Goal: Task Accomplishment & Management: Manage account settings

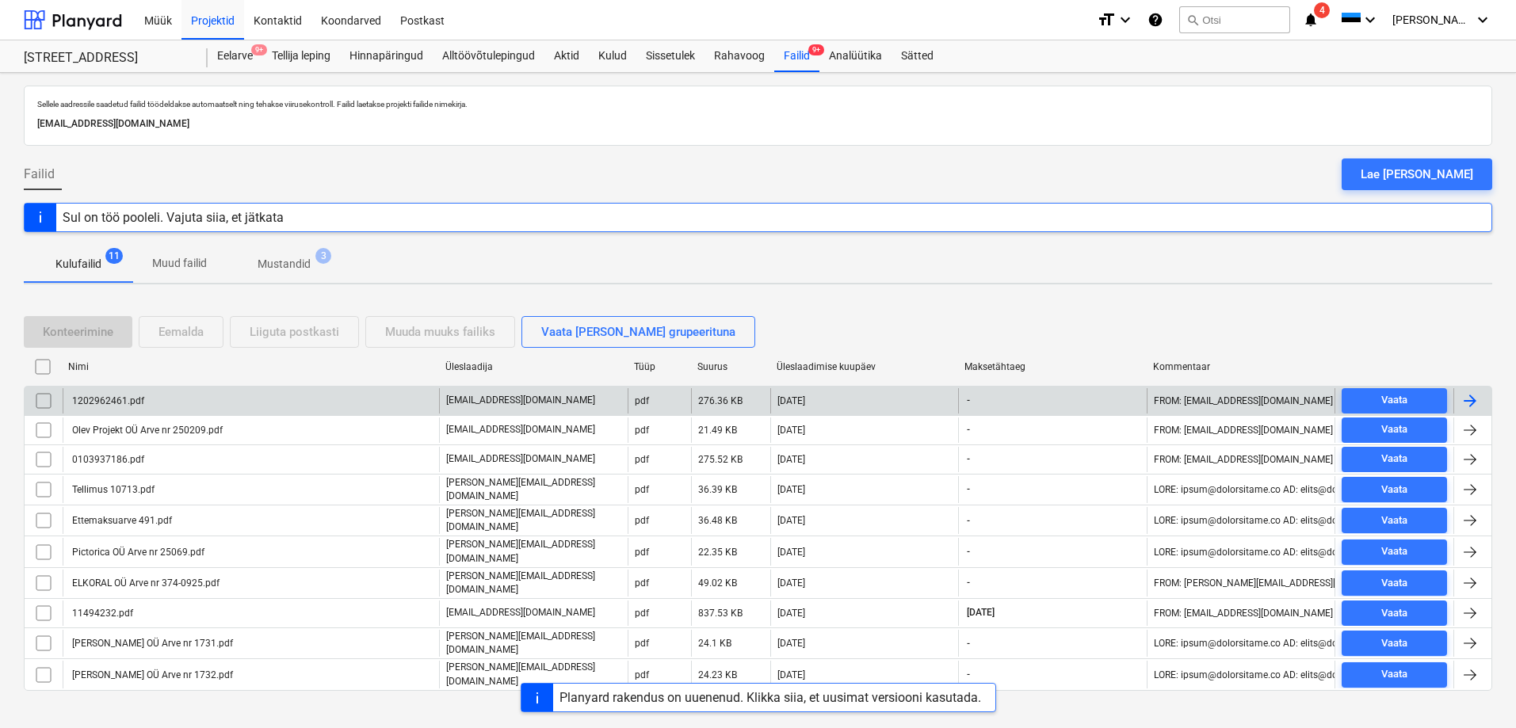
click at [96, 397] on div "1202962461.pdf" at bounding box center [107, 400] width 74 height 11
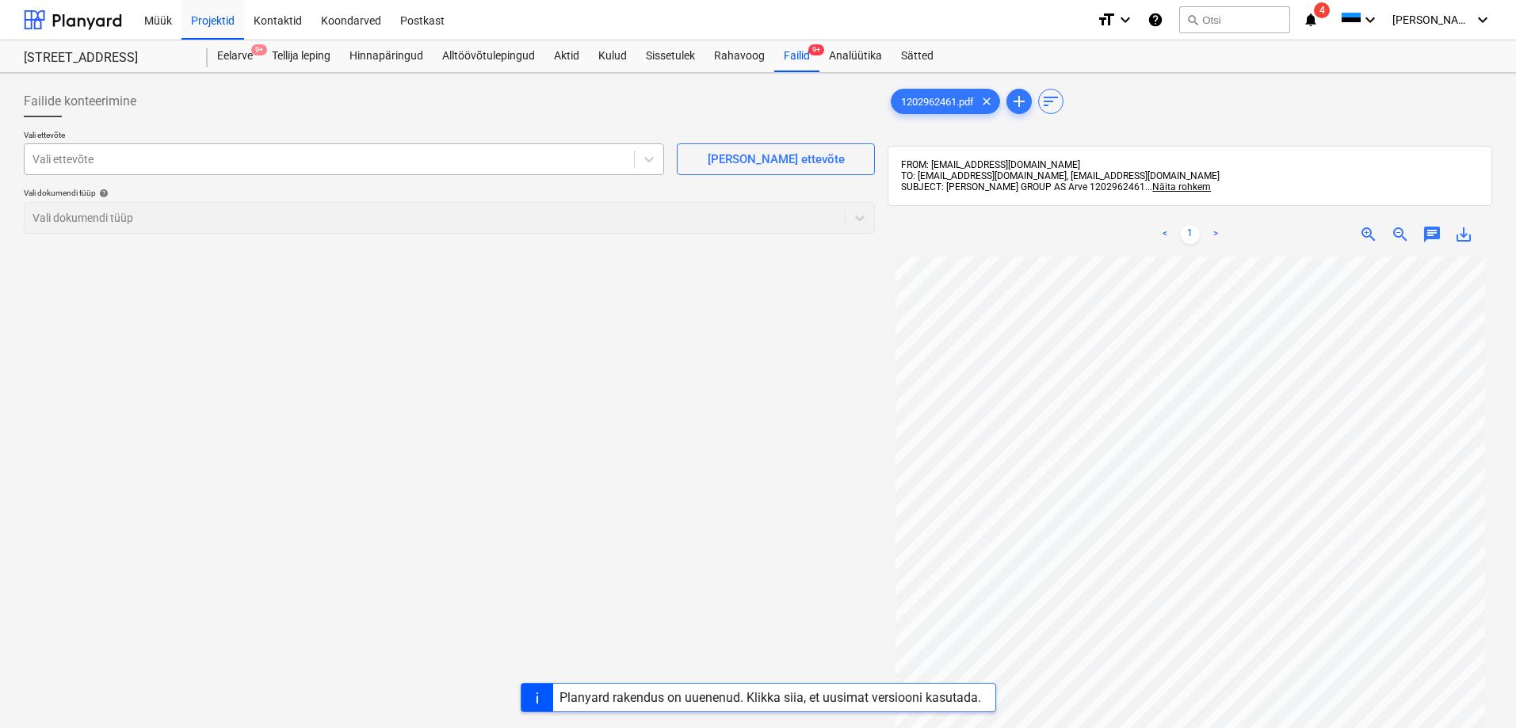
click at [64, 158] on div at bounding box center [328, 159] width 593 height 16
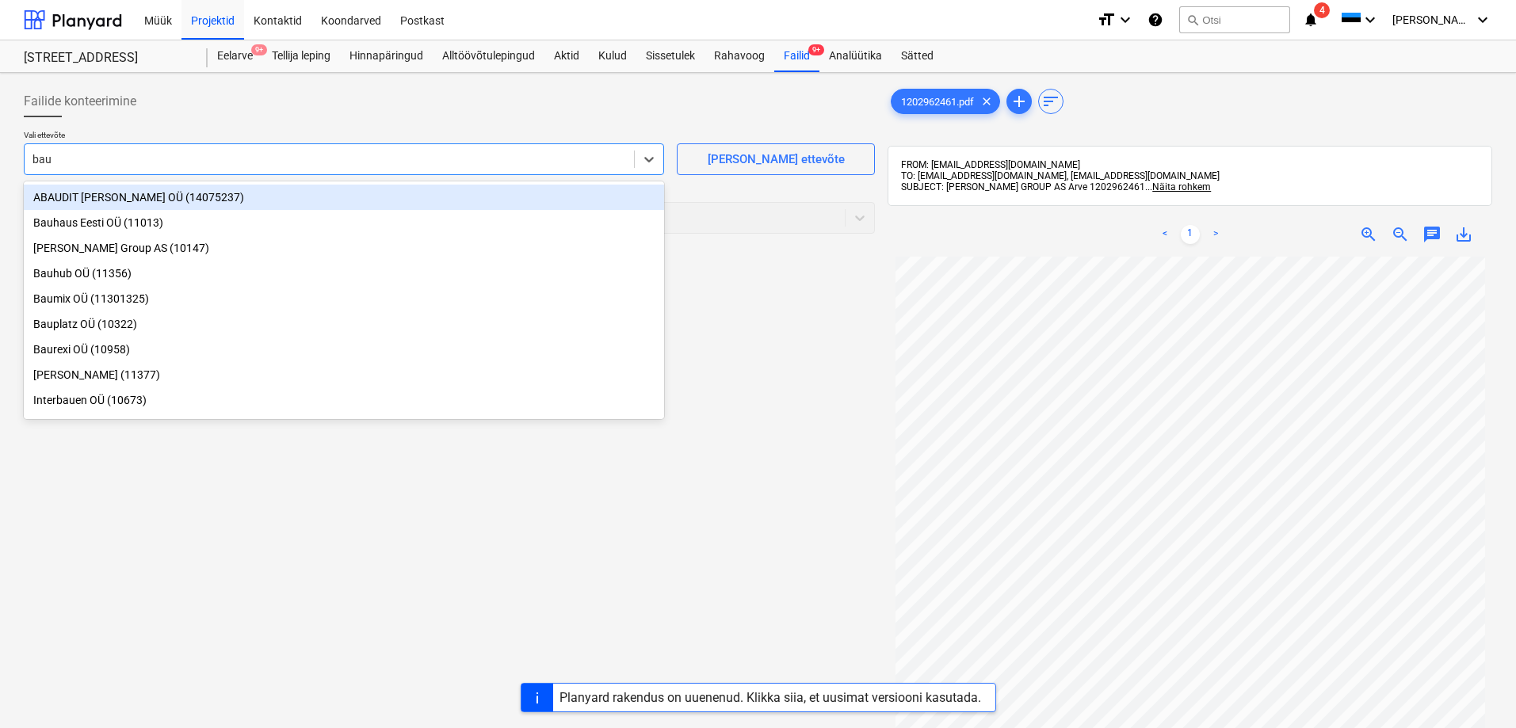
type input "bauh"
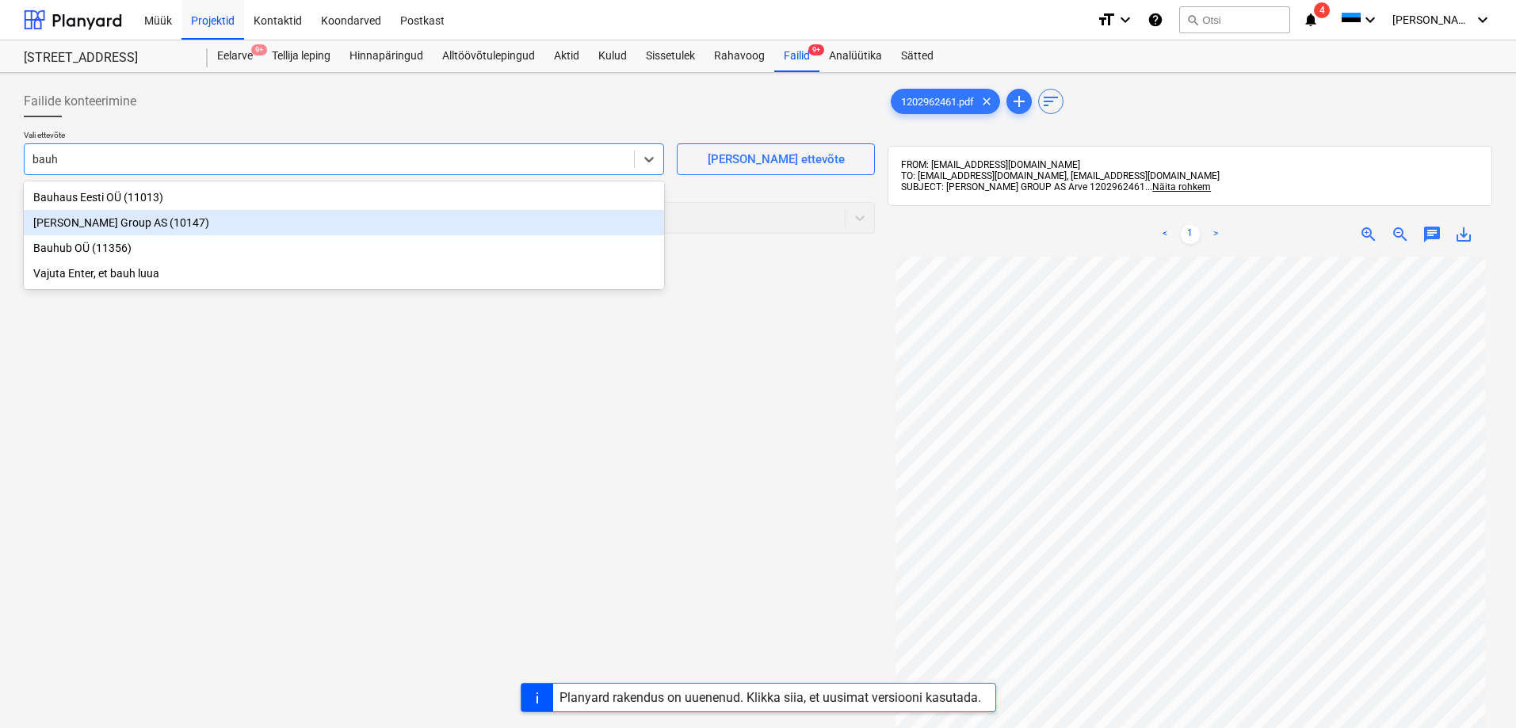
click at [64, 223] on div "Bauhof Group AS (10147)" at bounding box center [344, 222] width 640 height 25
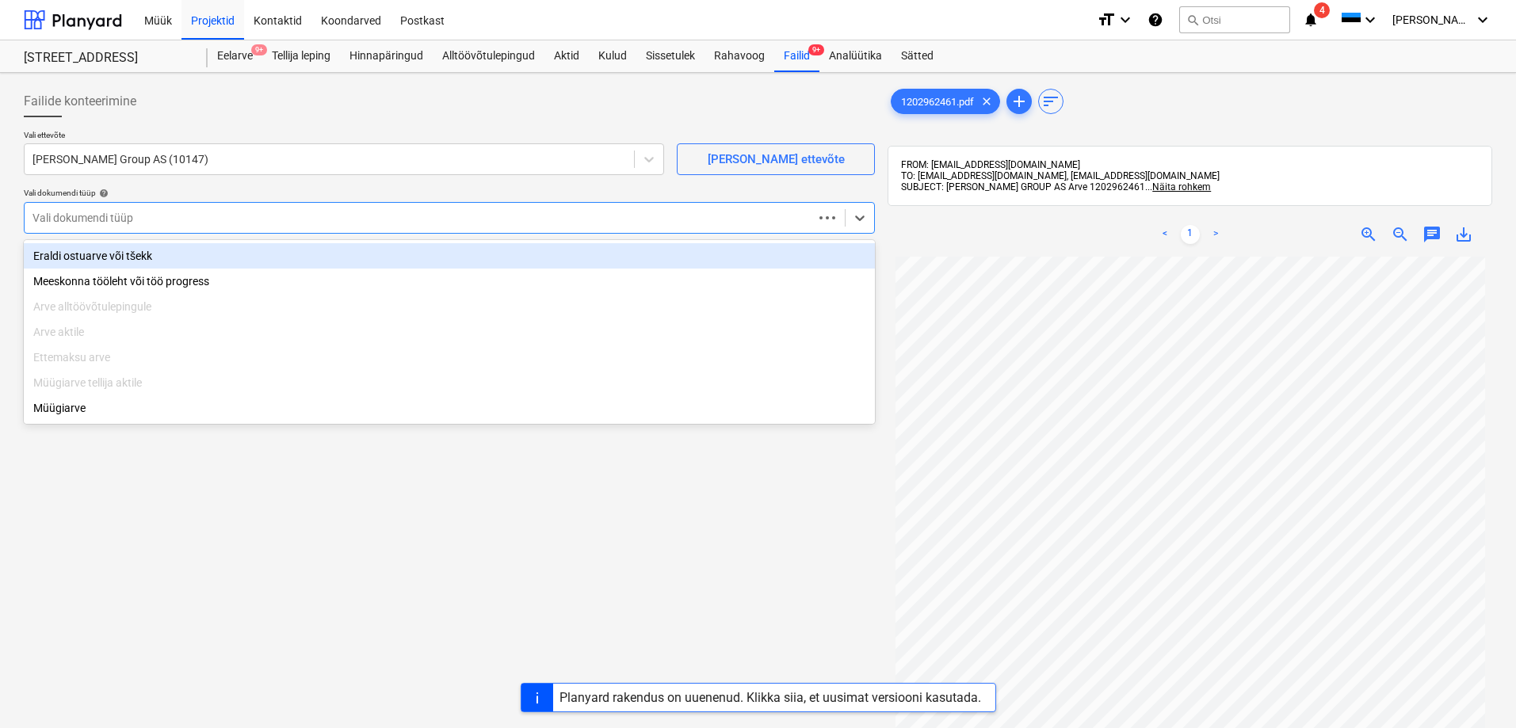
click at [64, 223] on div at bounding box center [418, 218] width 772 height 16
click at [80, 254] on div "Eraldi ostuarve või tšekk" at bounding box center [449, 255] width 851 height 25
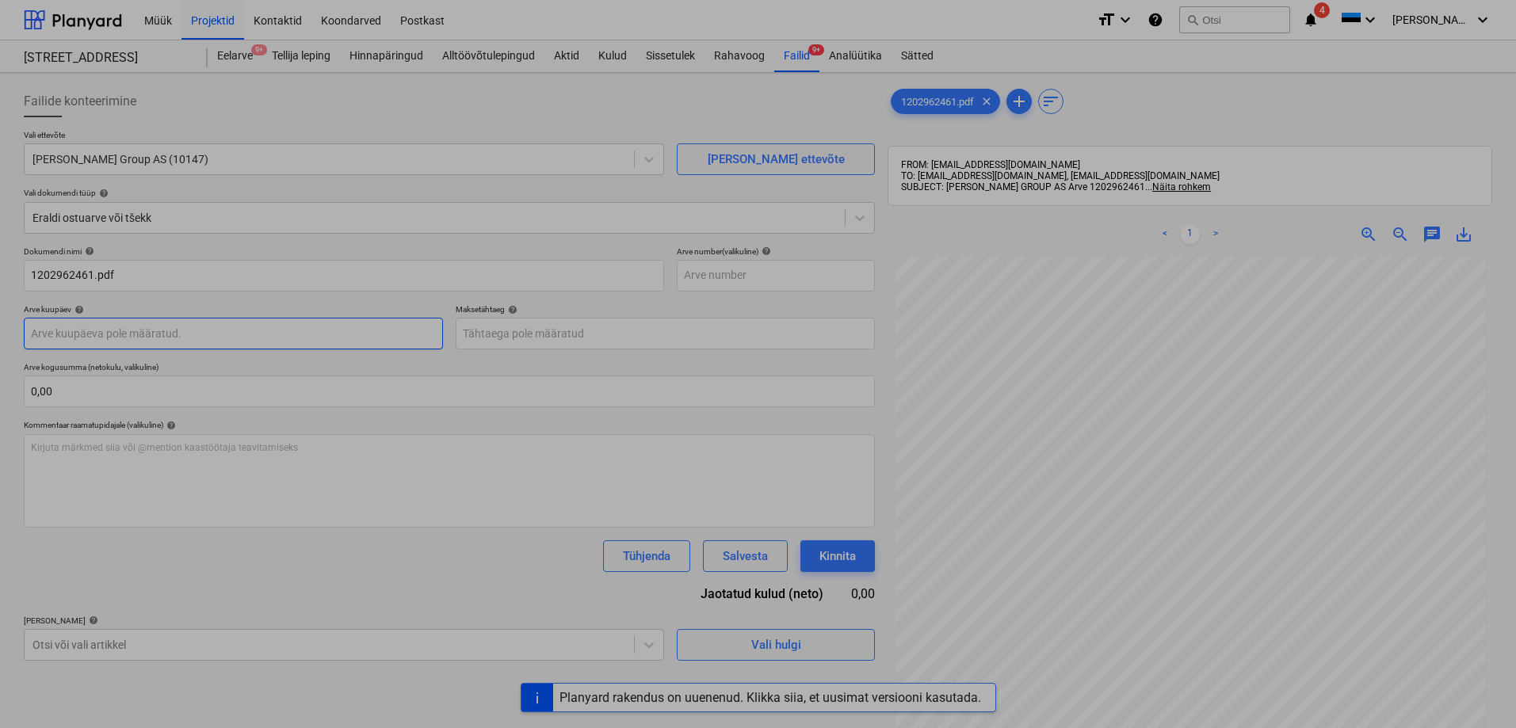
click at [89, 336] on body "Müük Projektid Kontaktid Koondarved Postkast format_size keyboard_arrow_down he…" at bounding box center [758, 364] width 1516 height 728
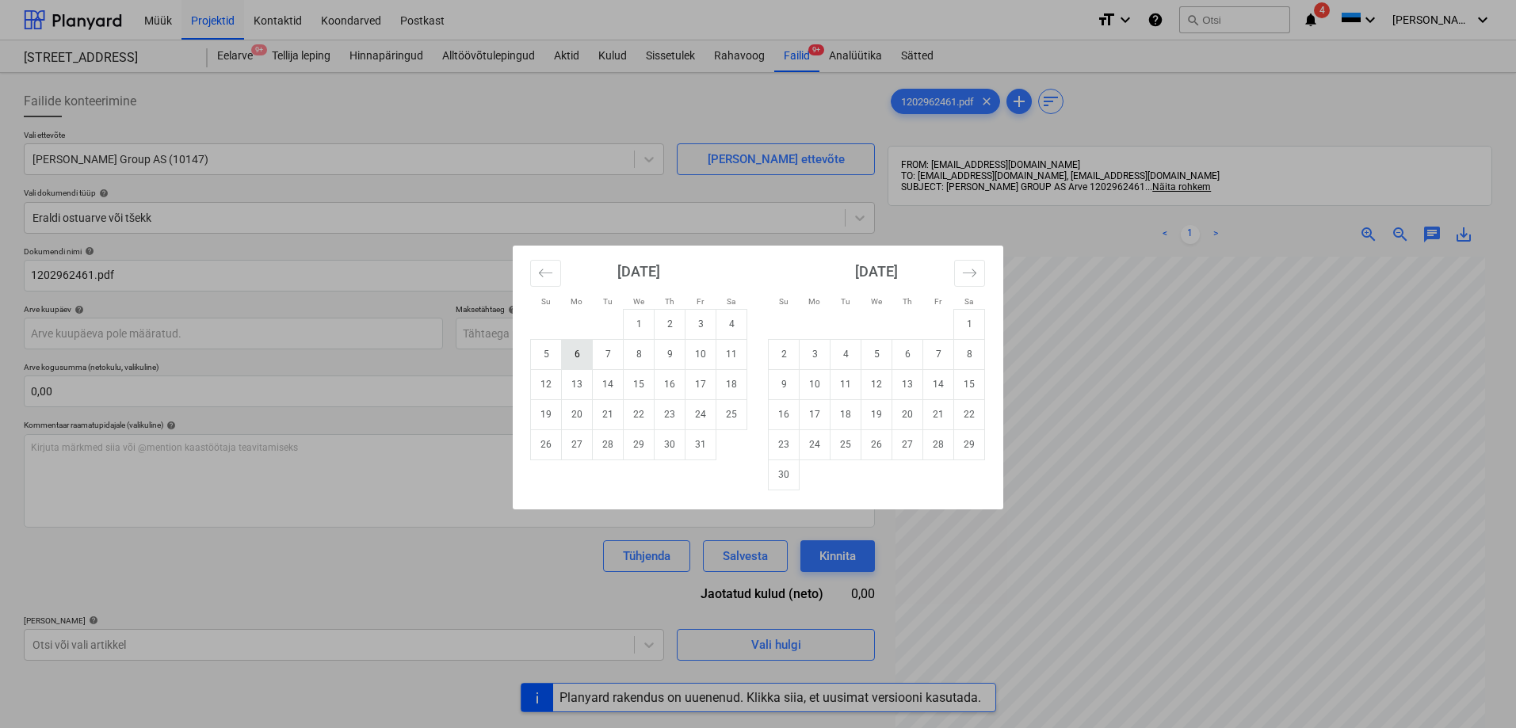
click at [574, 356] on td "6" at bounding box center [577, 354] width 31 height 30
type input "06 Oct 2025"
click at [553, 337] on body "Müük Projektid Kontaktid Koondarved Postkast format_size keyboard_arrow_down he…" at bounding box center [758, 364] width 1516 height 728
click at [876, 354] on td "5" at bounding box center [876, 354] width 31 height 30
type input "05 Nov 2025"
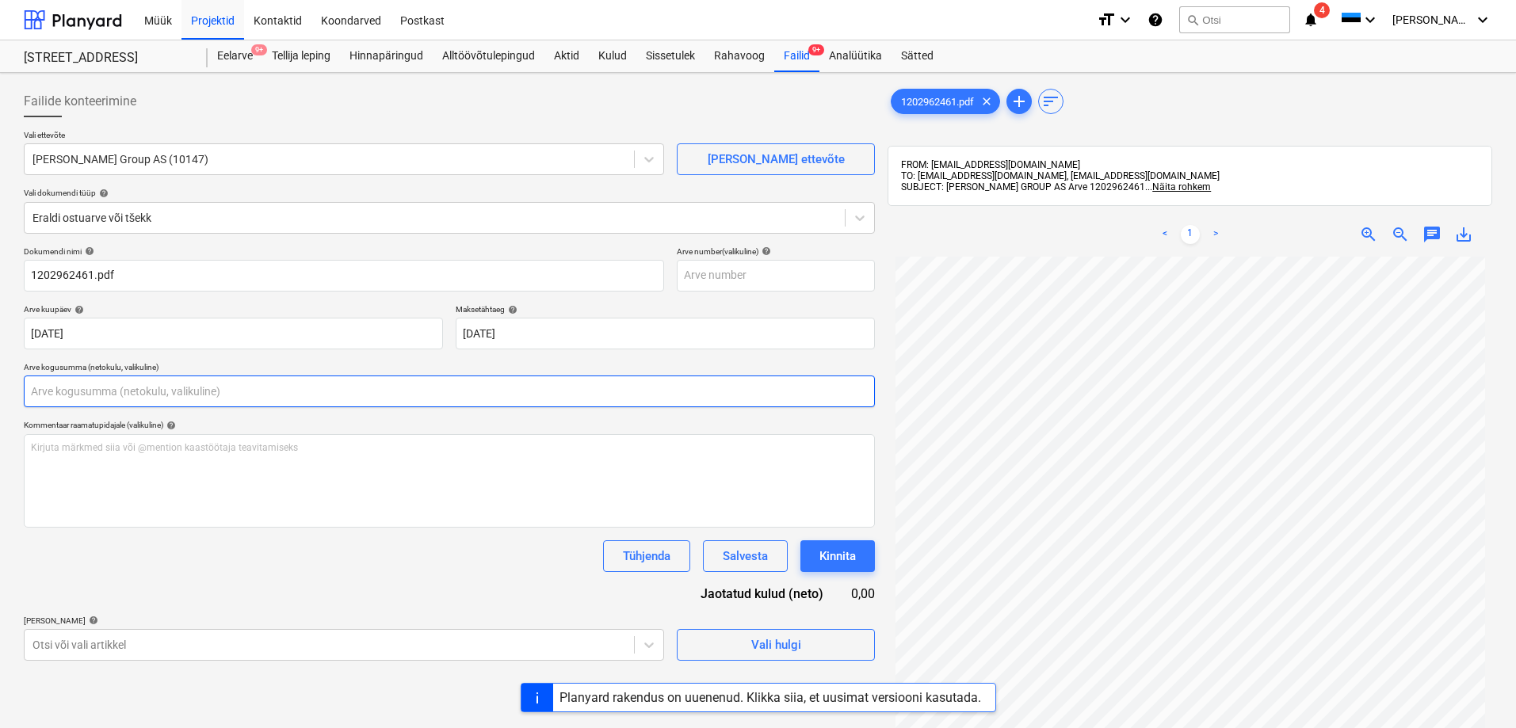
click at [257, 393] on input "text" at bounding box center [449, 392] width 851 height 32
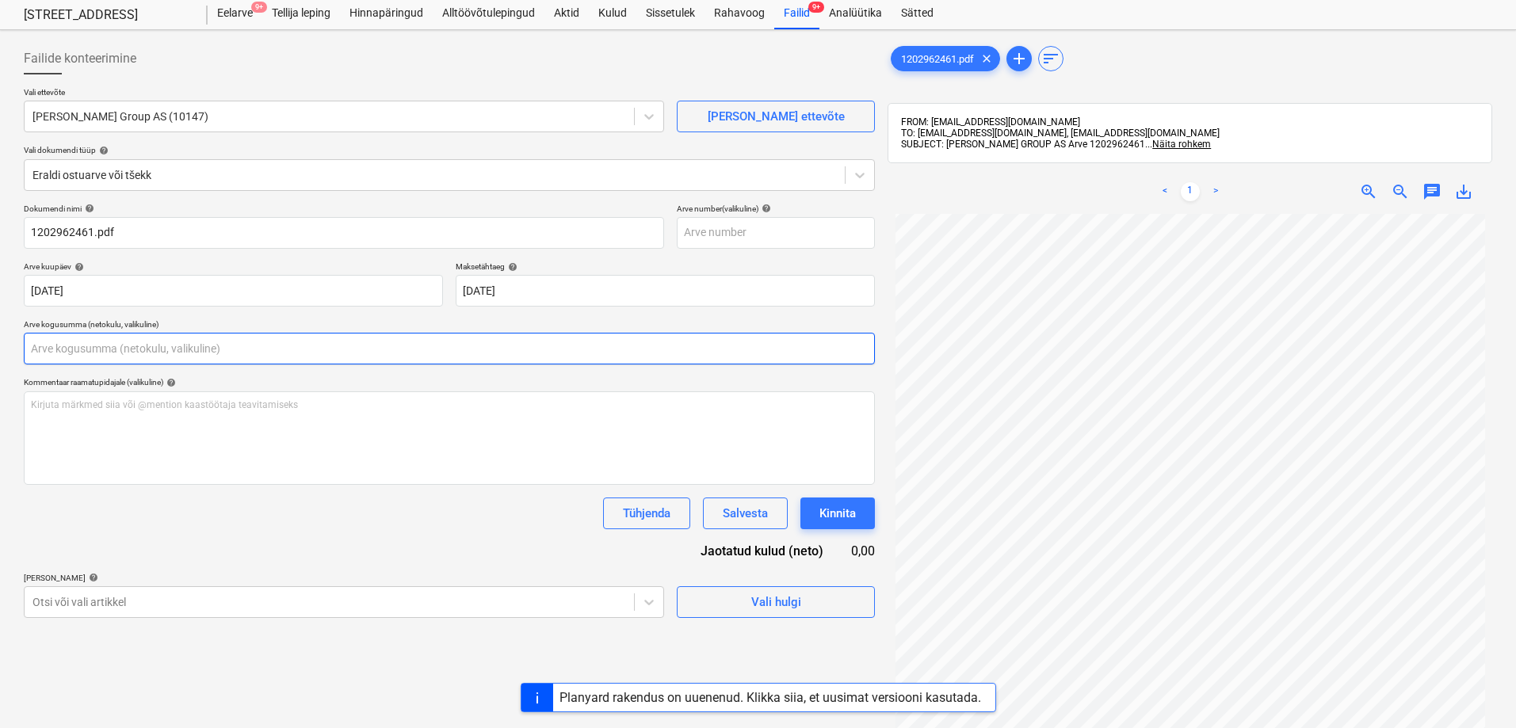
scroll to position [79, 0]
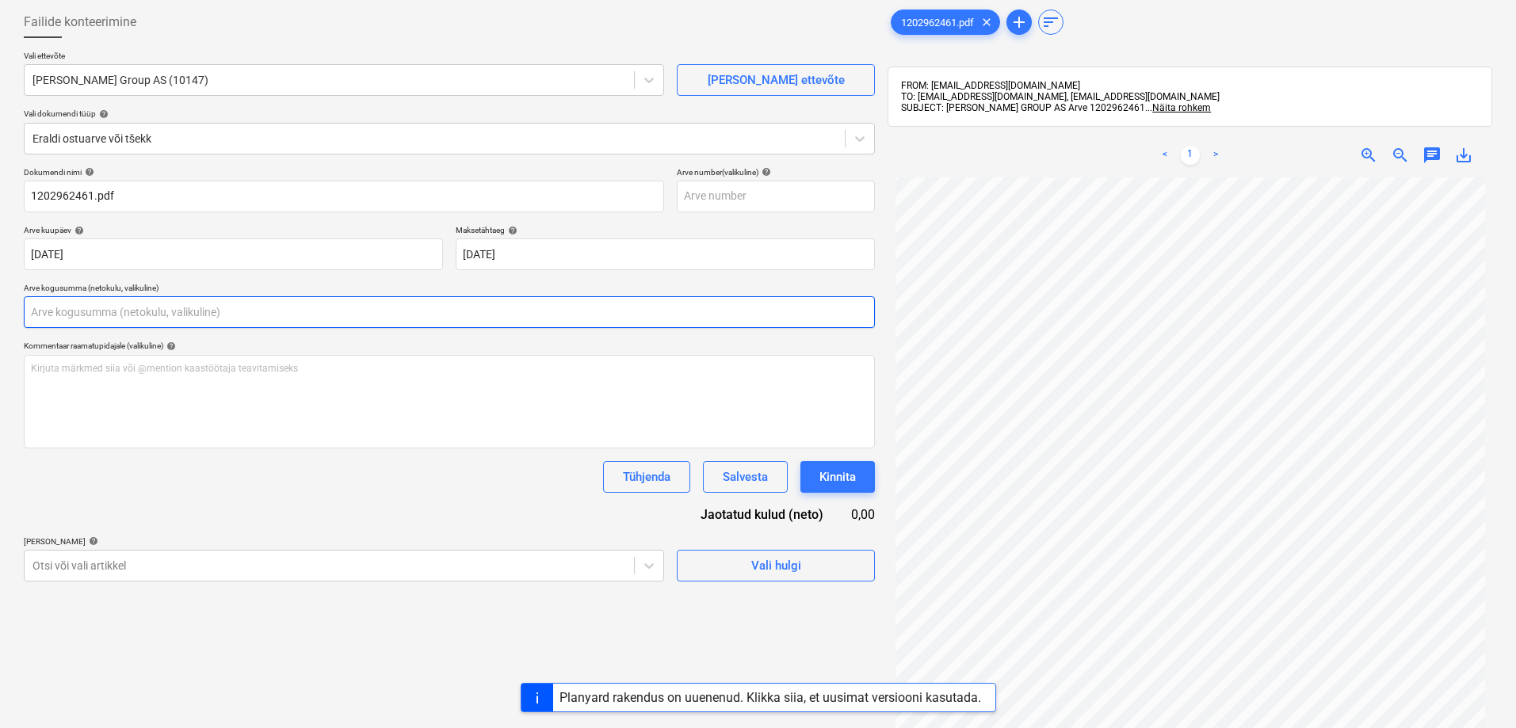
click at [119, 312] on input "text" at bounding box center [449, 312] width 851 height 32
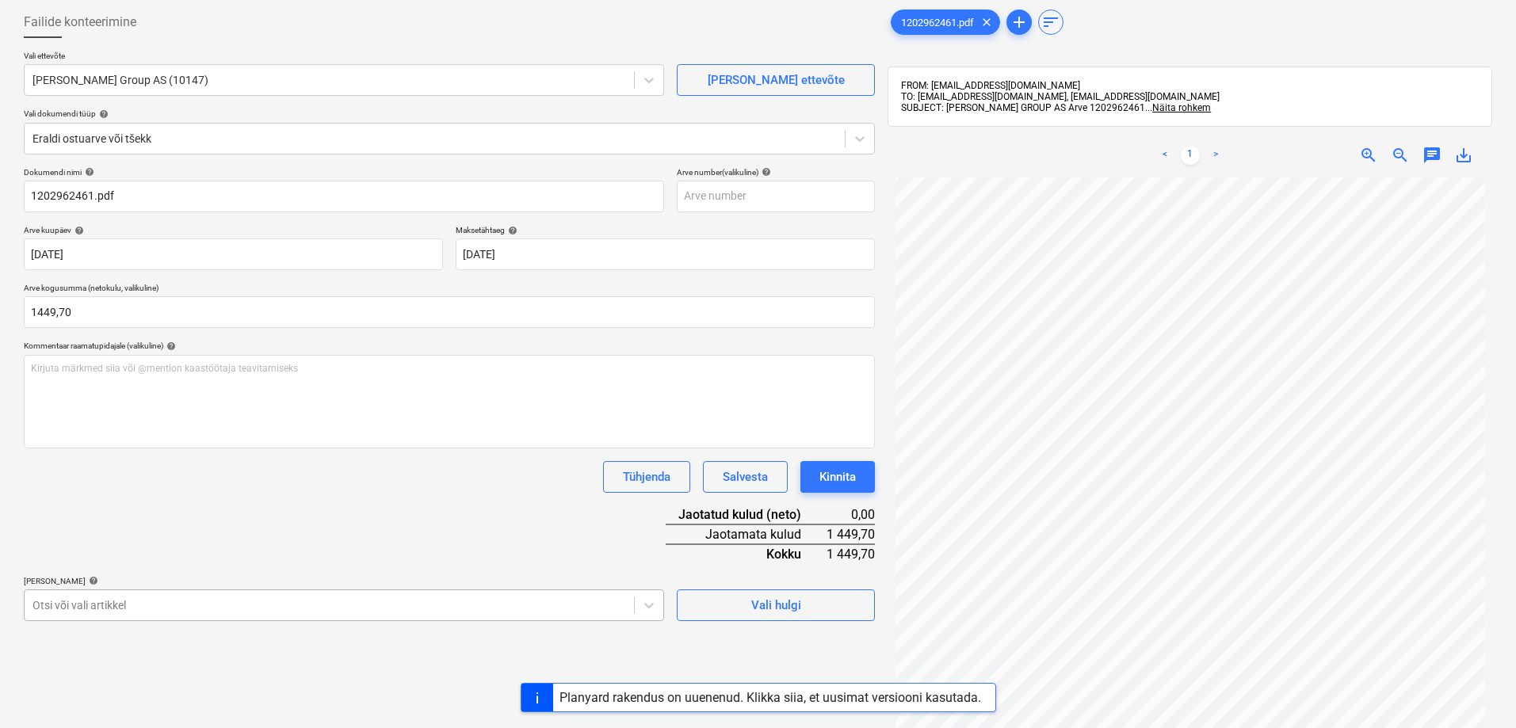
type input "1 449,70"
click at [105, 597] on body "Müük Projektid Kontaktid Koondarved Postkast format_size keyboard_arrow_down he…" at bounding box center [758, 285] width 1516 height 728
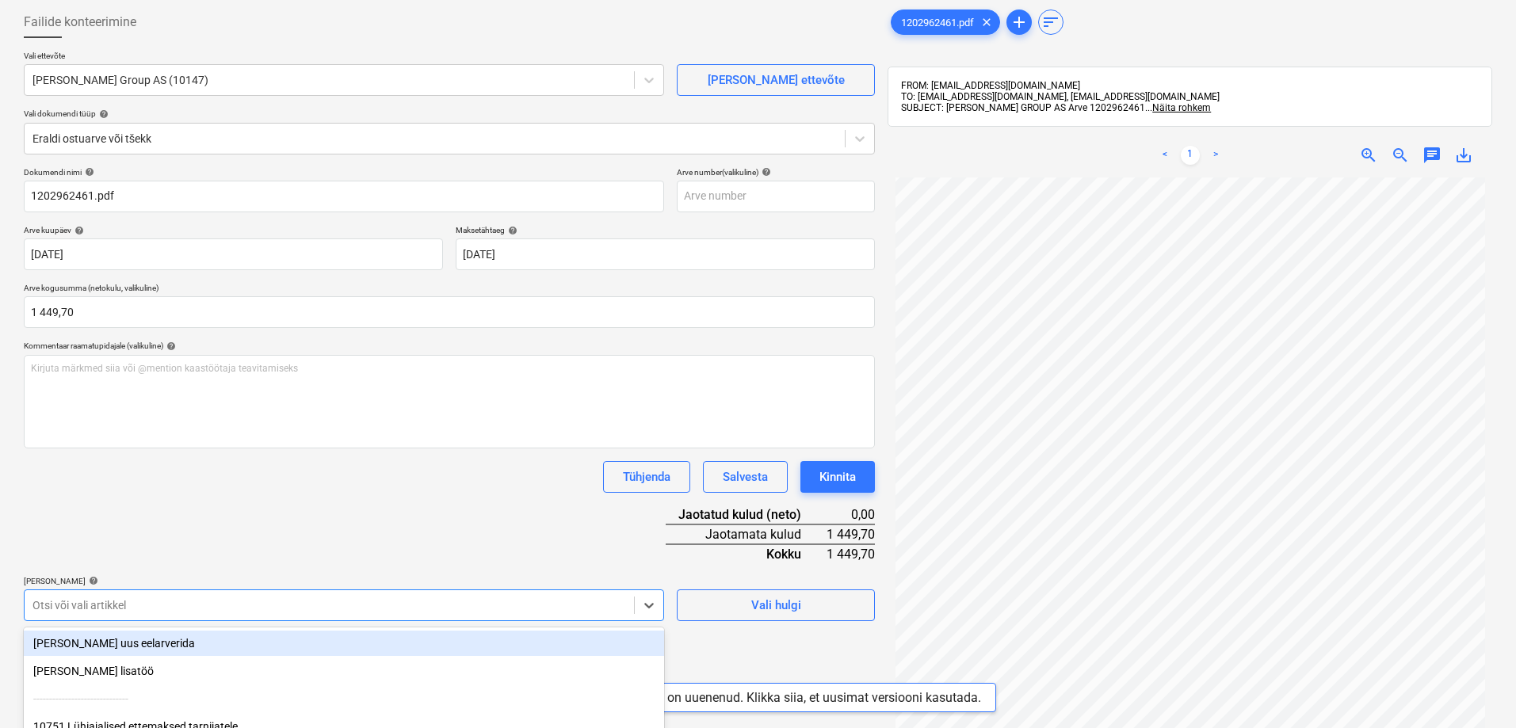
scroll to position [225, 0]
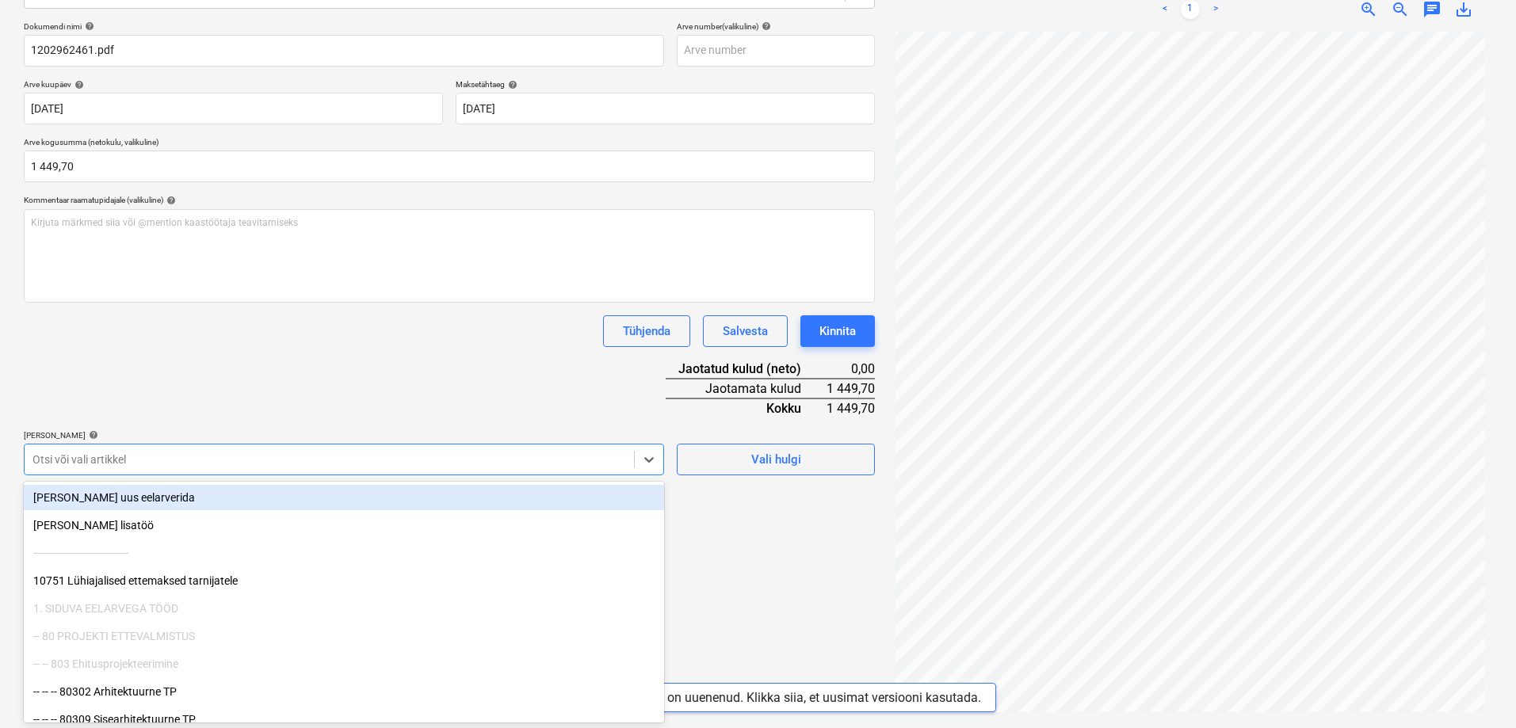
click at [135, 461] on div at bounding box center [328, 460] width 593 height 16
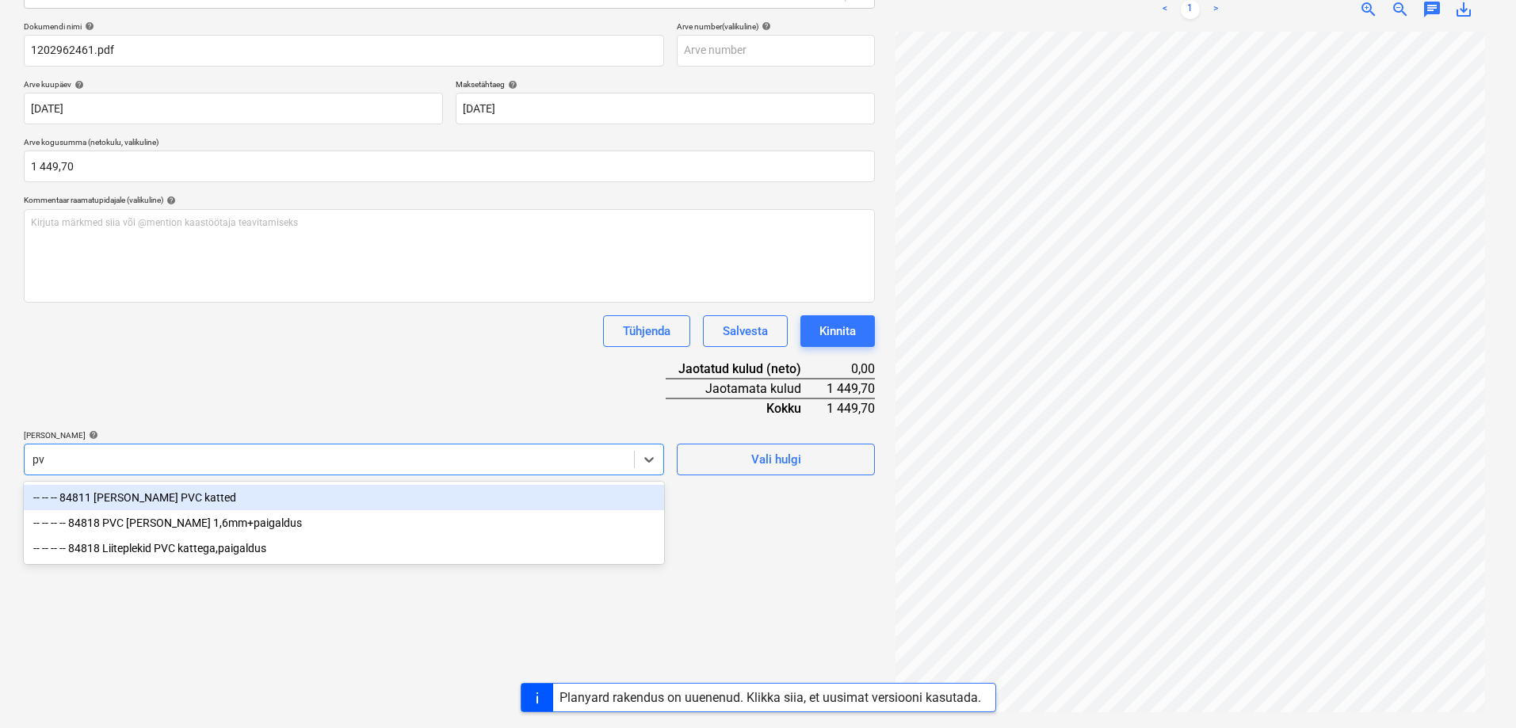
type input "pvc"
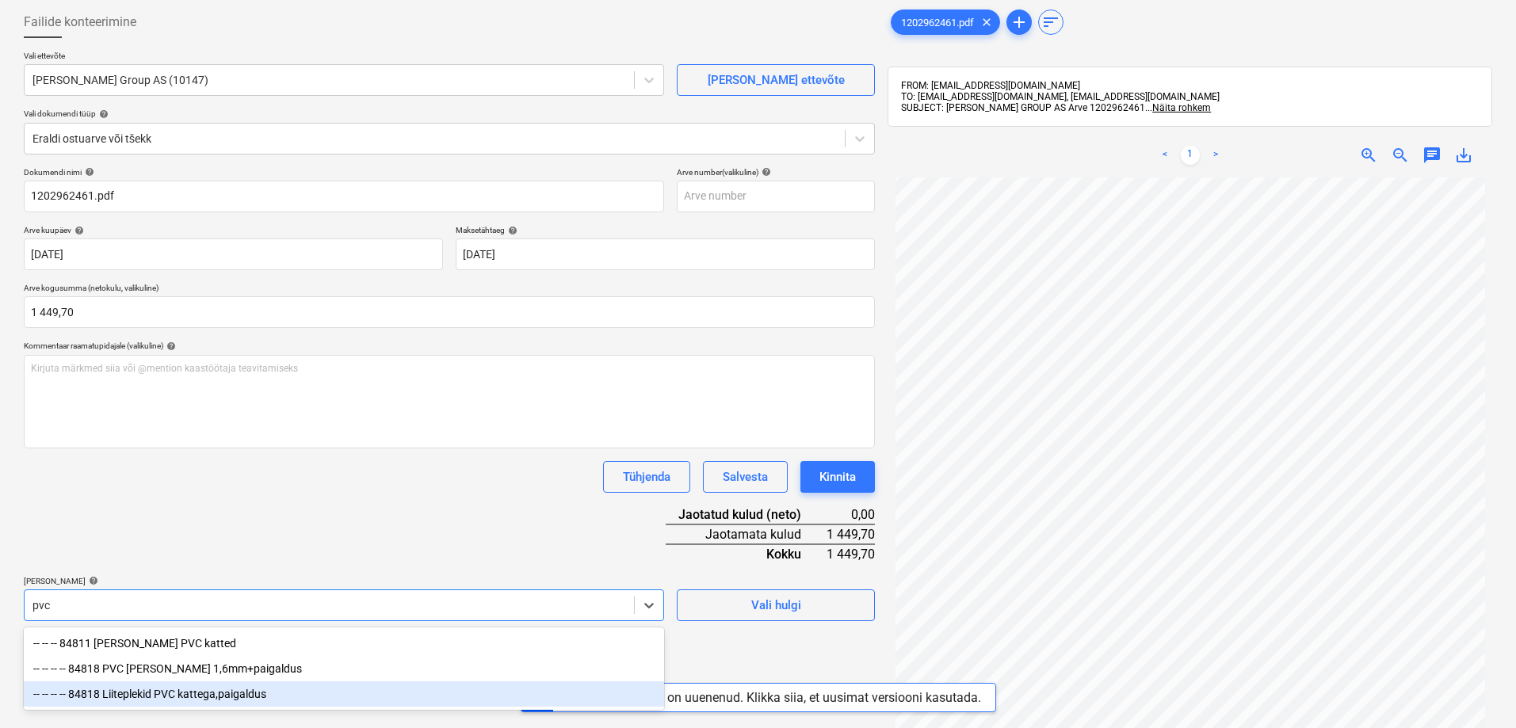
scroll to position [67, 0]
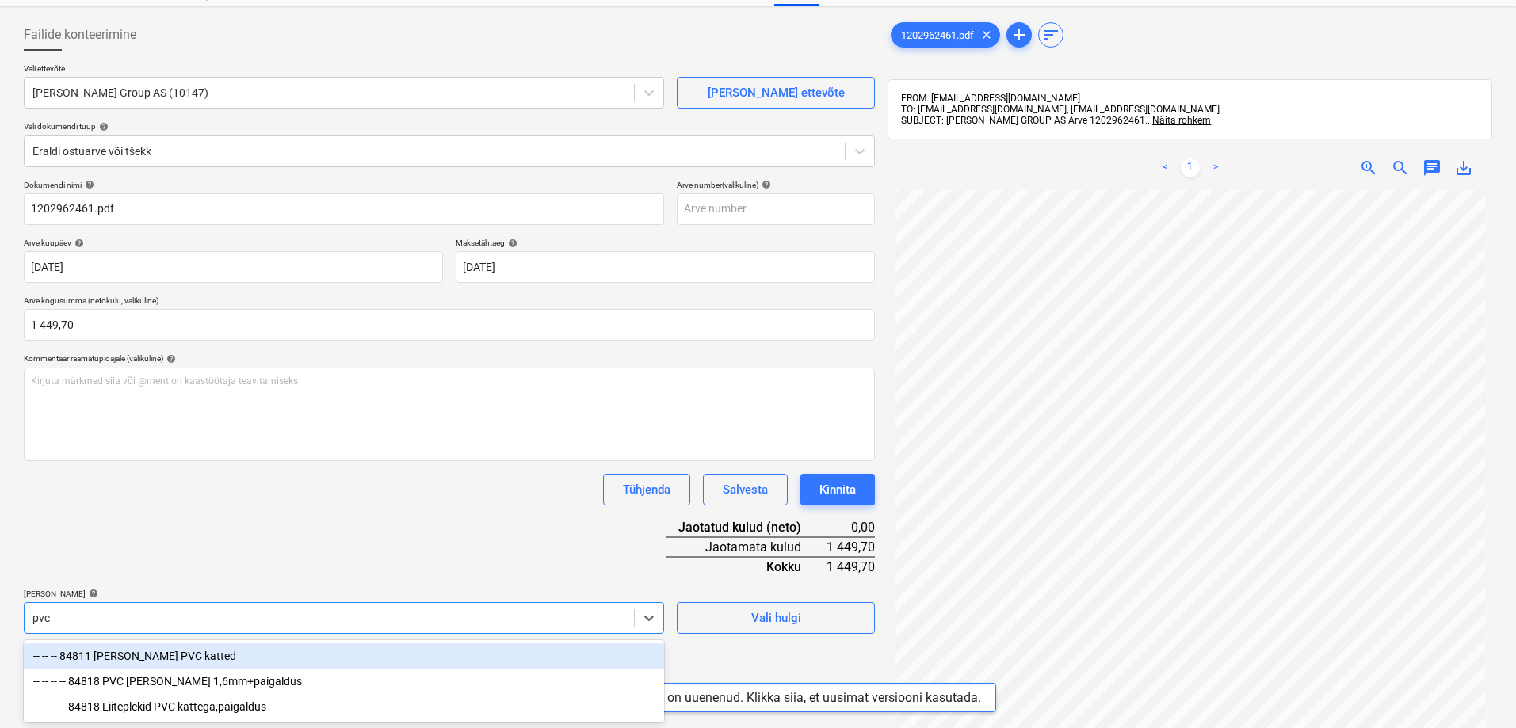
click at [139, 657] on div "-- -- -- 84811 [PERSON_NAME] PVC katted" at bounding box center [344, 655] width 640 height 25
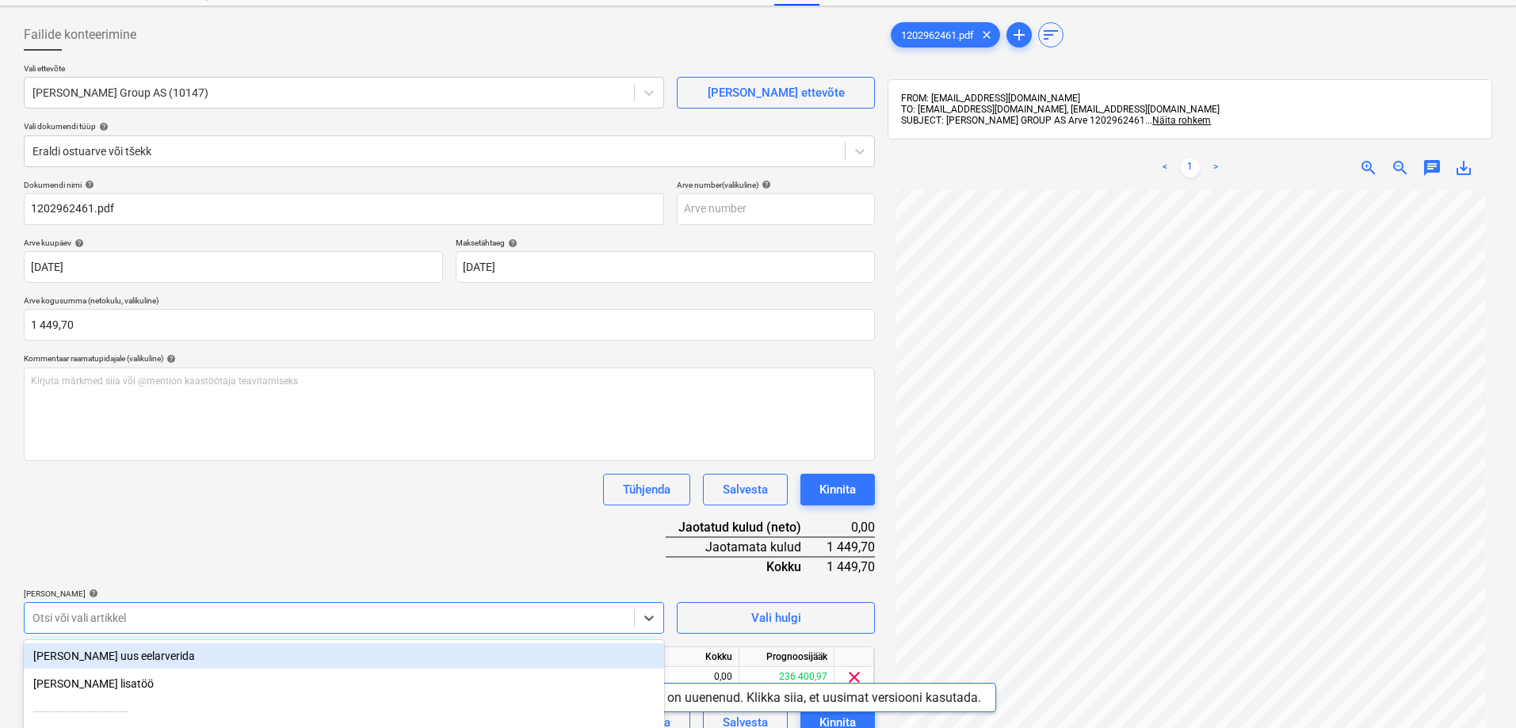
click at [543, 568] on div "Dokumendi nimi help 1202962461.pdf Arve number (valikuline) help Arve kuupäev h…" at bounding box center [449, 459] width 851 height 559
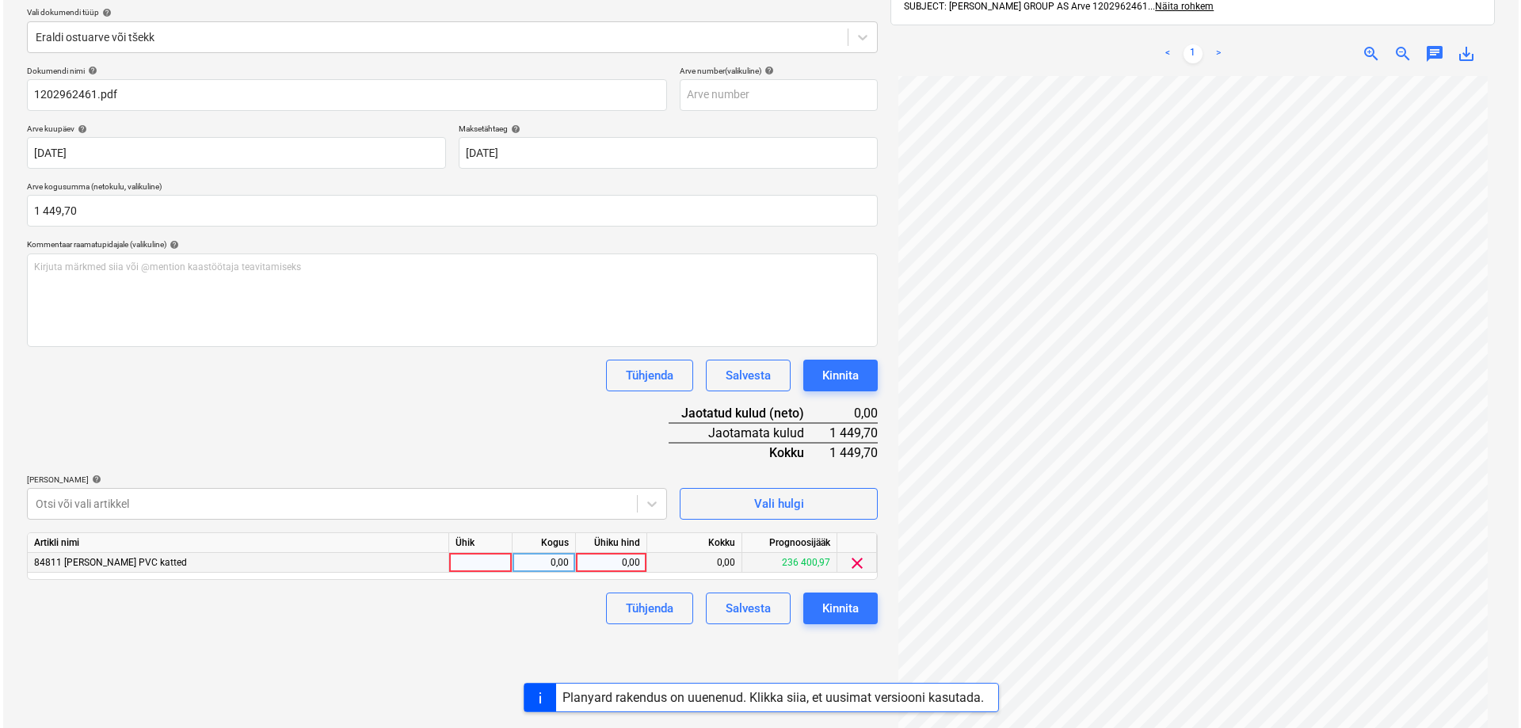
scroll to position [225, 0]
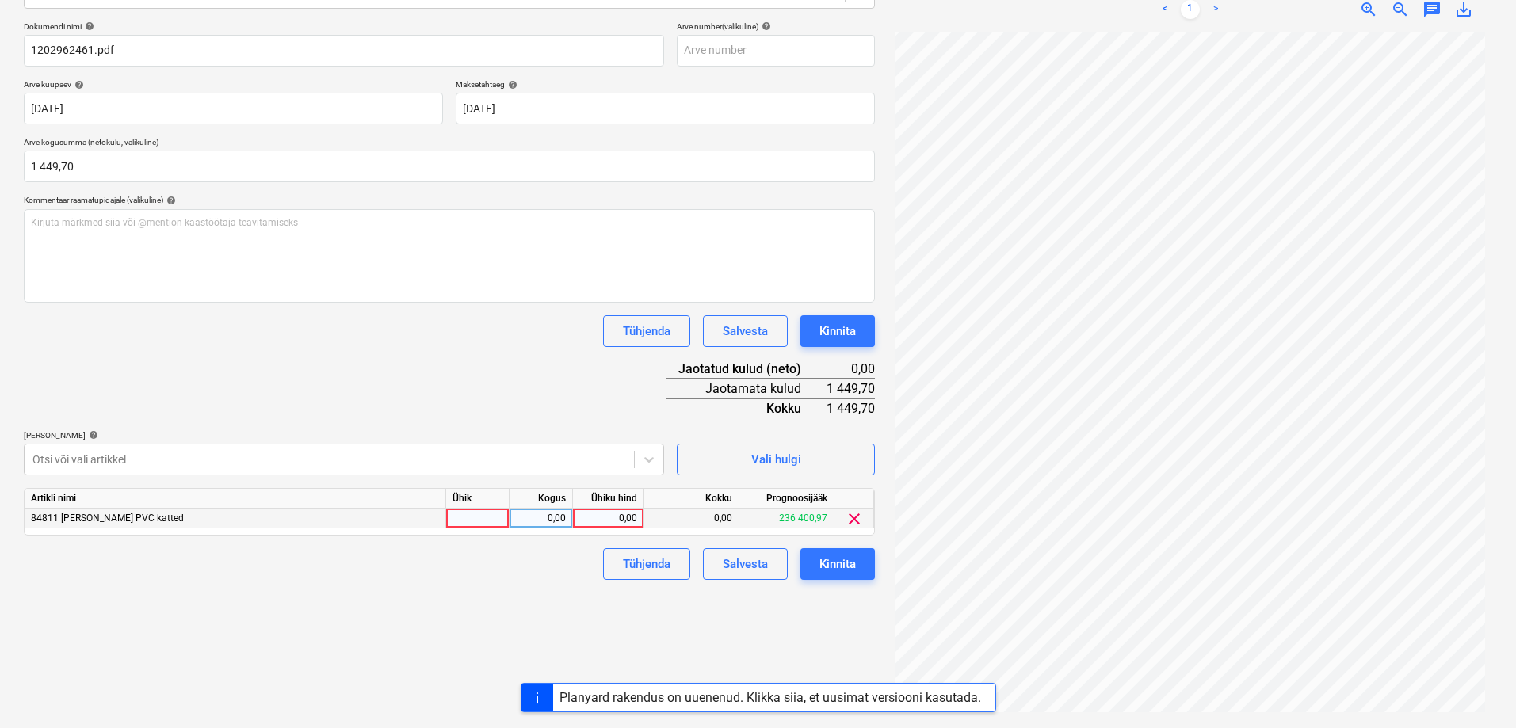
click at [621, 520] on div "0,00" at bounding box center [608, 519] width 58 height 20
type input "1449,70"
click at [473, 328] on div "Tühjenda Salvesta Kinnita" at bounding box center [449, 331] width 851 height 32
click at [830, 566] on div "Kinnita" at bounding box center [837, 564] width 36 height 21
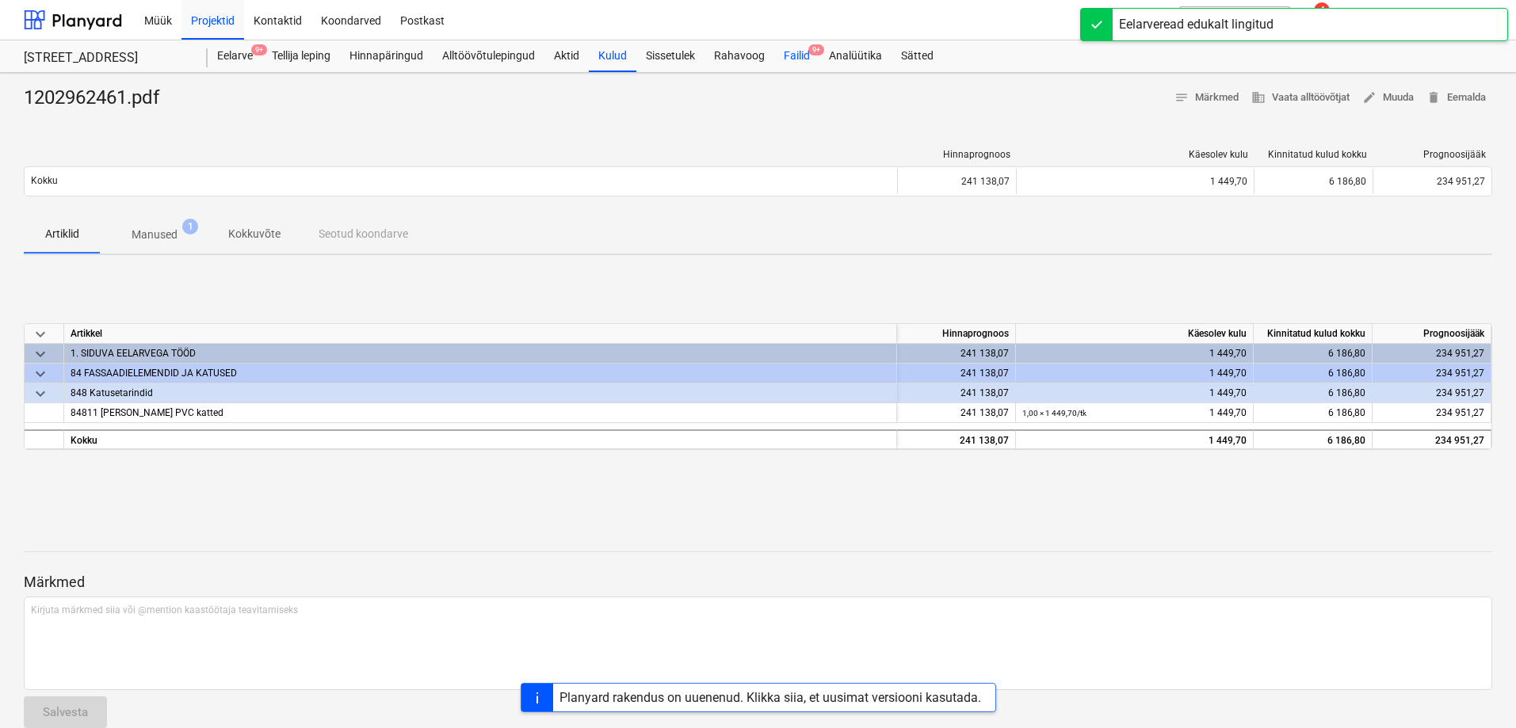
click at [803, 52] on div "Failid 9+" at bounding box center [796, 56] width 45 height 32
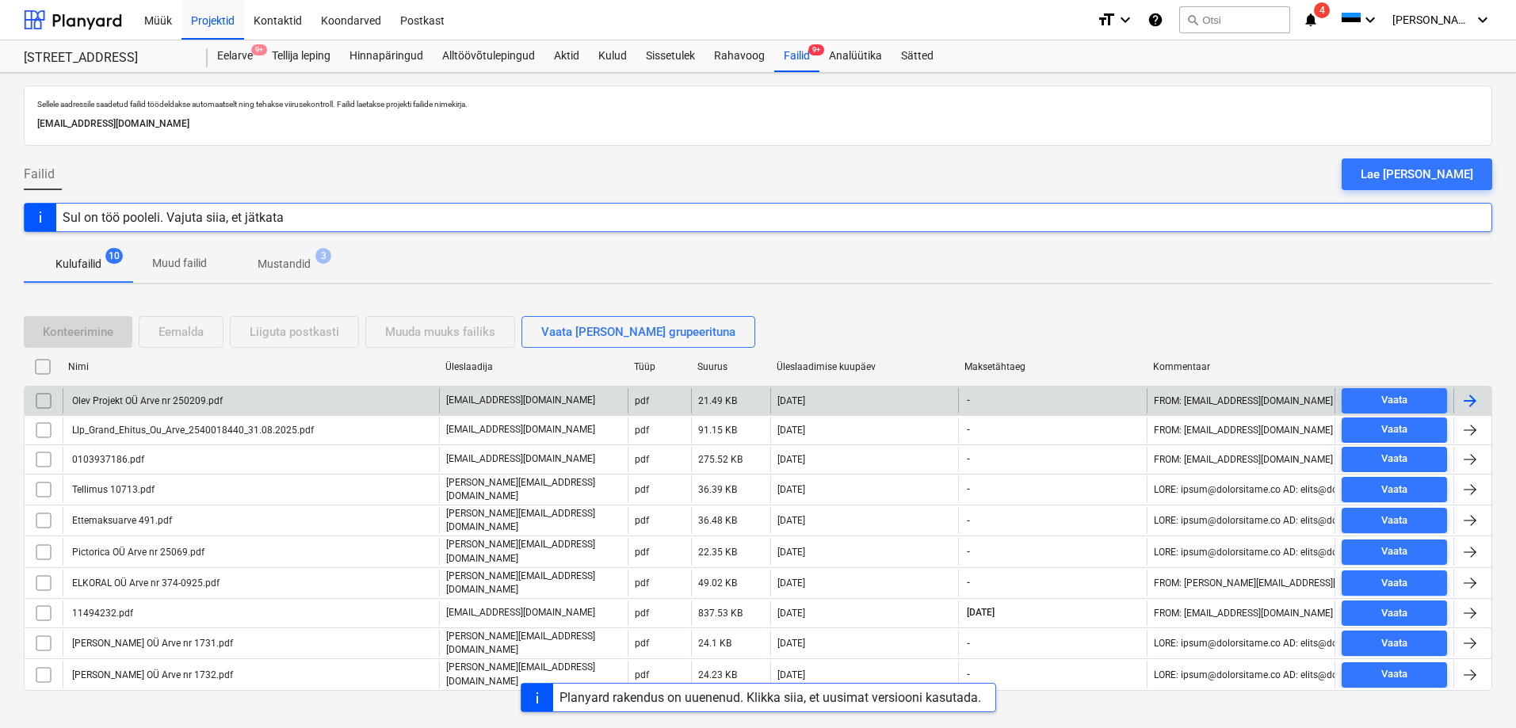
click at [184, 402] on div "Olev Projekt OÜ Arve nr 250209.pdf" at bounding box center [146, 400] width 153 height 11
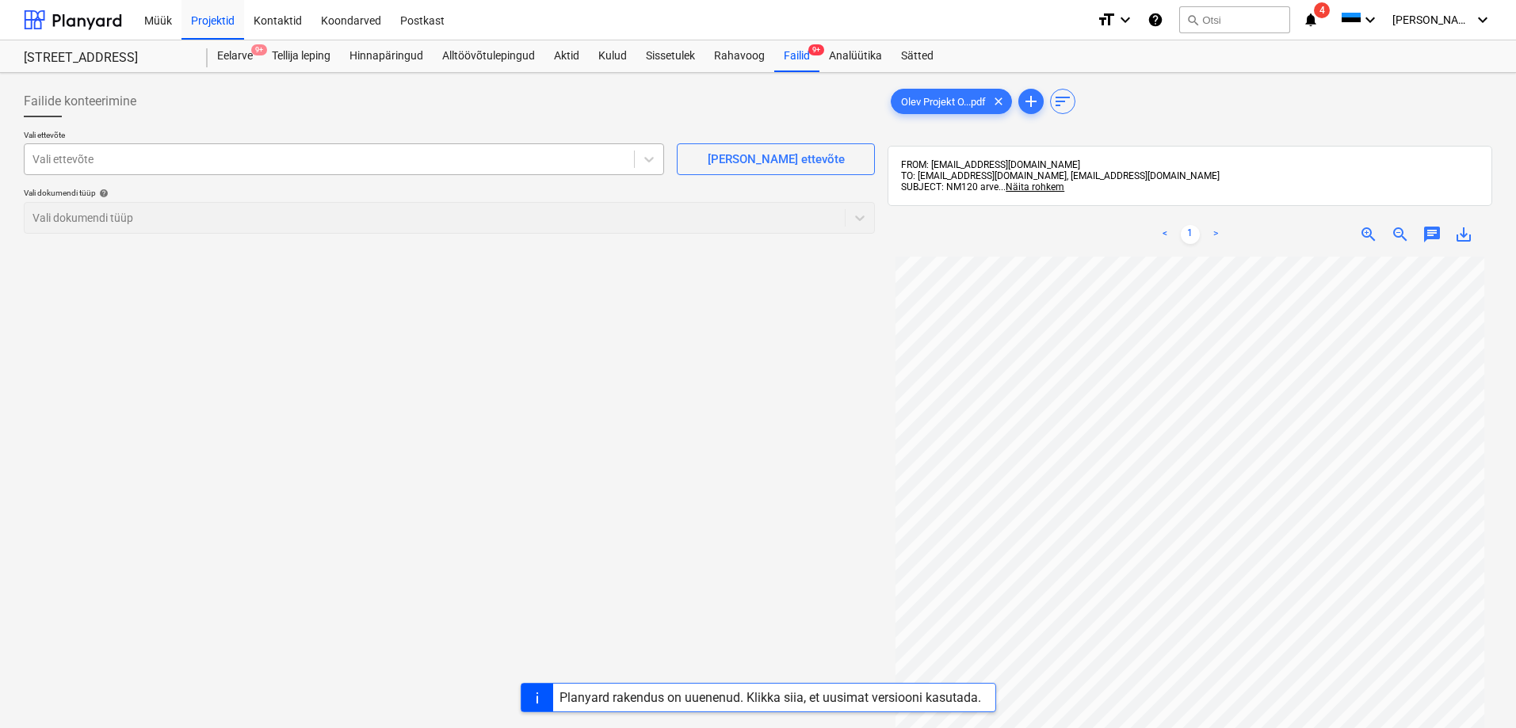
click at [164, 163] on div at bounding box center [328, 159] width 593 height 16
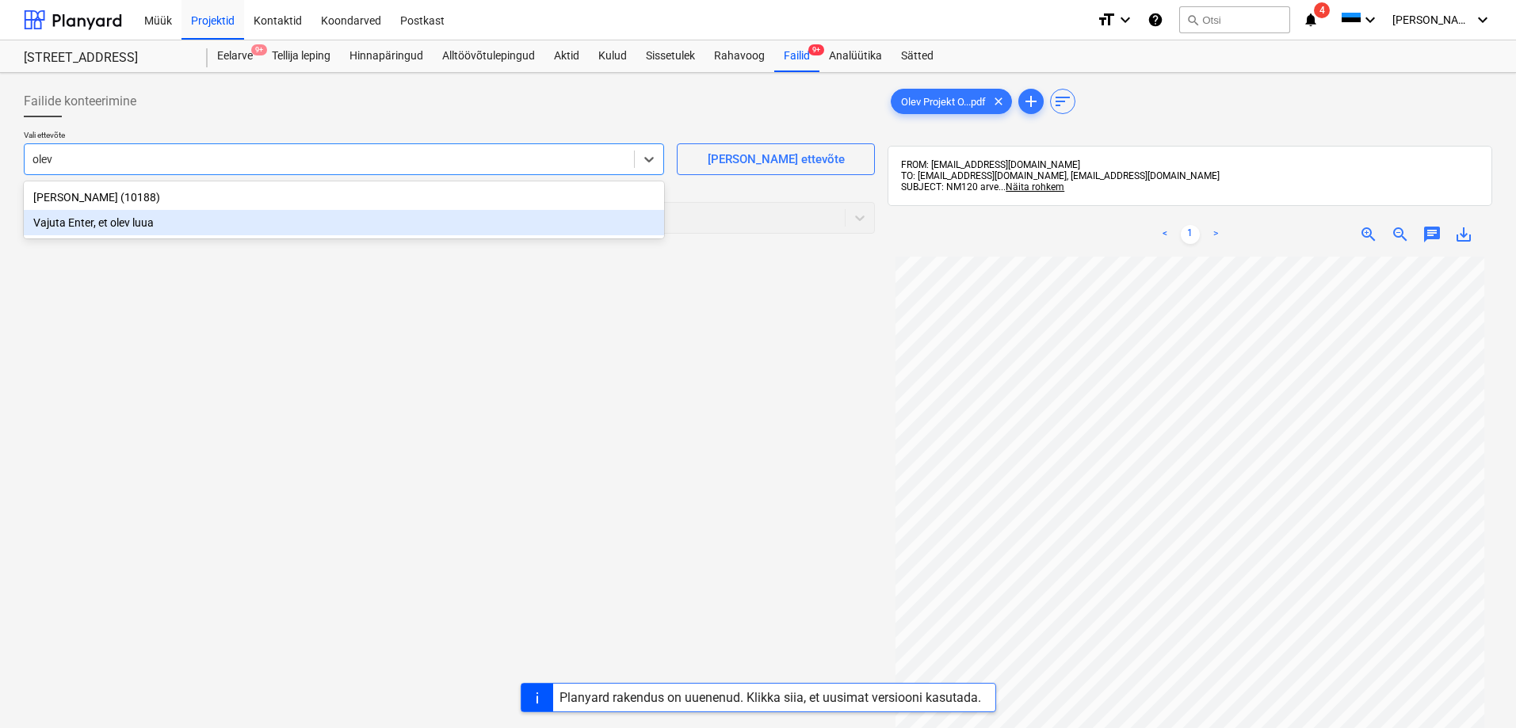
type input "olev"
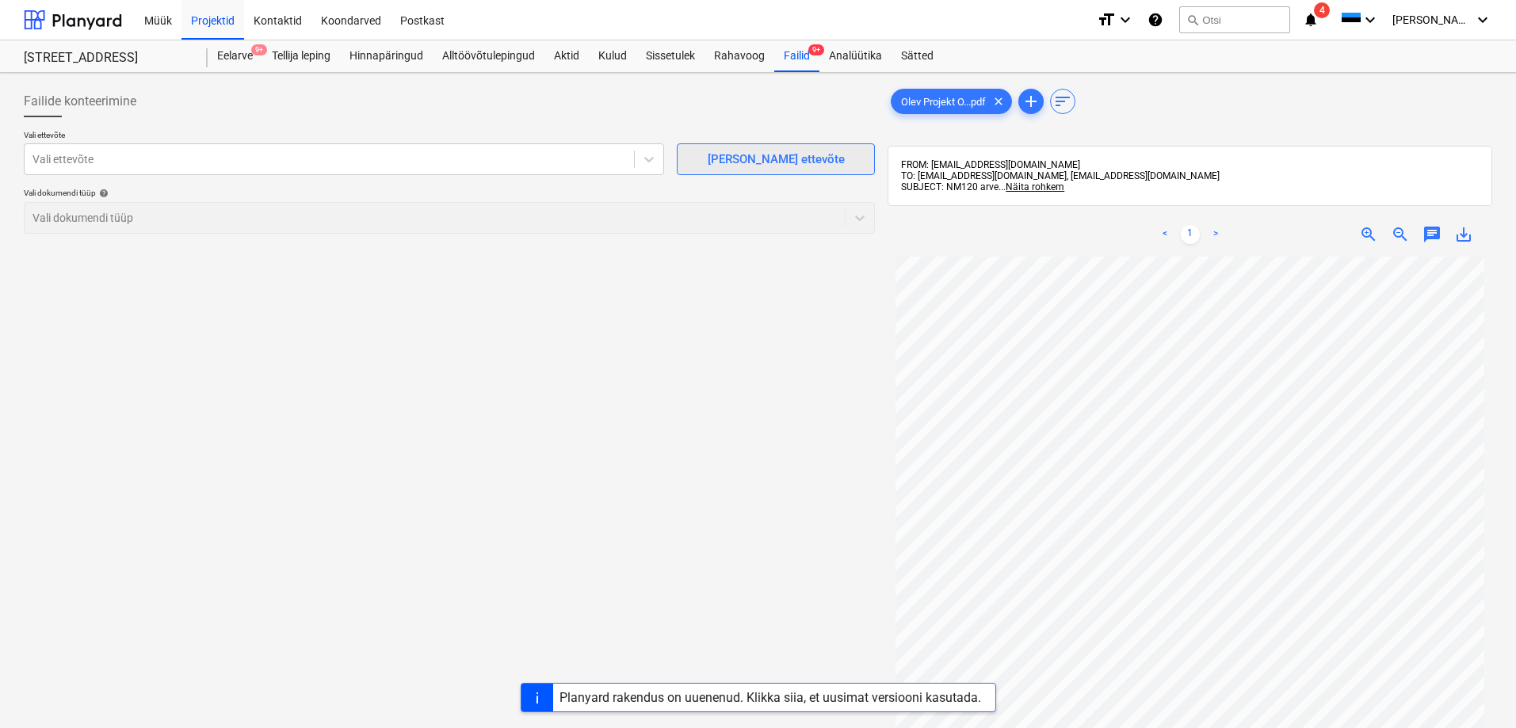
click at [753, 156] on div "[PERSON_NAME] ettevõte" at bounding box center [776, 159] width 137 height 21
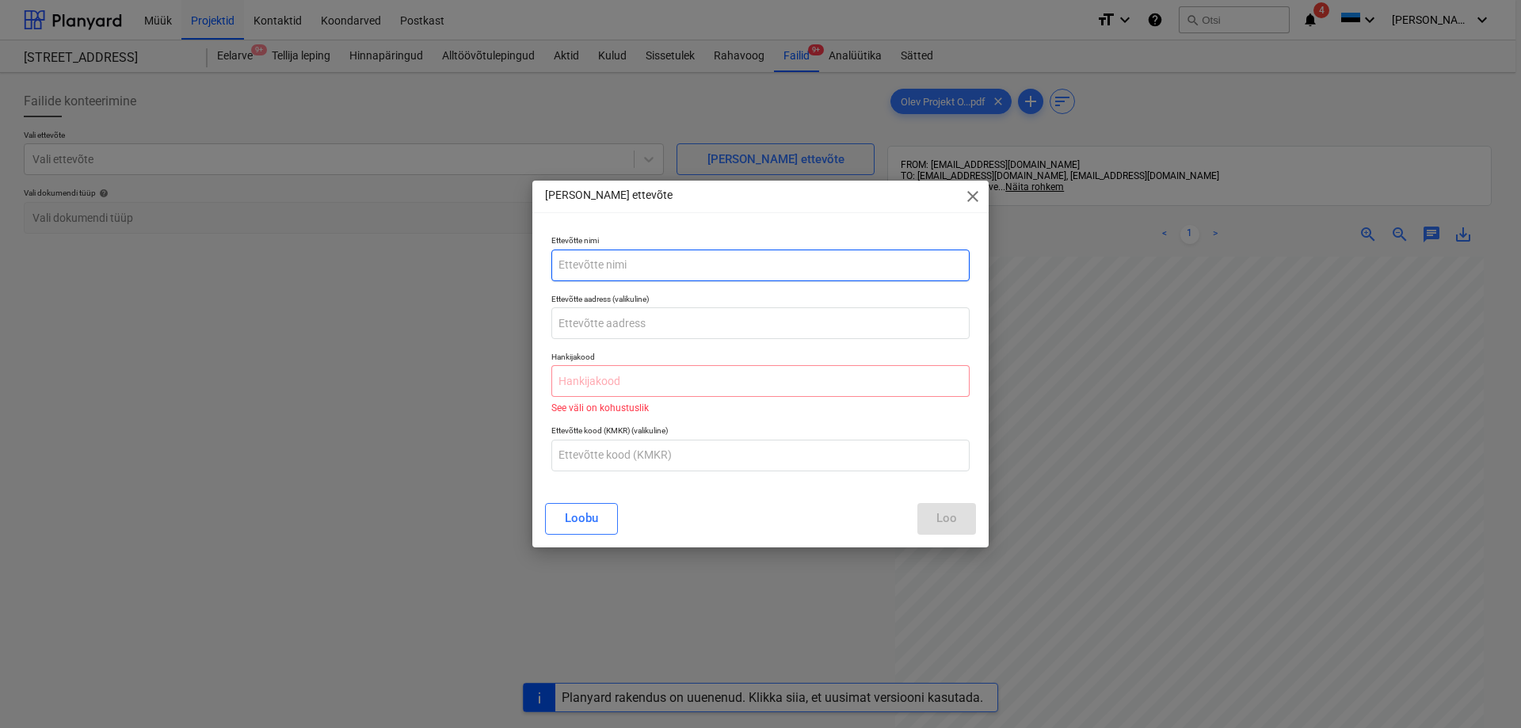
click at [628, 264] on input "text" at bounding box center [760, 266] width 418 height 32
paste input "OLEV PROJEKT OÜ"
type input "OLEV PROJEKT OÜ"
click at [635, 376] on input "text" at bounding box center [760, 381] width 418 height 32
paste input "16666706"
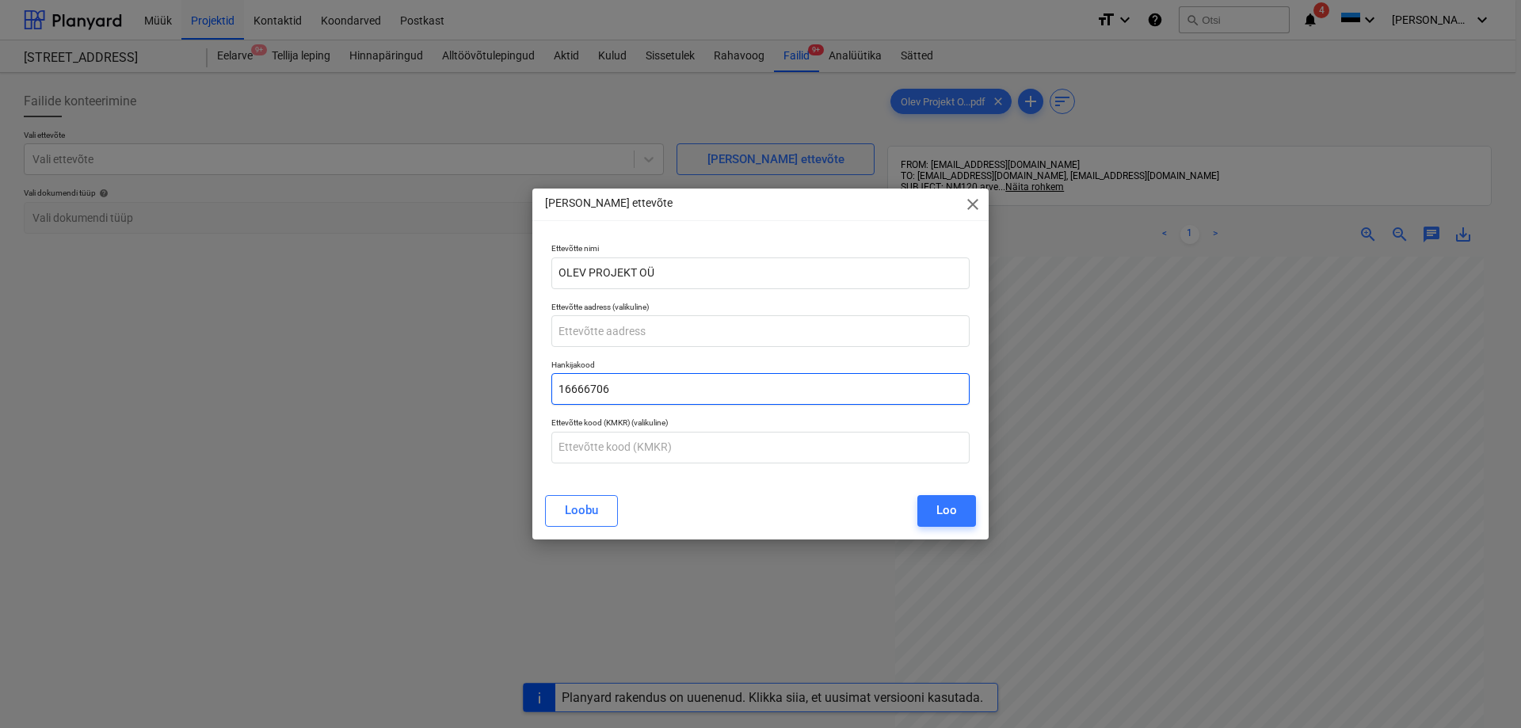
click at [578, 384] on input "16666706" at bounding box center [760, 389] width 418 height 32
type input "16666706"
click at [944, 512] on div "Loo" at bounding box center [947, 510] width 21 height 21
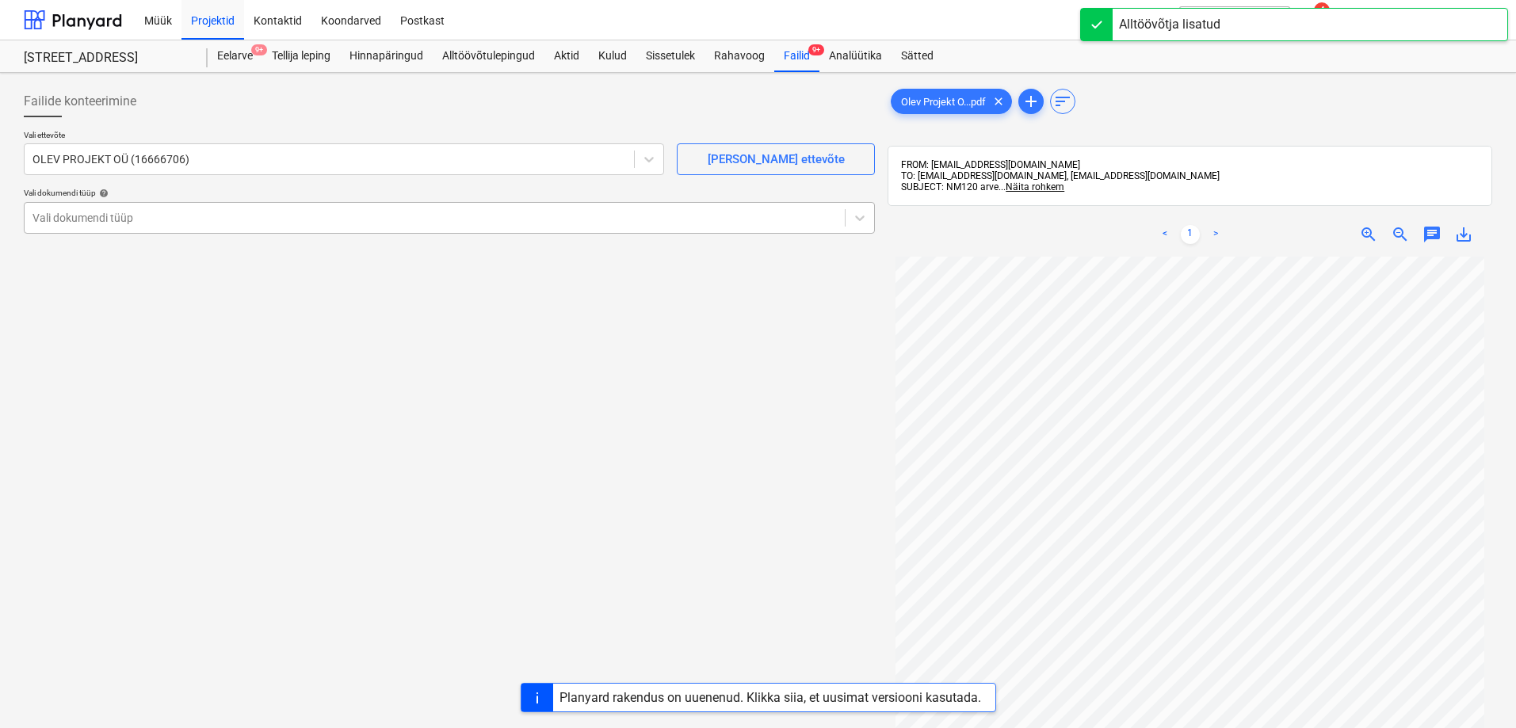
click at [106, 216] on div at bounding box center [434, 218] width 804 height 16
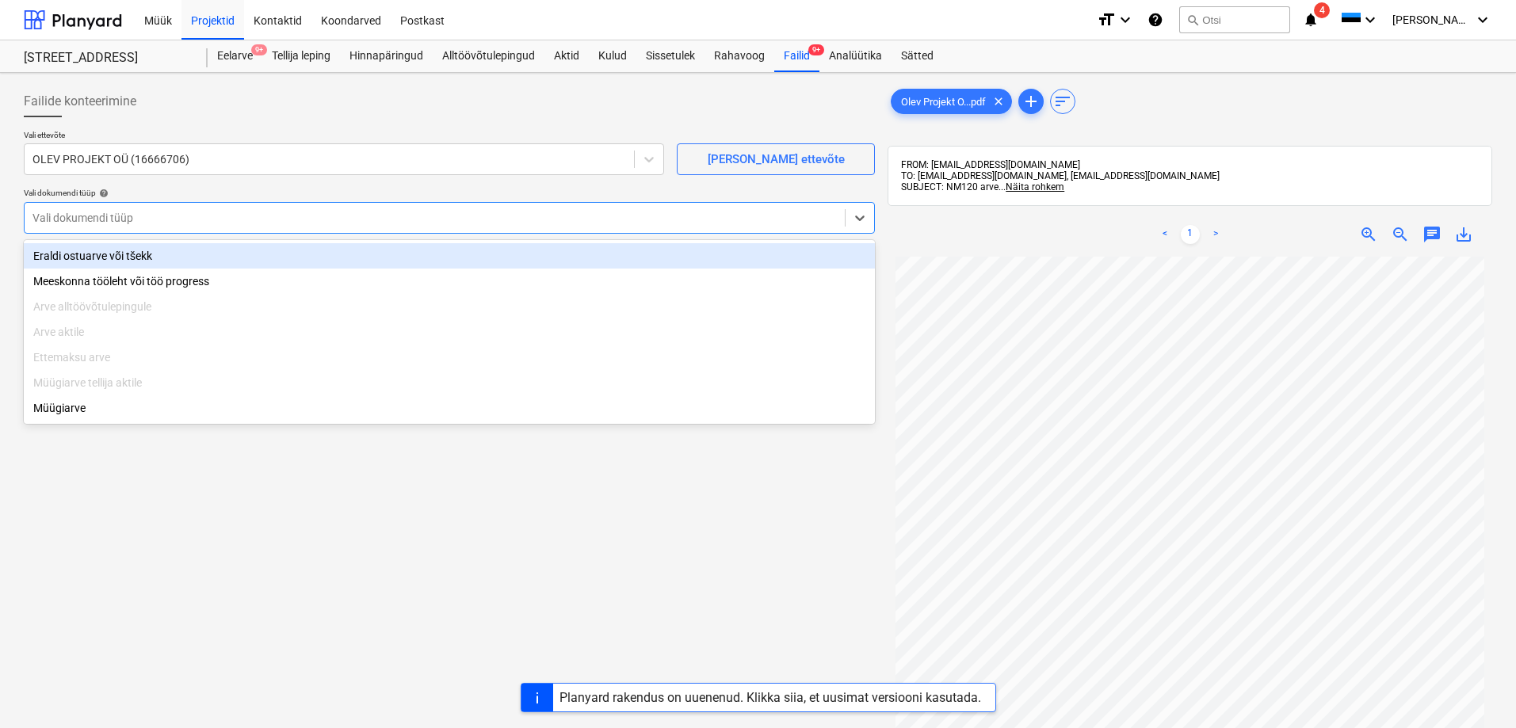
click at [104, 252] on div "Eraldi ostuarve või tšekk" at bounding box center [449, 255] width 851 height 25
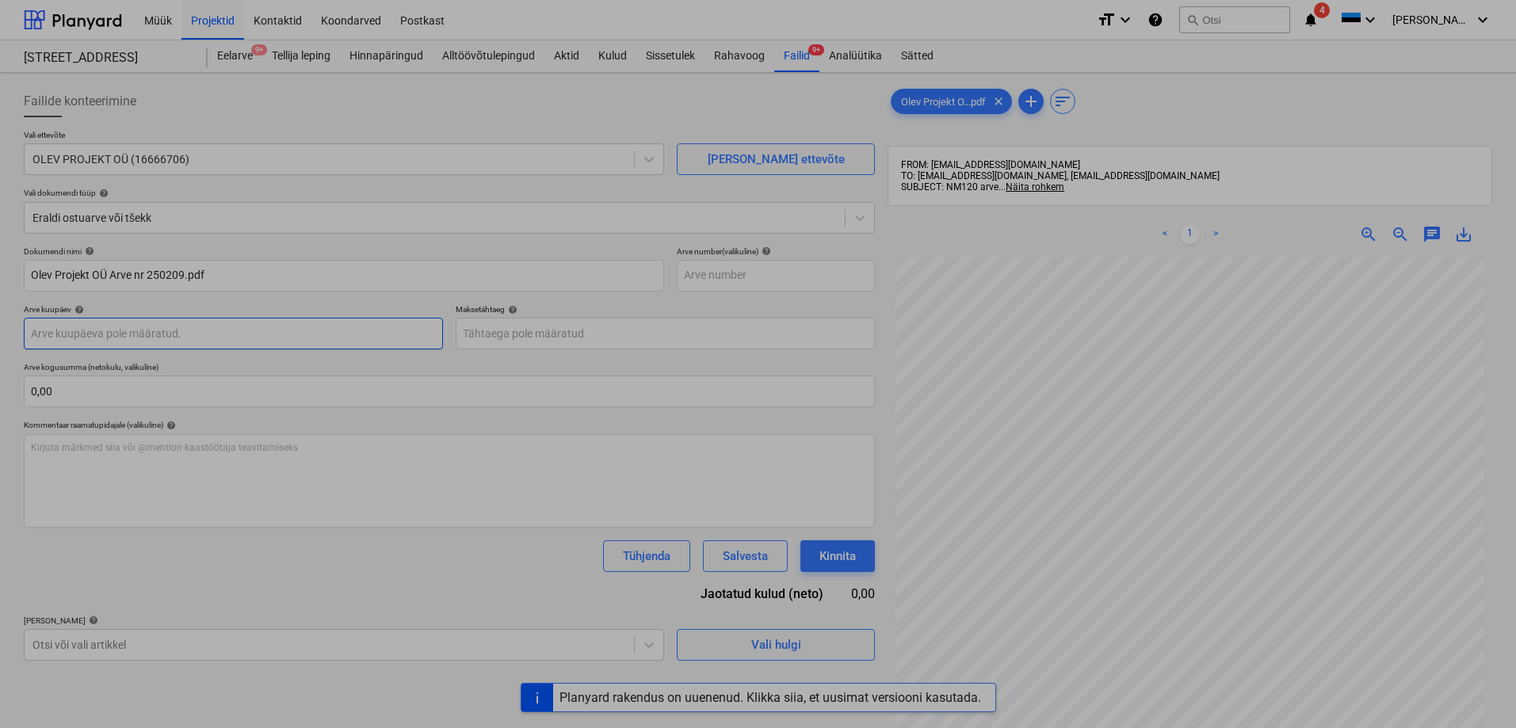
click at [110, 335] on body "Müük Projektid Kontaktid Koondarved Postkast format_size keyboard_arrow_down he…" at bounding box center [758, 364] width 1516 height 728
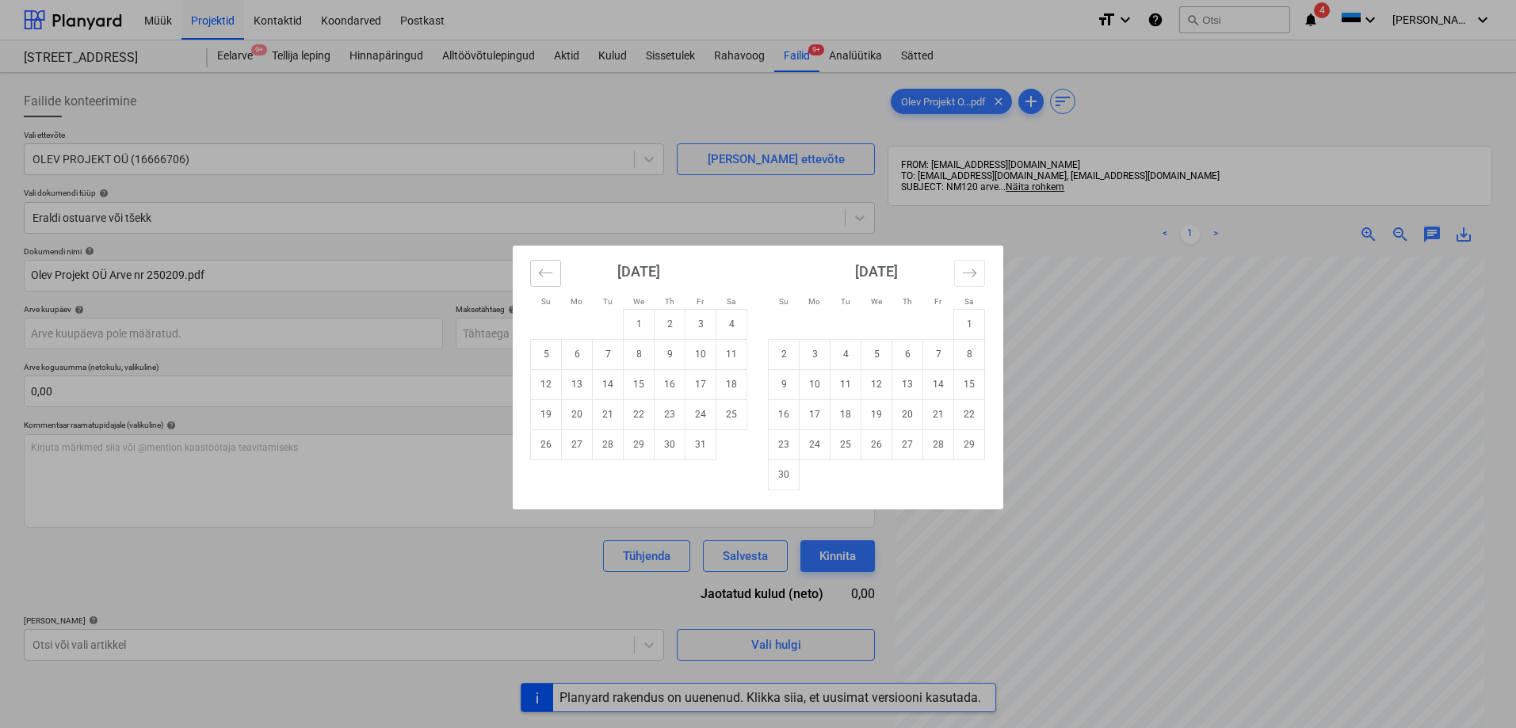
click at [548, 277] on icon "Move backward to switch to the previous month." at bounding box center [545, 272] width 15 height 15
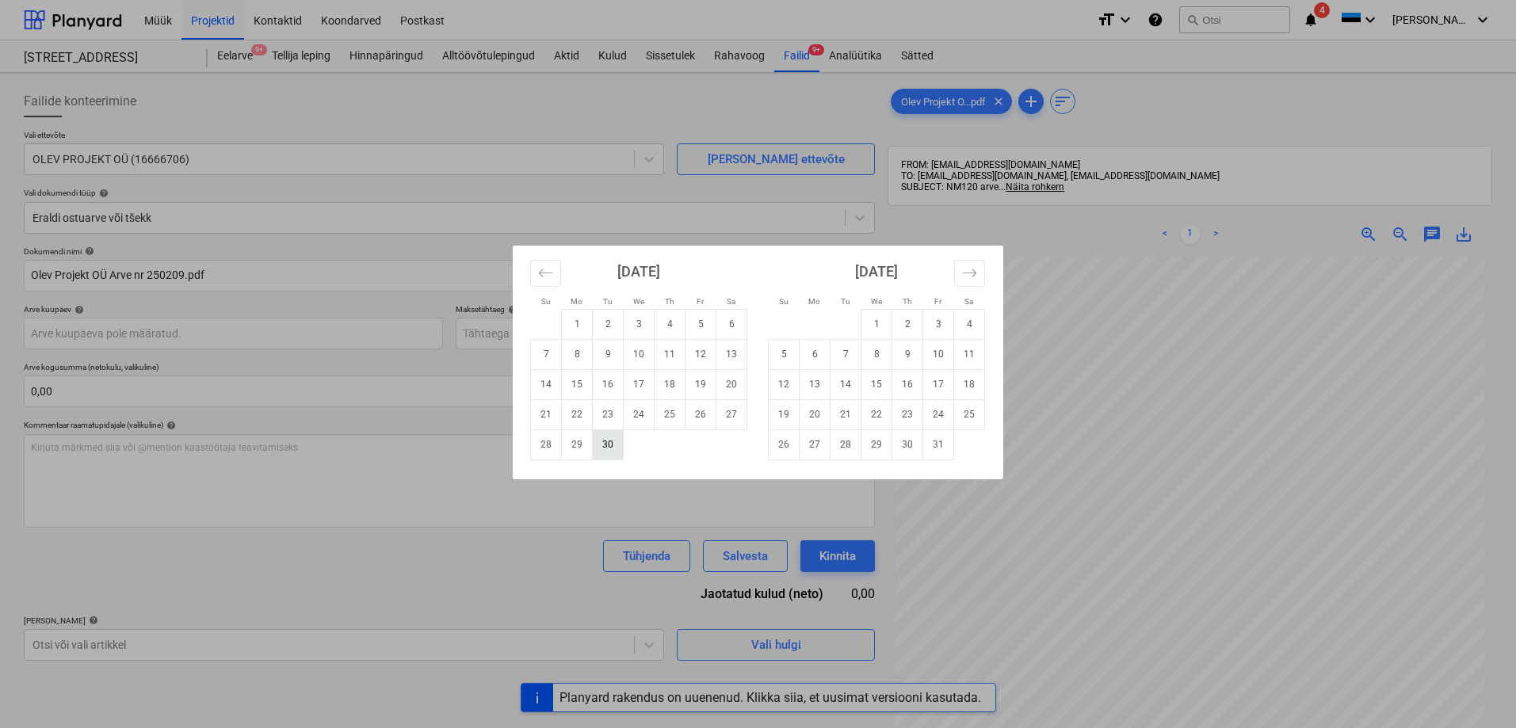
click at [607, 442] on td "30" at bounding box center [608, 444] width 31 height 30
type input "[DATE]"
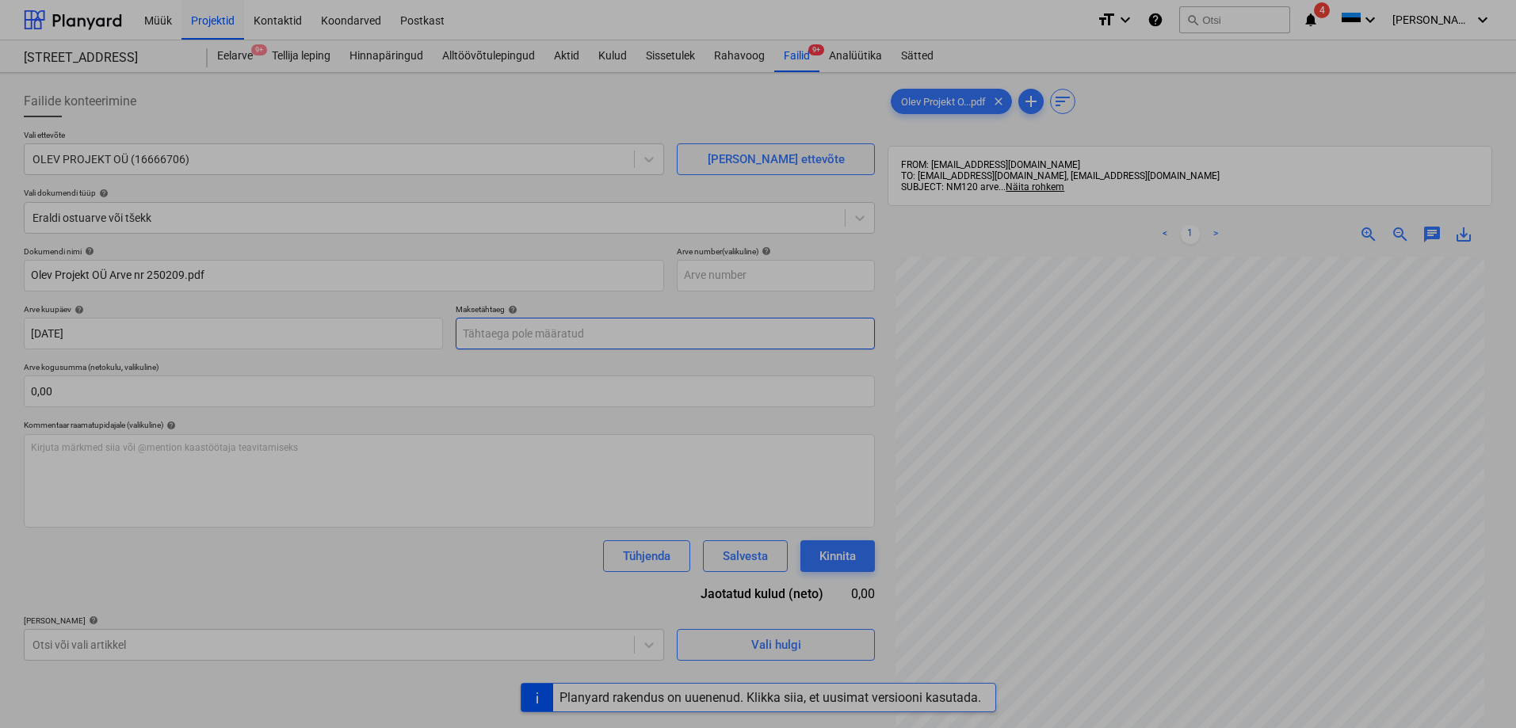
click at [528, 340] on body "Müük Projektid Kontaktid Koondarved Postkast format_size keyboard_arrow_down he…" at bounding box center [758, 364] width 1516 height 728
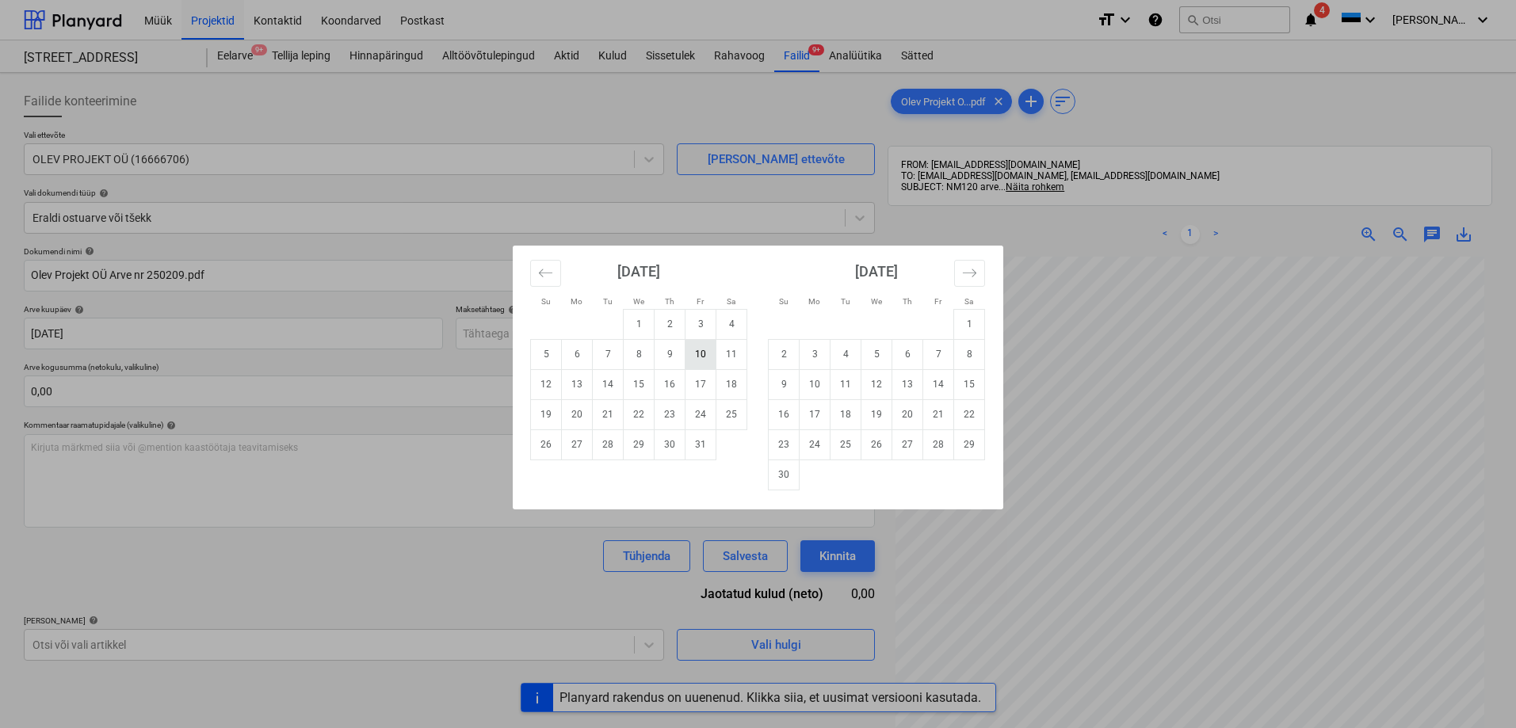
click at [702, 355] on td "10" at bounding box center [700, 354] width 31 height 30
type input "10 Oct 2025"
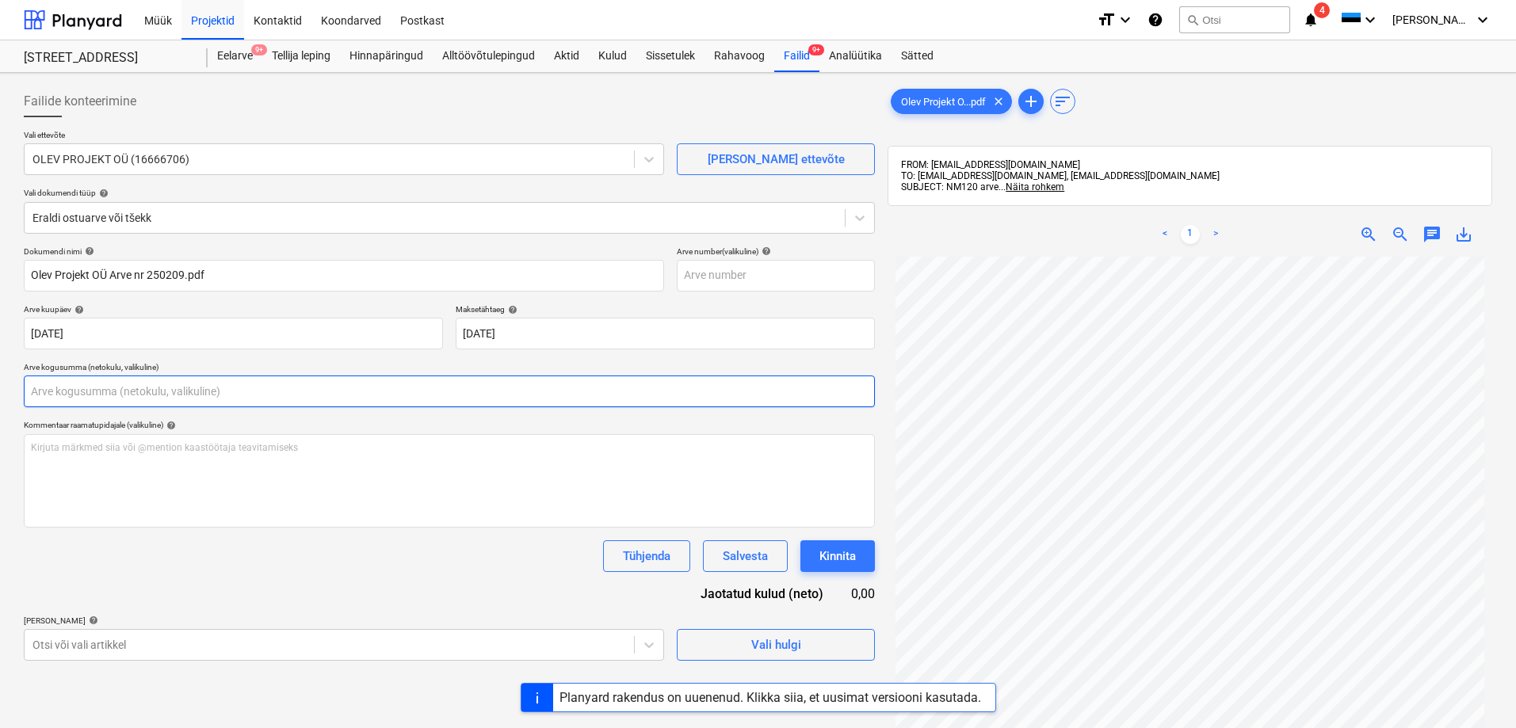
click at [296, 387] on input "text" at bounding box center [449, 392] width 851 height 32
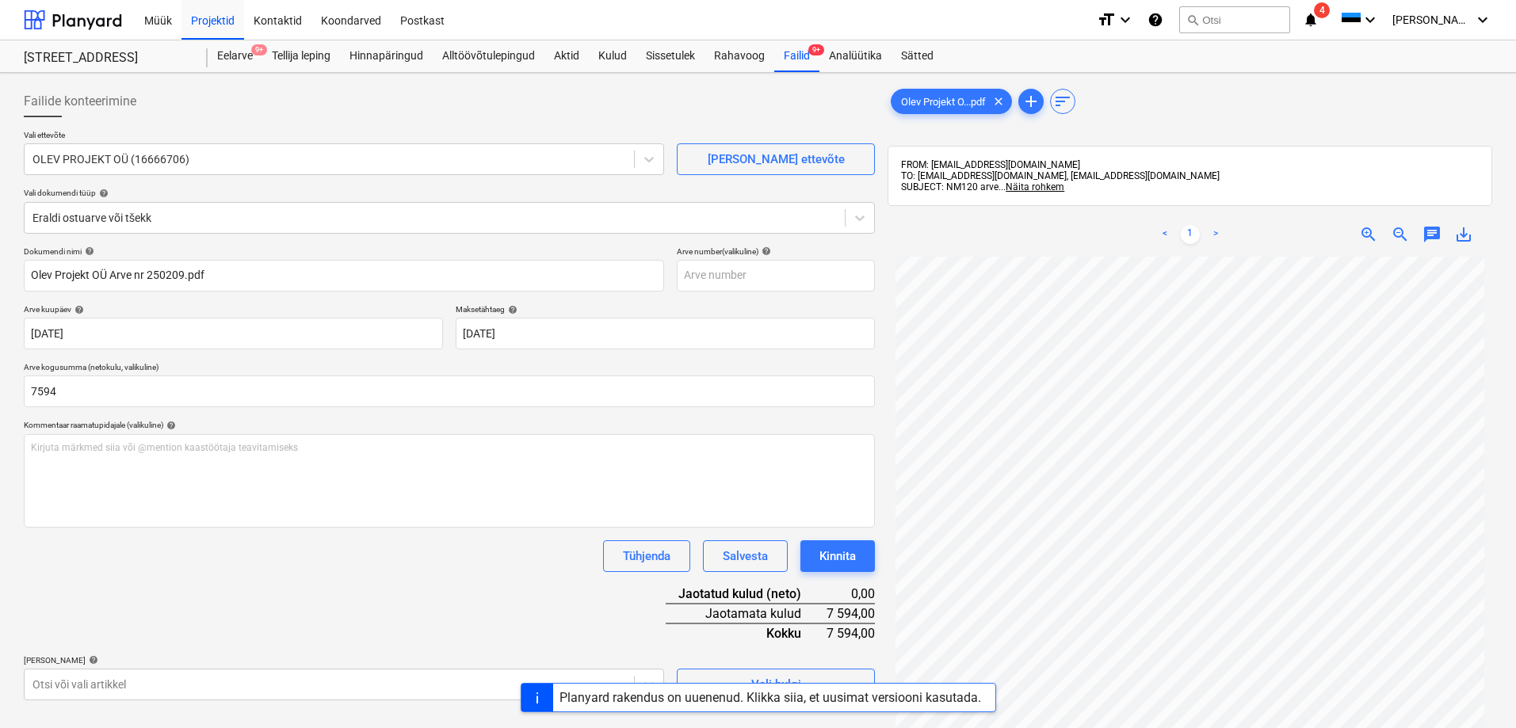
type input "7 594,00"
click at [282, 585] on div "Dokumendi nimi help Olev Projekt OÜ Arve nr 250209.pdf Arve number (valikuline)…" at bounding box center [449, 473] width 851 height 454
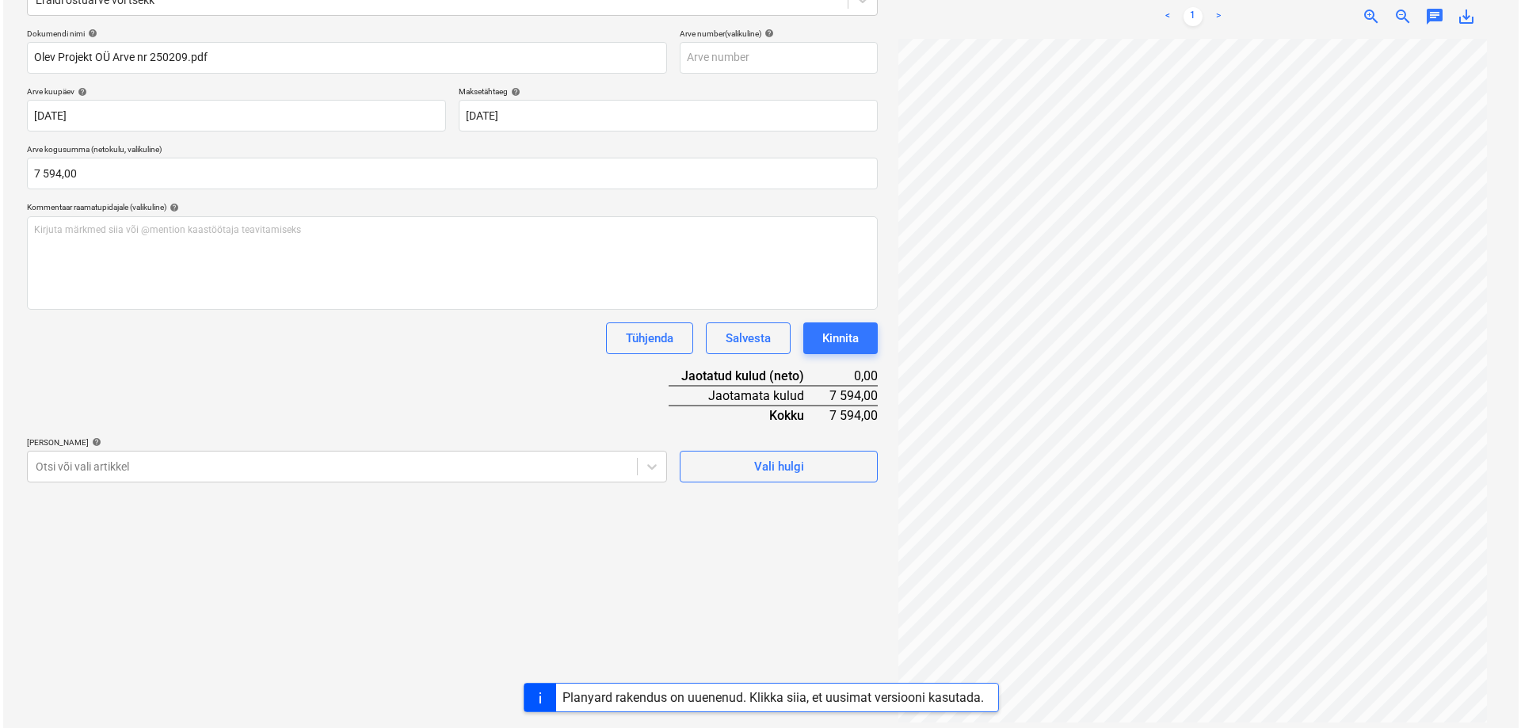
scroll to position [225, 0]
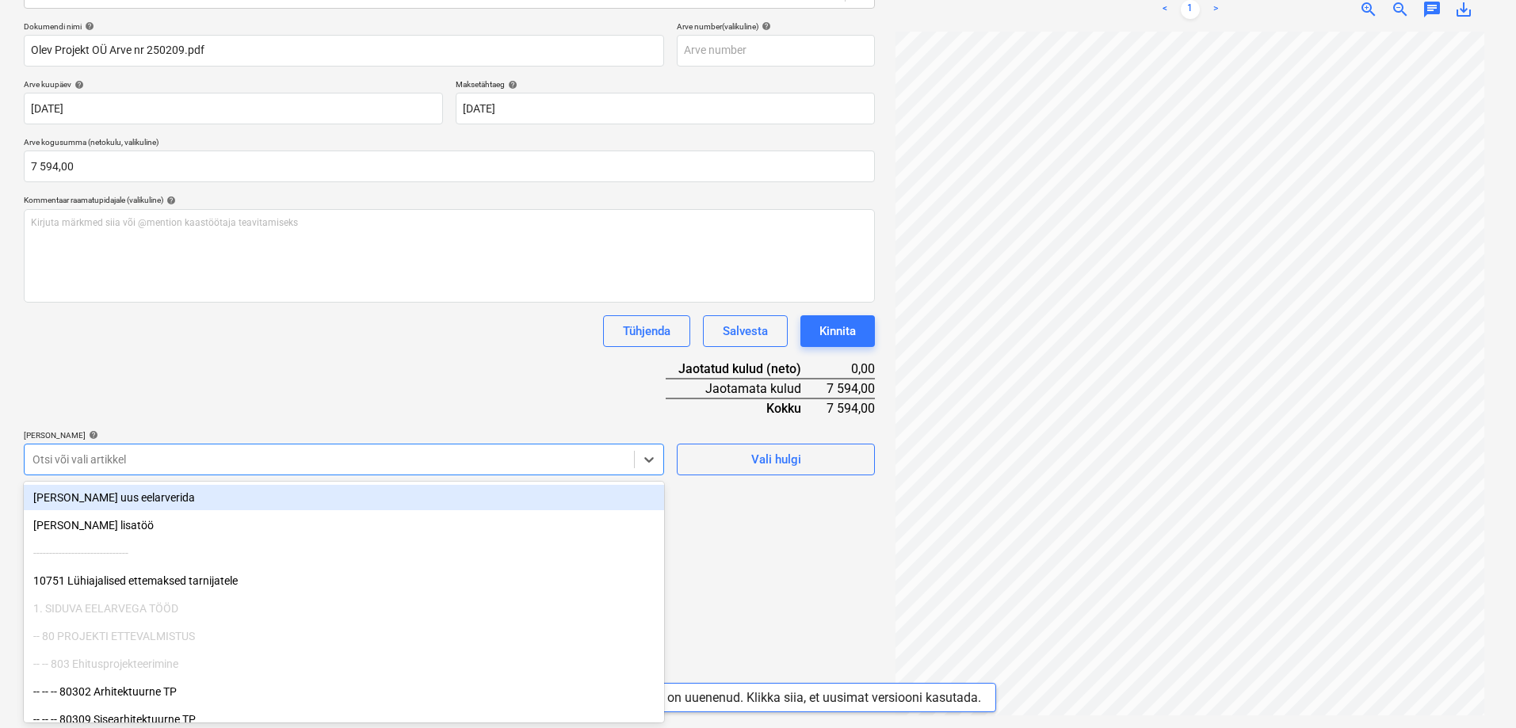
click at [363, 458] on div at bounding box center [328, 460] width 593 height 16
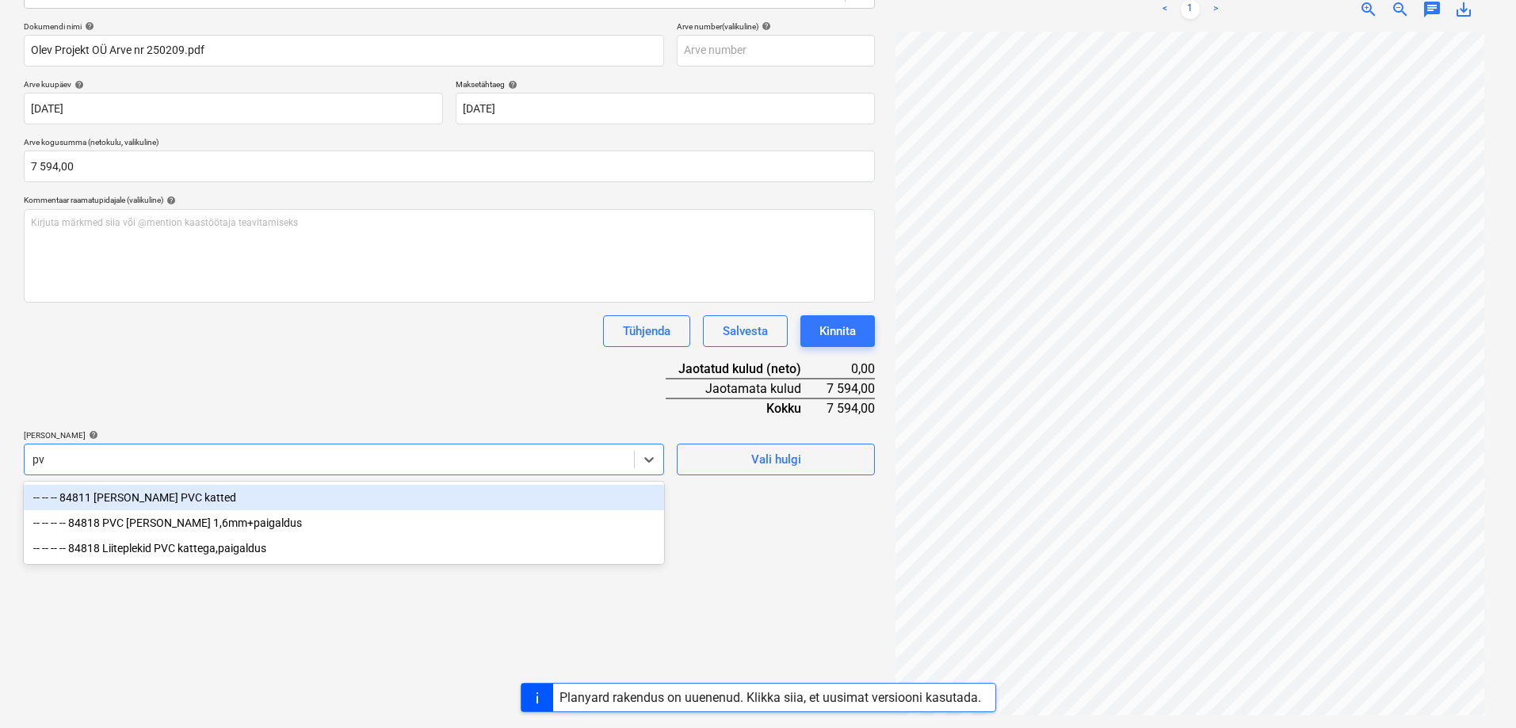
type input "pvc"
click at [135, 499] on div "-- -- -- 84811 [PERSON_NAME] PVC katted" at bounding box center [344, 497] width 640 height 25
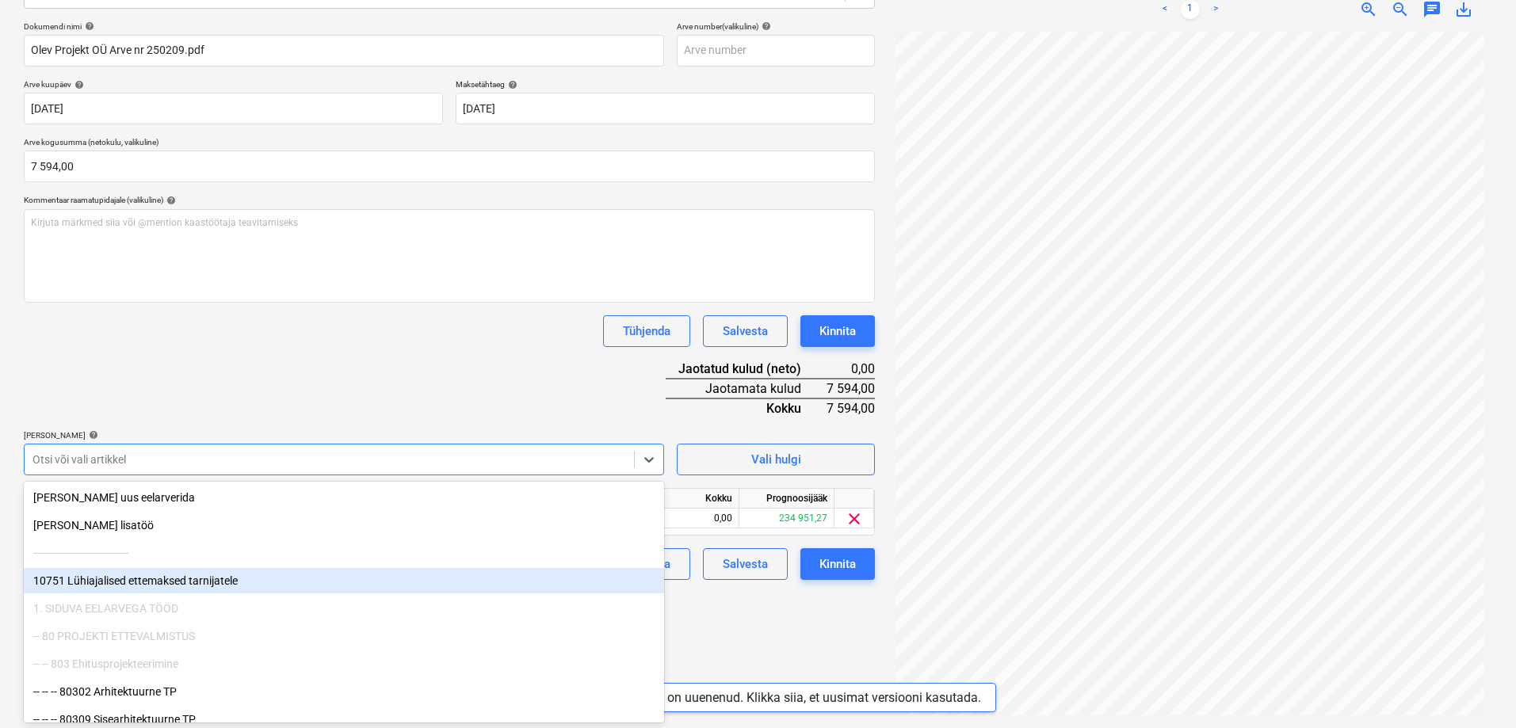
click at [744, 611] on div "Failide konteerimine Vali ettevõte OLEV PROJEKT OÜ (16666706) Lisa uus ettevõte…" at bounding box center [449, 288] width 864 height 868
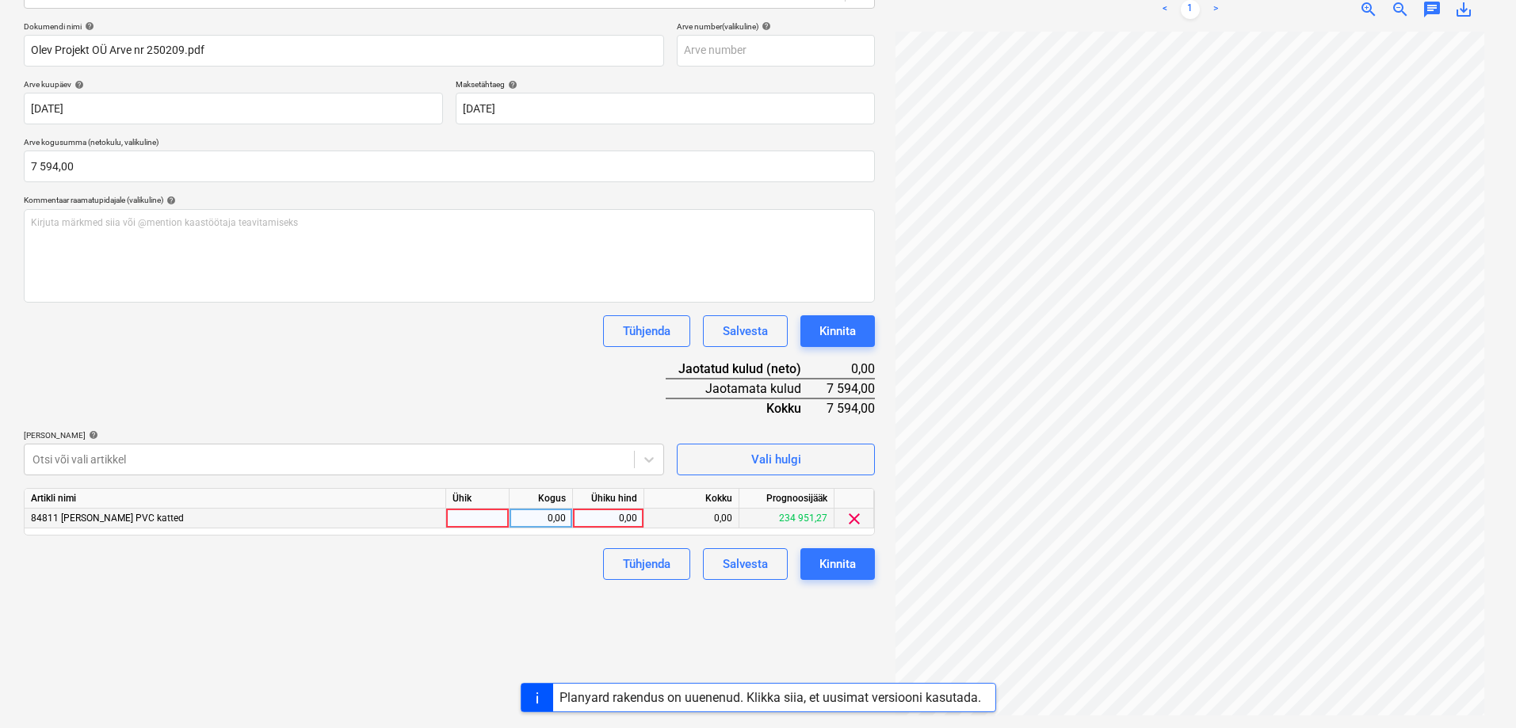
click at [606, 513] on div "0,00" at bounding box center [608, 519] width 58 height 20
type input "7594"
click at [675, 619] on div "Failide konteerimine Vali ettevõte OLEV PROJEKT OÜ (16666706) Lisa uus ettevõte…" at bounding box center [449, 288] width 864 height 868
click at [841, 565] on div "Kinnita" at bounding box center [837, 564] width 36 height 21
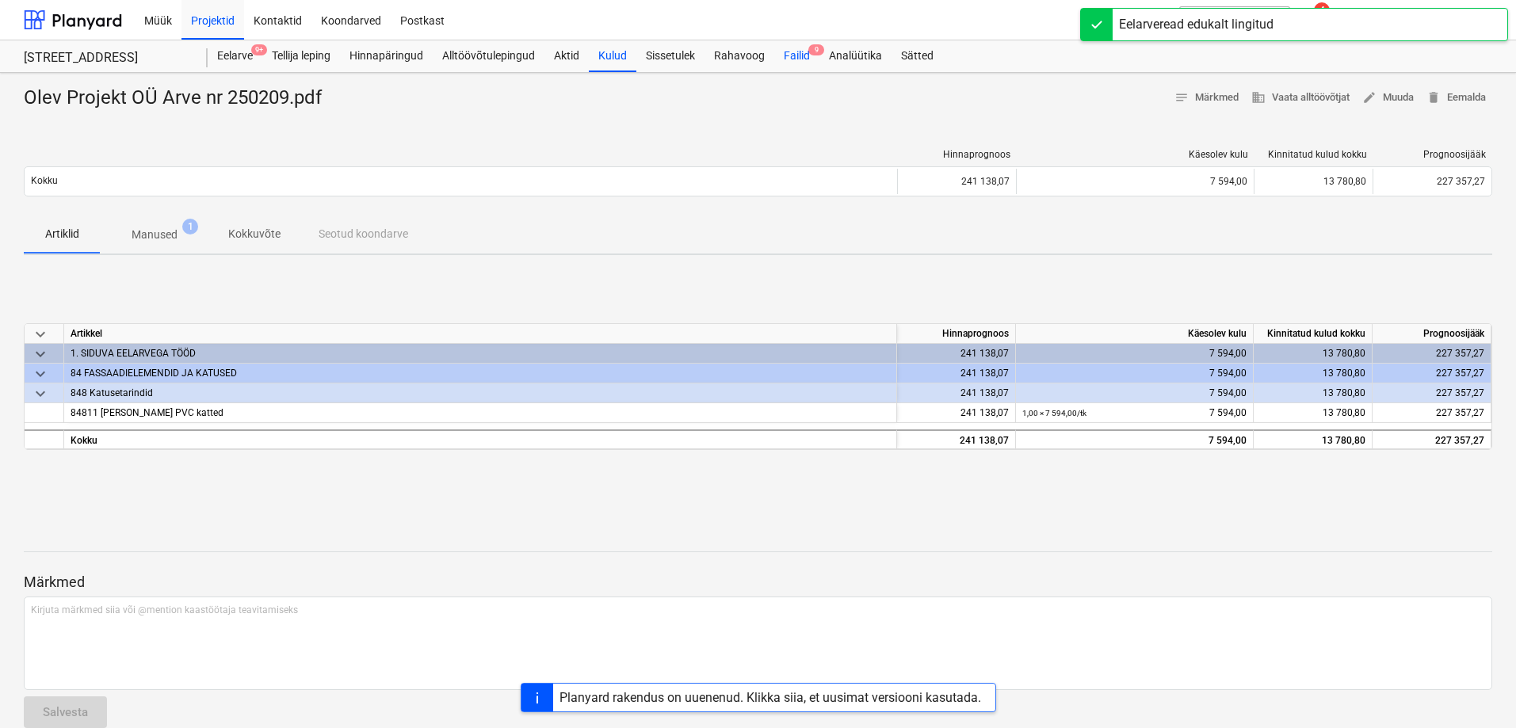
click at [800, 55] on div "Failid 9" at bounding box center [796, 56] width 45 height 32
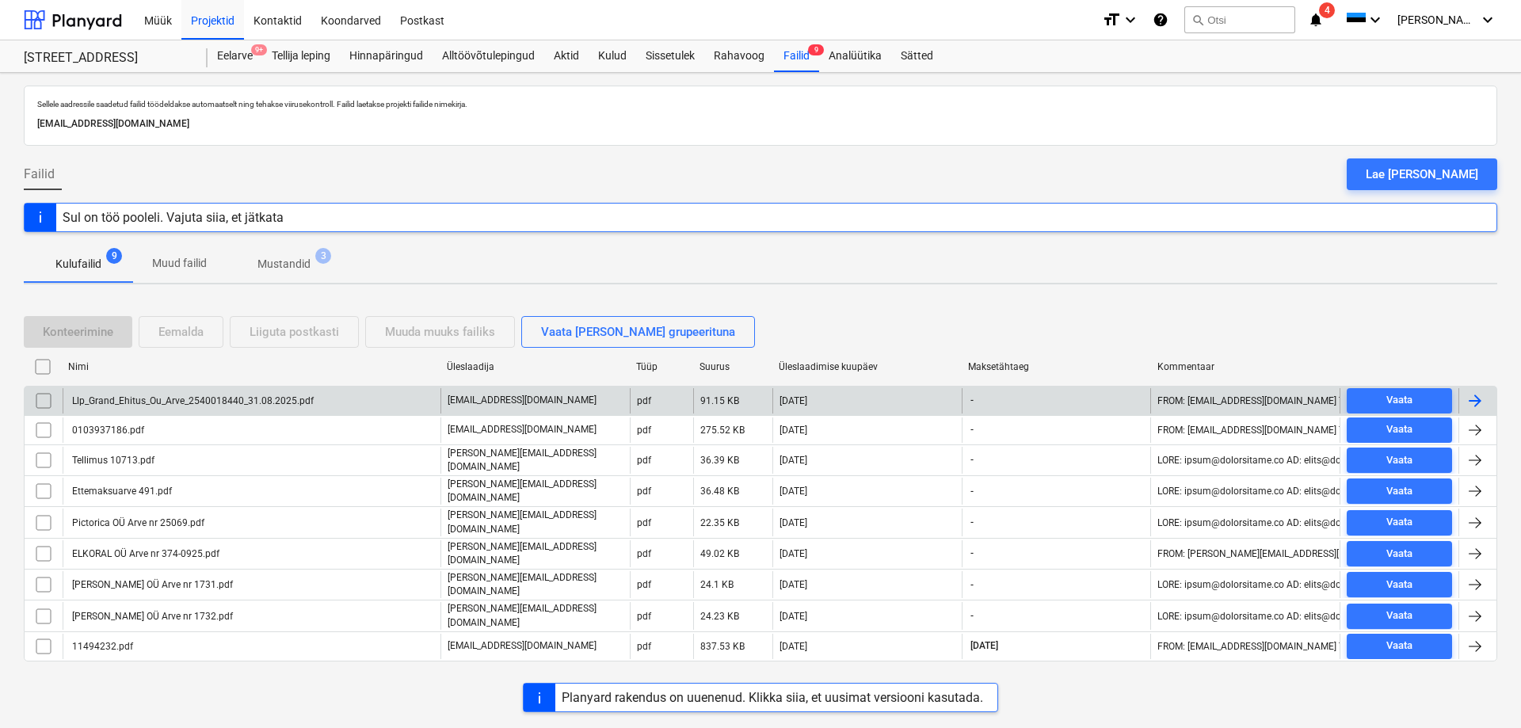
click at [193, 402] on div "Llp_Grand_Ehitus_Ou_Arve_2540018440_31.08.2025.pdf" at bounding box center [192, 400] width 244 height 11
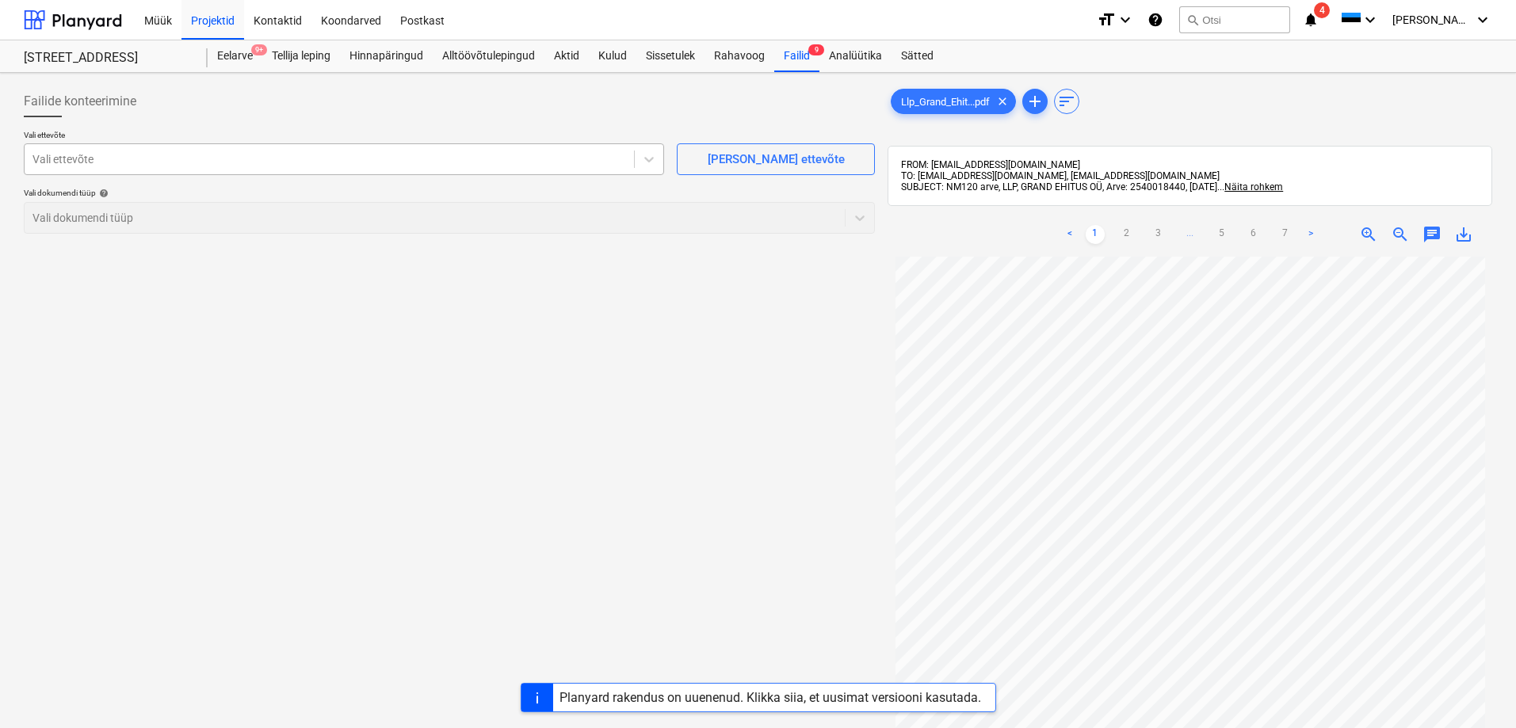
click at [91, 163] on div at bounding box center [328, 159] width 593 height 16
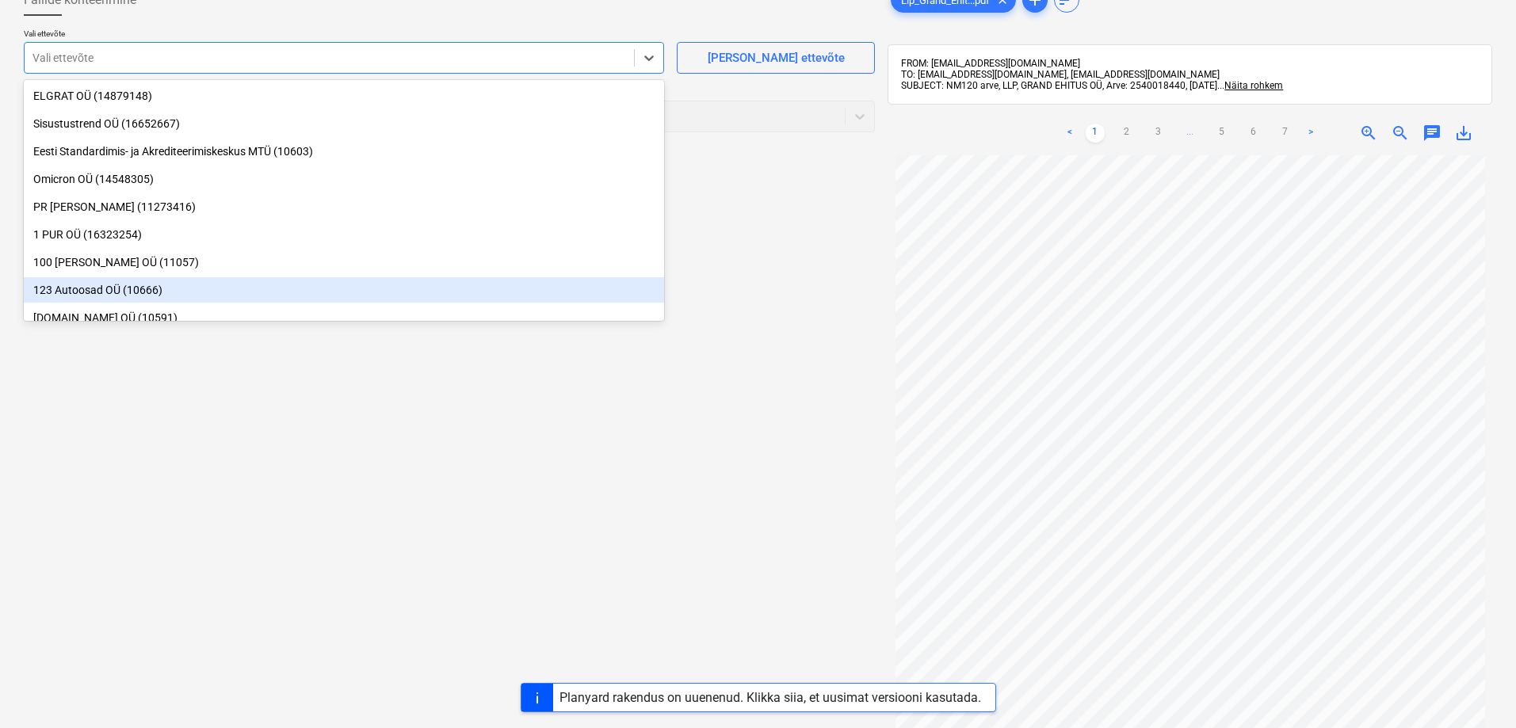
scroll to position [67, 0]
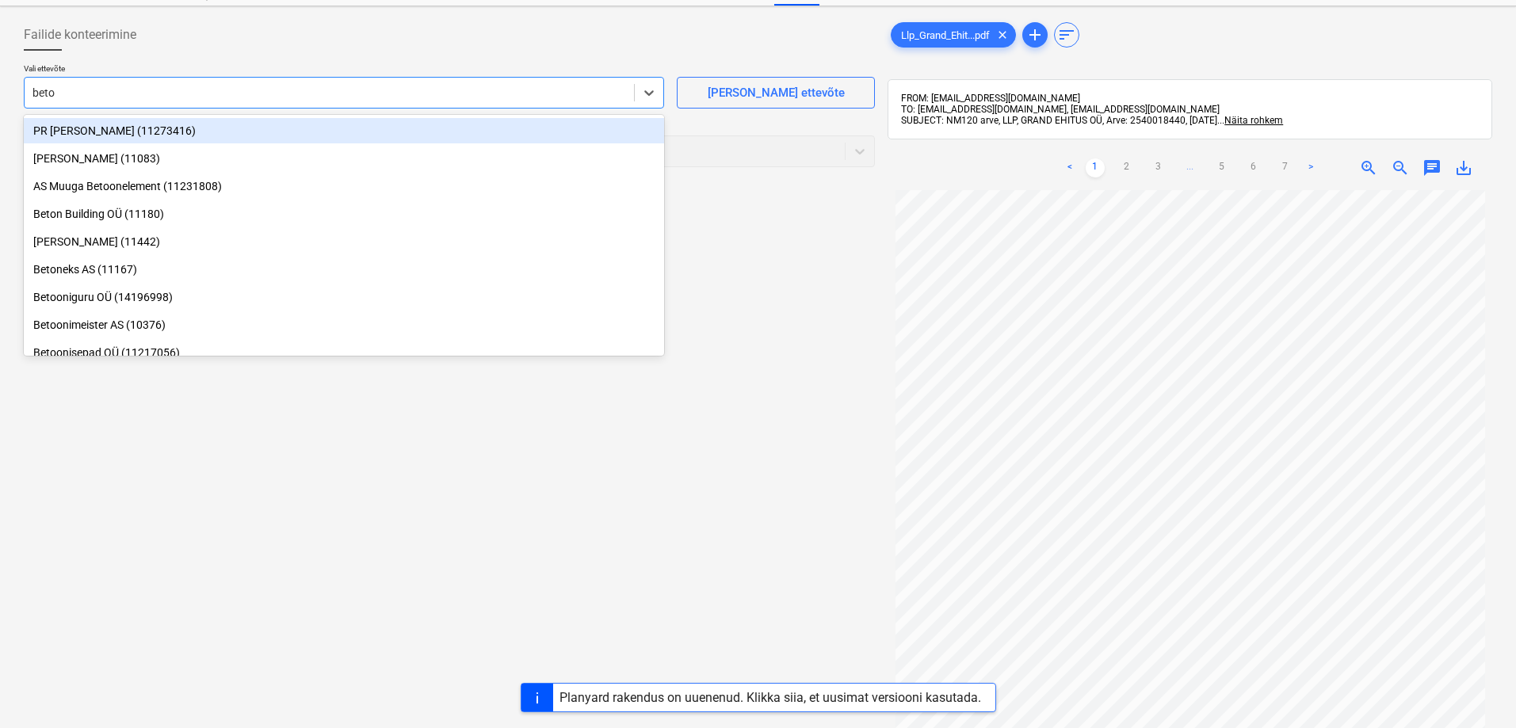
type input "beton"
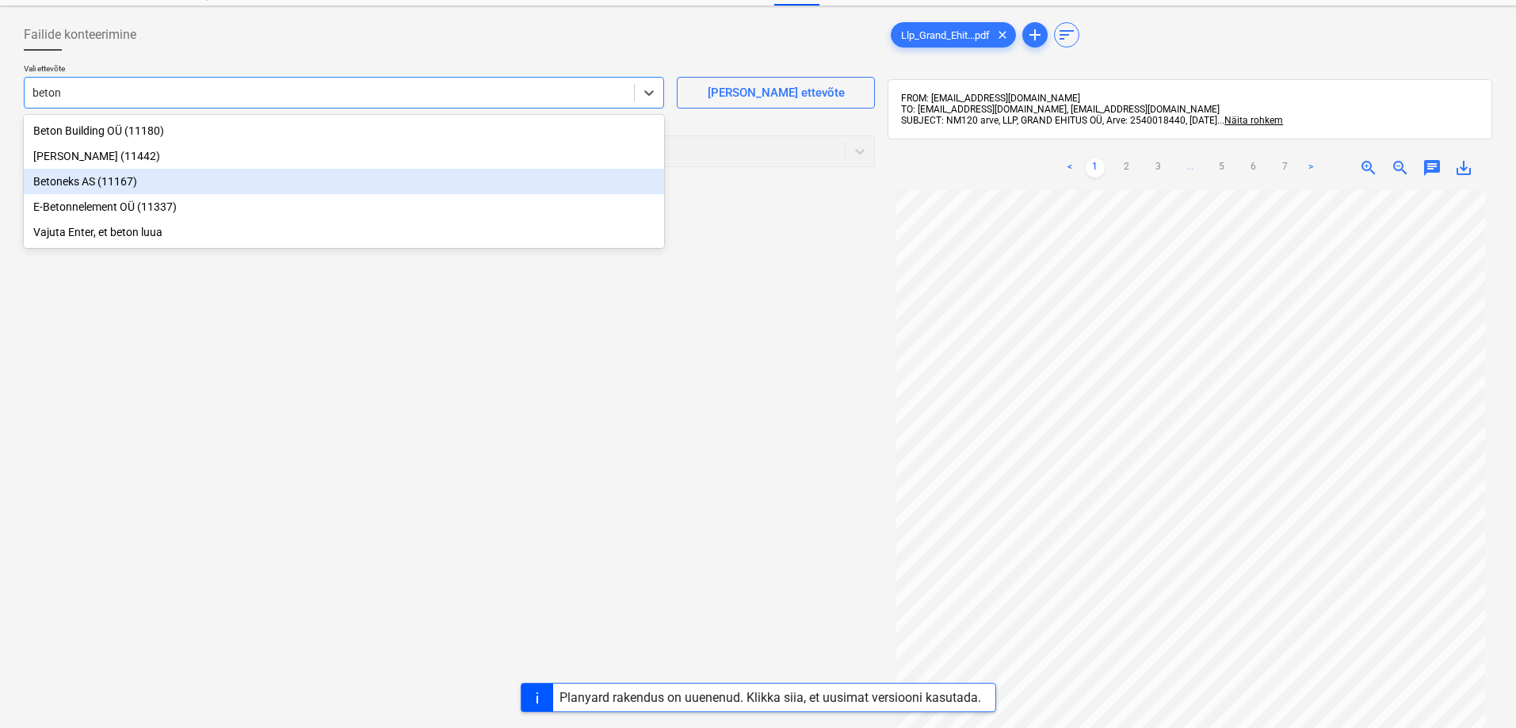
click at [78, 182] on div "Betoneks AS (11167)" at bounding box center [344, 181] width 640 height 25
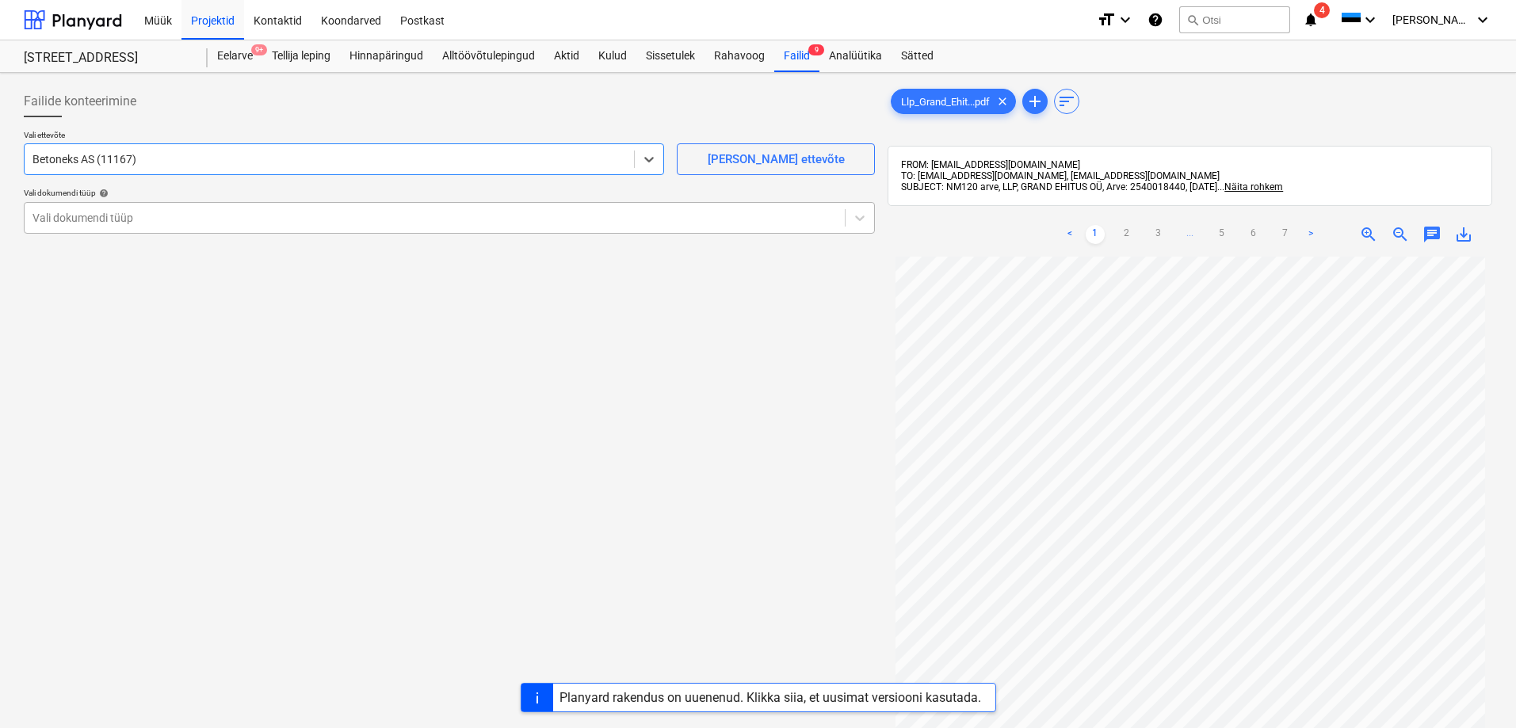
click at [82, 218] on div at bounding box center [434, 218] width 804 height 16
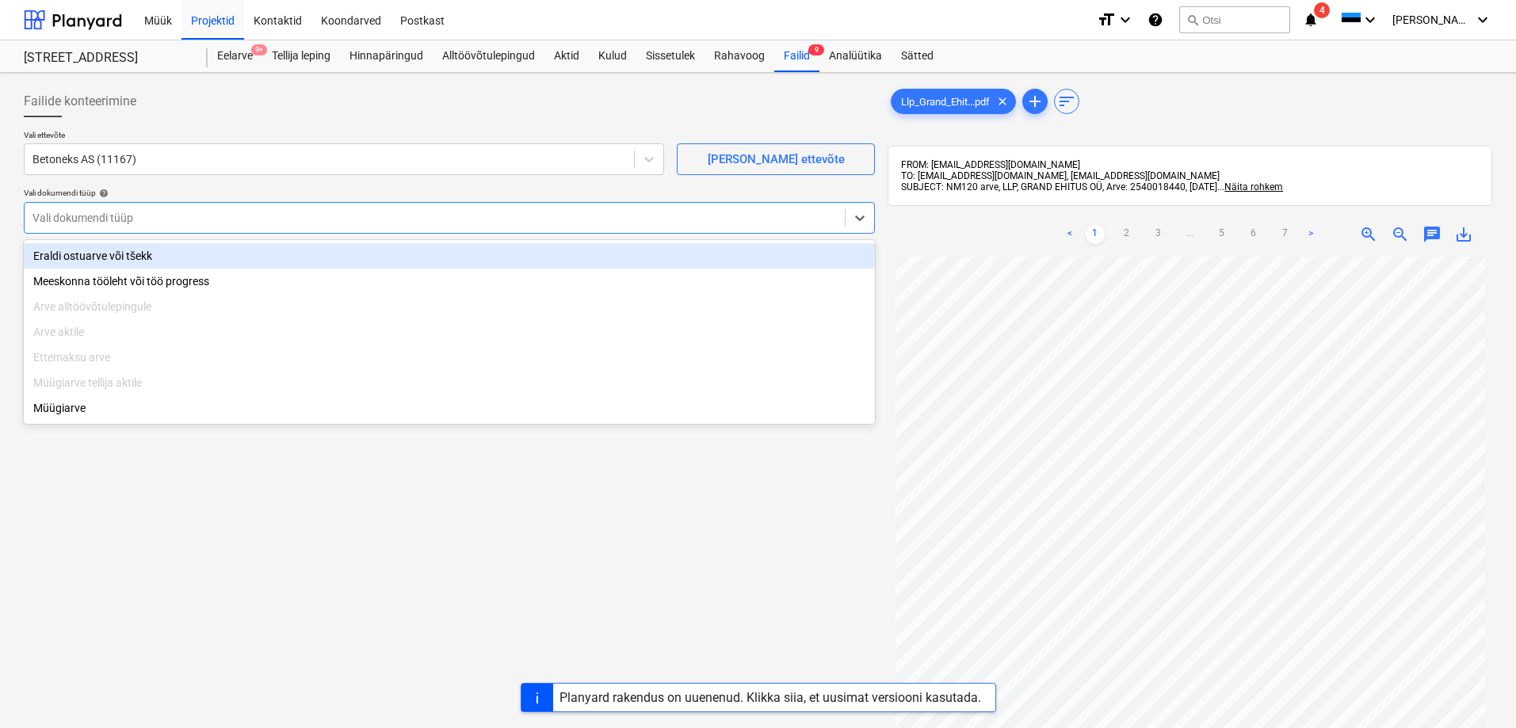
click at [86, 254] on div "Eraldi ostuarve või tšekk" at bounding box center [449, 255] width 851 height 25
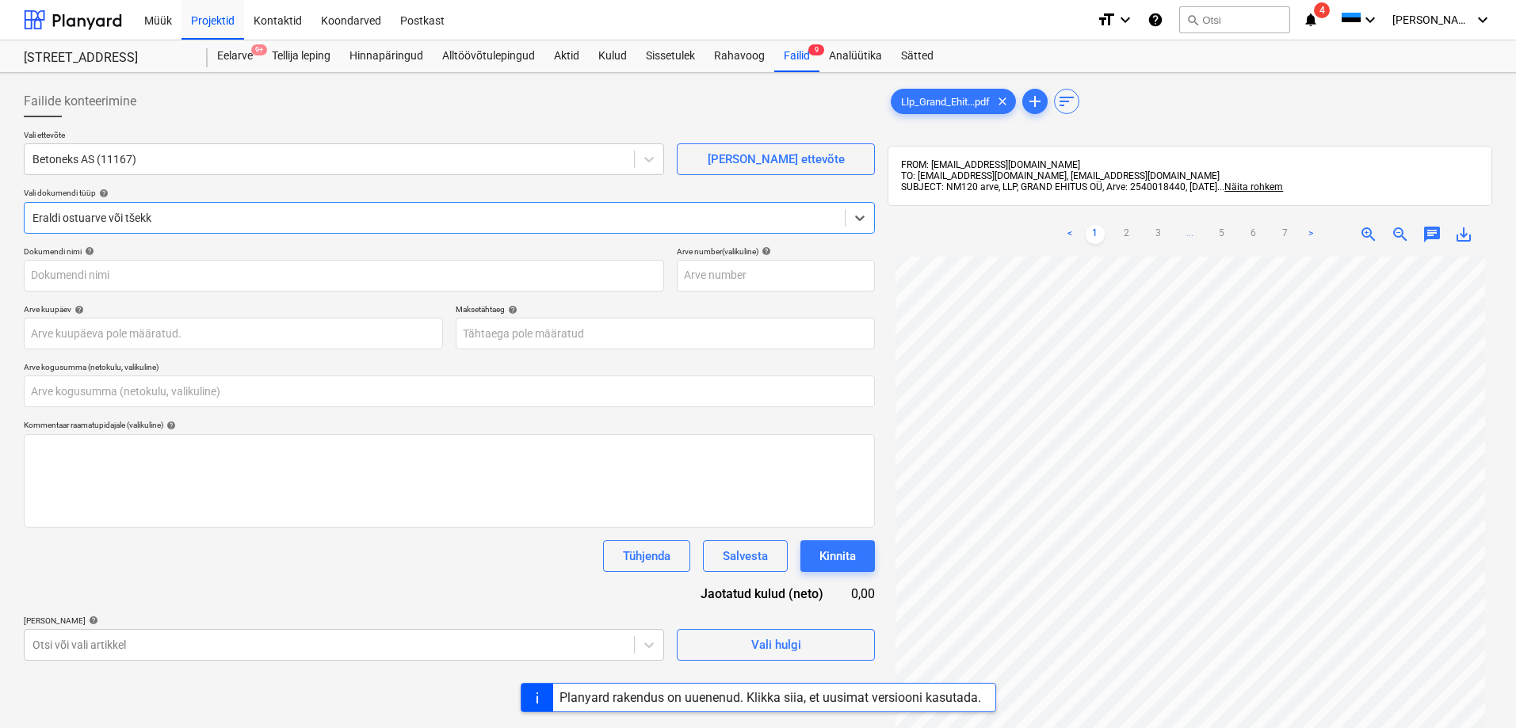
type input "Llp_Grand_Ehitus_Ou_Arve_2540018440_31.08.2025.pdf"
type input "0,00"
click at [151, 335] on body "Müük Projektid Kontaktid Koondarved Postkast format_size keyboard_arrow_down he…" at bounding box center [758, 364] width 1516 height 728
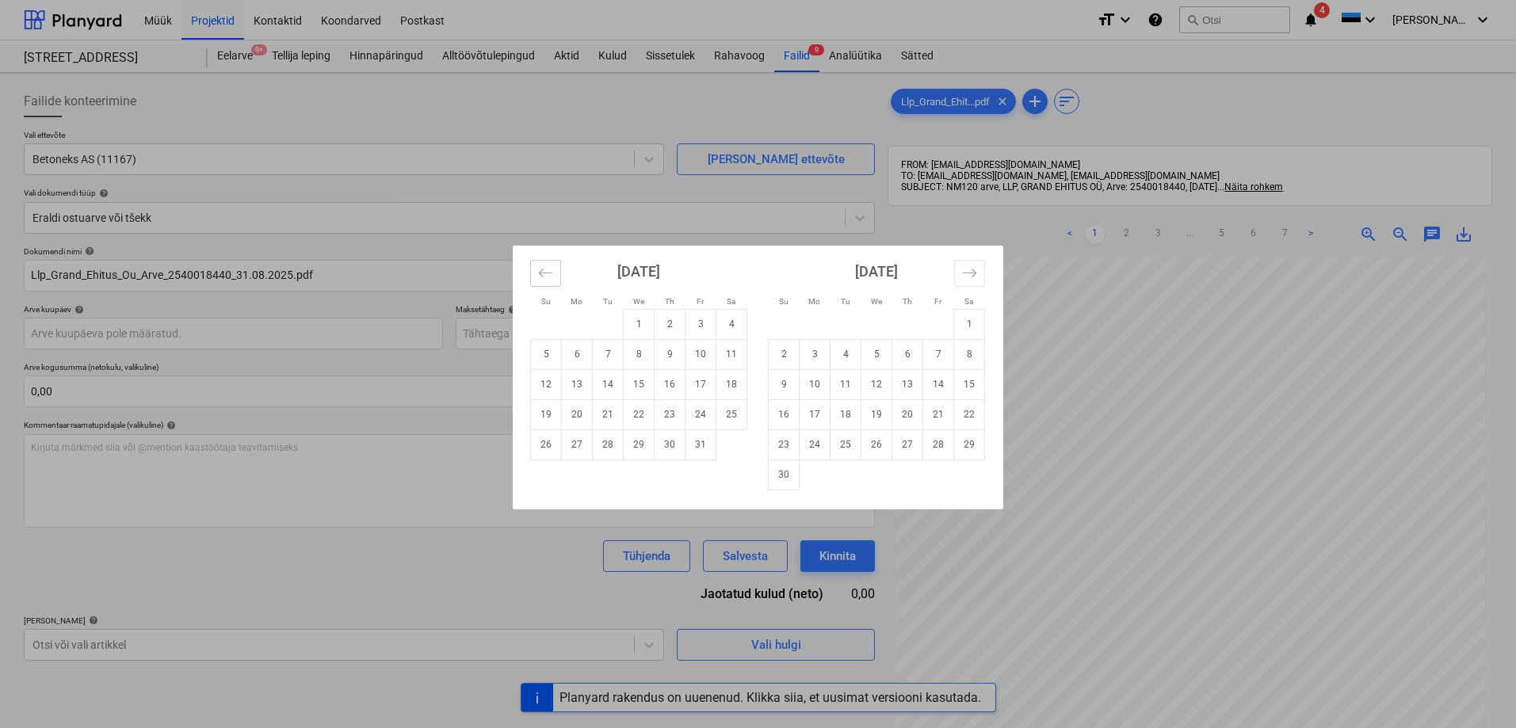
click at [547, 272] on icon "Move backward to switch to the previous month." at bounding box center [545, 272] width 15 height 15
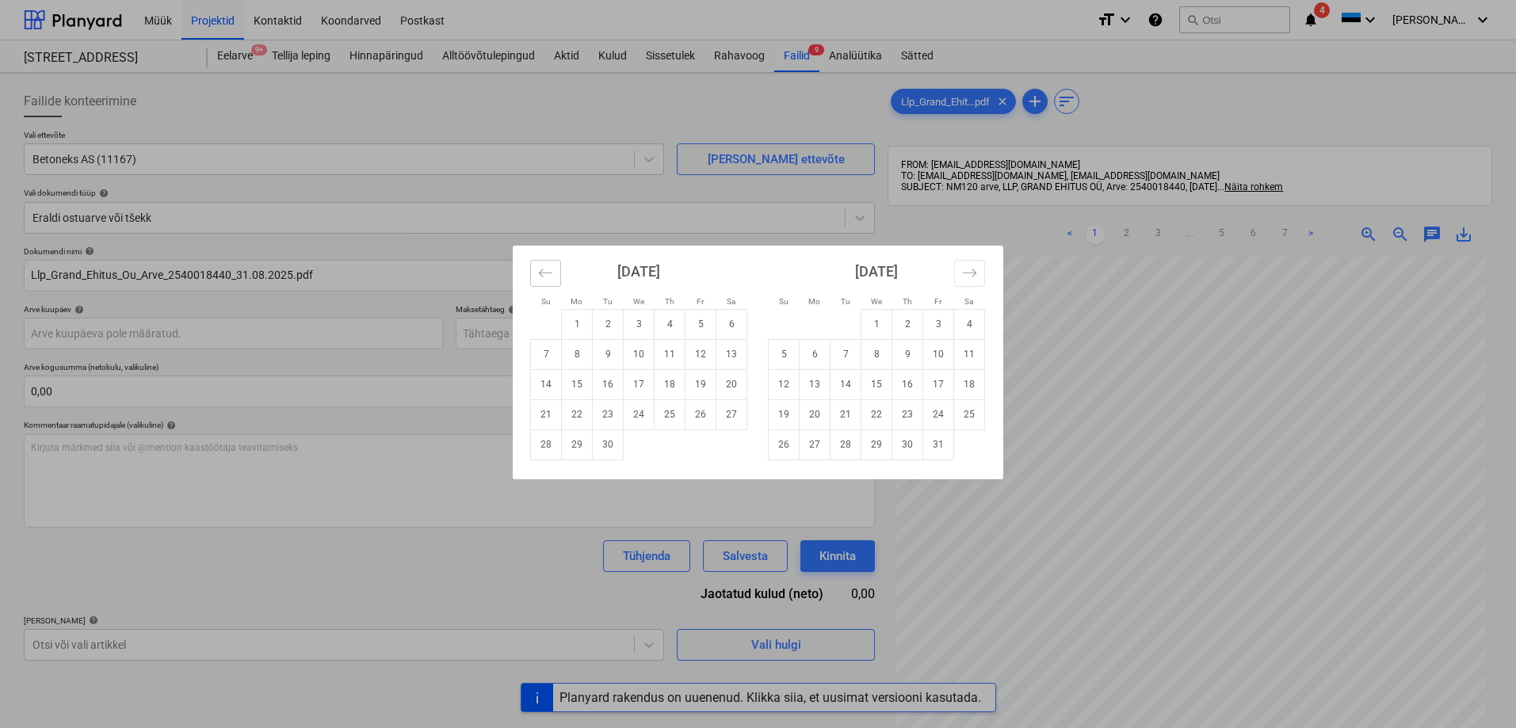
click at [547, 272] on icon "Move backward to switch to the previous month." at bounding box center [545, 272] width 15 height 15
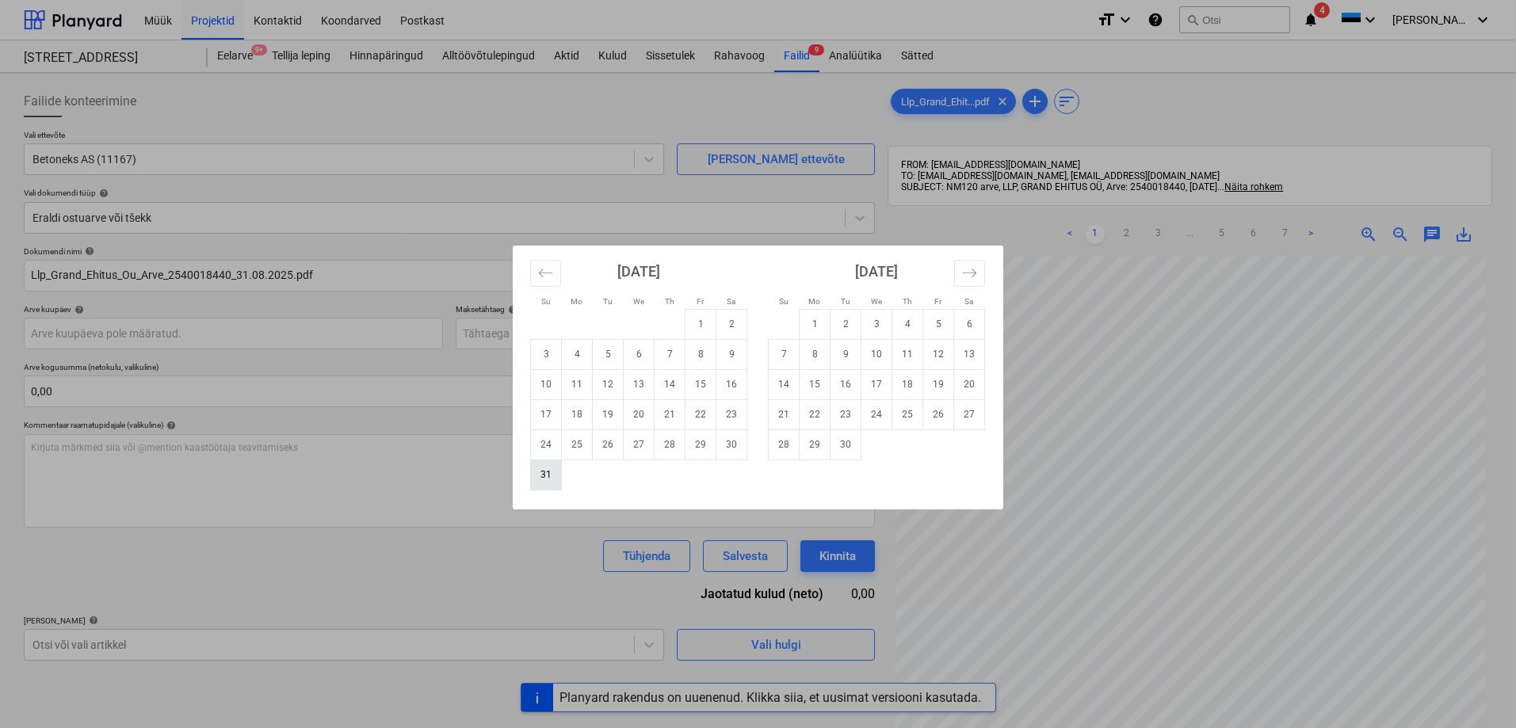
click at [546, 471] on td "31" at bounding box center [546, 475] width 31 height 30
type input "31 Aug 2025"
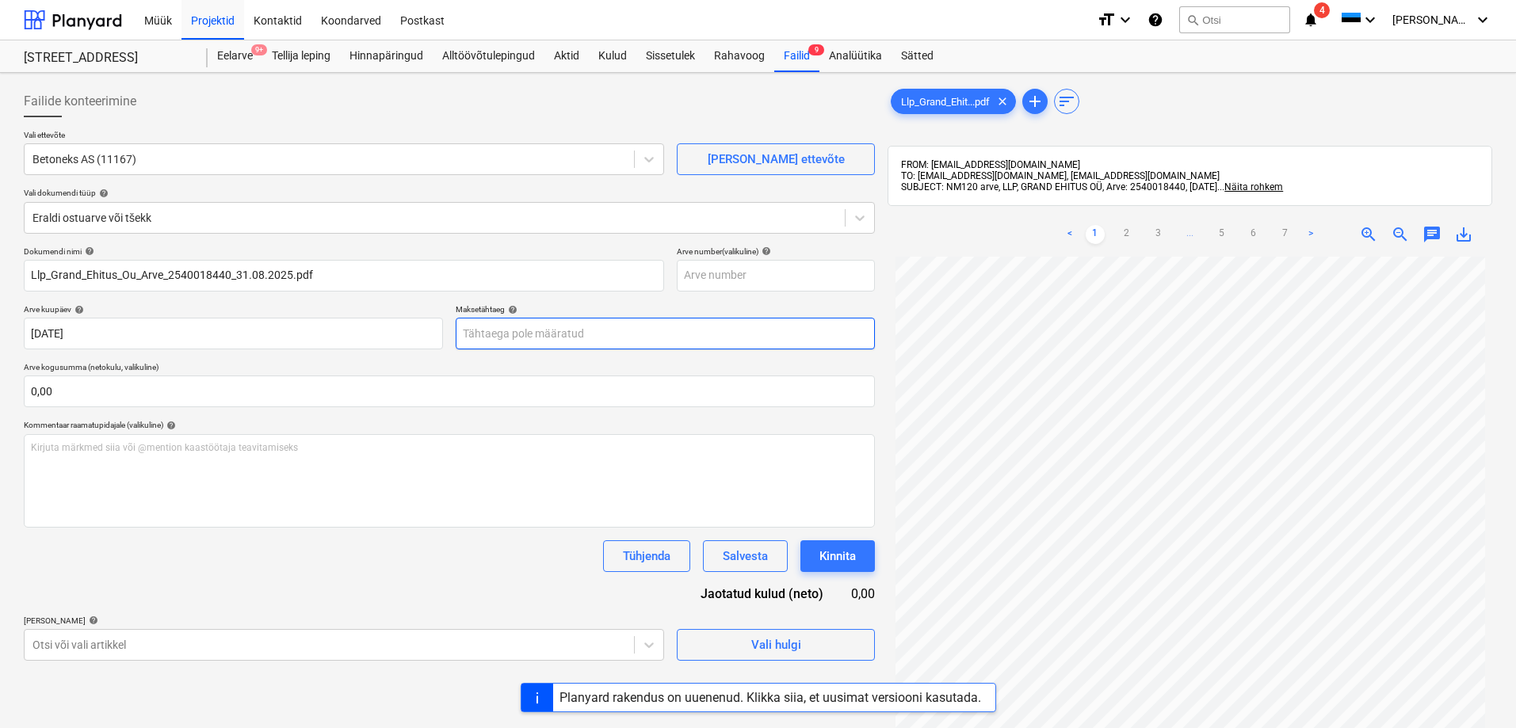
click at [511, 330] on body "Müük Projektid Kontaktid Koondarved Postkast format_size keyboard_arrow_down he…" at bounding box center [758, 364] width 1516 height 728
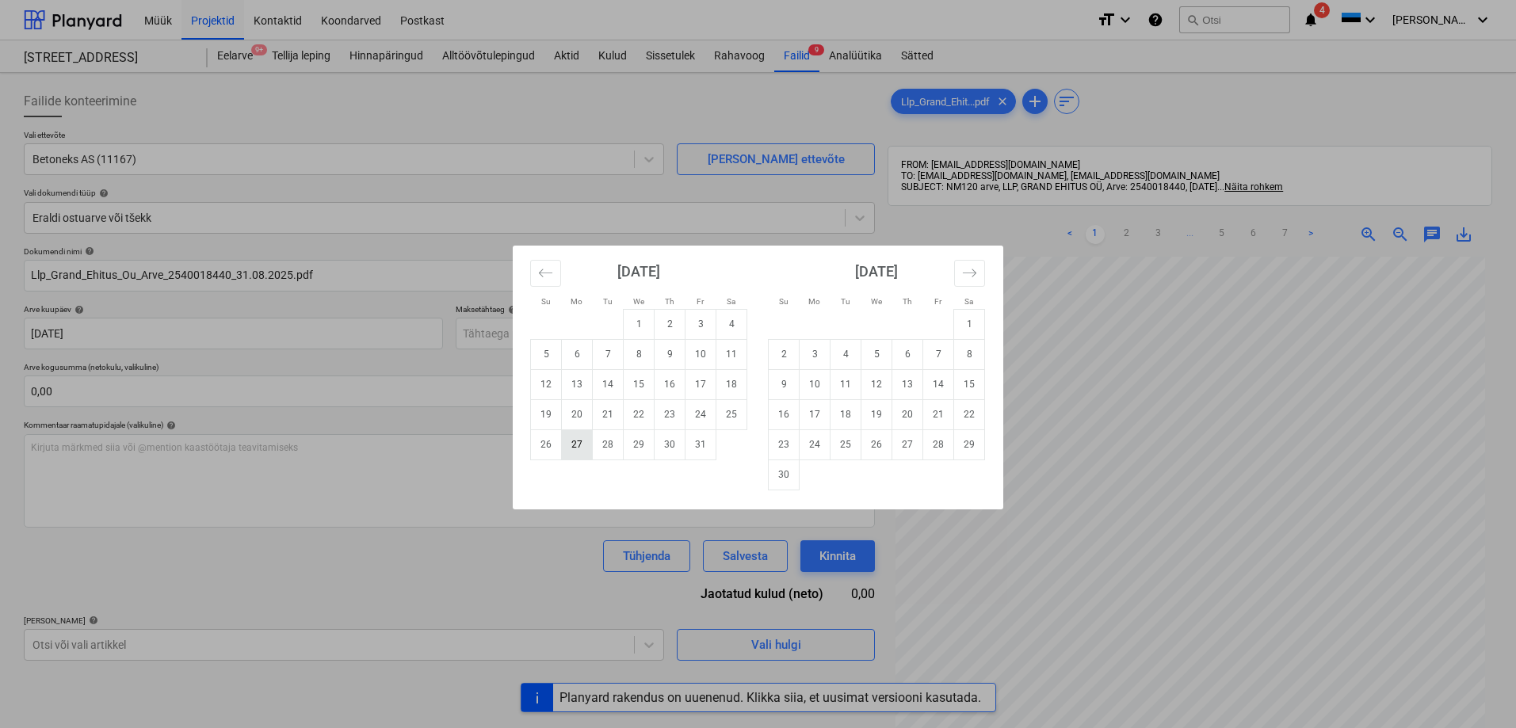
click at [574, 442] on td "27" at bounding box center [577, 444] width 31 height 30
type input "27 Oct 2025"
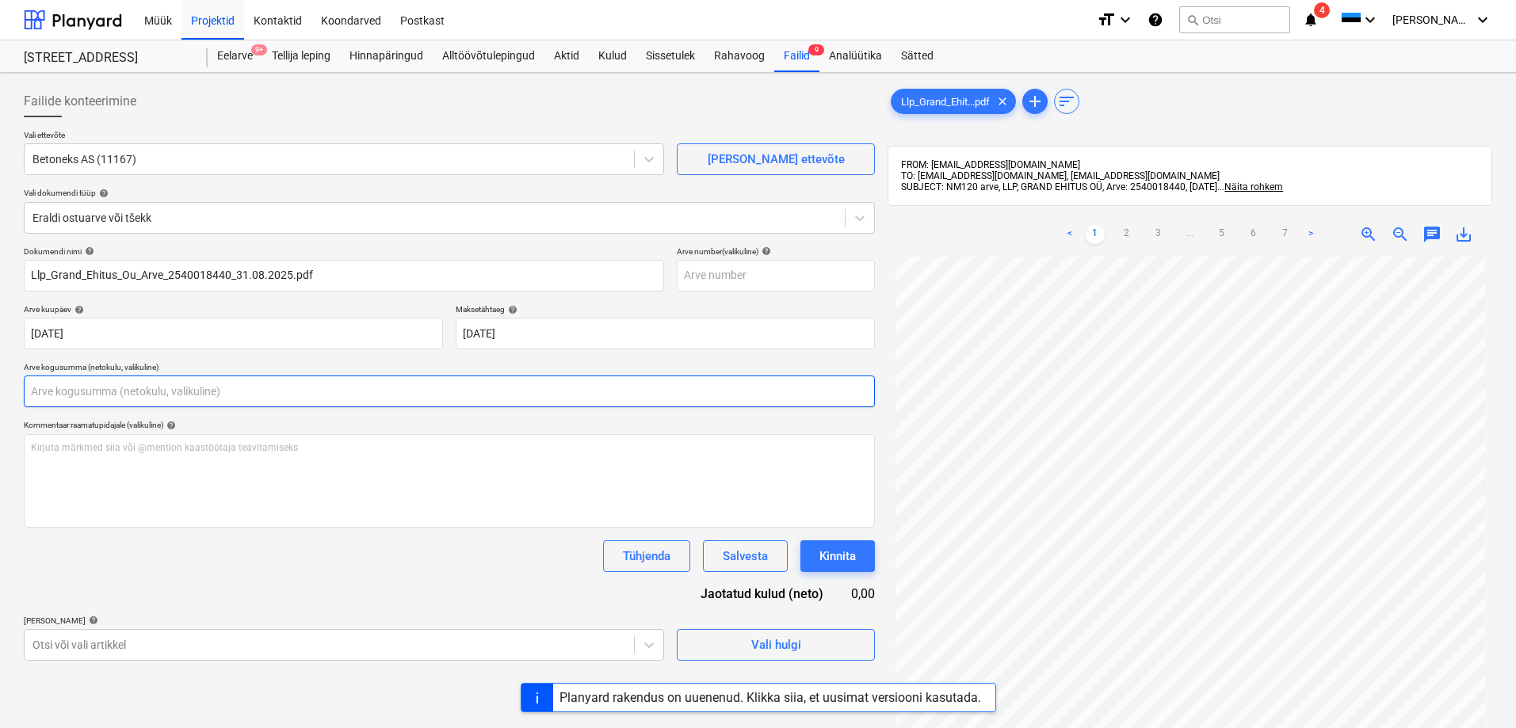
click at [288, 396] on input "text" at bounding box center [449, 392] width 851 height 32
type input "0,00"
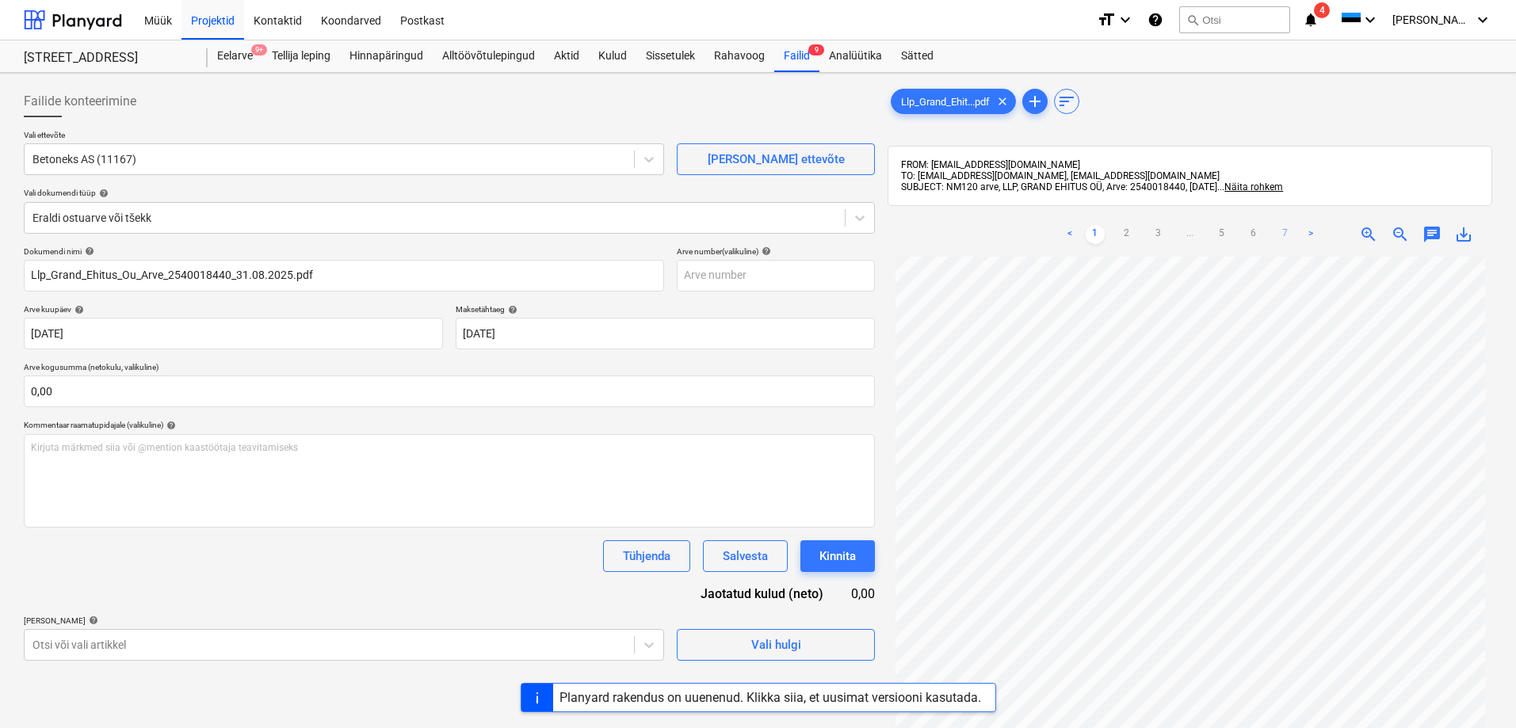
click at [1280, 234] on link "7" at bounding box center [1285, 234] width 19 height 19
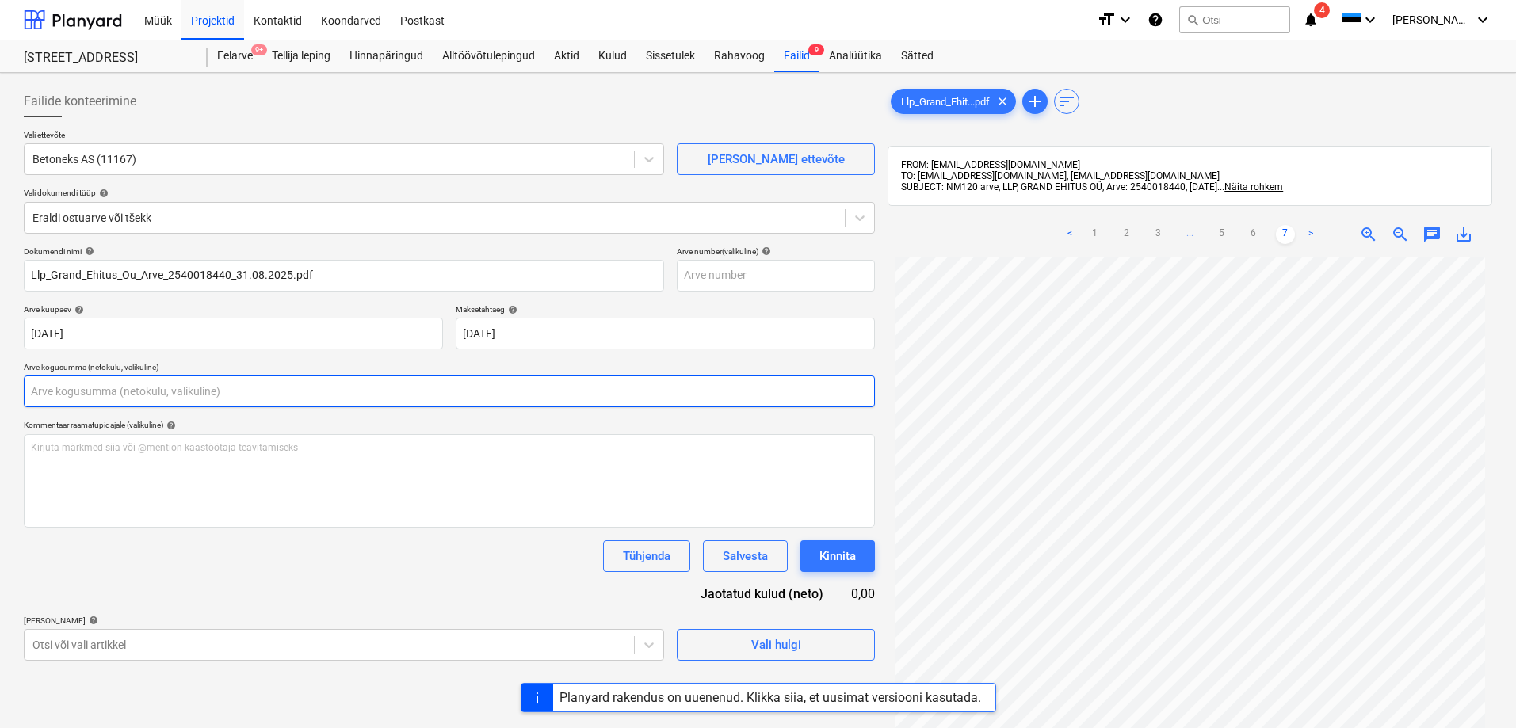
click at [138, 391] on input "text" at bounding box center [449, 392] width 851 height 32
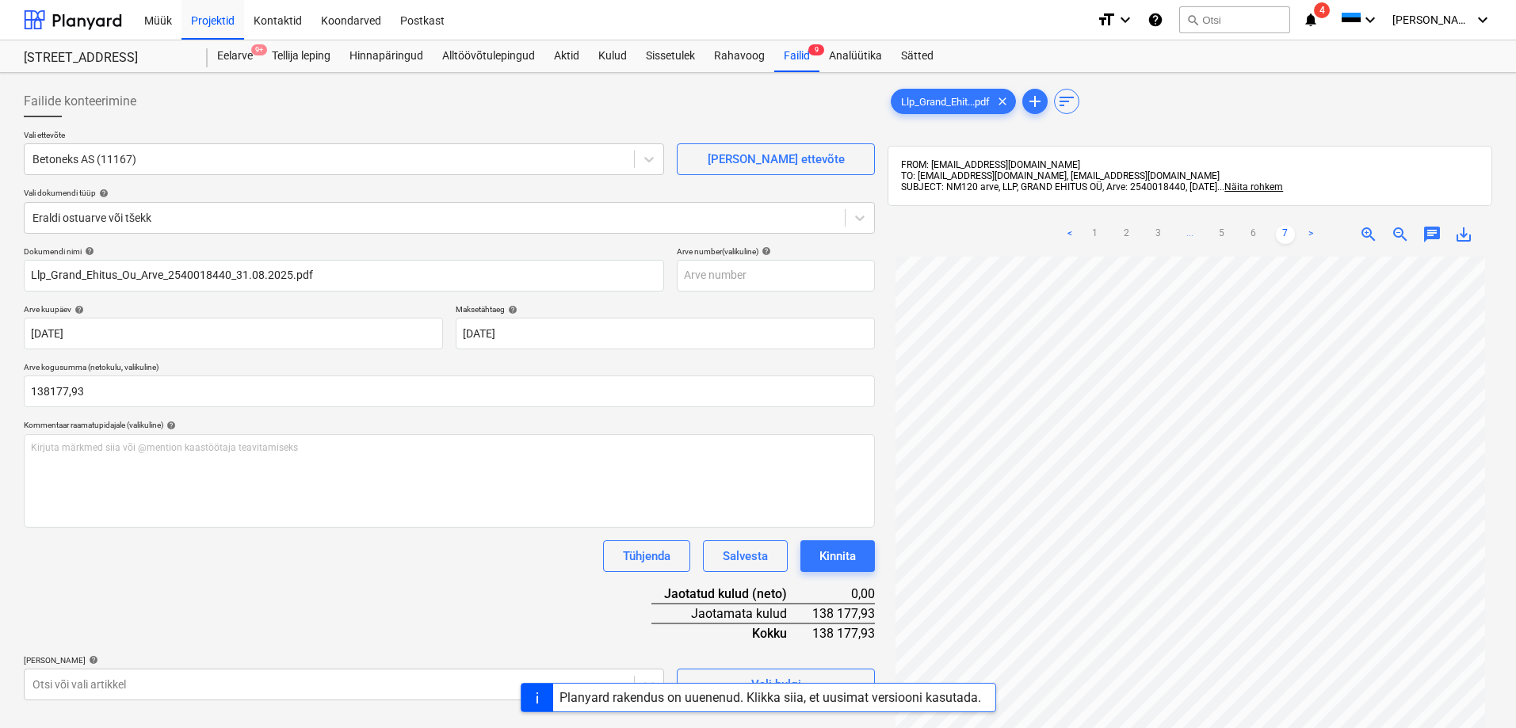
type input "138 177,93"
click at [127, 580] on div "Dokumendi nimi help Llp_Grand_Ehitus_Ou_Arve_2540018440_31.08.2025.pdf Arve num…" at bounding box center [449, 473] width 851 height 454
click at [1459, 234] on span "save_alt" at bounding box center [1463, 234] width 19 height 19
click at [162, 452] on p "Kirjuta märkmed siia või @mention kaastöötaja teavitamiseks ﻿" at bounding box center [449, 447] width 837 height 13
click at [133, 451] on p "Kirjuta märkmed siia või @mention kaastöötaja teavitamiseks ﻿" at bounding box center [449, 447] width 837 height 13
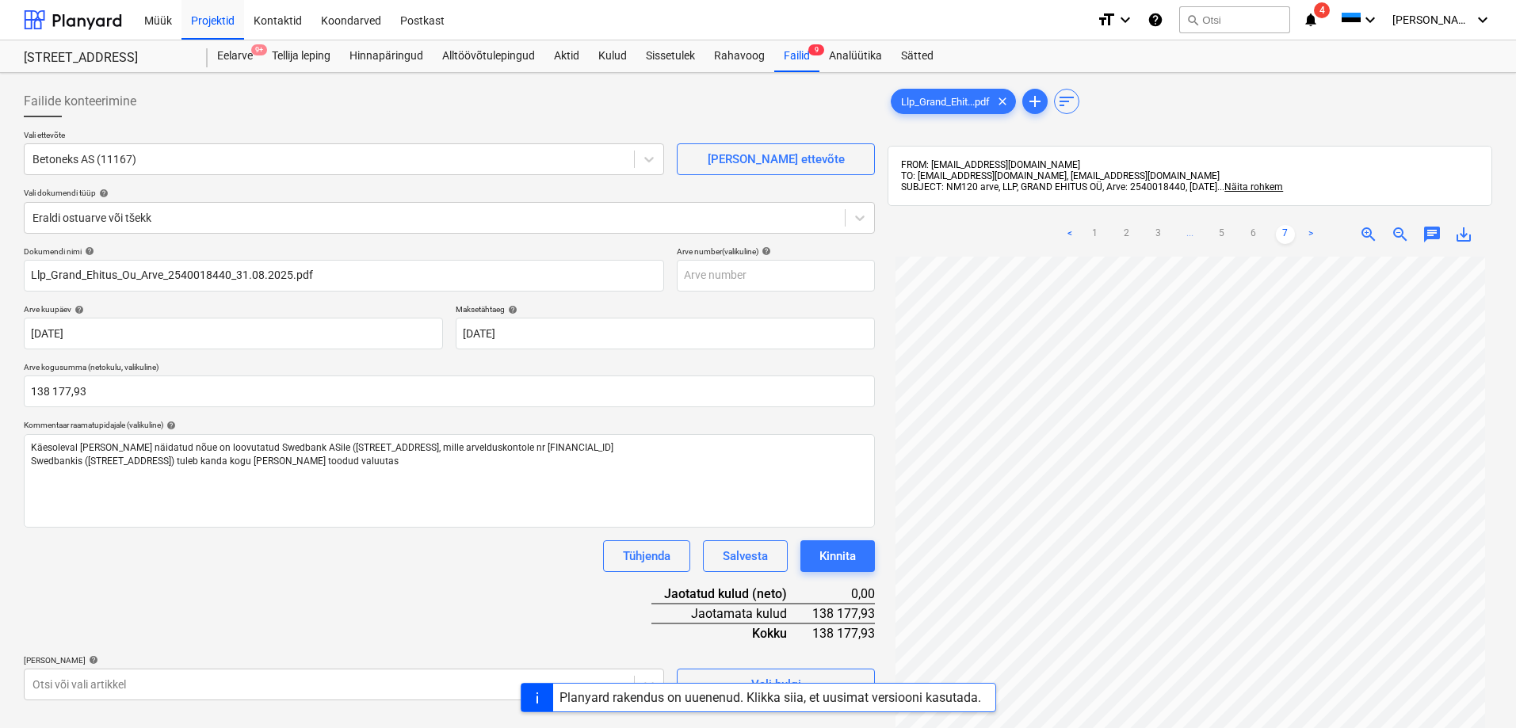
click at [148, 584] on div "Dokumendi nimi help Llp_Grand_Ehitus_Ou_Arve_2540018440_31.08.2025.pdf Arve num…" at bounding box center [449, 473] width 851 height 454
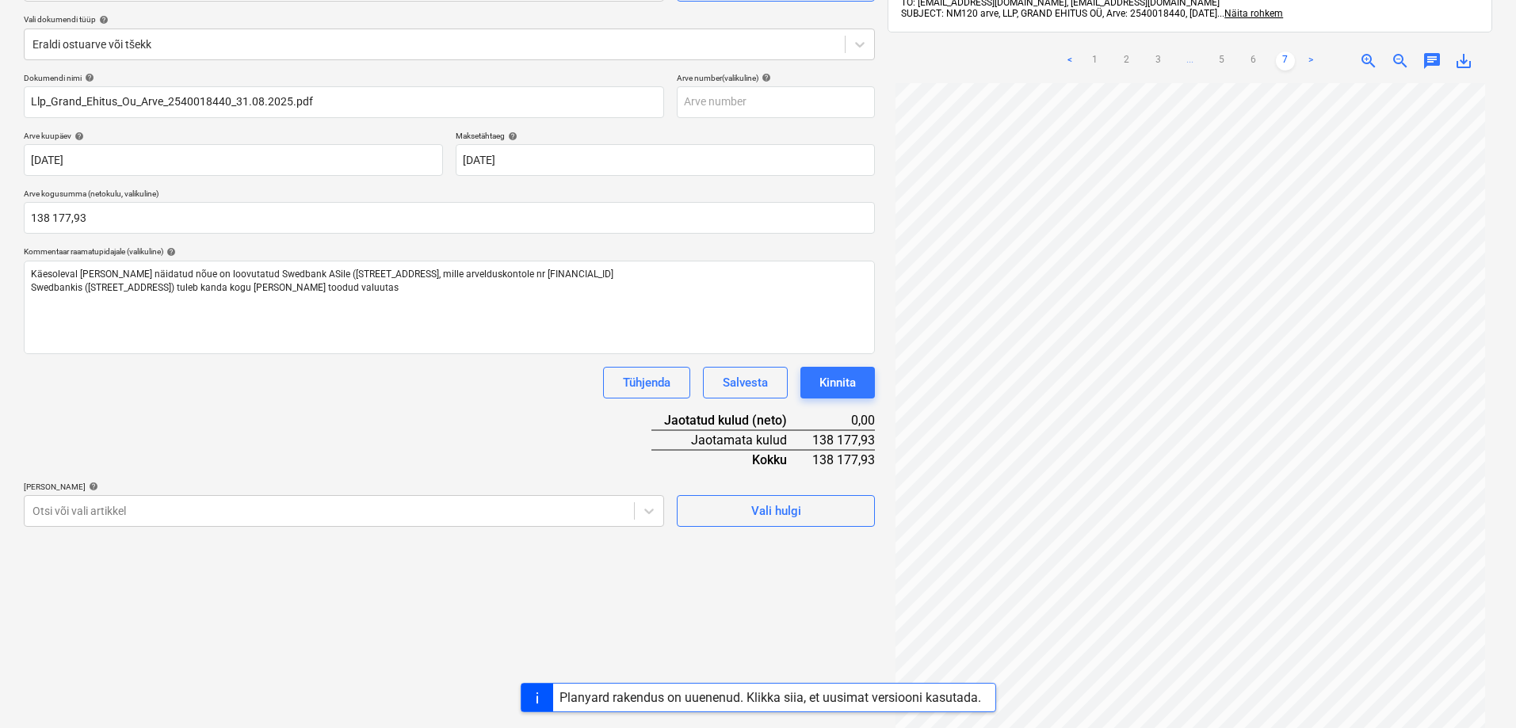
scroll to position [225, 0]
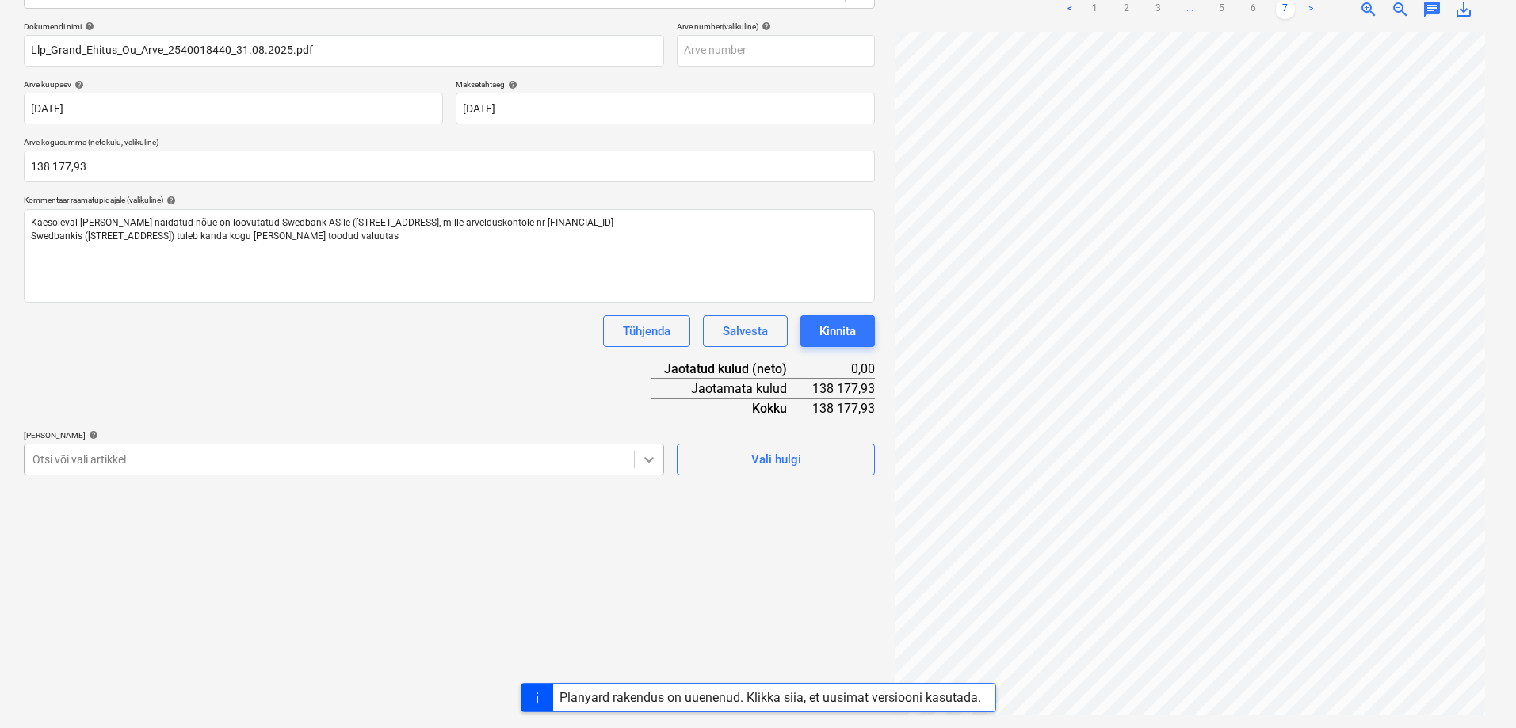
click at [647, 460] on icon at bounding box center [649, 460] width 10 height 6
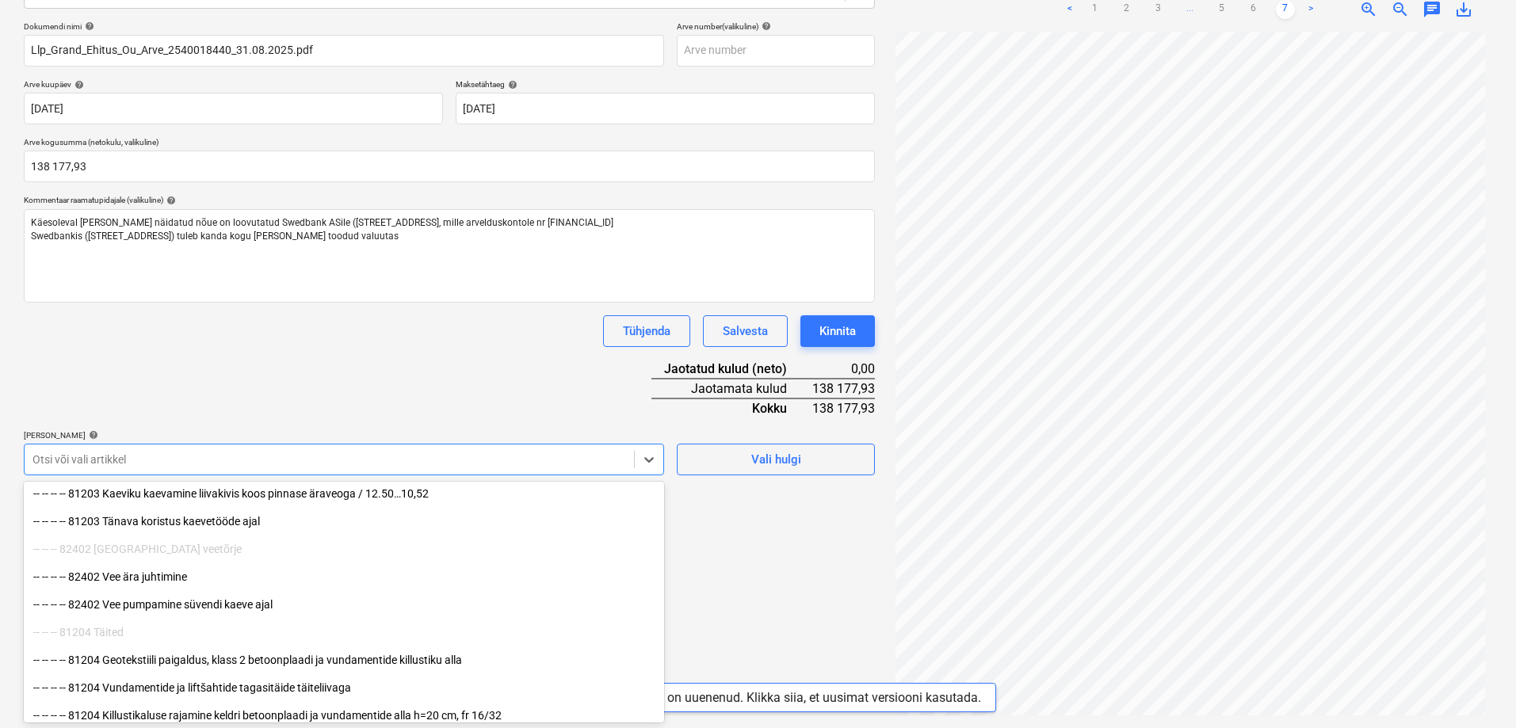
scroll to position [1188, 0]
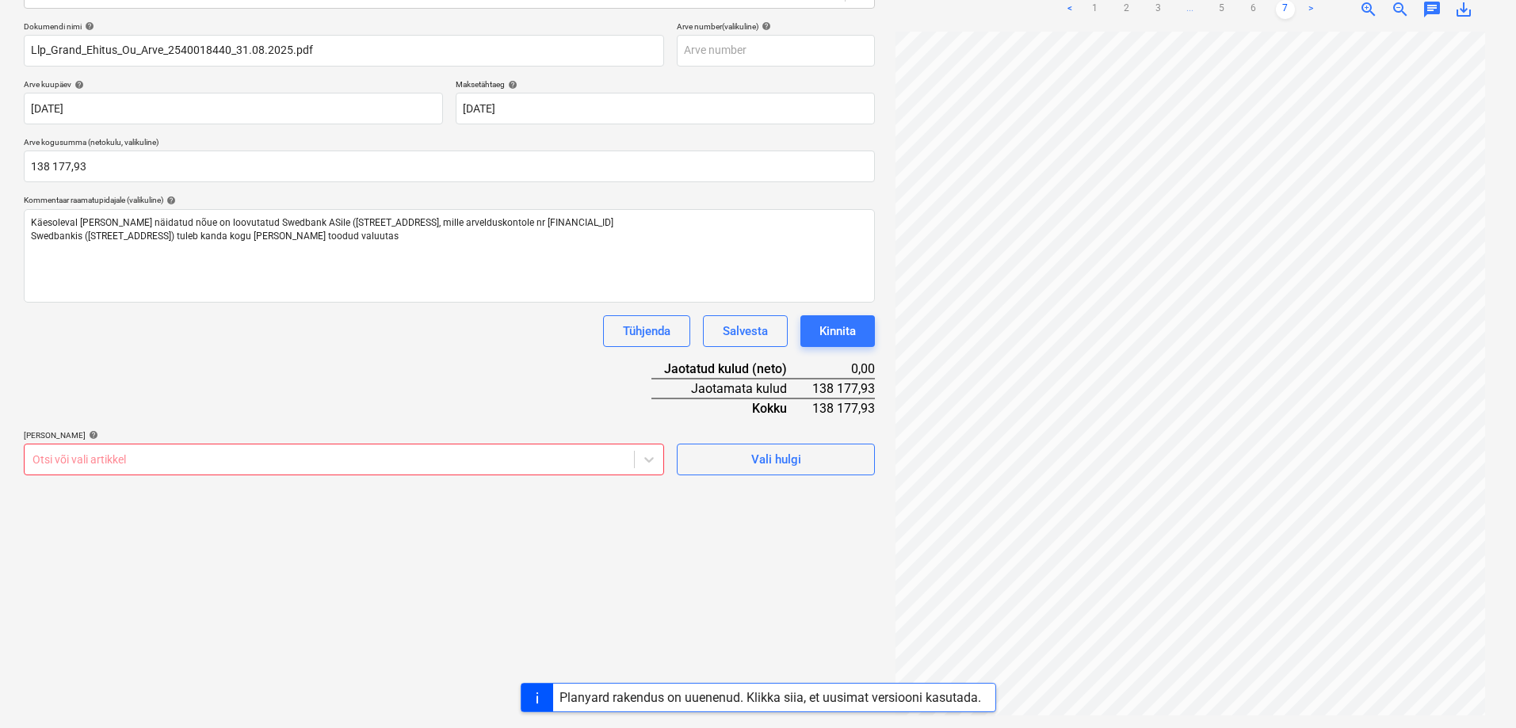
drag, startPoint x: 257, startPoint y: 361, endPoint x: 263, endPoint y: 330, distance: 32.3
click at [263, 330] on div "Dokumendi nimi help Llp_Grand_Ehitus_Ou_Arve_2540018440_31.08.2025.pdf Arve num…" at bounding box center [449, 248] width 851 height 454
drag, startPoint x: 263, startPoint y: 330, endPoint x: 271, endPoint y: 315, distance: 16.3
click at [271, 315] on div "Tühjenda Salvesta Kinnita" at bounding box center [449, 331] width 851 height 32
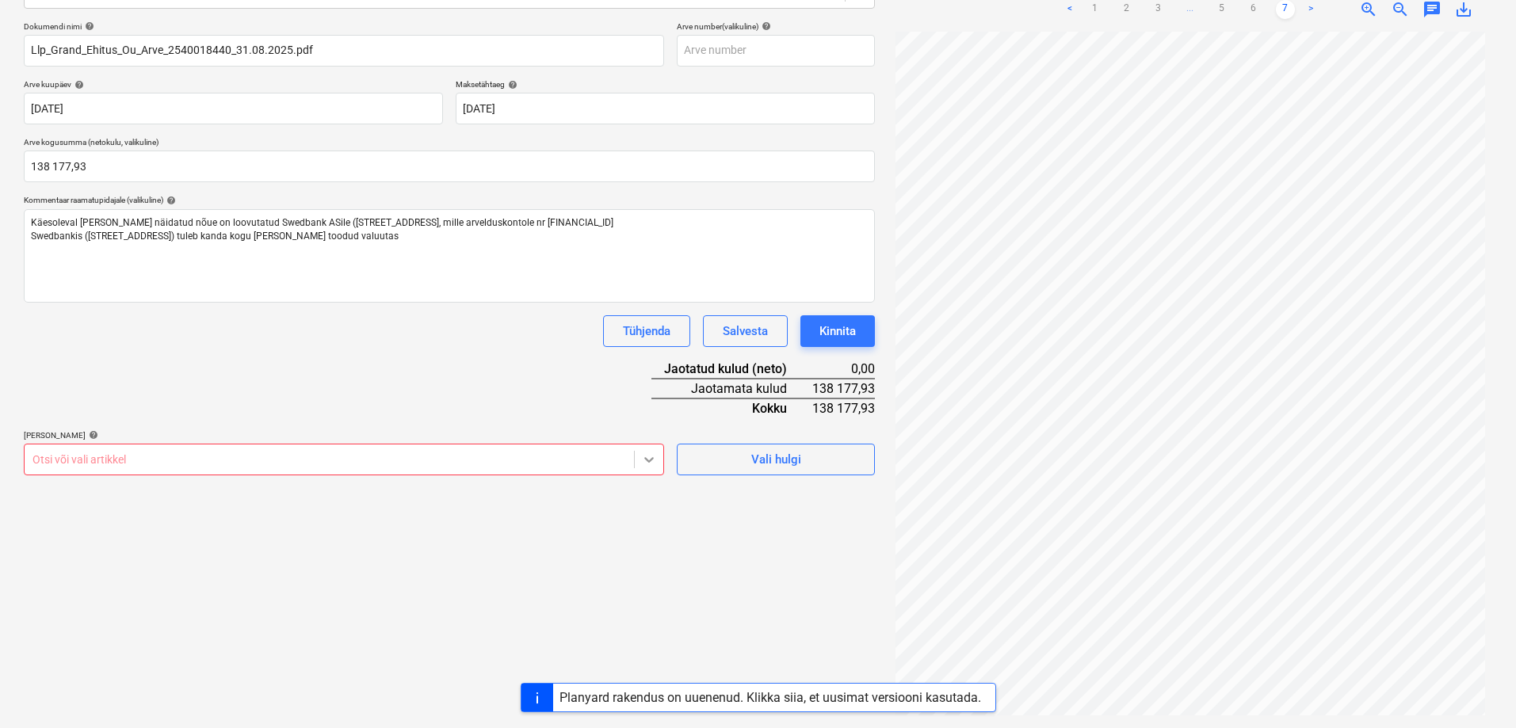
click at [647, 458] on icon at bounding box center [649, 460] width 16 height 16
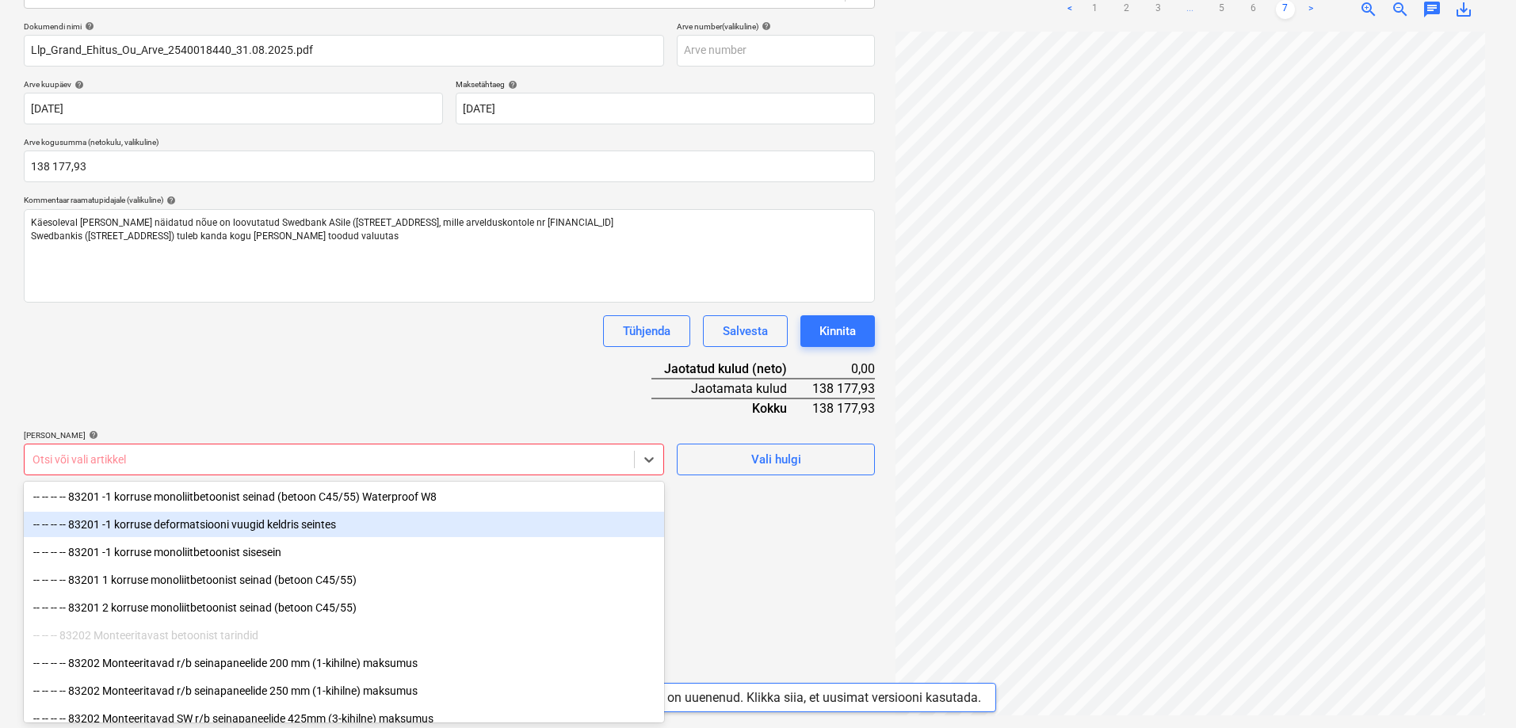
scroll to position [4516, 0]
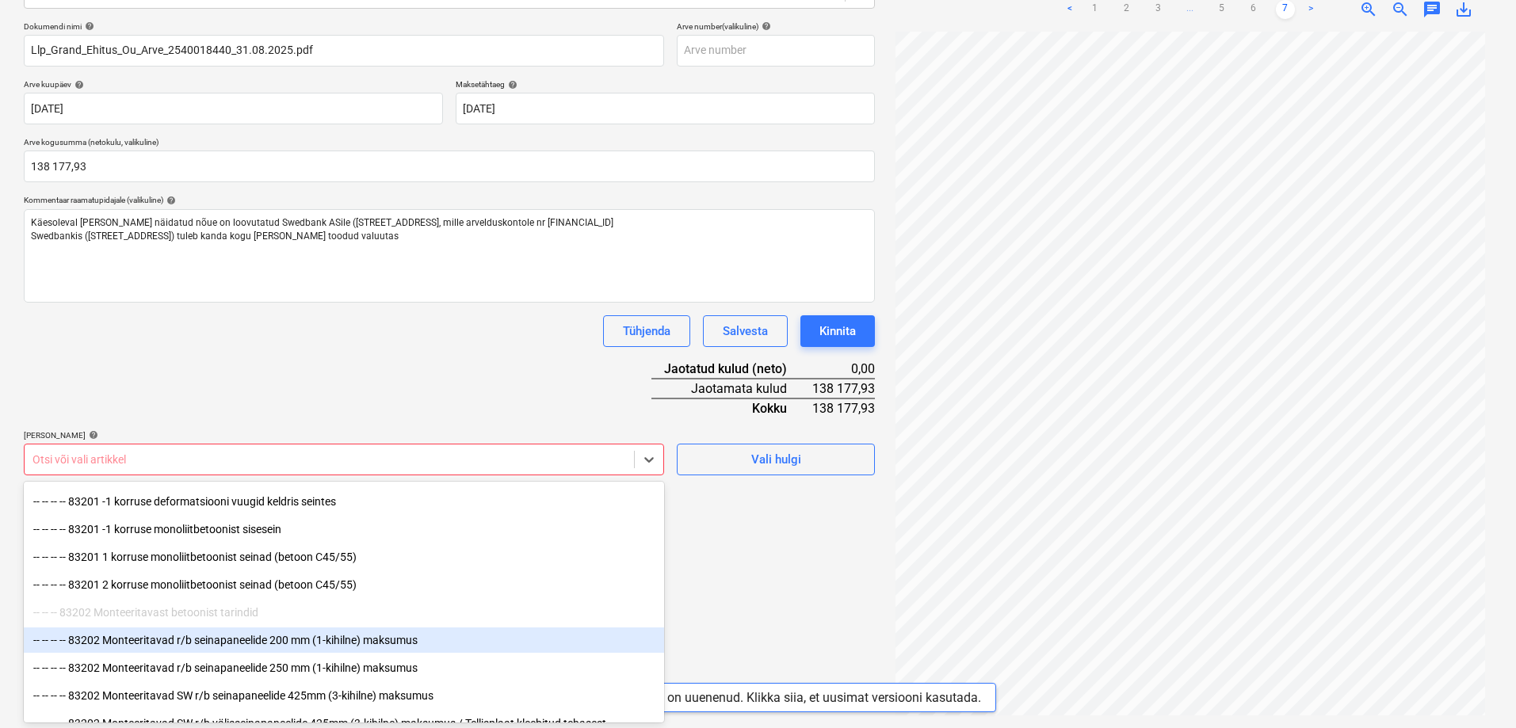
click at [212, 639] on div "-- -- -- -- 83202 Monteeritavad r/b seinapaneelide 200 mm (1-kihilne) maksumus" at bounding box center [344, 640] width 640 height 25
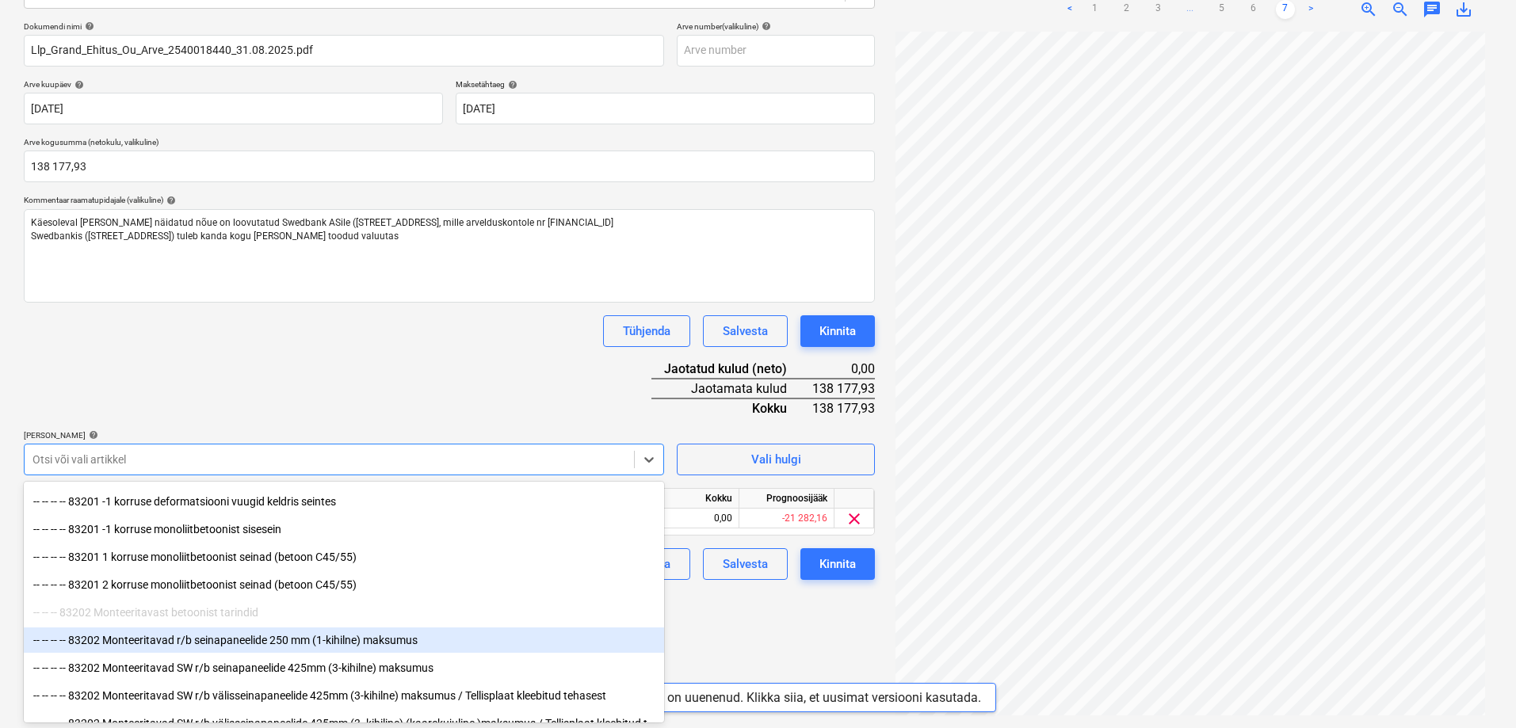
click at [223, 643] on div "-- -- -- -- 83202 Monteeritavad r/b seinapaneelide 250 mm (1-kihilne) maksumus" at bounding box center [344, 640] width 640 height 25
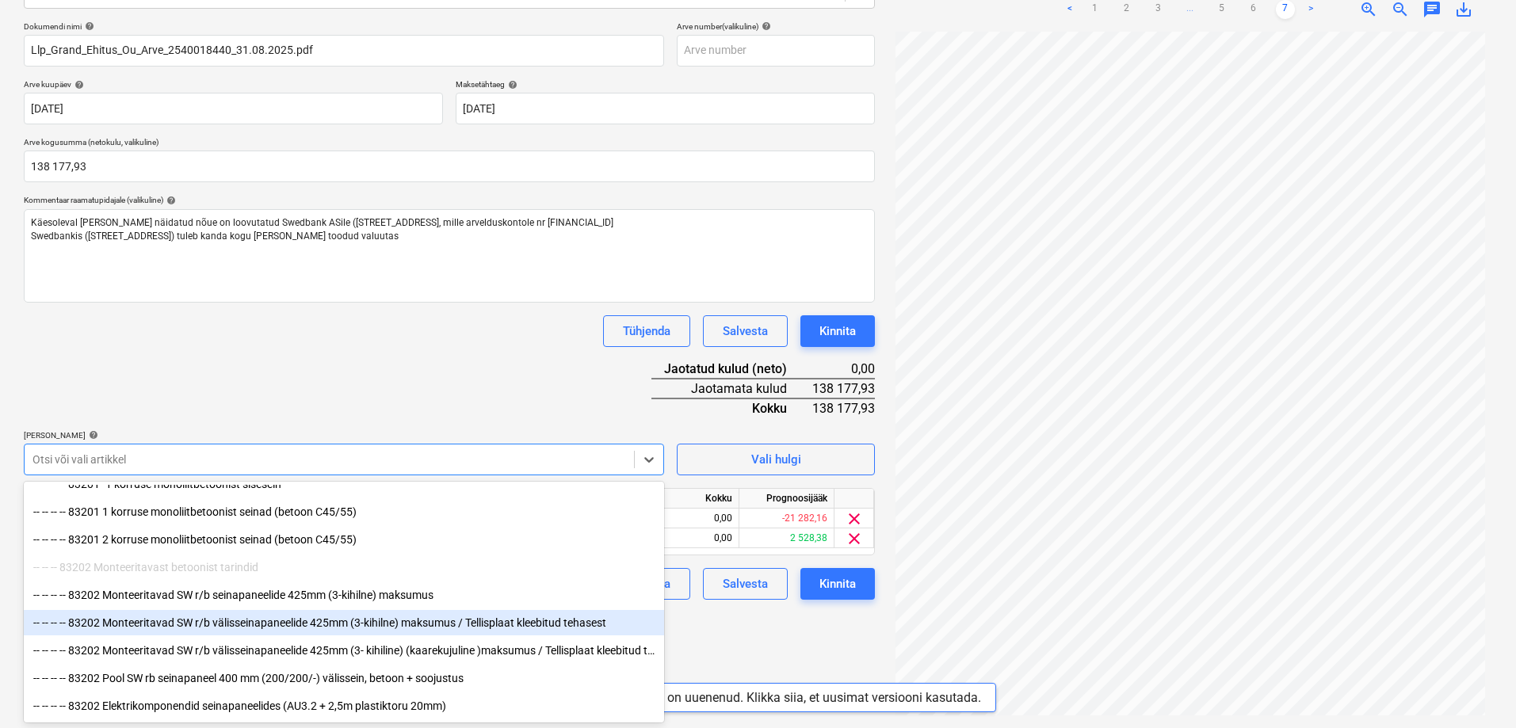
scroll to position [4595, 0]
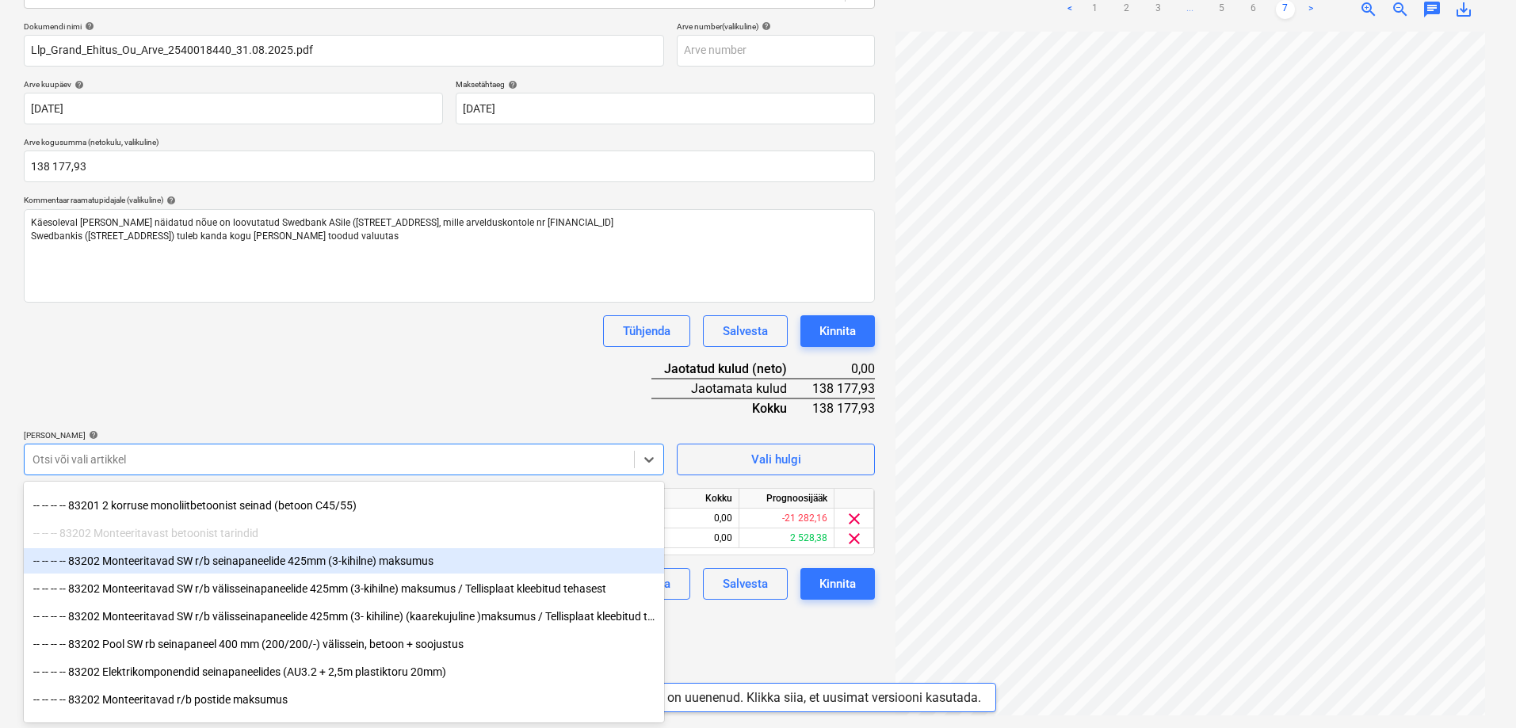
click at [164, 559] on div "-- -- -- -- 83202 Monteeritavad SW r/b seinapaneelide 425mm (3-kihilne) maksumus" at bounding box center [344, 560] width 640 height 25
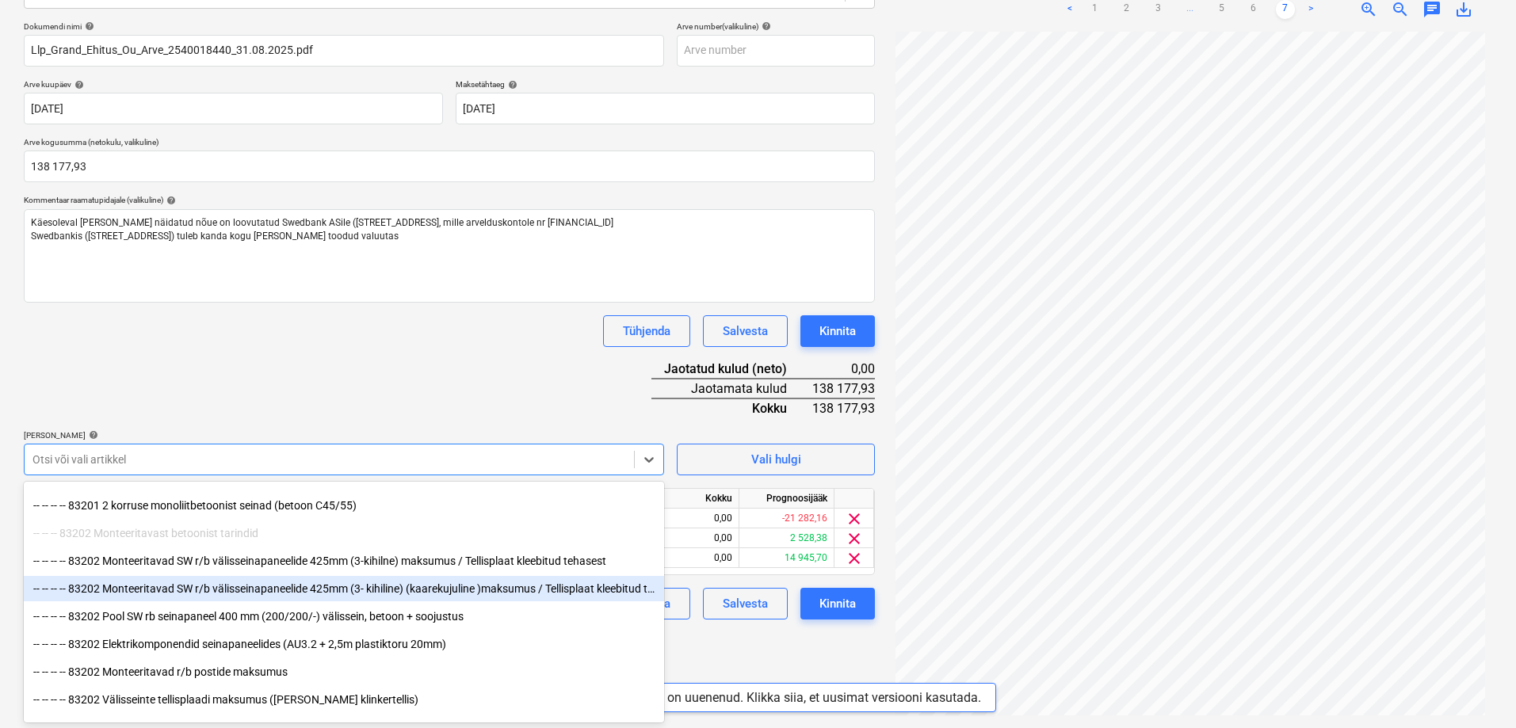
click at [164, 587] on div "-- -- -- -- 83202 Monteeritavad SW r/b välisseinapaneelide 425mm (3- kihiline) …" at bounding box center [344, 588] width 640 height 25
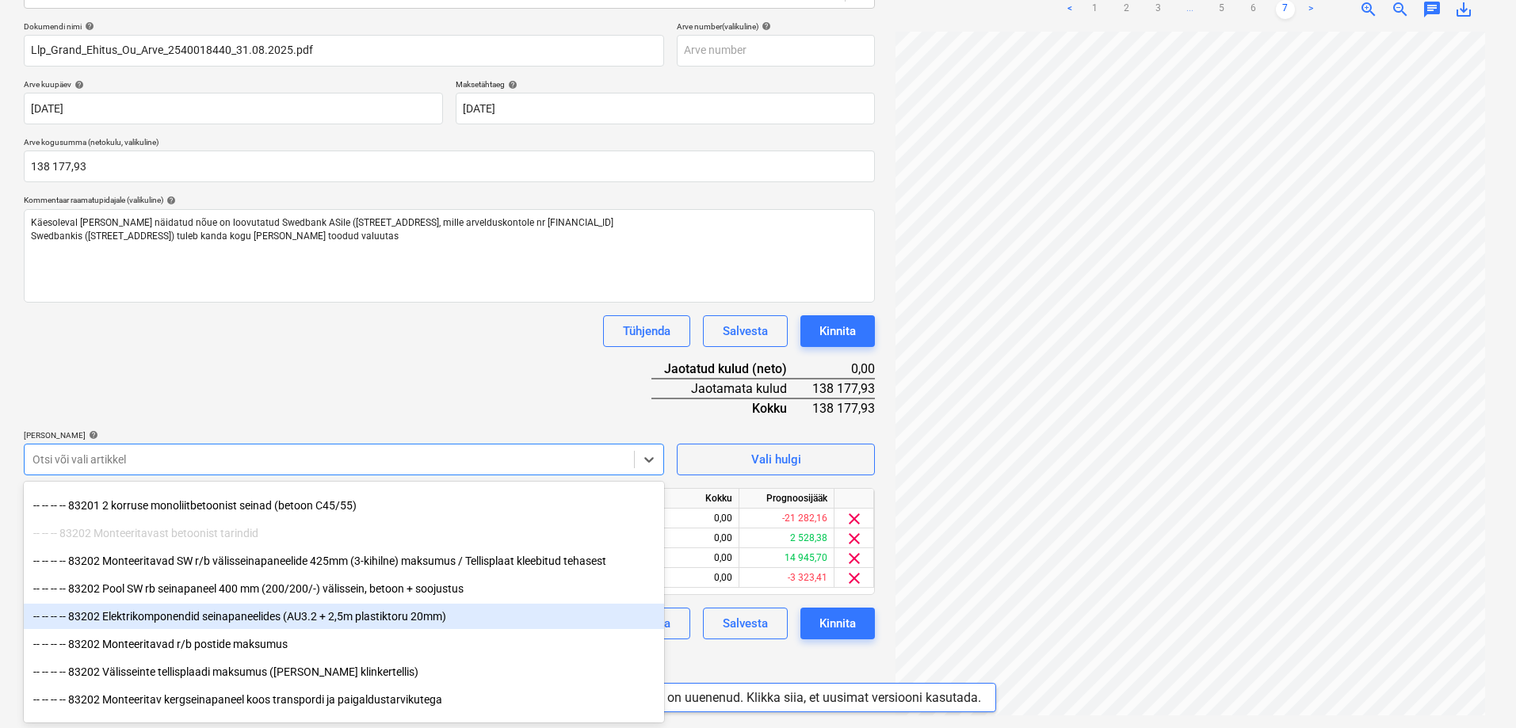
click at [176, 616] on div "-- -- -- -- 83202 Elektrikomponendid seinapaneelides (AU3.2 + 2,5m plastiktoru …" at bounding box center [344, 616] width 640 height 25
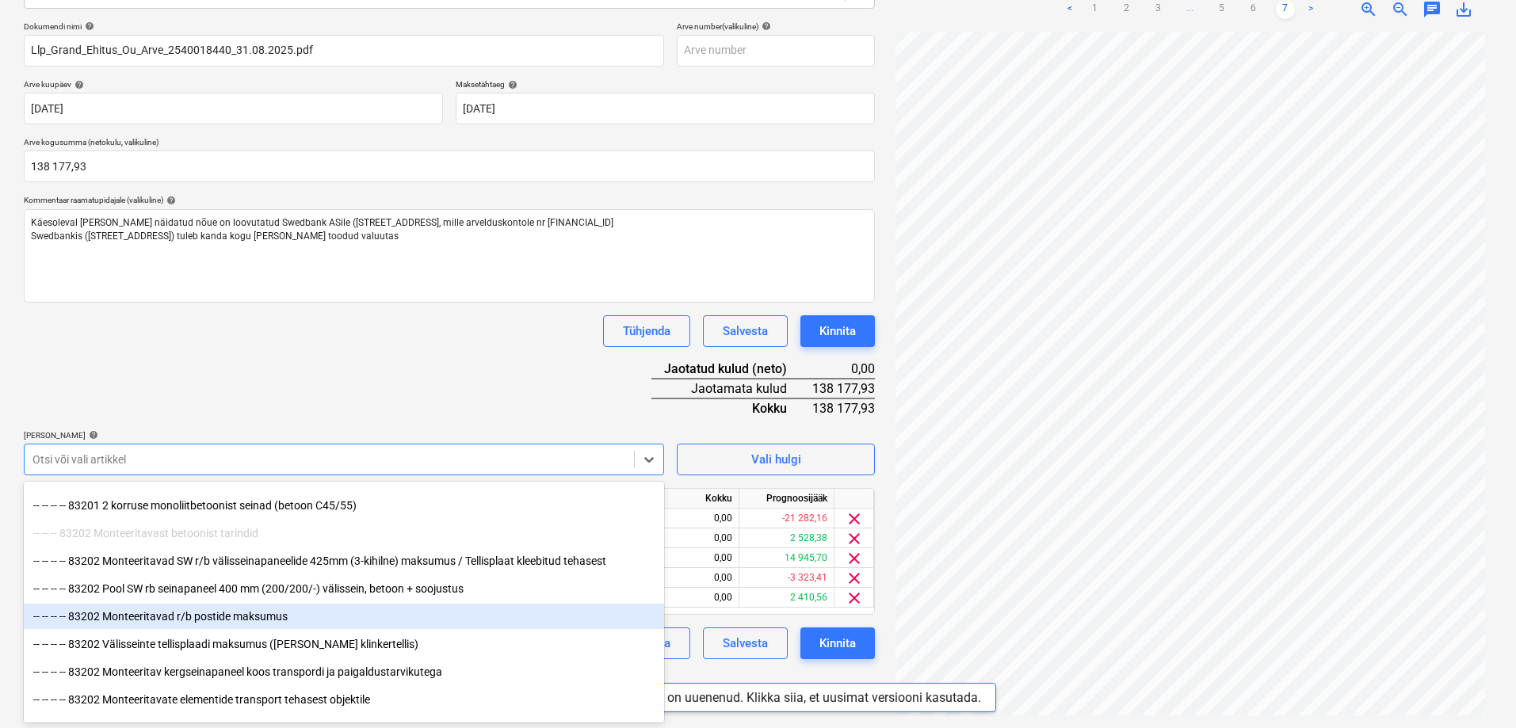
click at [177, 612] on div "-- -- -- -- 83202 Monteeritavad r/b postide maksumus" at bounding box center [344, 616] width 640 height 25
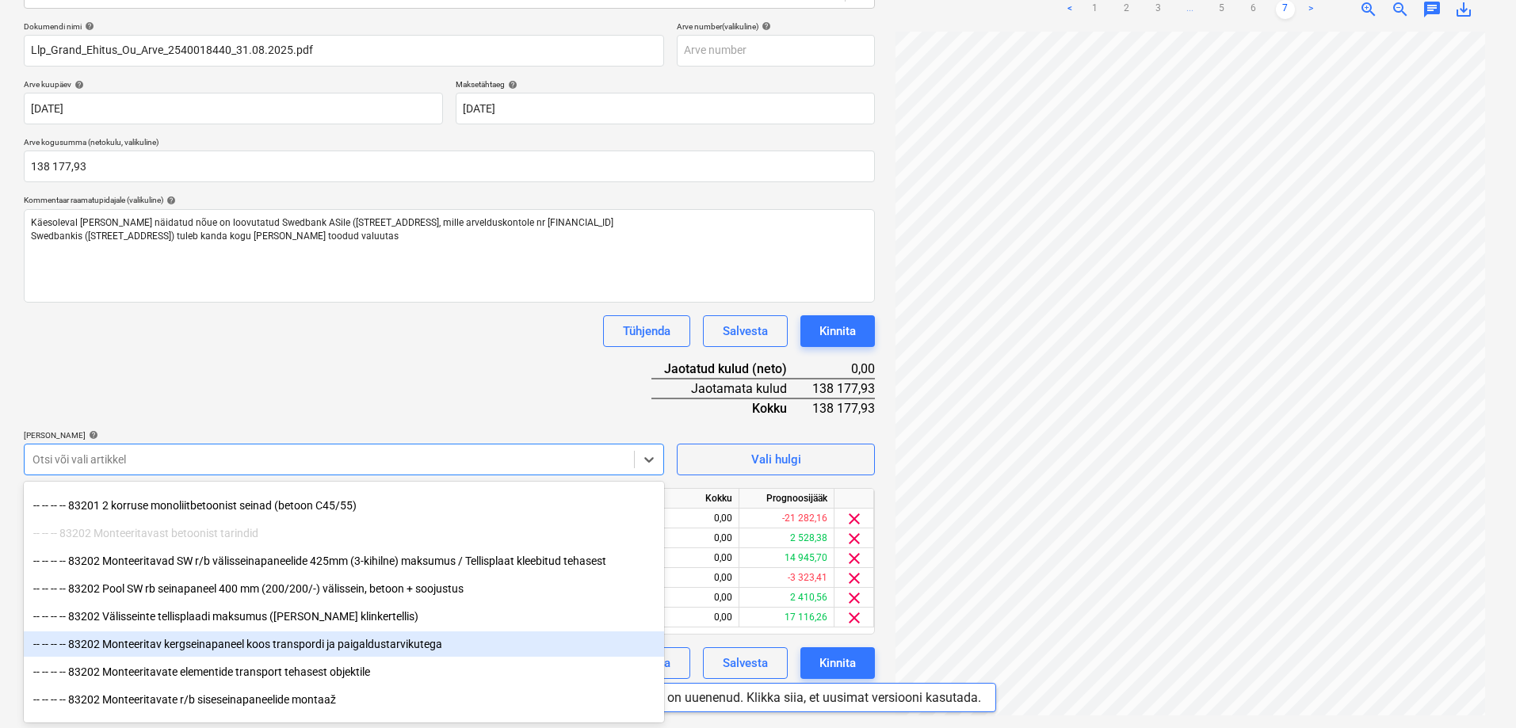
click at [189, 638] on div "-- -- -- -- 83202 Monteeritav kergseinapaneel koos transpordi ja paigaldustarvi…" at bounding box center [344, 643] width 640 height 25
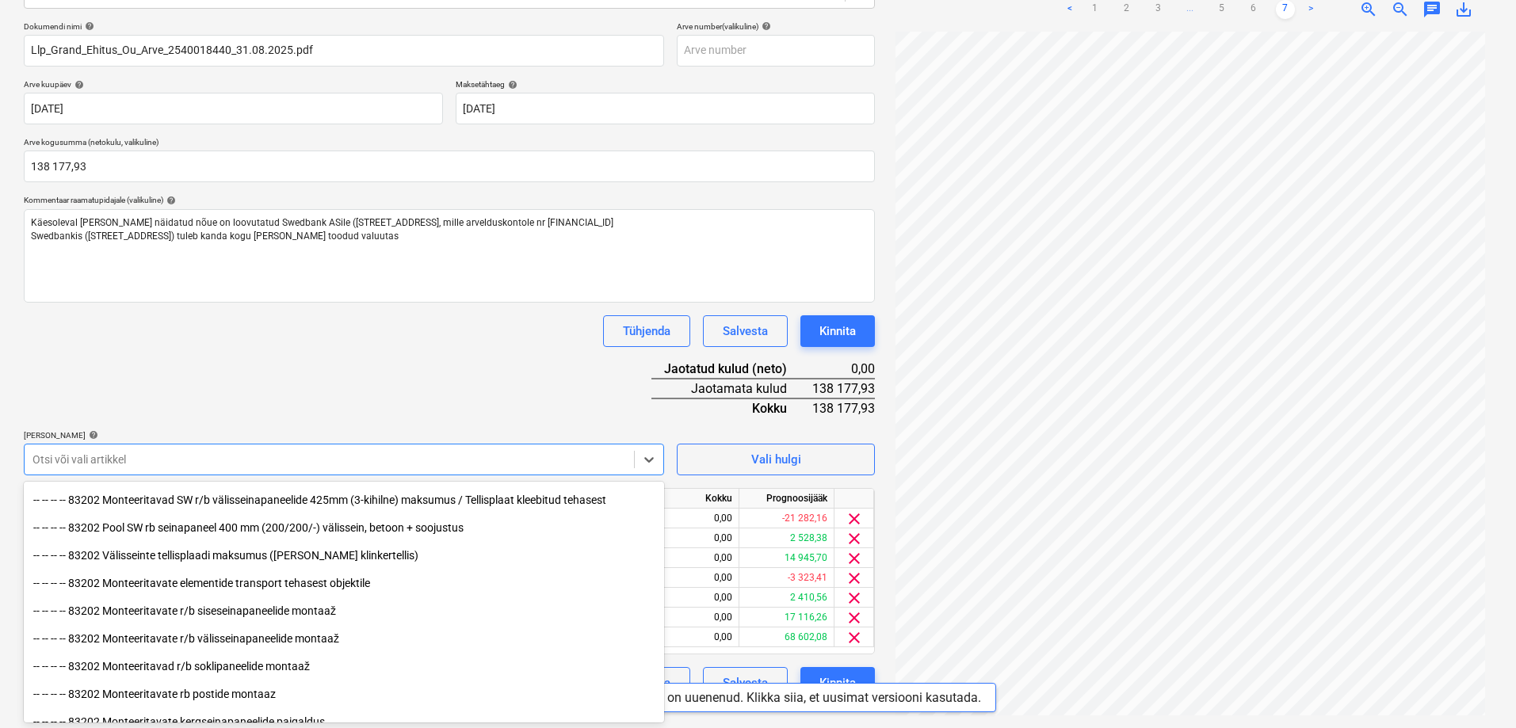
scroll to position [4675, 0]
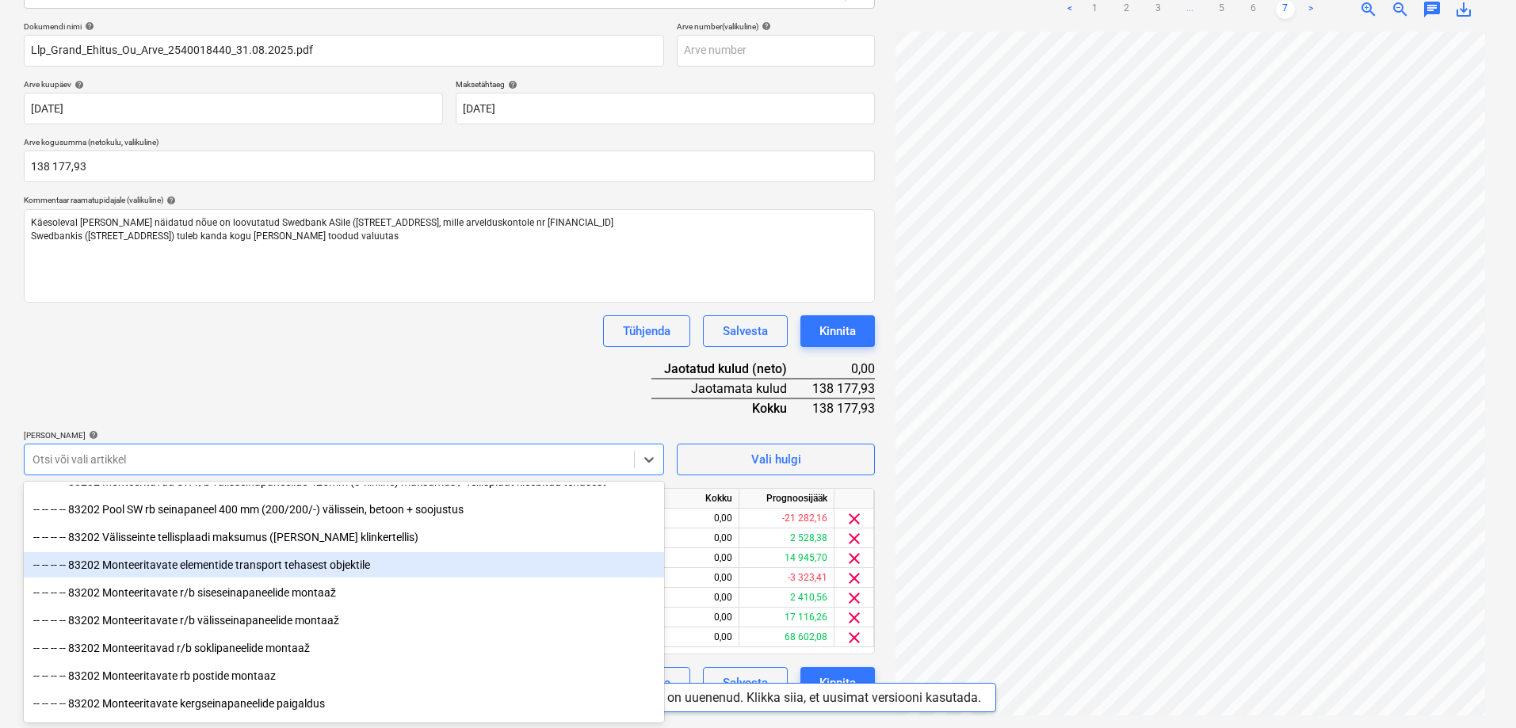
click at [244, 565] on div "-- -- -- -- 83202 Monteeritavate elementide transport tehasest objektile" at bounding box center [344, 564] width 640 height 25
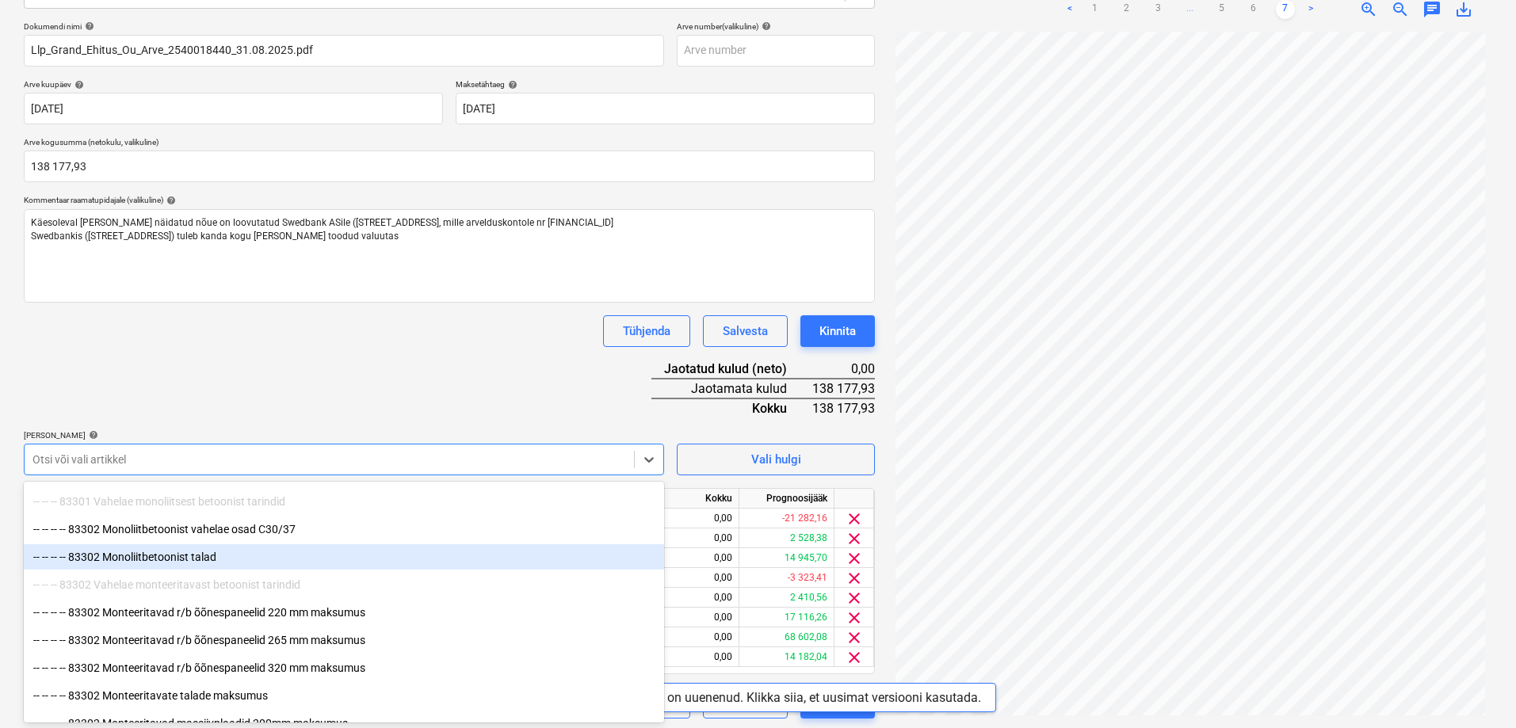
scroll to position [5150, 0]
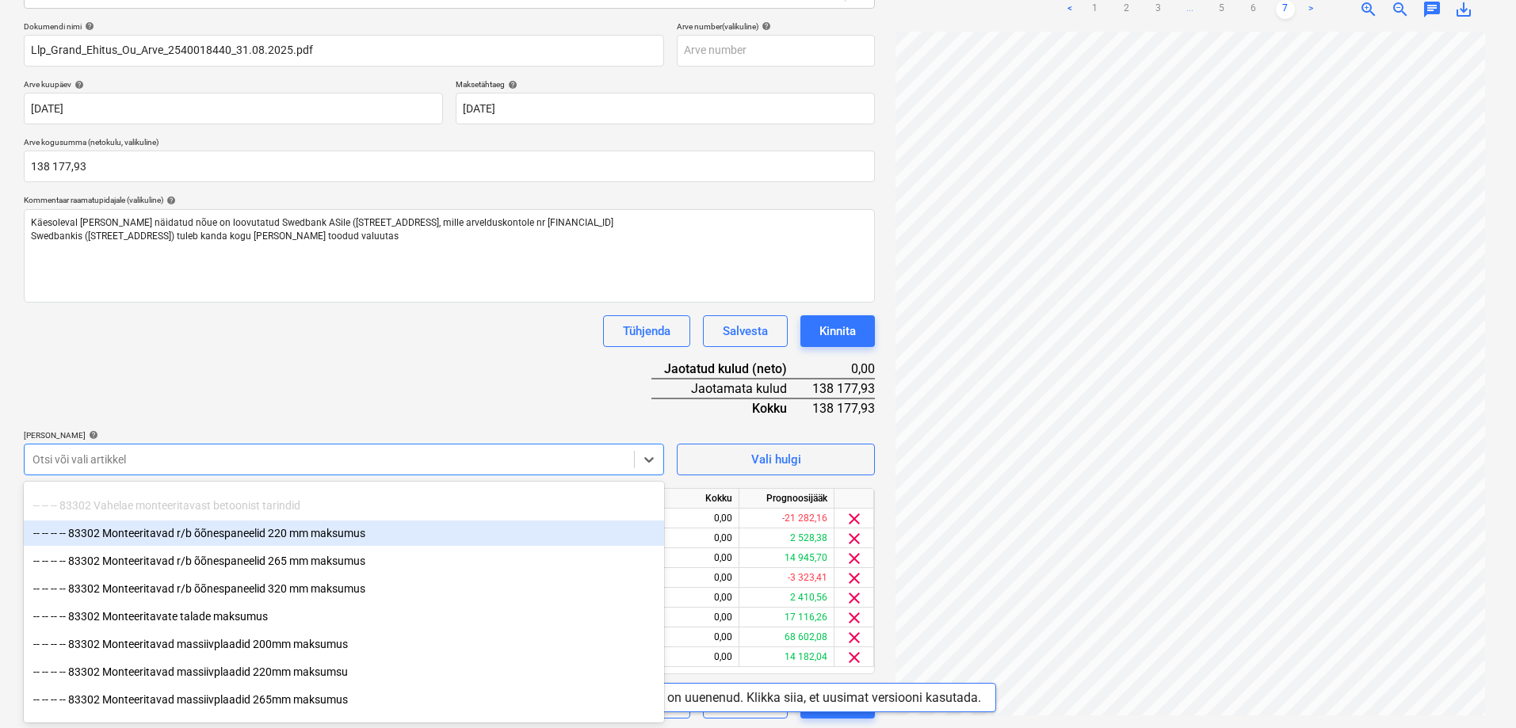
click at [211, 533] on div "-- -- -- -- 83302 Monteeritavad r/b õõnespaneelid 220 mm maksumus" at bounding box center [344, 533] width 640 height 25
click at [212, 532] on div "-- -- -- -- 83302 Monteeritavad r/b õõnespaneelid 265 mm maksumus" at bounding box center [344, 533] width 640 height 25
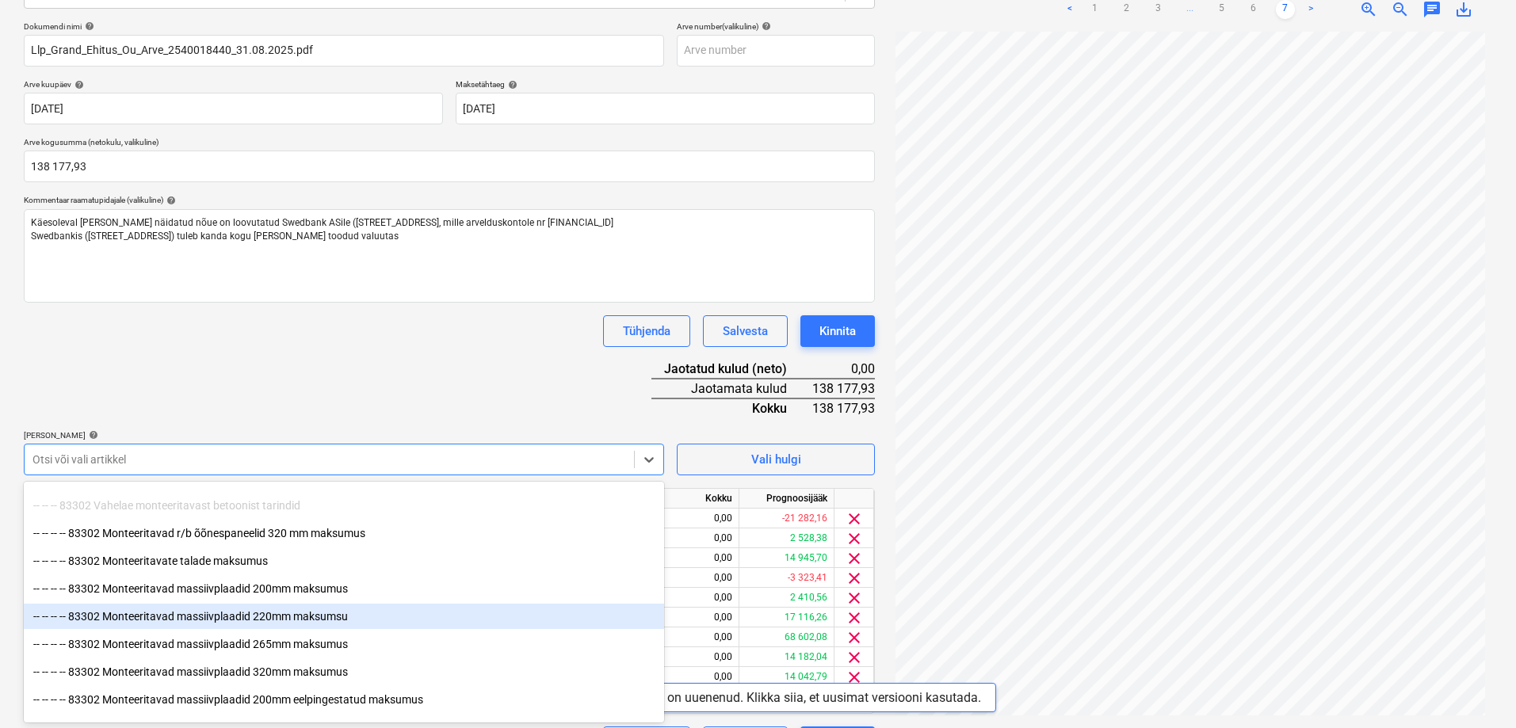
click at [163, 611] on div "-- -- -- -- 83302 Monteeritavad massiivplaadid 220mm maksumsu" at bounding box center [344, 616] width 640 height 25
click at [170, 617] on div "-- -- -- -- 83302 Monteeritavad massiivplaadid 265mm maksumus" at bounding box center [344, 616] width 640 height 25
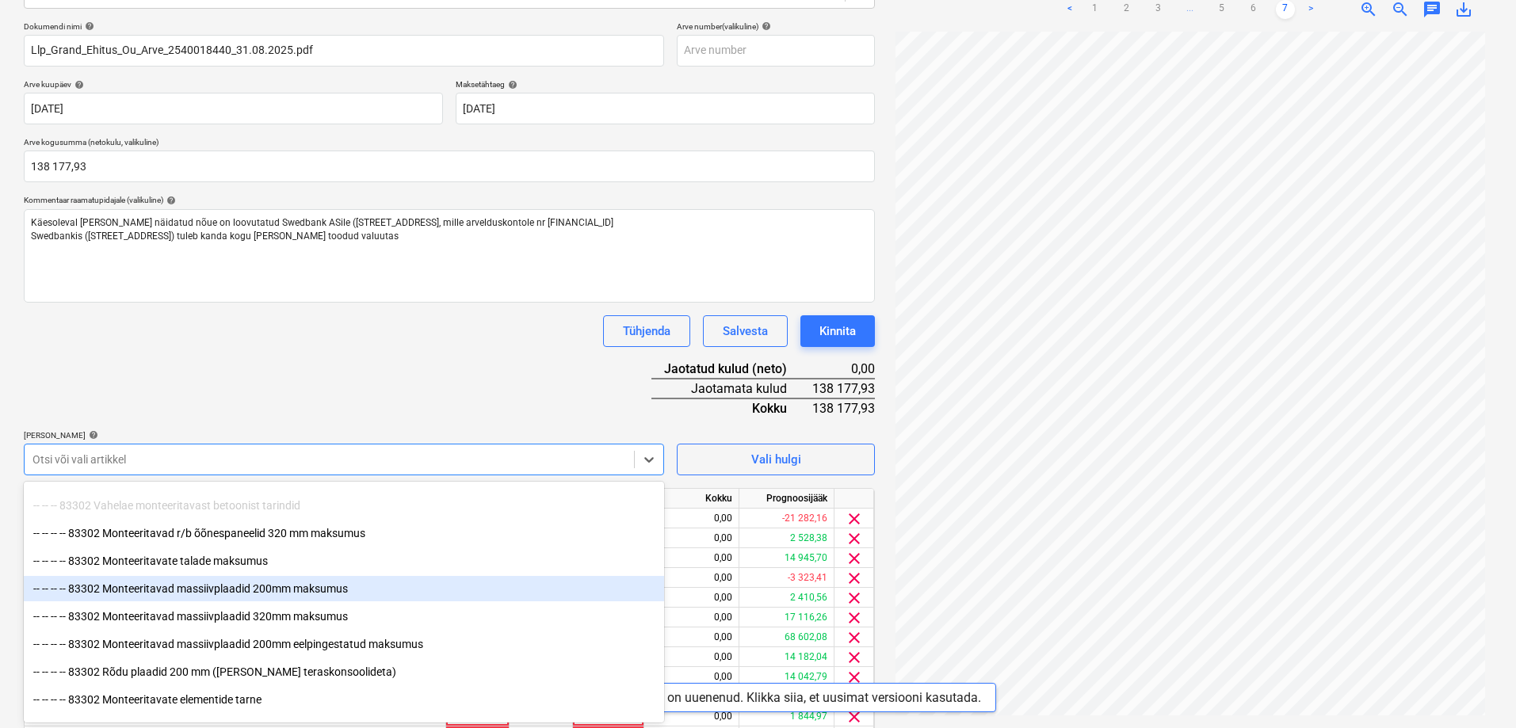
scroll to position [5229, 0]
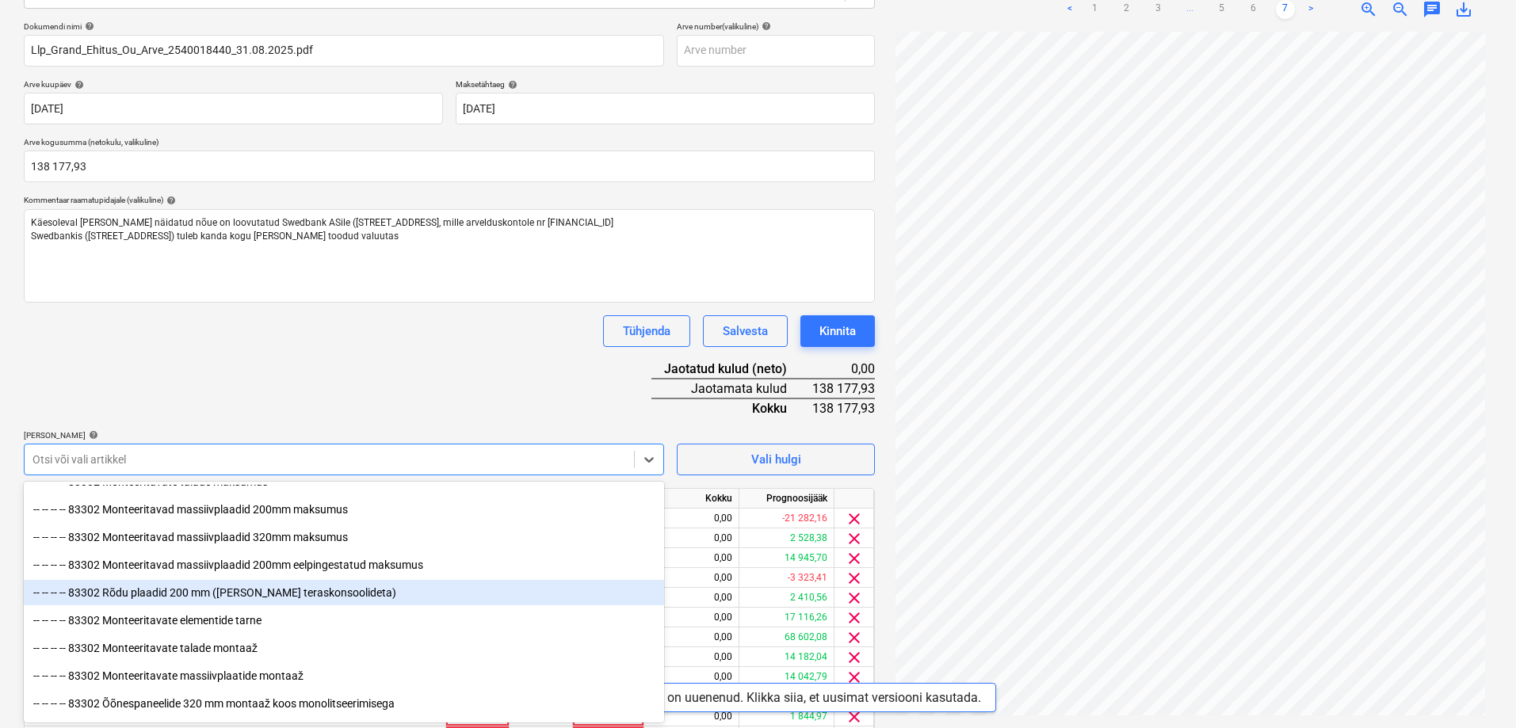
click at [160, 588] on div "-- -- -- -- 83302 Rõdu plaadid 200 mm ([PERSON_NAME] teraskonsoolideta)" at bounding box center [344, 592] width 640 height 25
click at [167, 593] on div "-- -- -- -- 83302 Monteeritavate elementide tarne" at bounding box center [344, 592] width 640 height 25
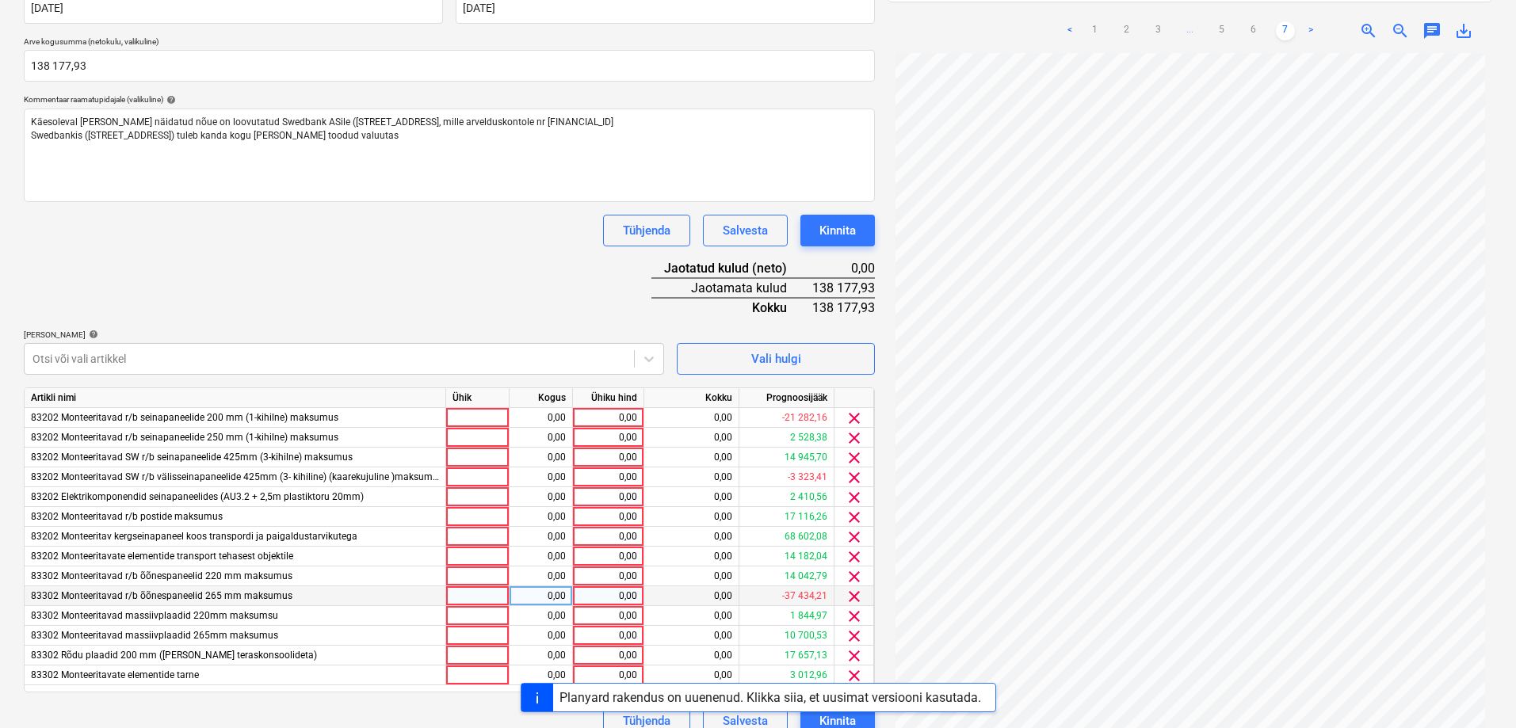
scroll to position [347, 0]
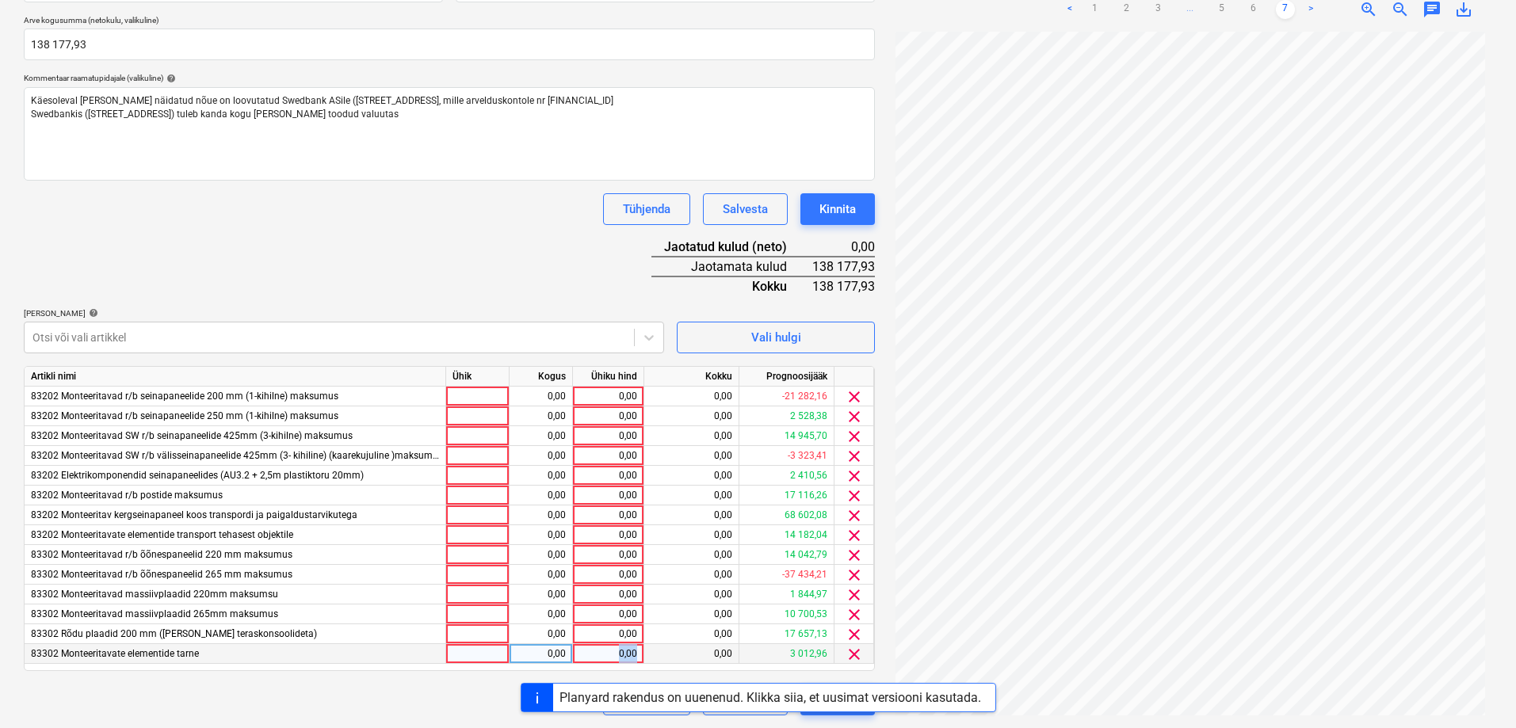
drag, startPoint x: 613, startPoint y: 653, endPoint x: 639, endPoint y: 652, distance: 25.4
click at [639, 652] on div "0,00" at bounding box center [608, 654] width 71 height 20
type input "2000"
click at [852, 456] on span "clear" at bounding box center [854, 456] width 19 height 19
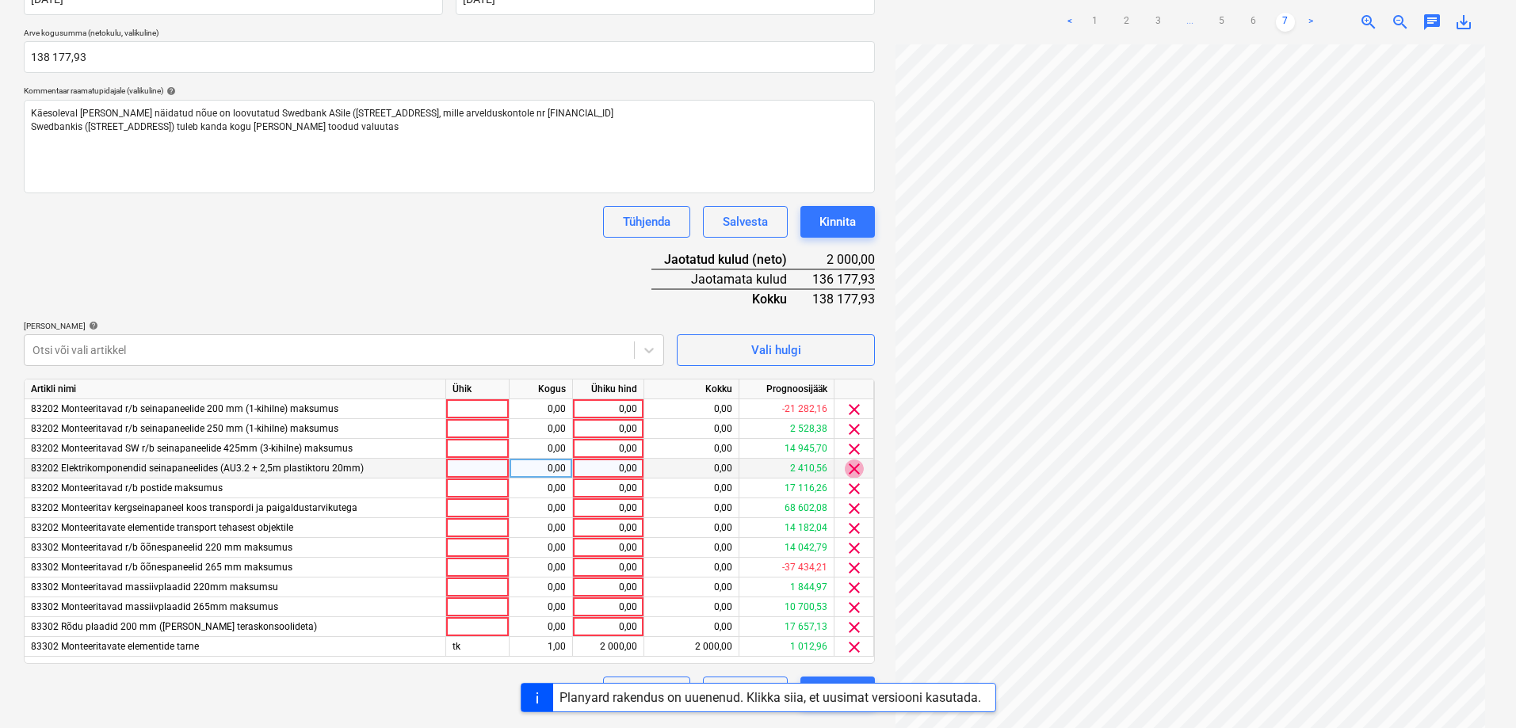
click at [851, 467] on span "clear" at bounding box center [854, 469] width 19 height 19
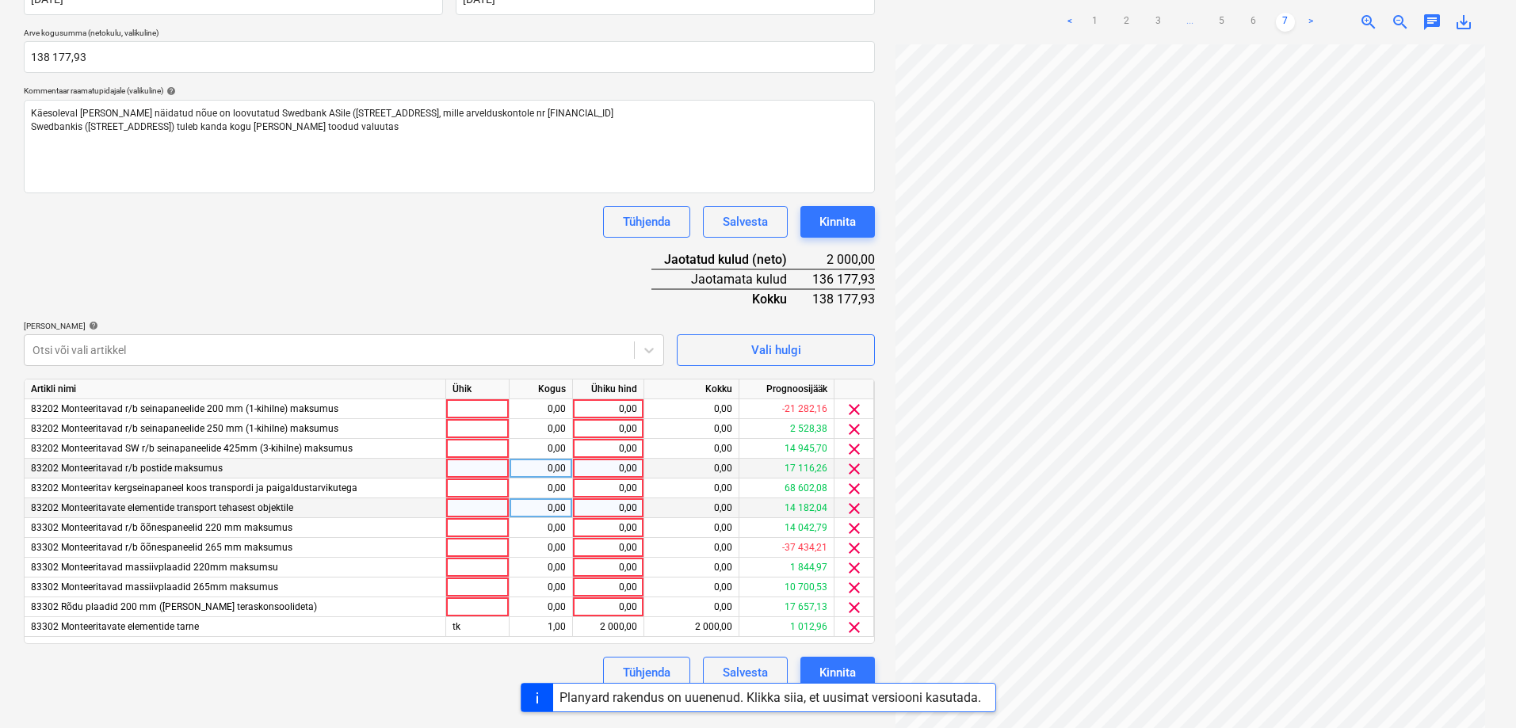
click at [628, 508] on div "0,00" at bounding box center [608, 508] width 58 height 20
type input "9000"
click at [685, 536] on div "0,00" at bounding box center [691, 528] width 95 height 20
click at [620, 544] on div "0,00" at bounding box center [608, 548] width 58 height 20
type input "2000"
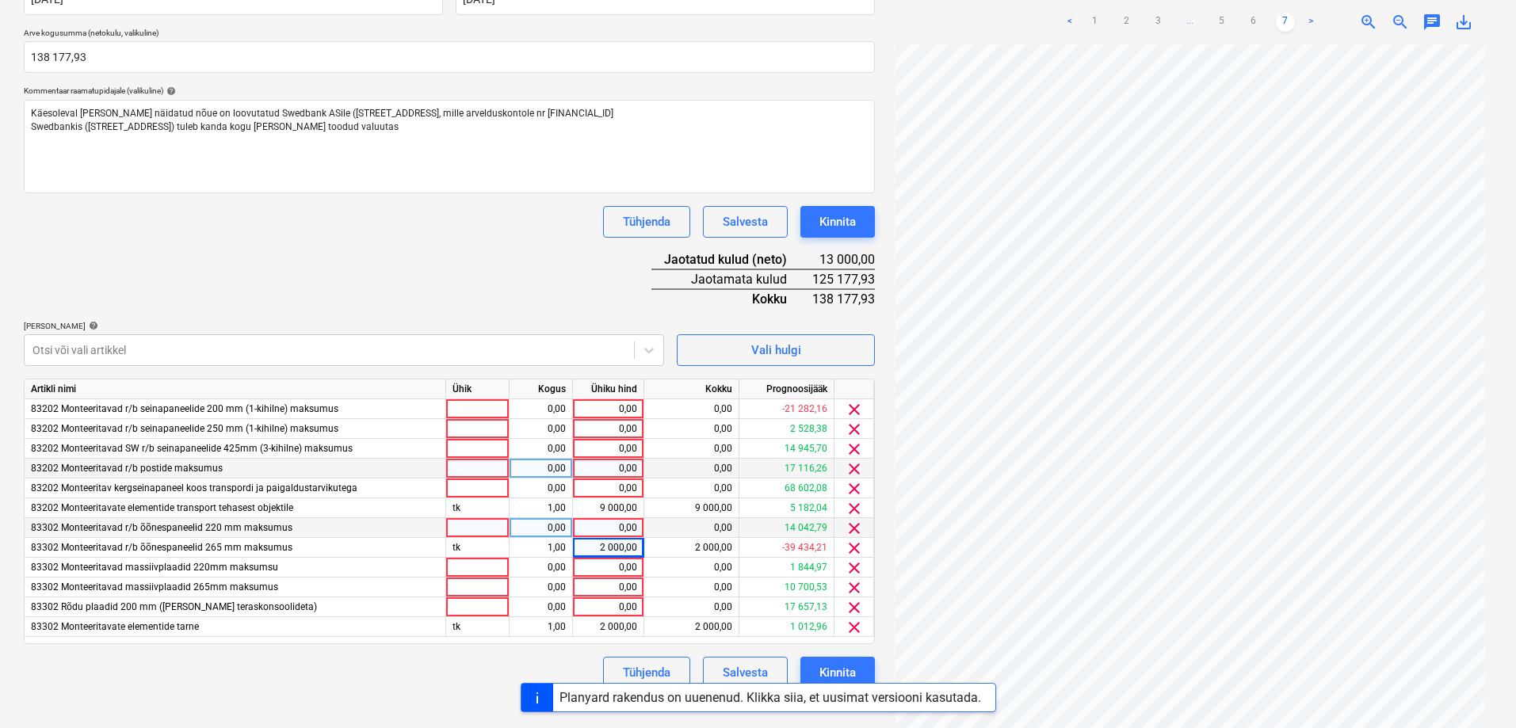
click at [621, 526] on div "0,00" at bounding box center [608, 528] width 58 height 20
type input "9000"
click at [613, 551] on div "2 000,00" at bounding box center [608, 548] width 58 height 20
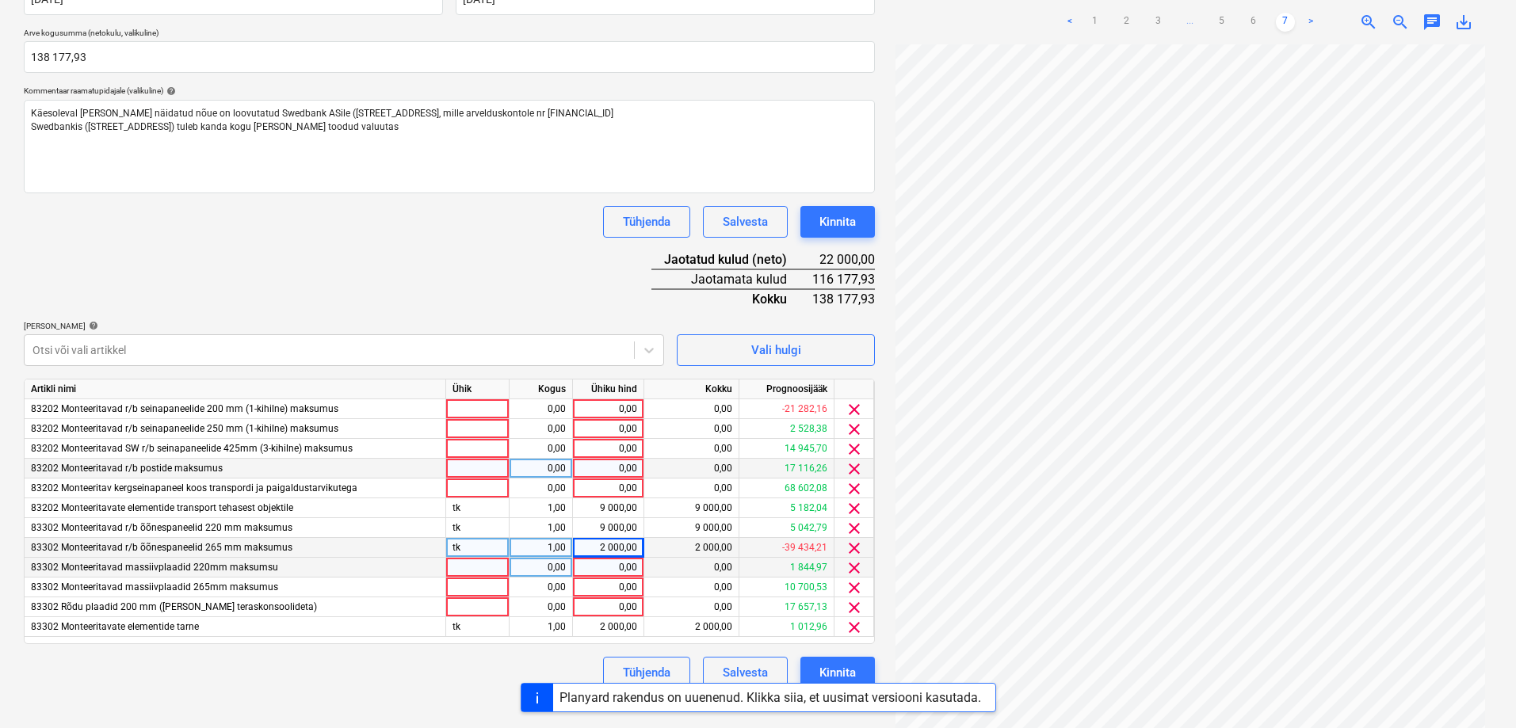
click at [631, 566] on div "0,00" at bounding box center [608, 568] width 58 height 20
type input "1000"
click at [600, 563] on input "1000" at bounding box center [608, 567] width 71 height 19
click at [612, 528] on div "9 000,00" at bounding box center [608, 528] width 58 height 20
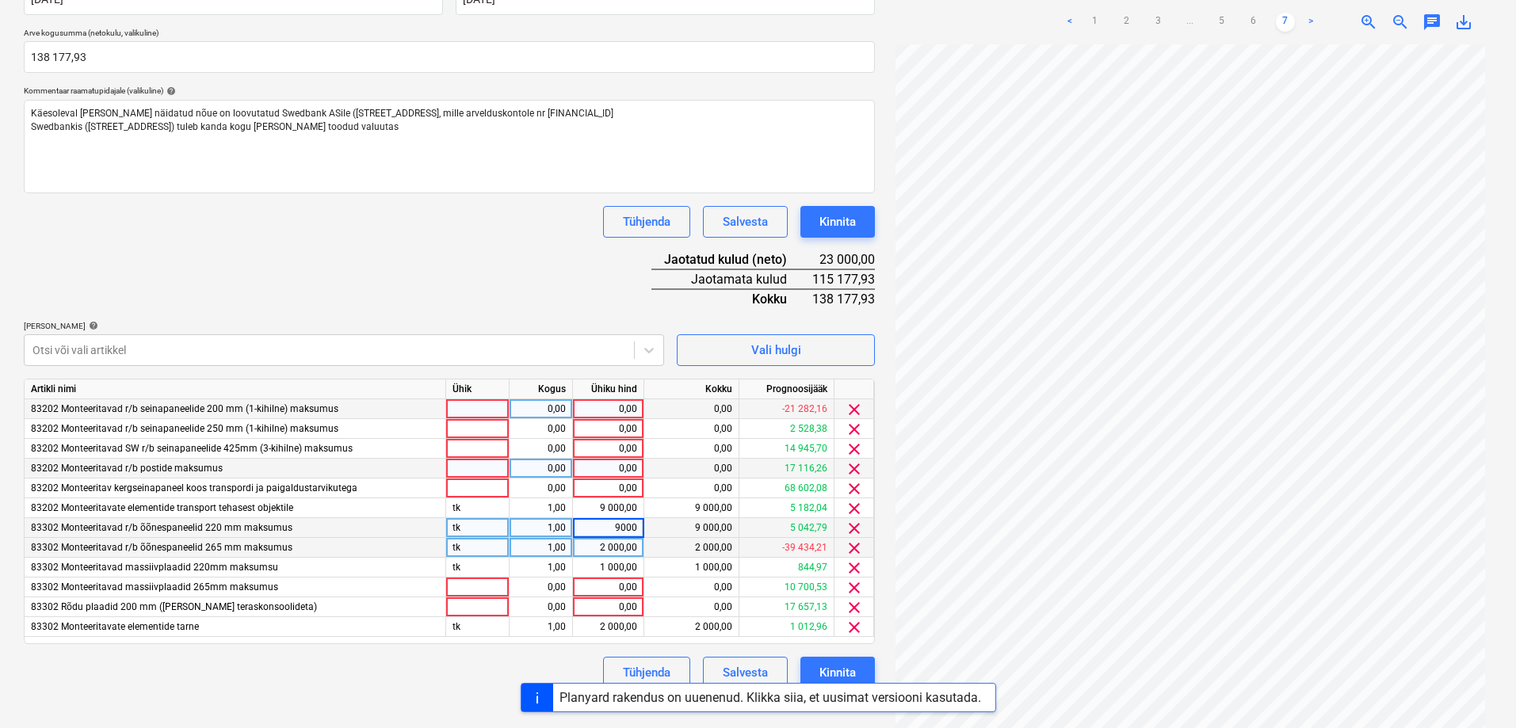
click at [614, 406] on div "0,00" at bounding box center [608, 409] width 58 height 20
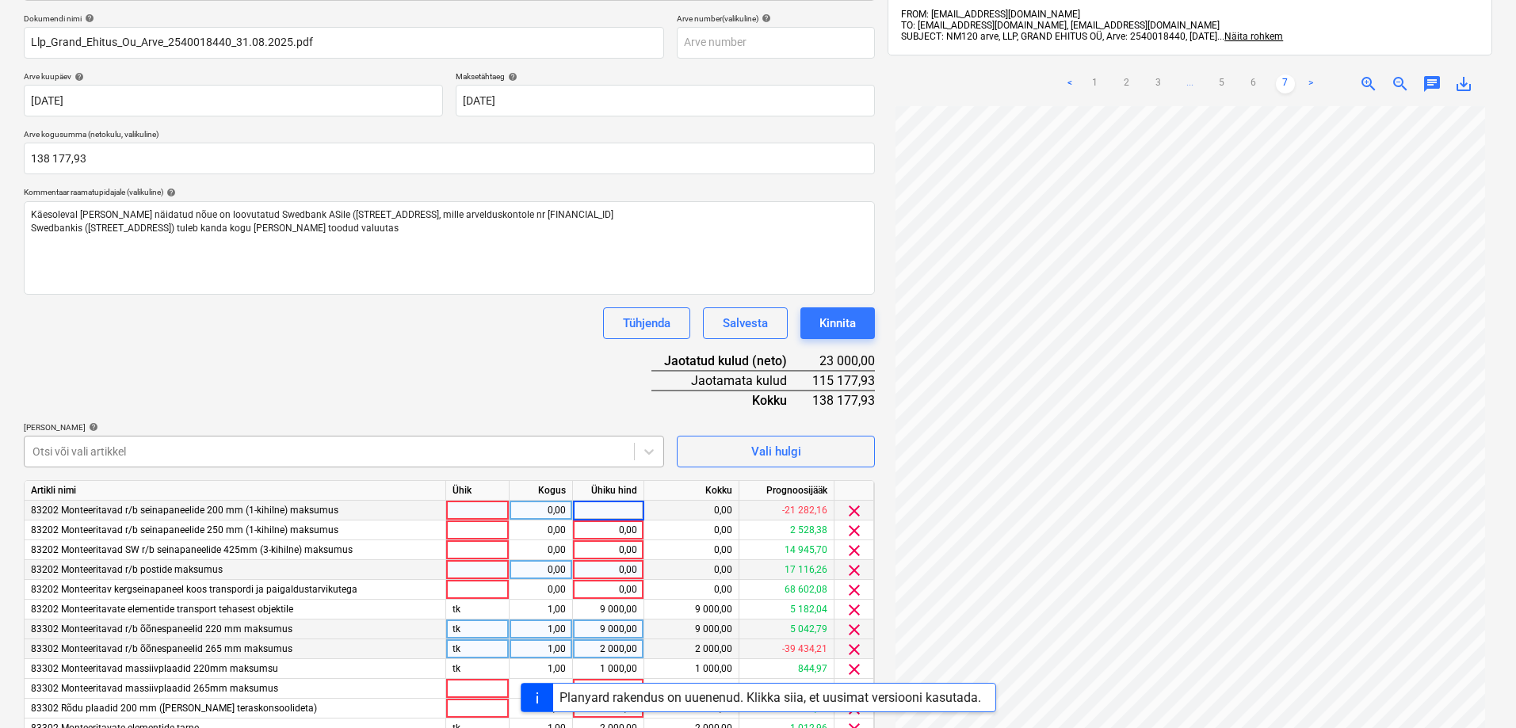
scroll to position [307, 0]
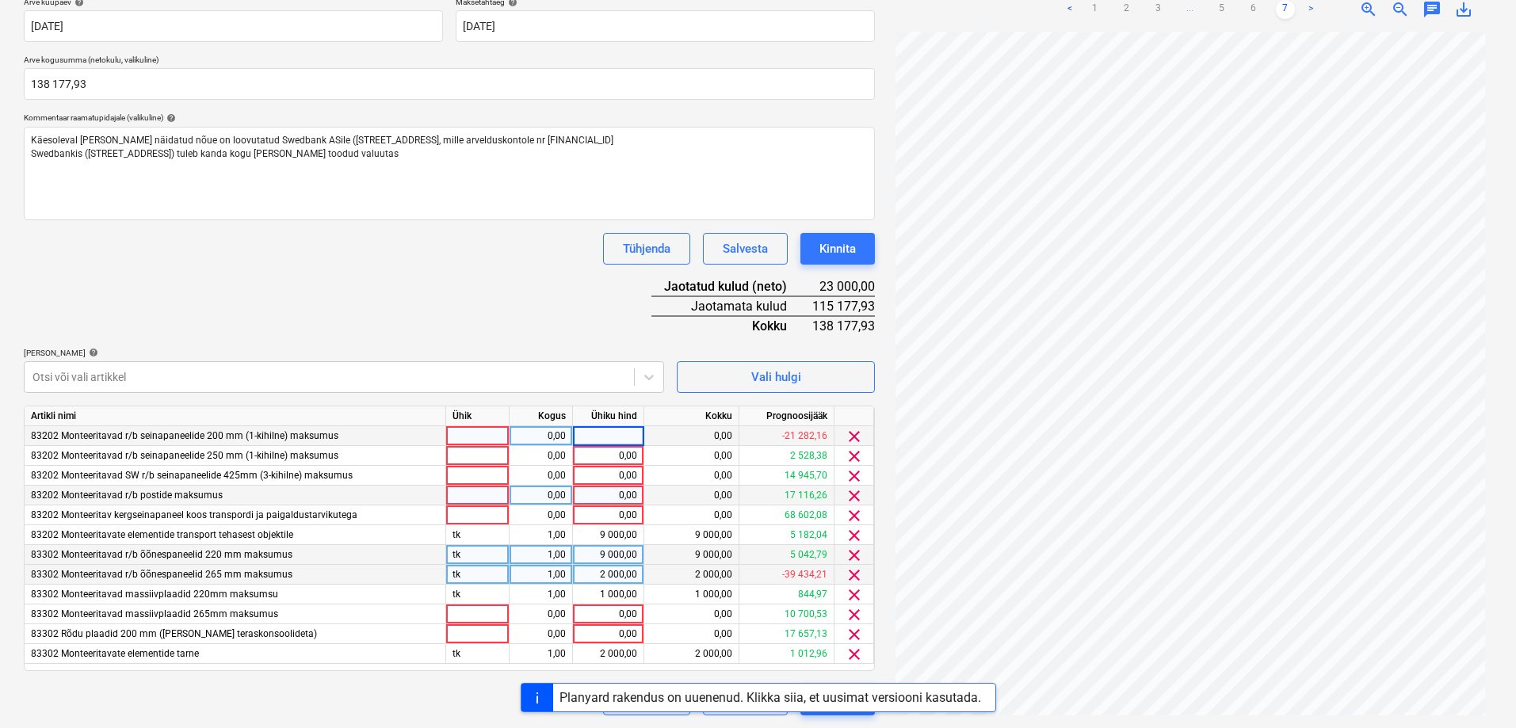
click at [619, 438] on input at bounding box center [608, 435] width 71 height 19
type input "15000"
click at [616, 454] on div "0,00" at bounding box center [608, 456] width 58 height 20
type input "14000"
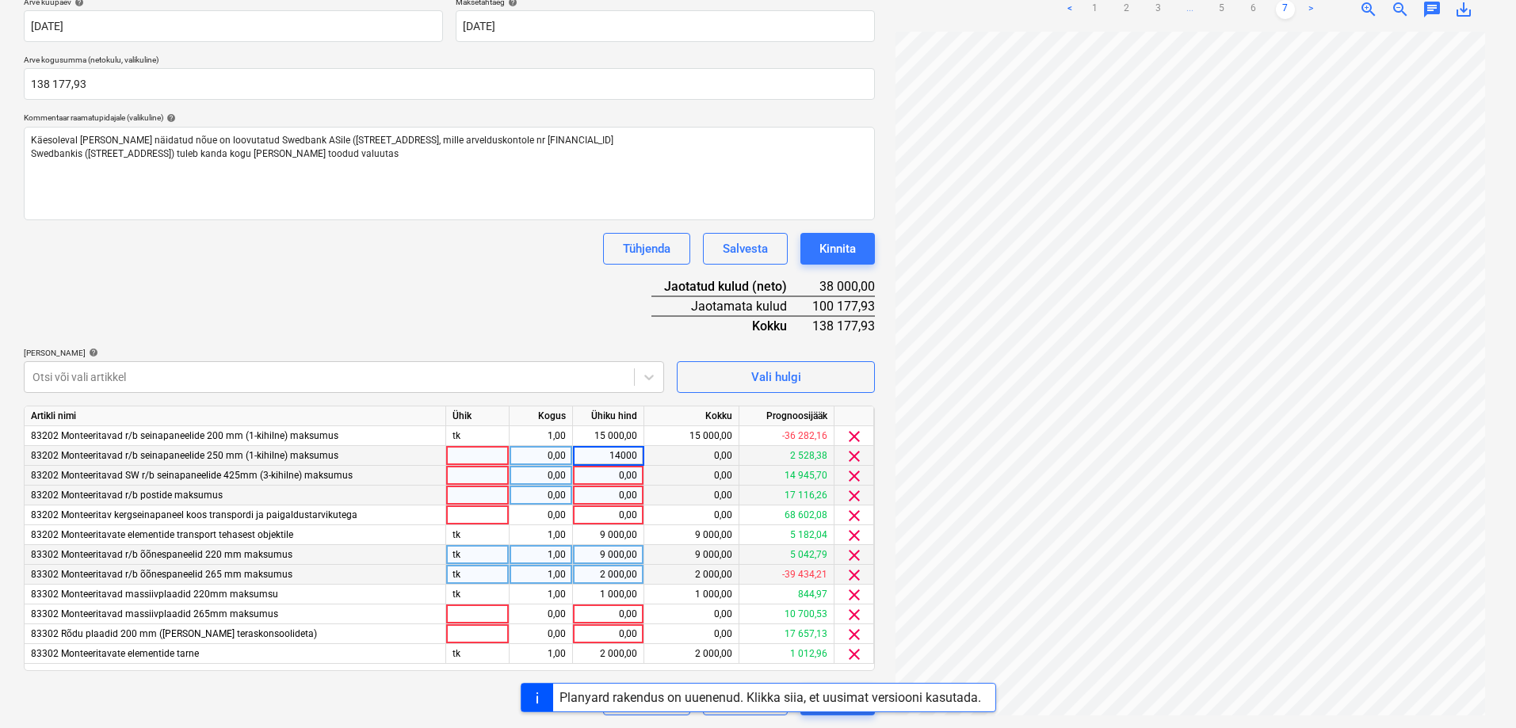
click at [611, 477] on div "0,00" at bounding box center [608, 476] width 58 height 20
click at [608, 475] on input at bounding box center [608, 475] width 71 height 19
type input "11000"
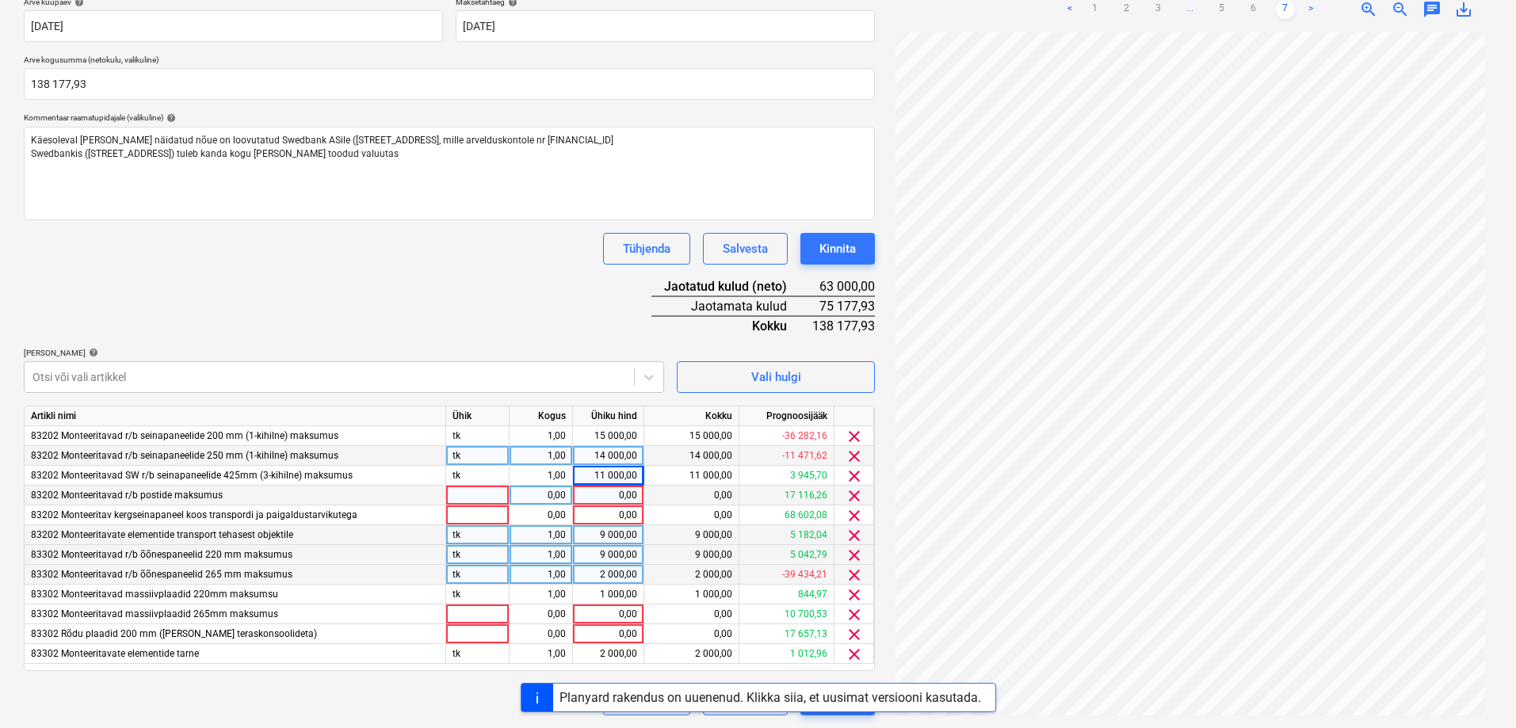
click at [601, 528] on div "9 000,00" at bounding box center [608, 535] width 58 height 20
click at [615, 493] on div "0,00" at bounding box center [608, 496] width 58 height 20
type input "6000"
click at [611, 532] on div "9 000,00" at bounding box center [608, 535] width 58 height 20
click at [617, 628] on div "0,00" at bounding box center [608, 634] width 58 height 20
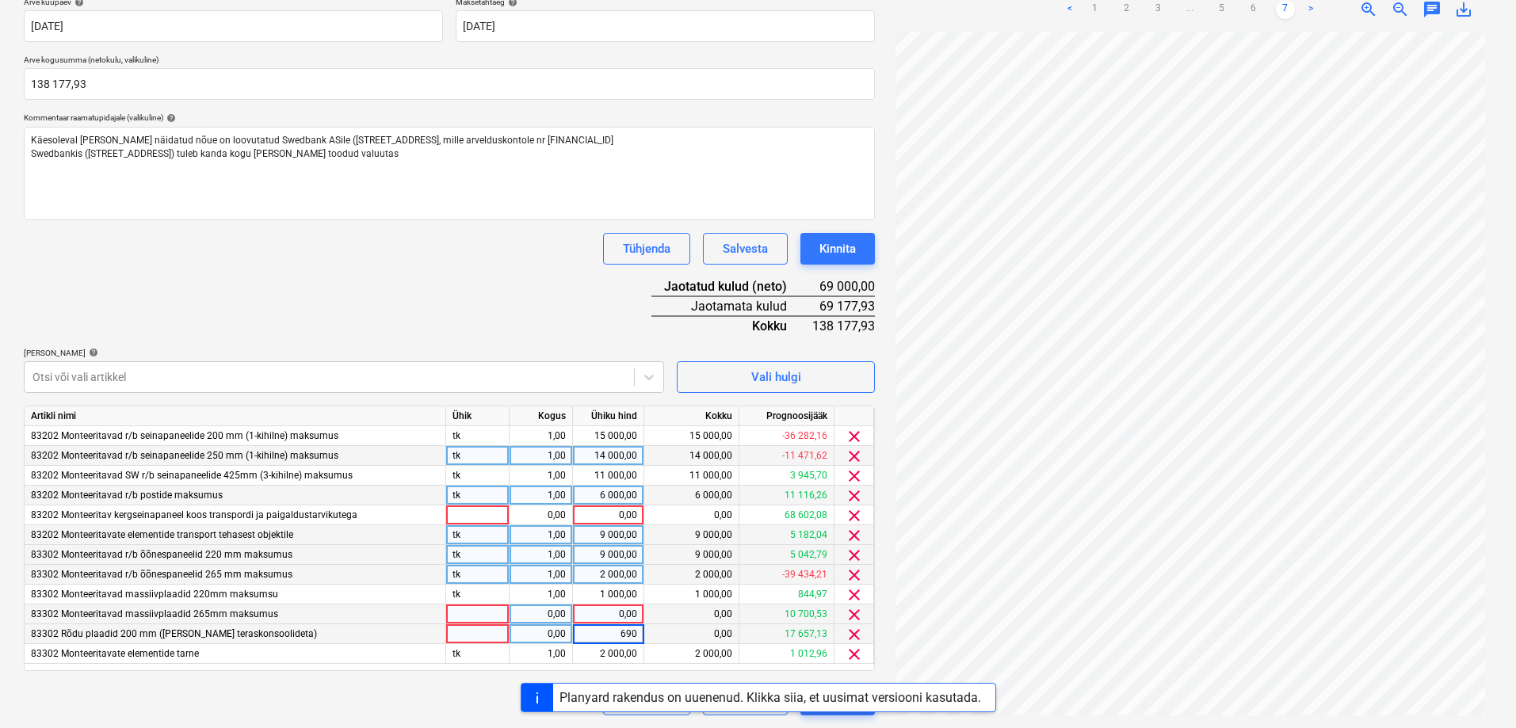
type input "6900"
click at [623, 608] on div "0,00" at bounding box center [608, 615] width 58 height 20
type input "5800"
click at [612, 518] on div "0,00" at bounding box center [608, 515] width 58 height 20
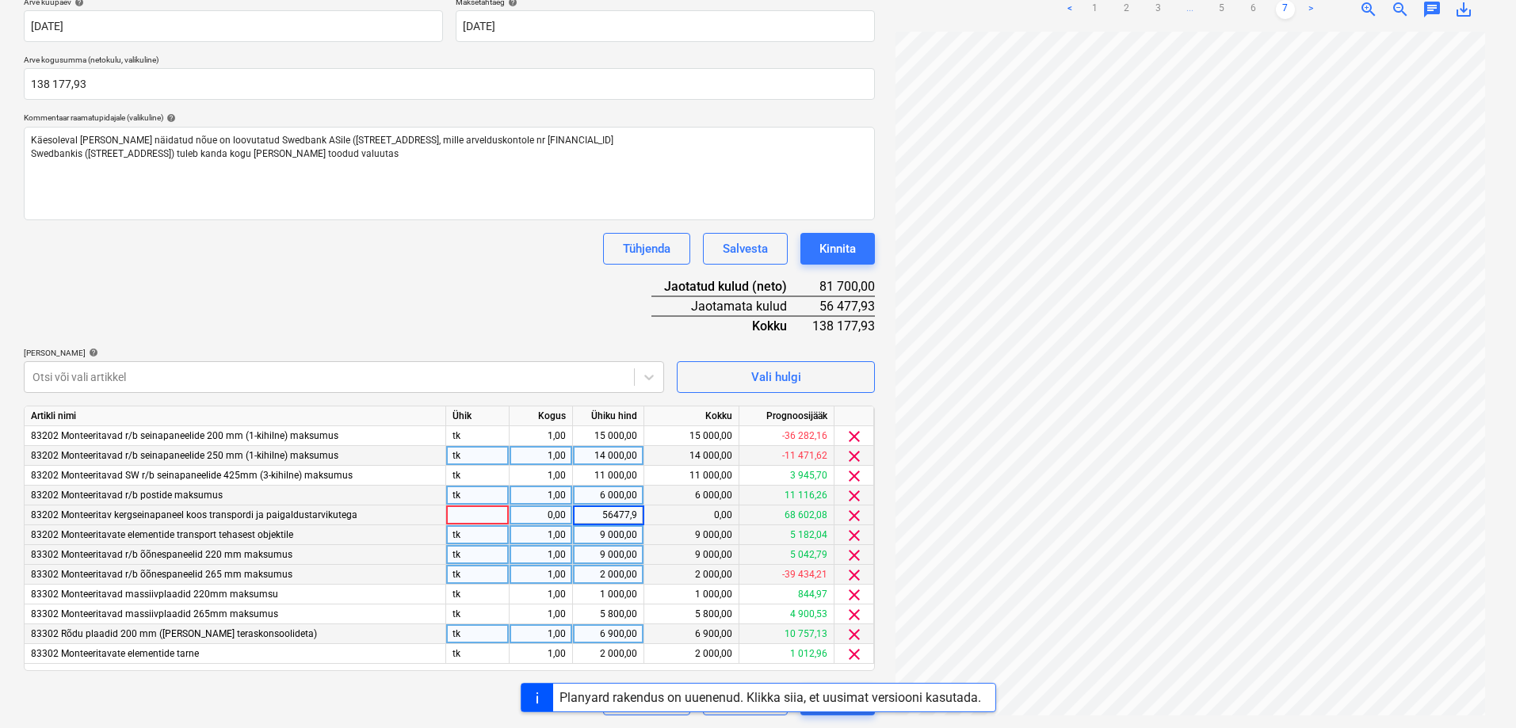
type input "56477,93"
click at [620, 592] on div "1 000,00" at bounding box center [608, 595] width 58 height 20
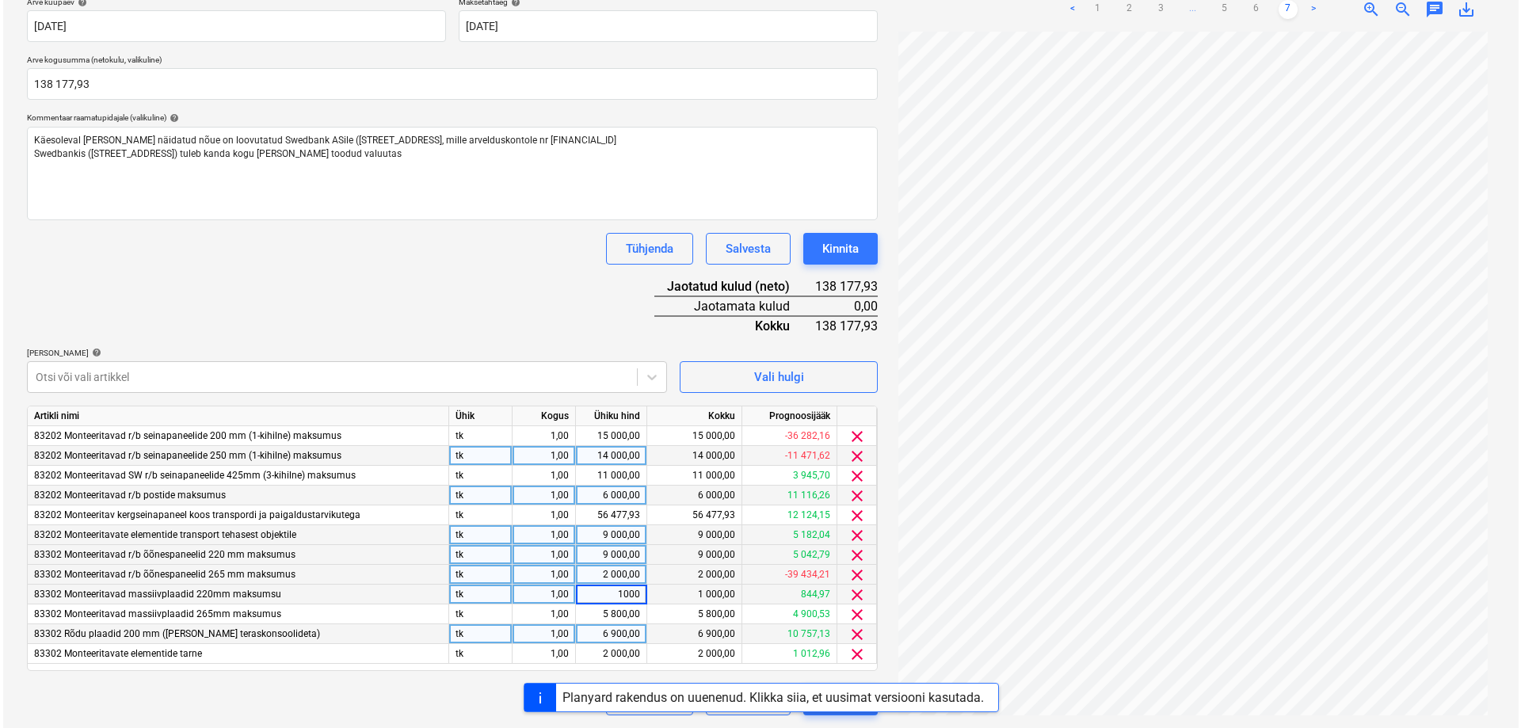
scroll to position [0, 0]
click at [494, 319] on div "Dokumendi nimi help Llp_Grand_Ehitus_Ou_Arve_2540018440_31.08.2025.pdf Arve num…" at bounding box center [449, 327] width 851 height 776
click at [807, 713] on button "Kinnita" at bounding box center [837, 700] width 74 height 32
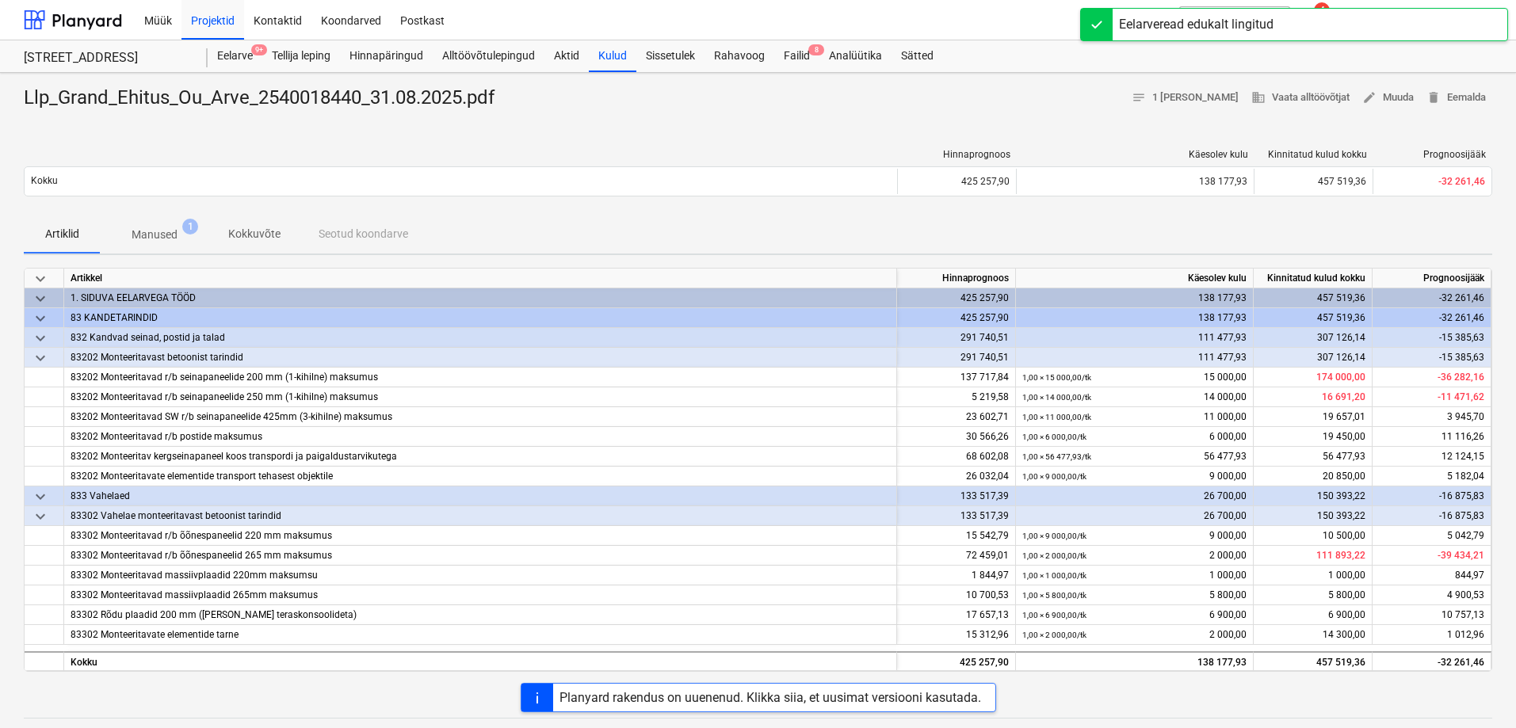
click at [680, 696] on div "Planyard rakendus on uuenenud. Klikka siia, et uusimat versiooni kasutada." at bounding box center [770, 697] width 422 height 15
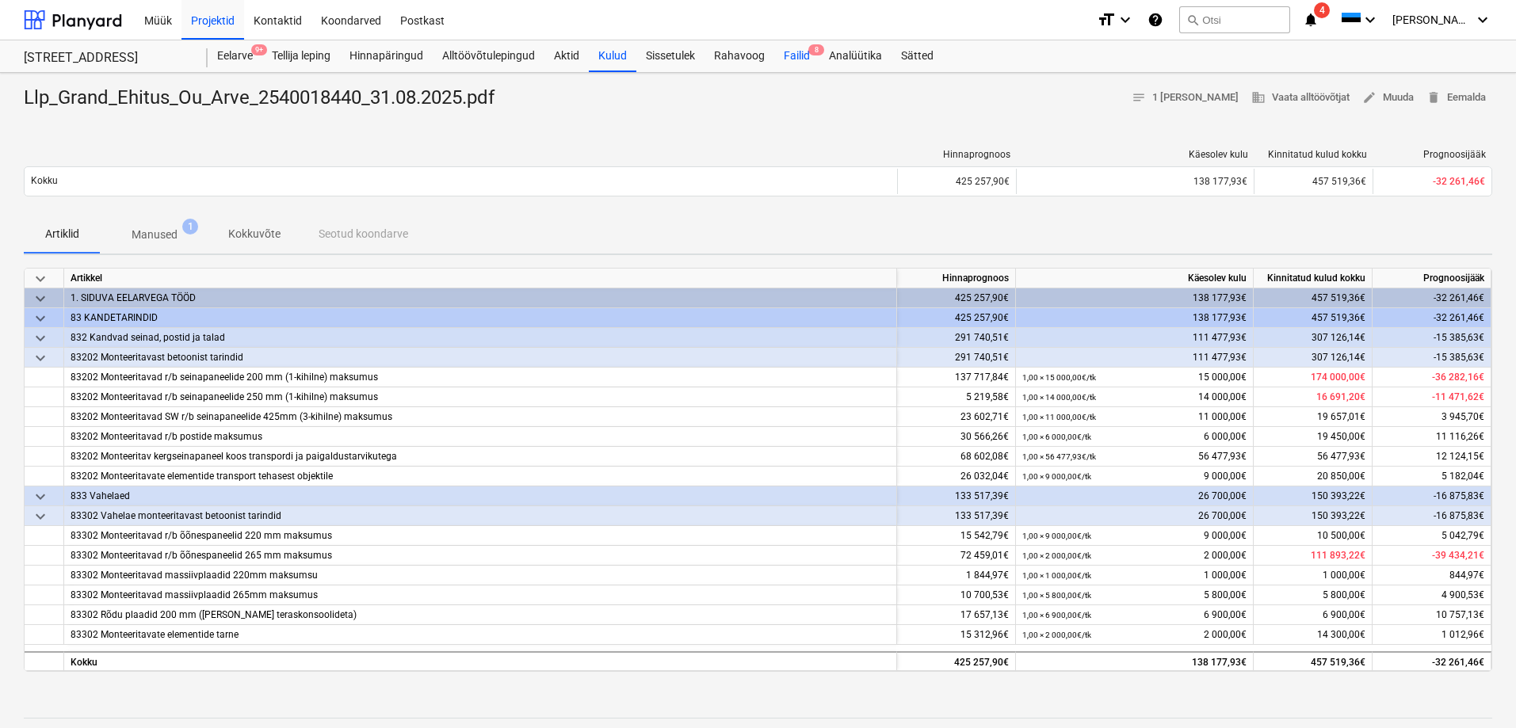
click at [797, 55] on div "Failid 8" at bounding box center [796, 56] width 45 height 32
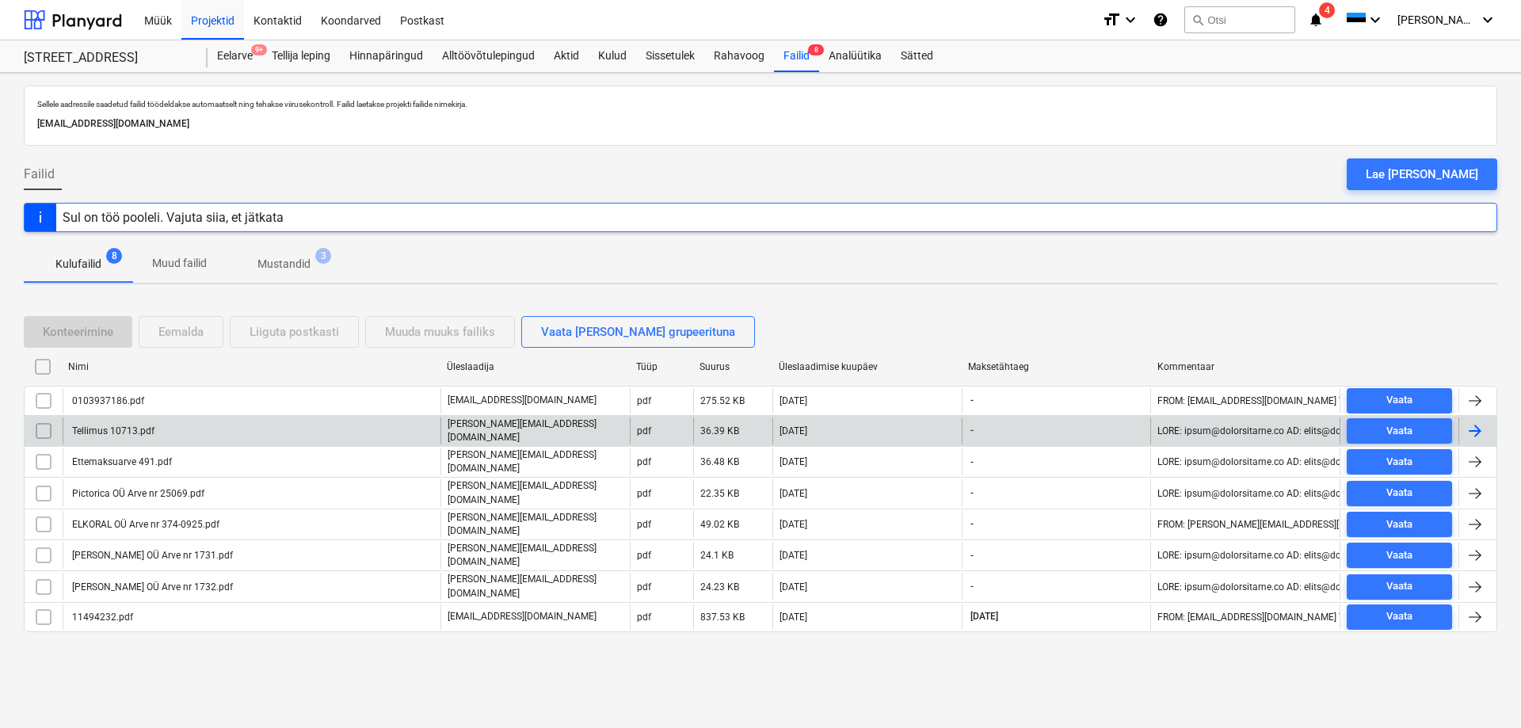
click at [95, 428] on div "Tellimus 10713.pdf" at bounding box center [112, 430] width 85 height 11
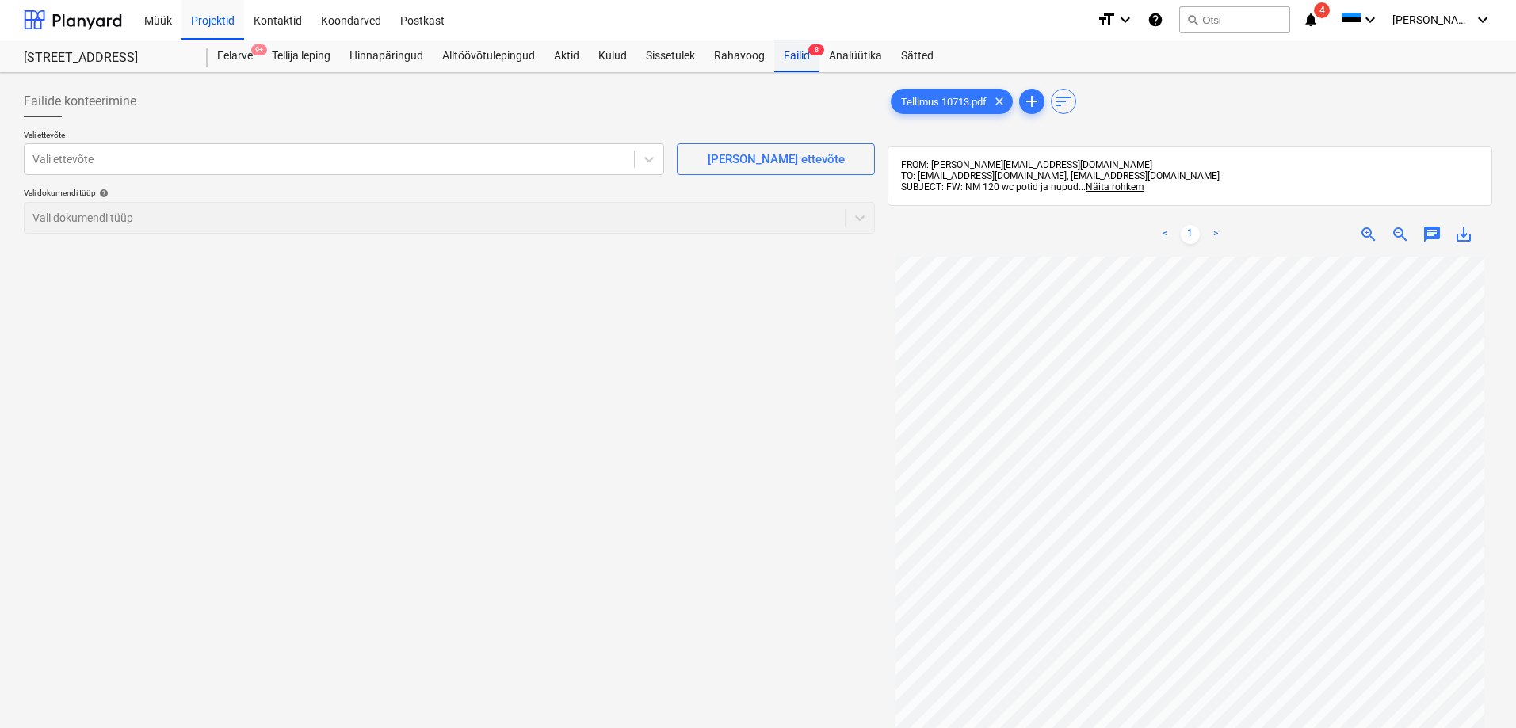
click at [794, 56] on div "Failid 8" at bounding box center [796, 56] width 45 height 32
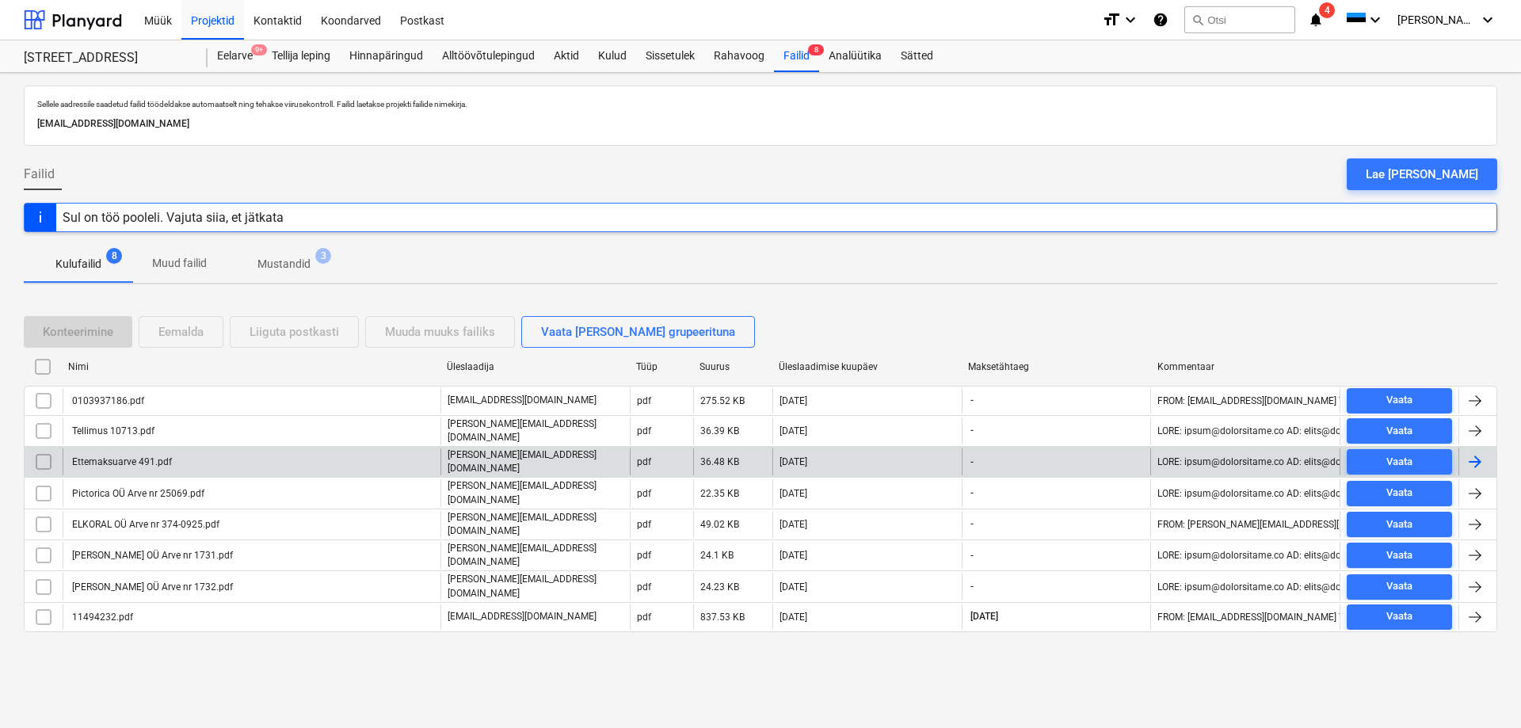
click at [88, 458] on div "Ettemaksuarve 491.pdf" at bounding box center [121, 461] width 102 height 11
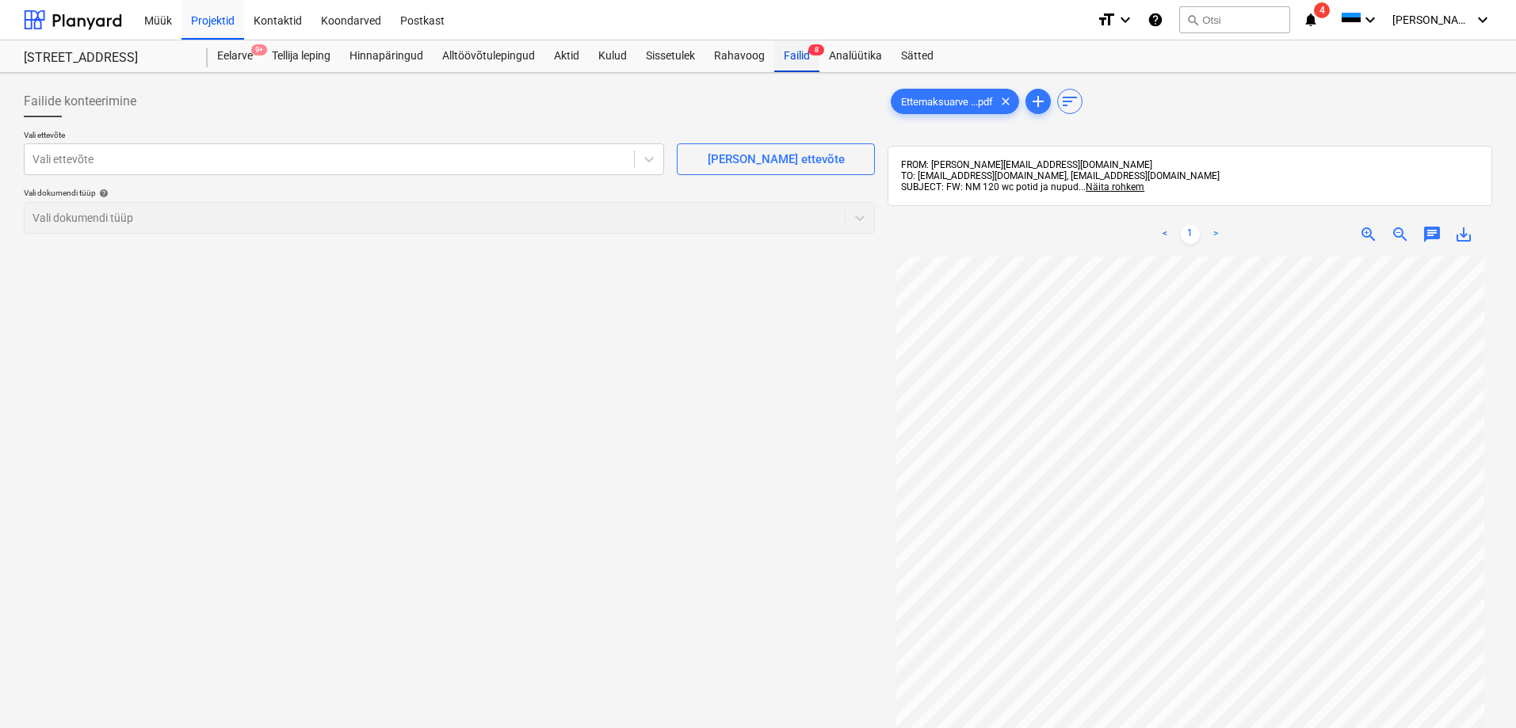
click at [792, 53] on div "Failid 8" at bounding box center [796, 56] width 45 height 32
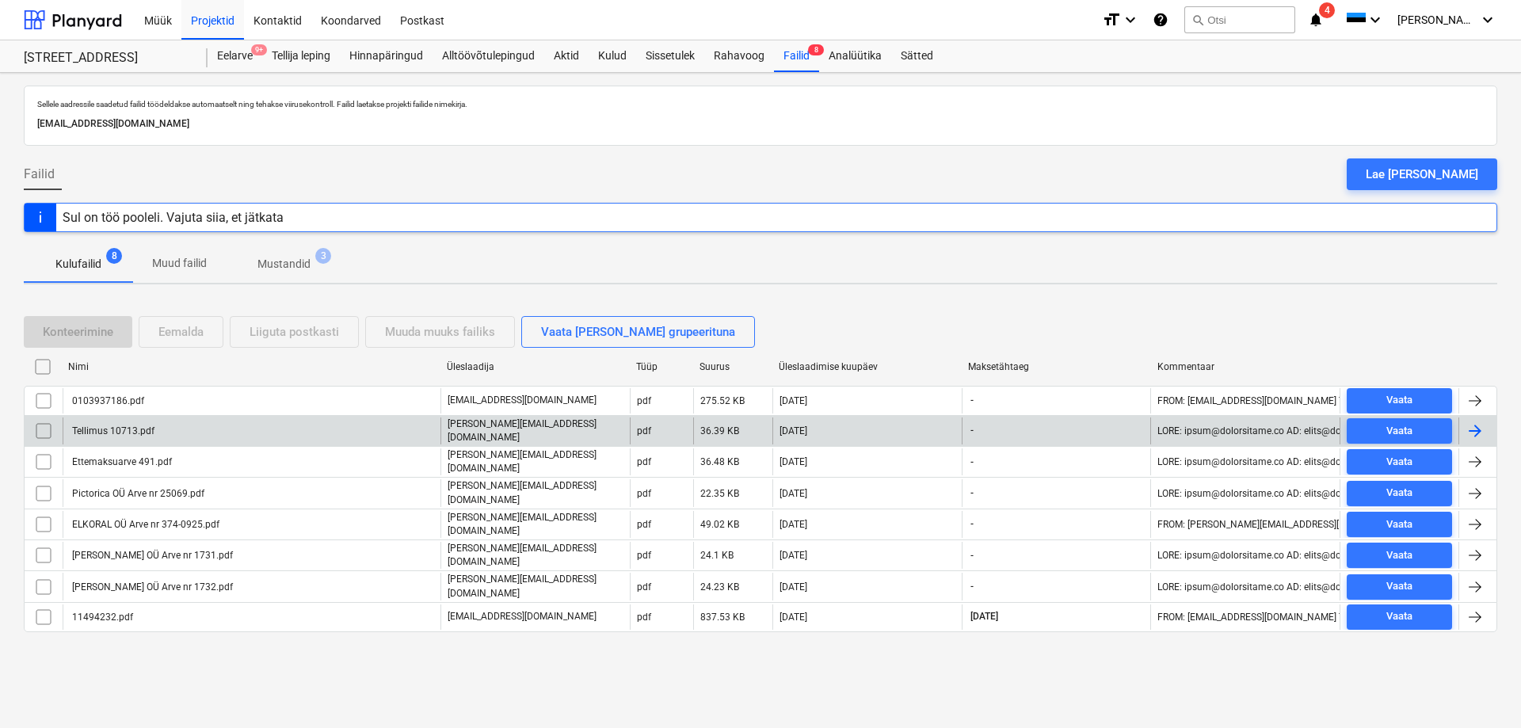
click at [107, 427] on div "Tellimus 10713.pdf" at bounding box center [112, 430] width 85 height 11
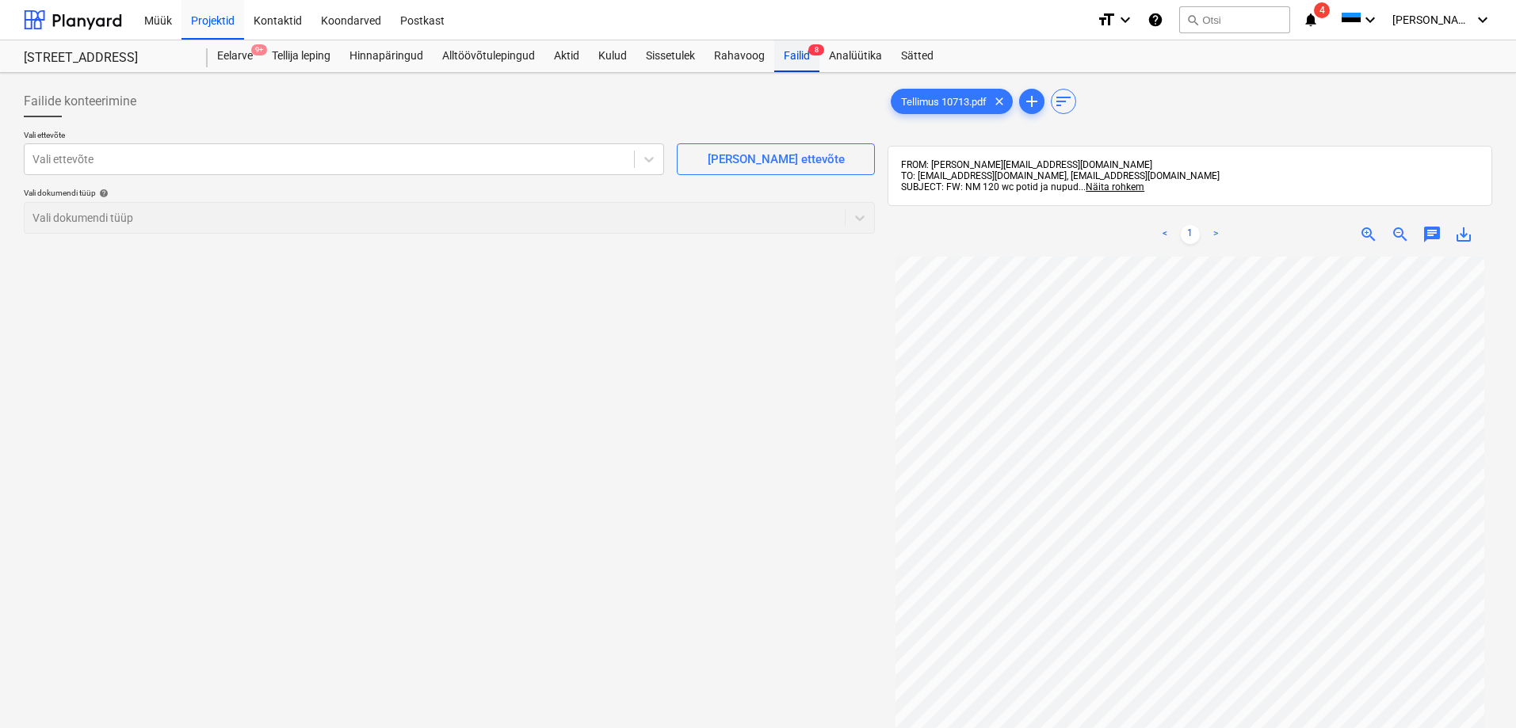
click at [803, 55] on div "Failid 8" at bounding box center [796, 56] width 45 height 32
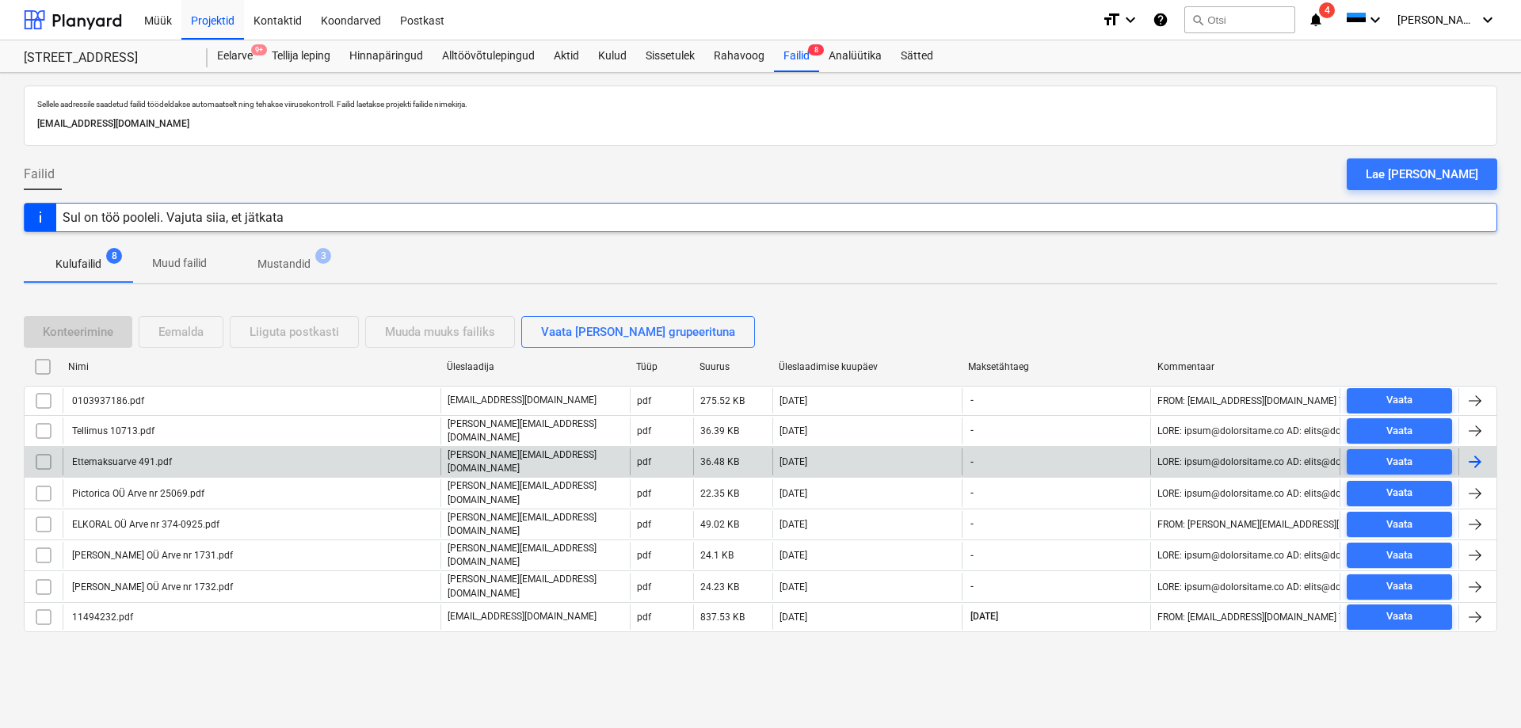
click at [312, 460] on div "Ettemaksuarve 491.pdf" at bounding box center [252, 461] width 378 height 27
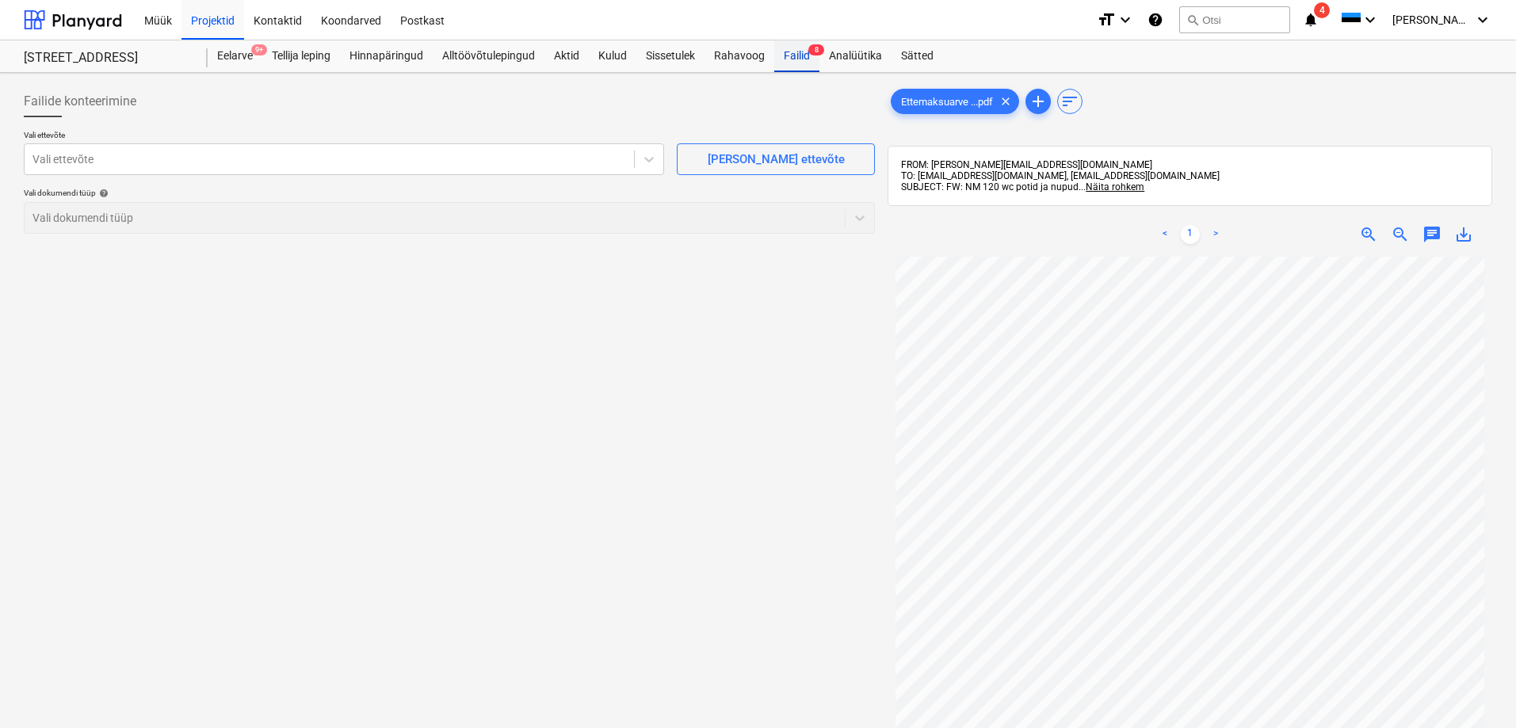
click at [795, 55] on div "Failid 8" at bounding box center [796, 56] width 45 height 32
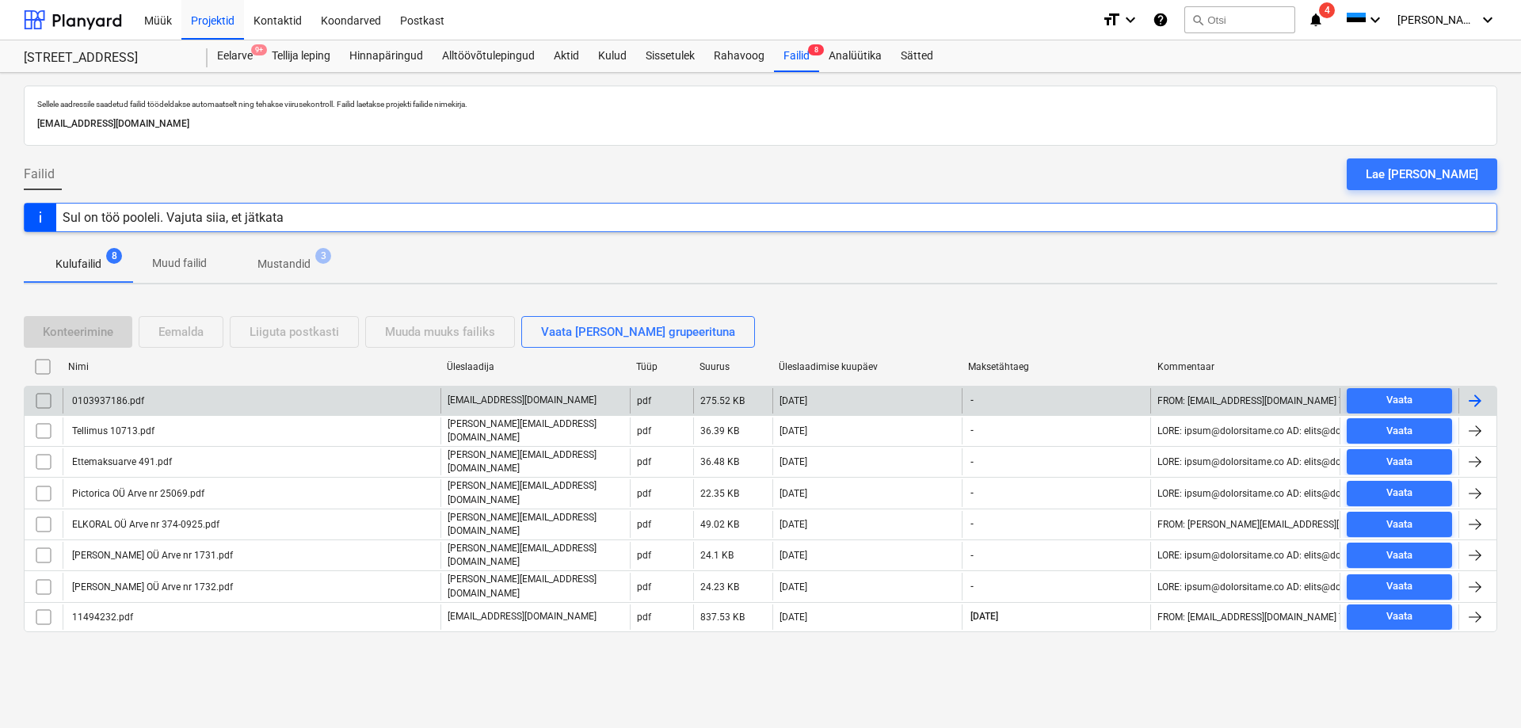
click at [120, 398] on div "0103937186.pdf" at bounding box center [107, 400] width 74 height 11
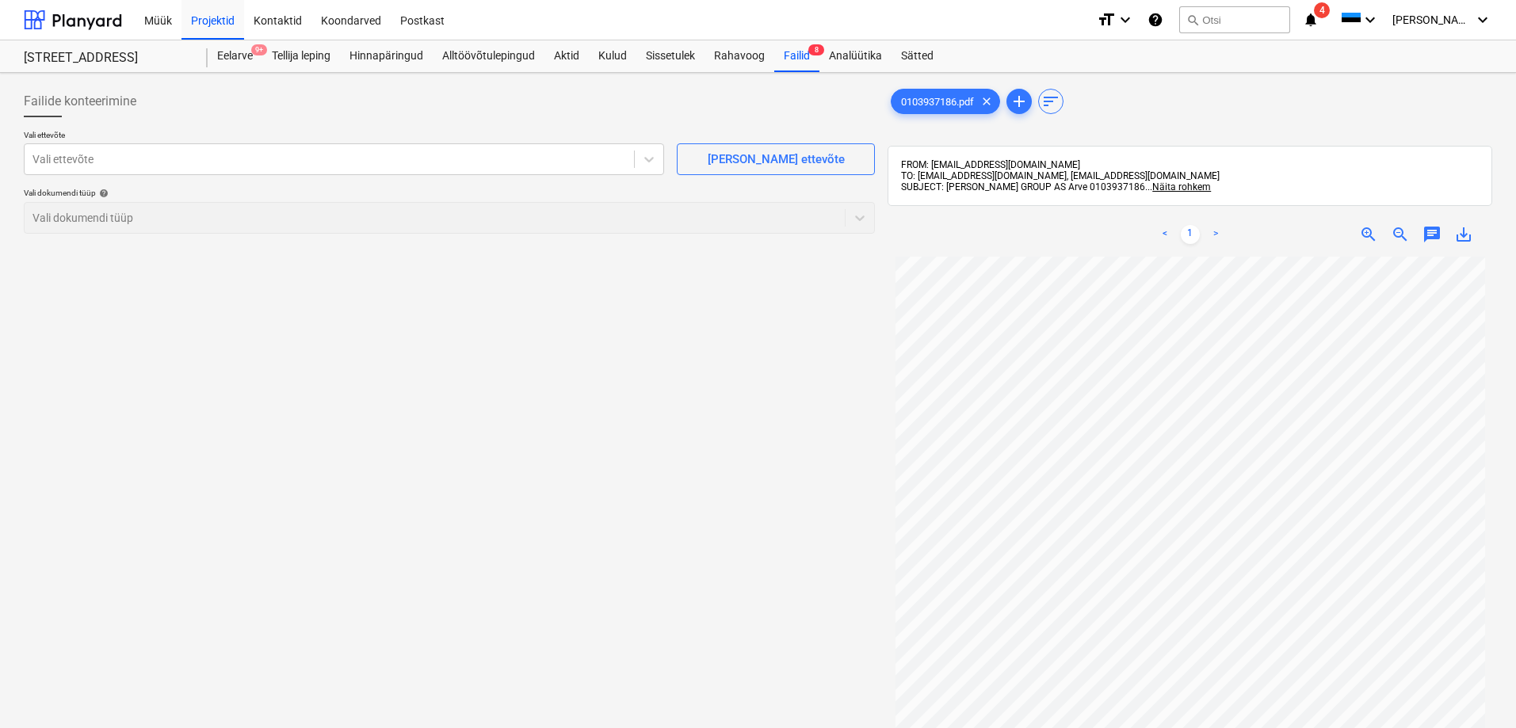
scroll to position [79, 0]
click at [799, 51] on div "Failid 8" at bounding box center [796, 56] width 45 height 32
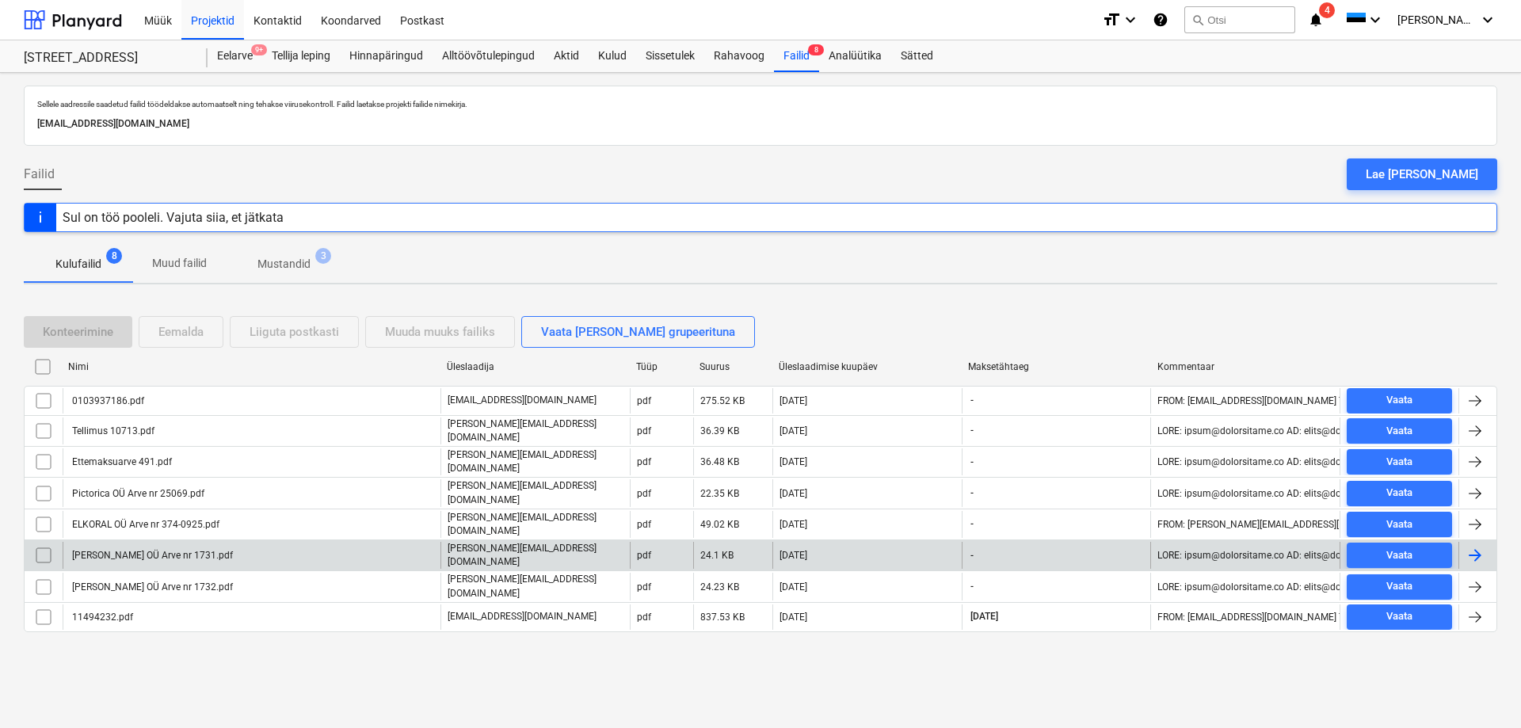
click at [172, 550] on div "[PERSON_NAME] OÜ Arve nr 1731.pdf" at bounding box center [151, 555] width 163 height 11
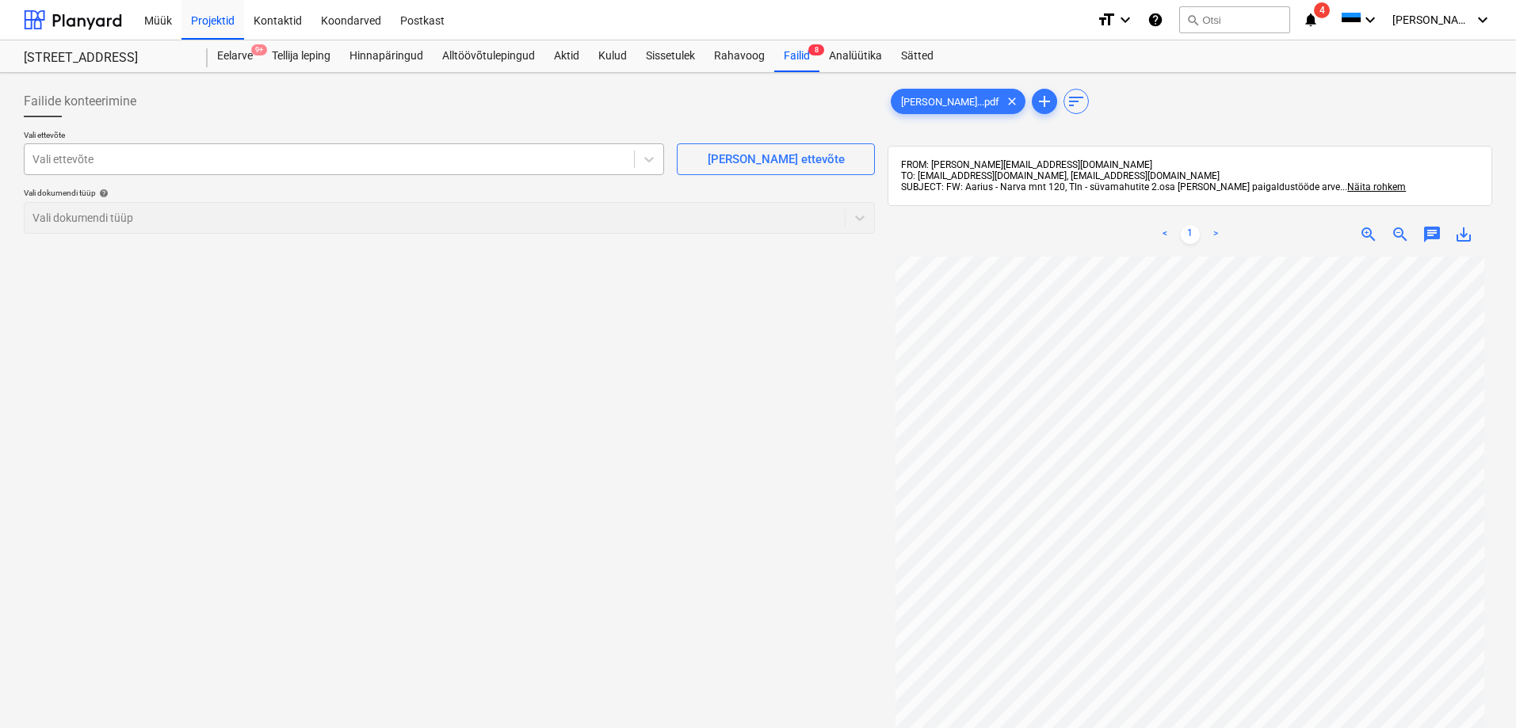
click at [196, 158] on div at bounding box center [328, 159] width 593 height 16
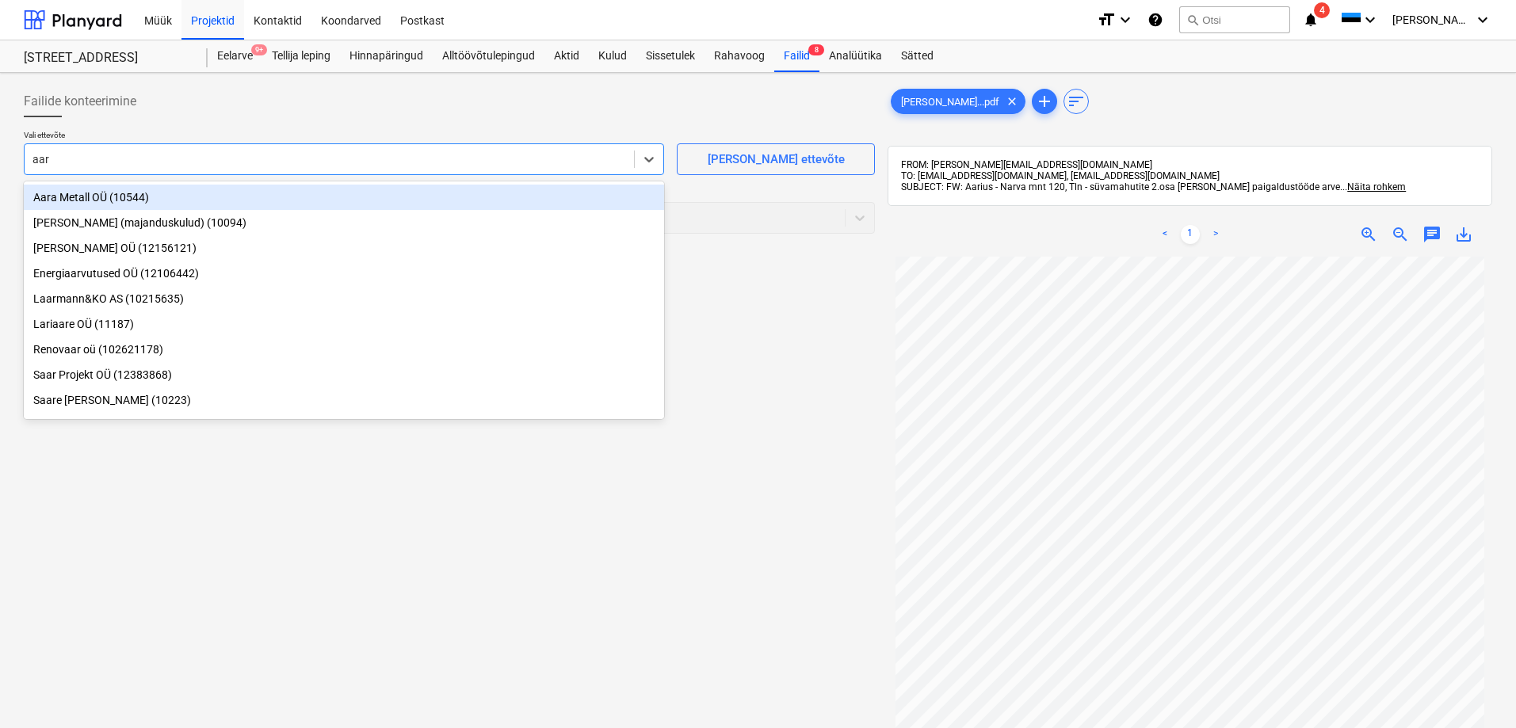
type input "aari"
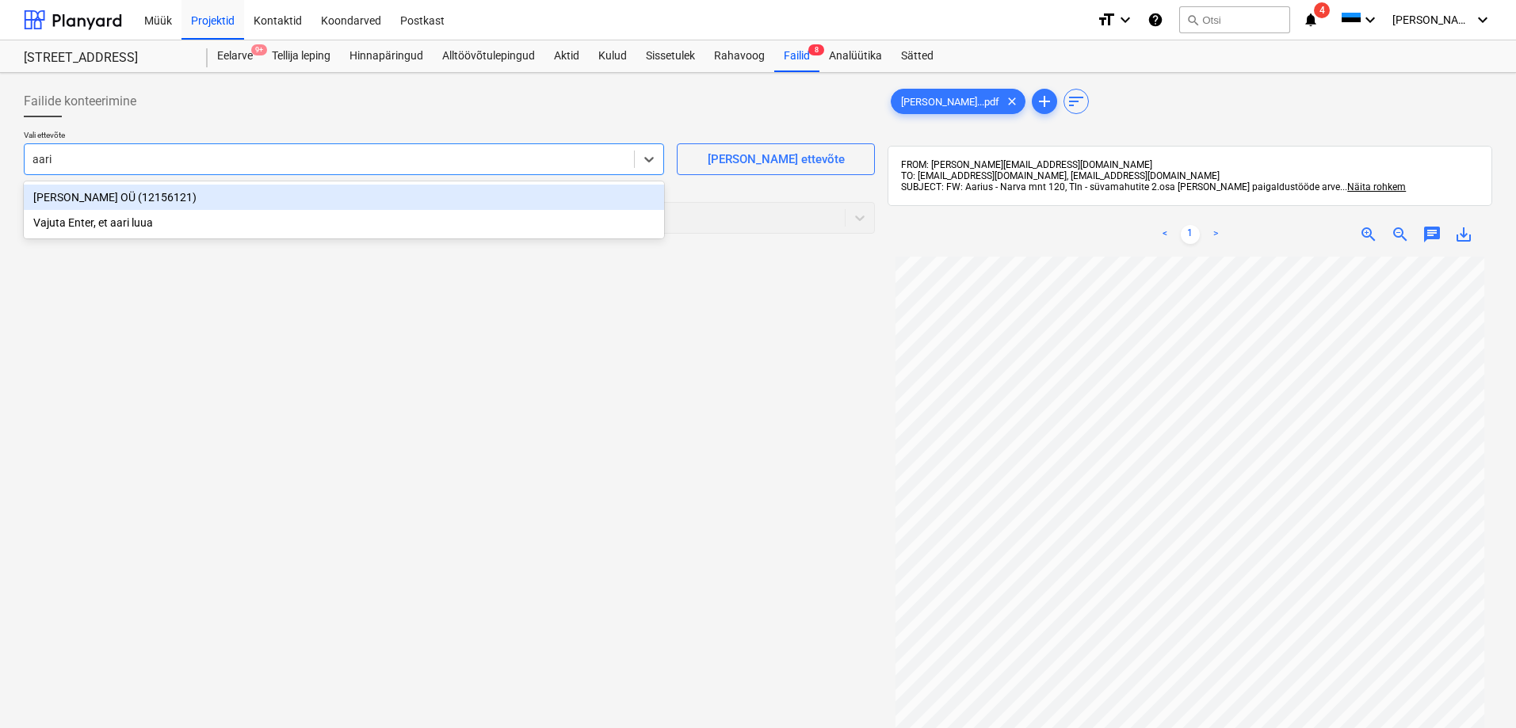
click at [92, 196] on div "[PERSON_NAME] OÜ (12156121)" at bounding box center [344, 197] width 640 height 25
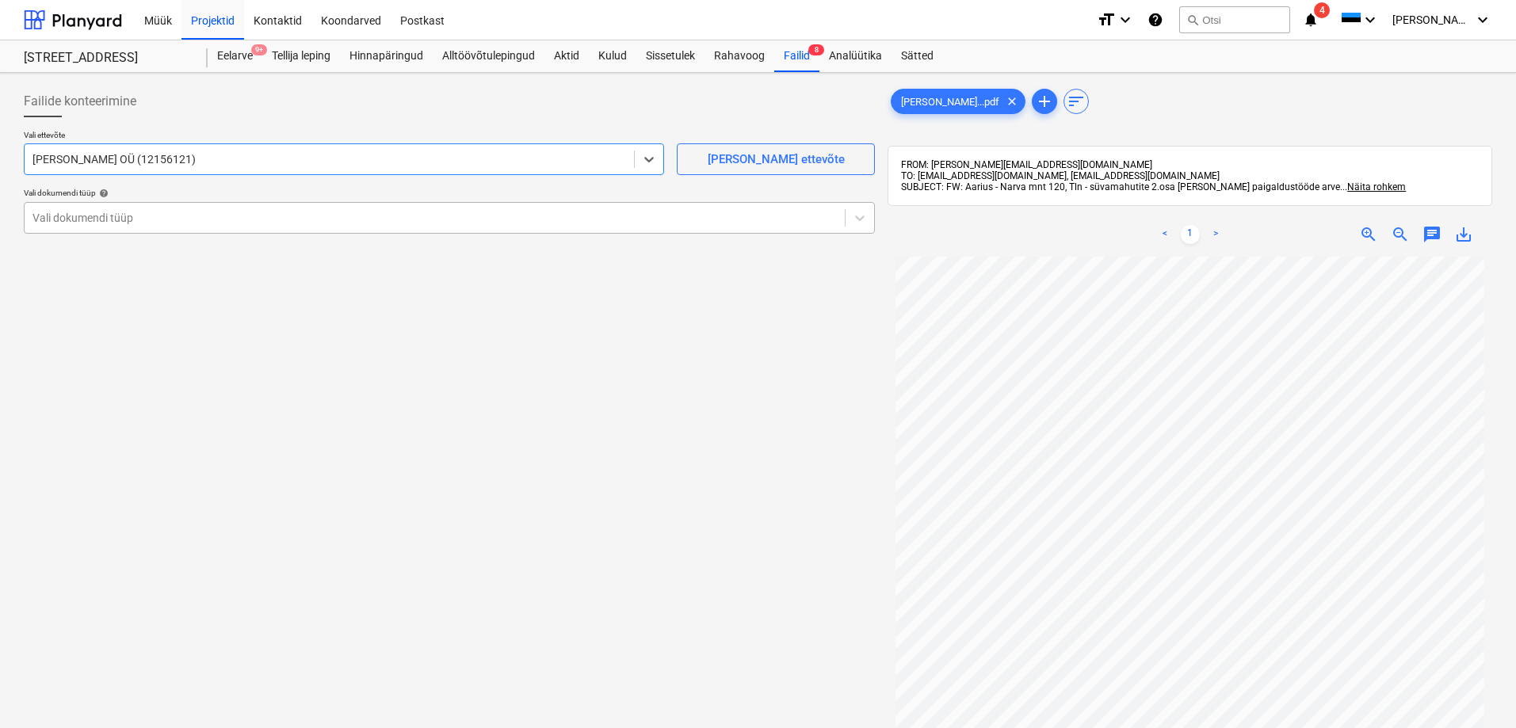
click at [79, 219] on div at bounding box center [434, 218] width 804 height 16
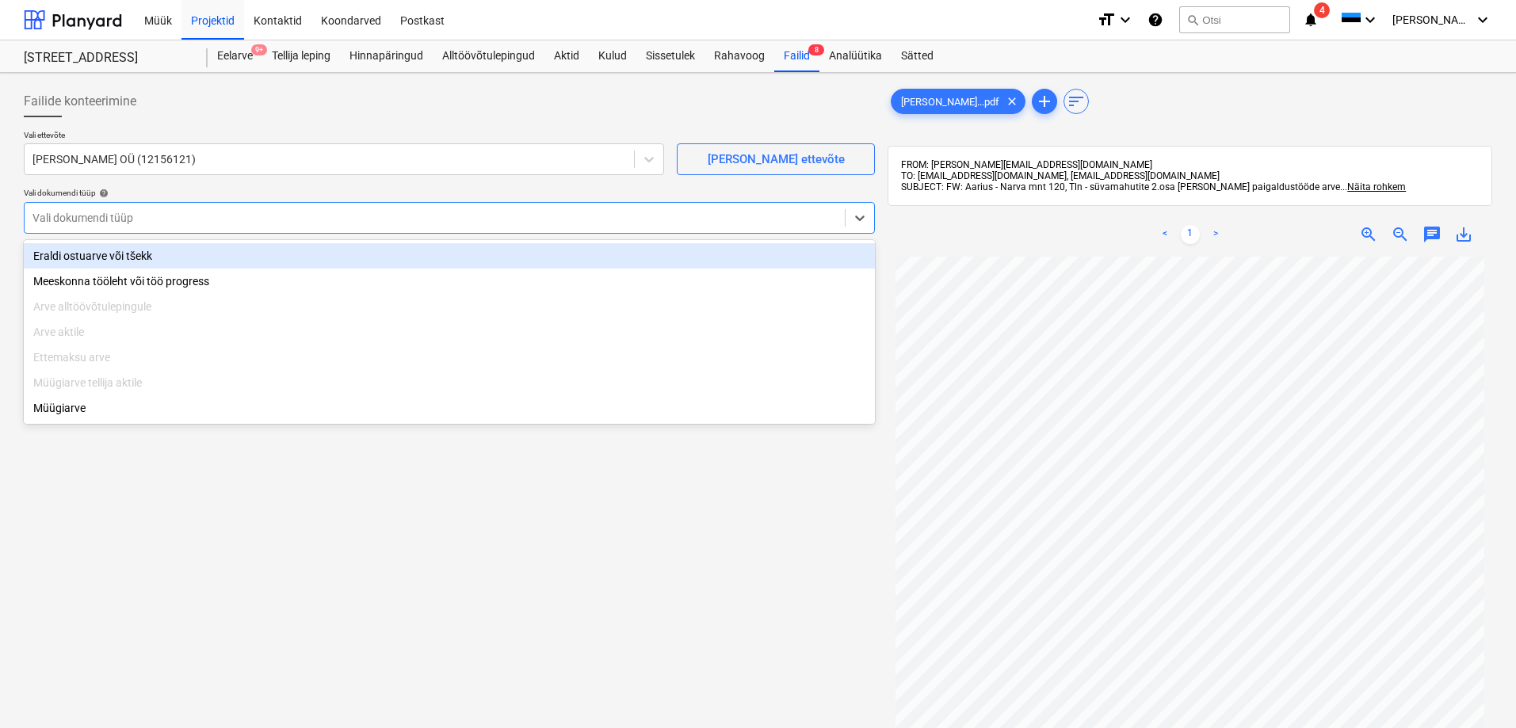
click at [83, 259] on div "Eraldi ostuarve või tšekk" at bounding box center [449, 255] width 851 height 25
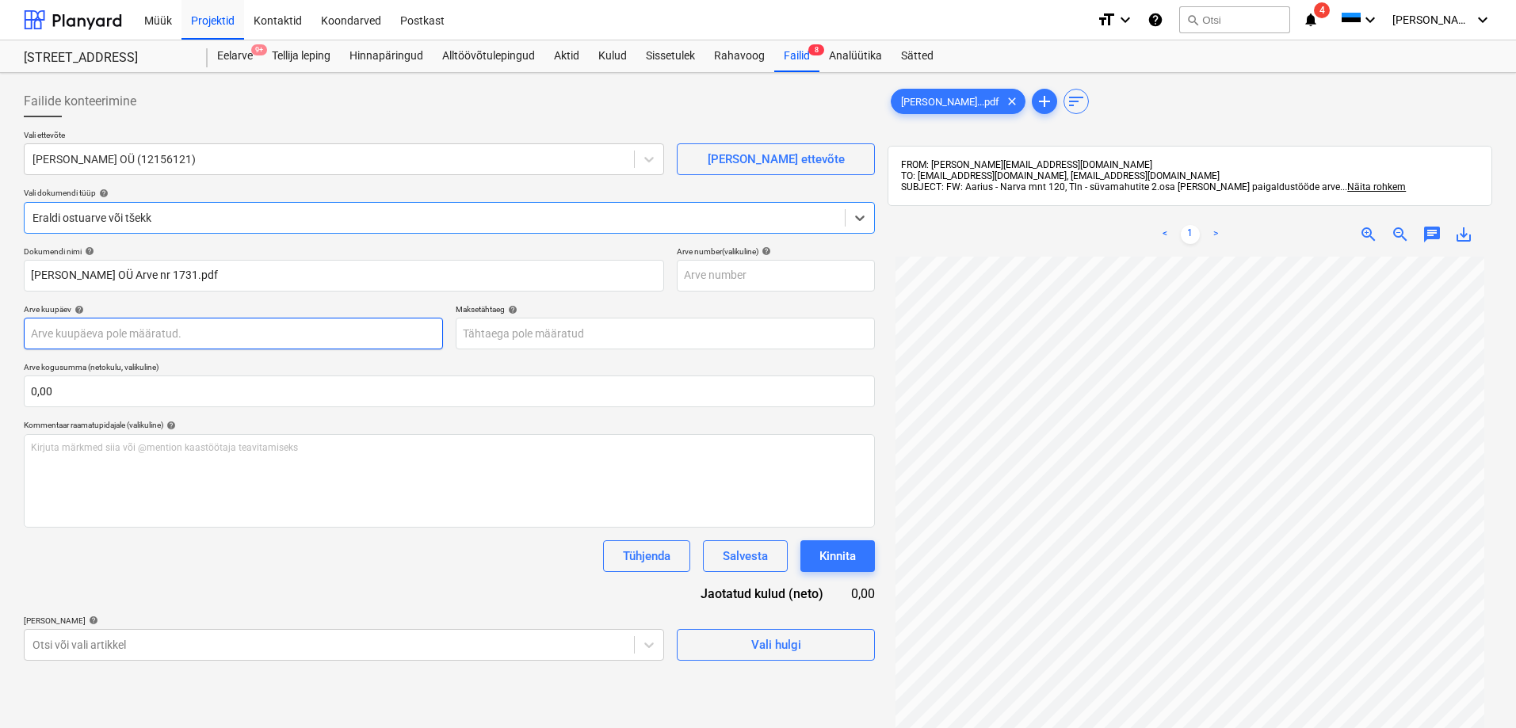
click at [138, 336] on body "Müük Projektid Kontaktid Koondarved Postkast format_size keyboard_arrow_down he…" at bounding box center [758, 364] width 1516 height 728
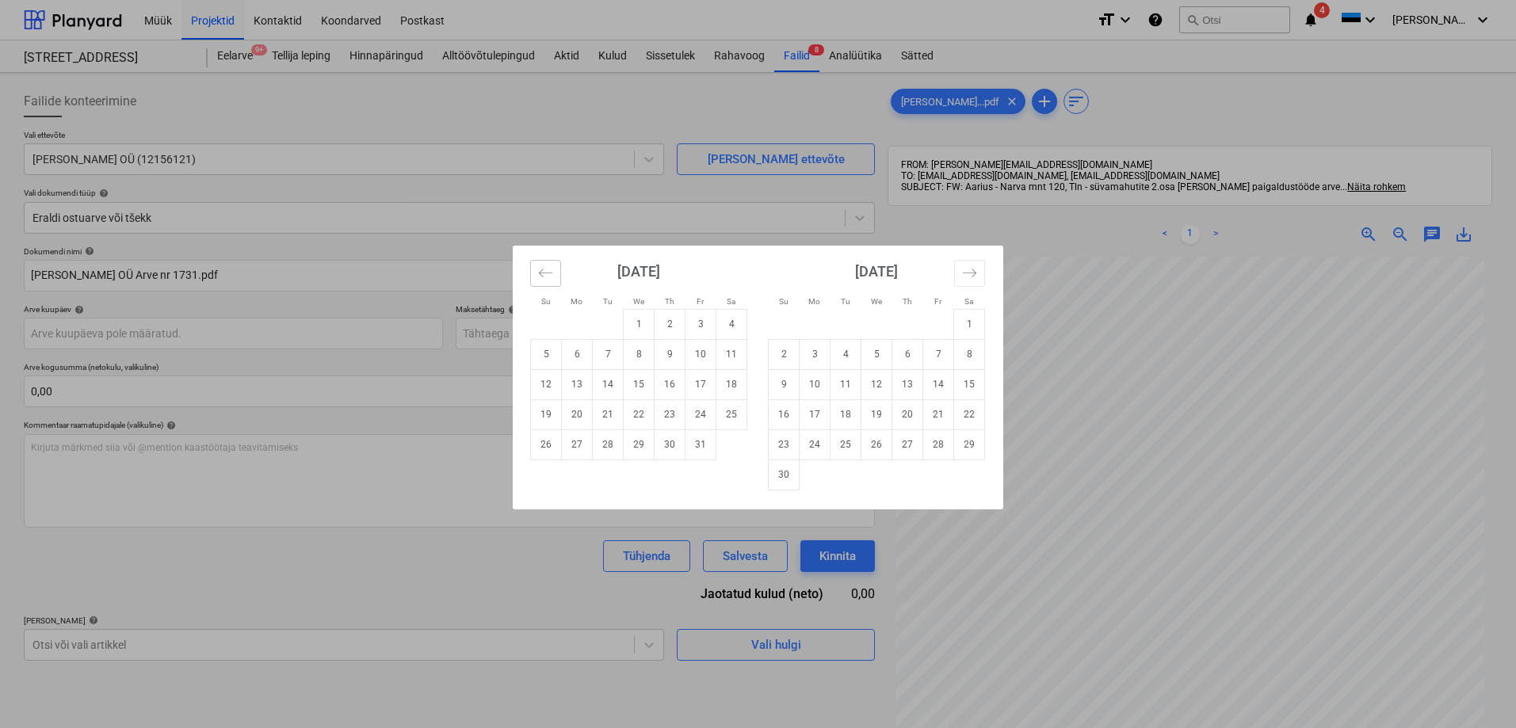
click at [548, 276] on icon "Move backward to switch to the previous month." at bounding box center [545, 272] width 15 height 15
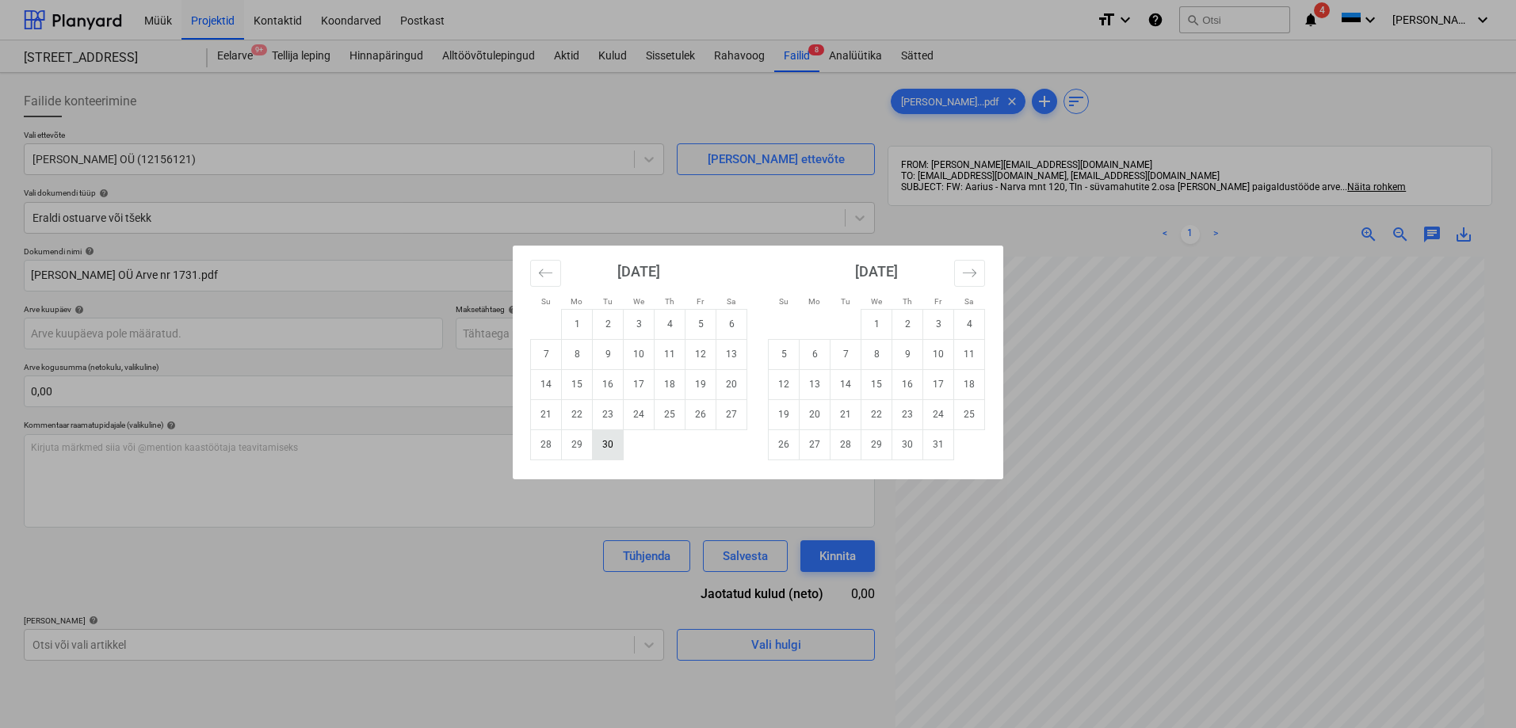
click at [611, 447] on td "30" at bounding box center [608, 444] width 31 height 30
type input "[DATE]"
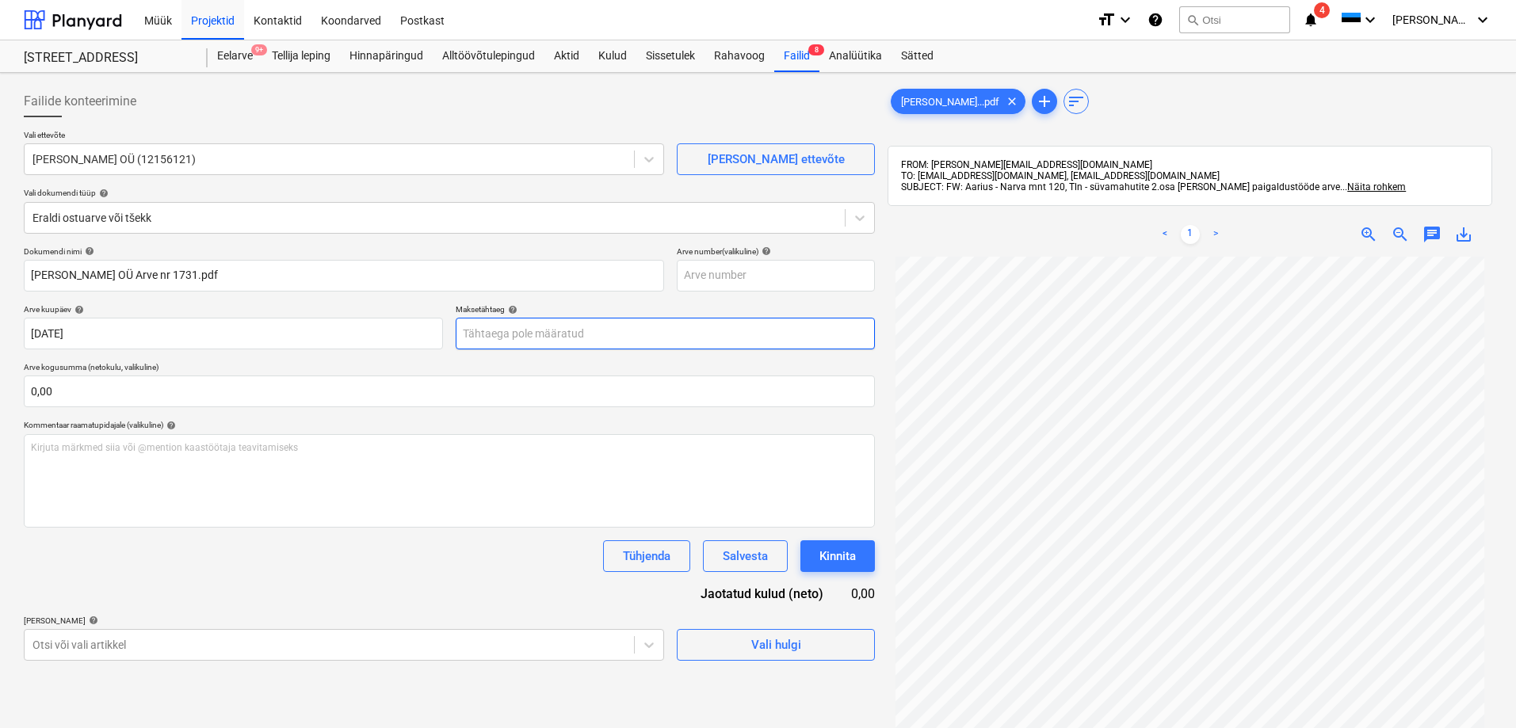
click at [555, 336] on body "Müük Projektid Kontaktid Koondarved Postkast format_size keyboard_arrow_down he…" at bounding box center [758, 364] width 1516 height 728
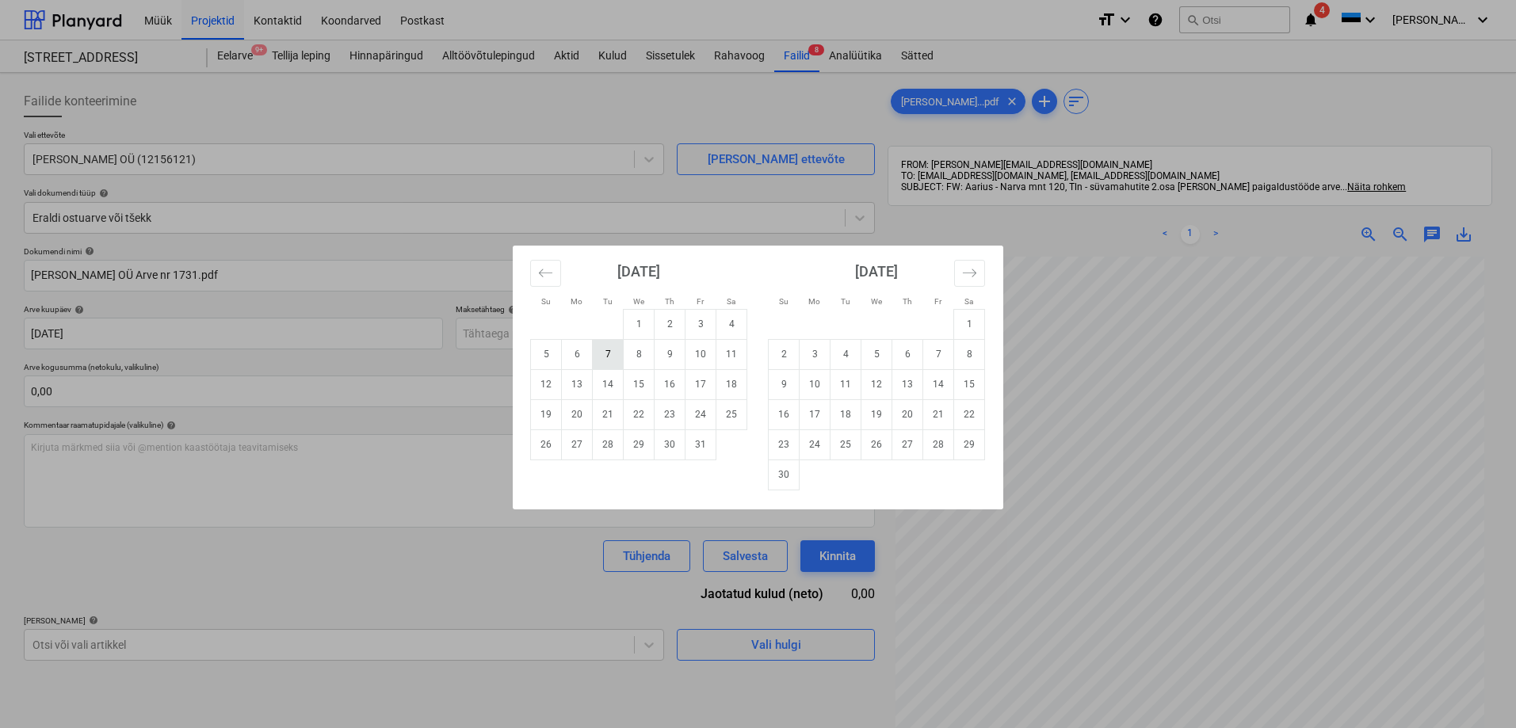
click at [611, 356] on td "7" at bounding box center [608, 354] width 31 height 30
type input "[DATE]"
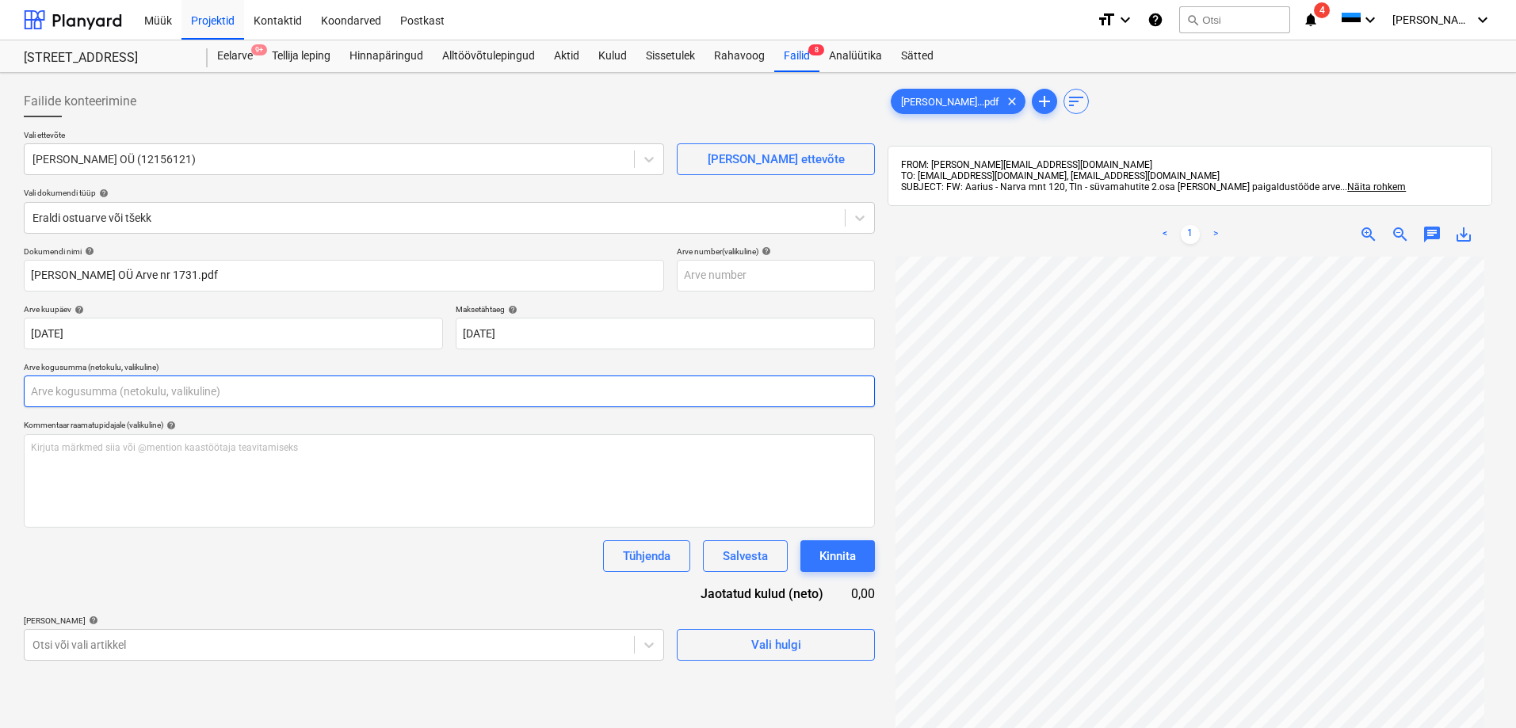
click at [299, 391] on input "text" at bounding box center [449, 392] width 851 height 32
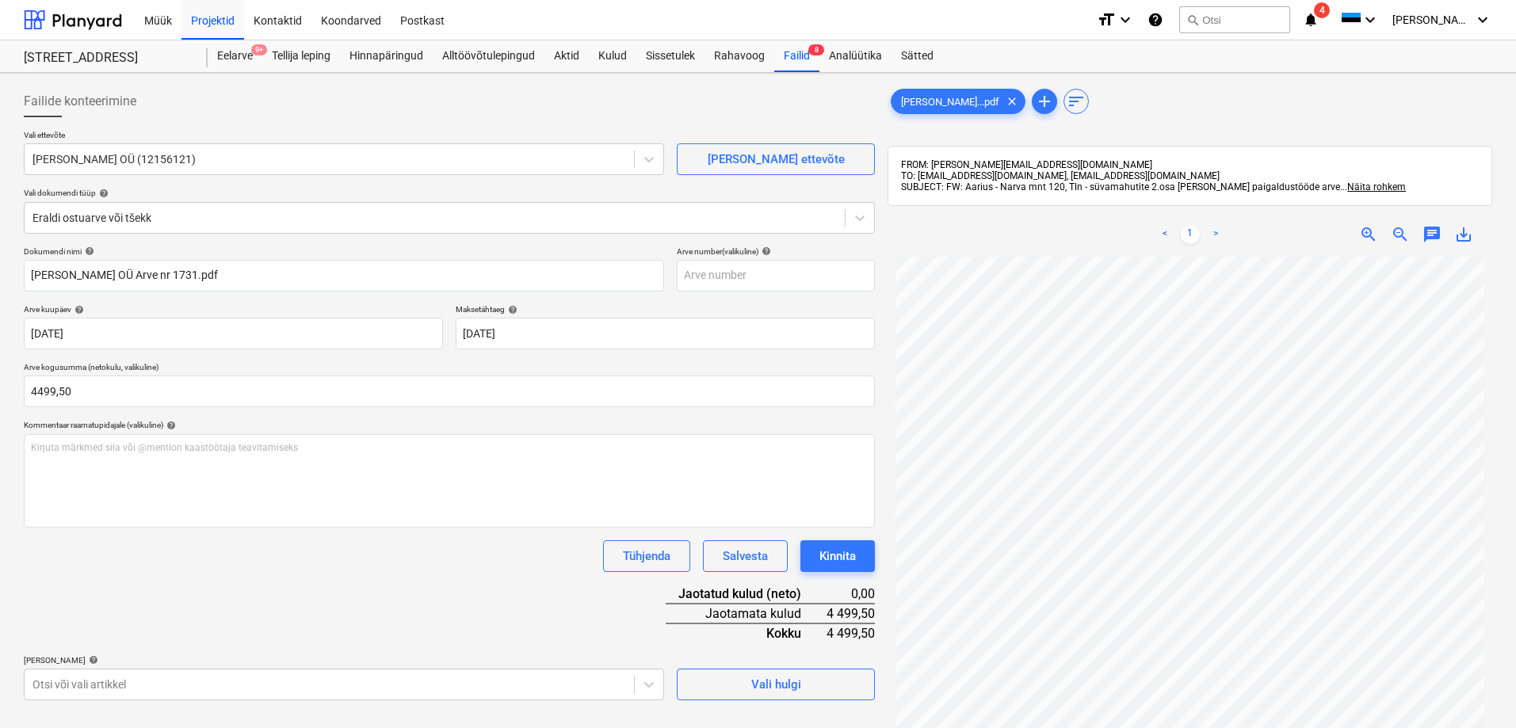
type input "4 499,50"
click at [231, 571] on div "Tühjenda Salvesta Kinnita" at bounding box center [449, 556] width 851 height 32
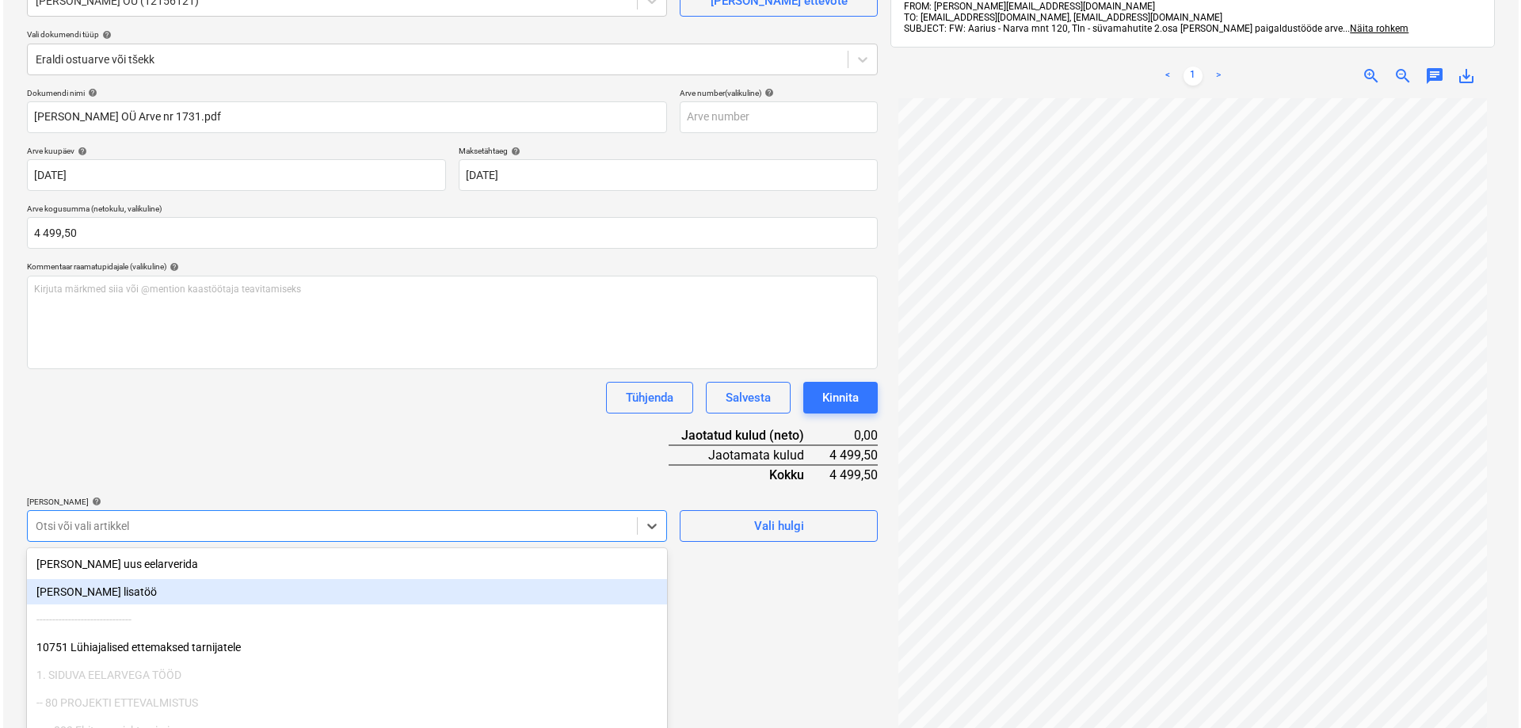
scroll to position [225, 0]
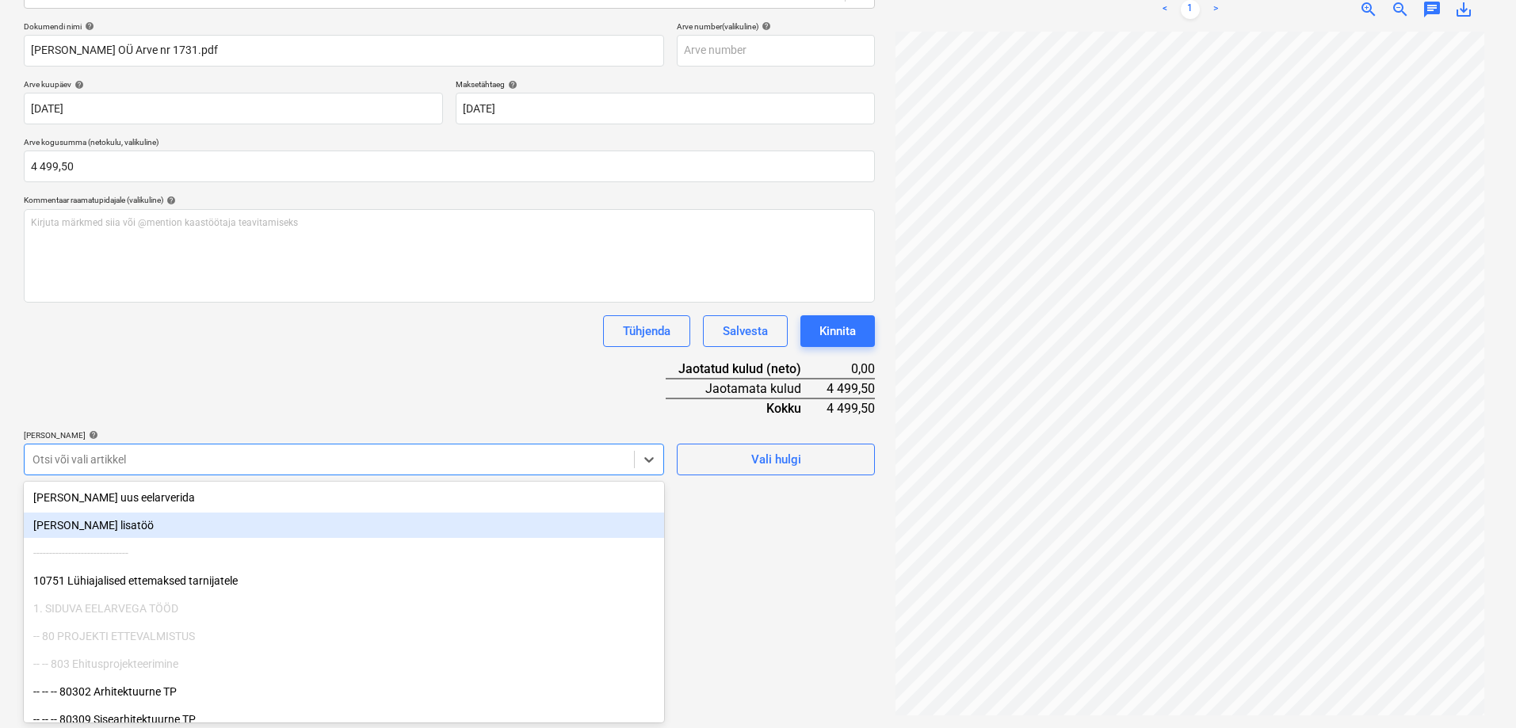
click at [128, 503] on body "Müük Projektid Kontaktid Koondarved Postkast format_size keyboard_arrow_down he…" at bounding box center [758, 139] width 1516 height 728
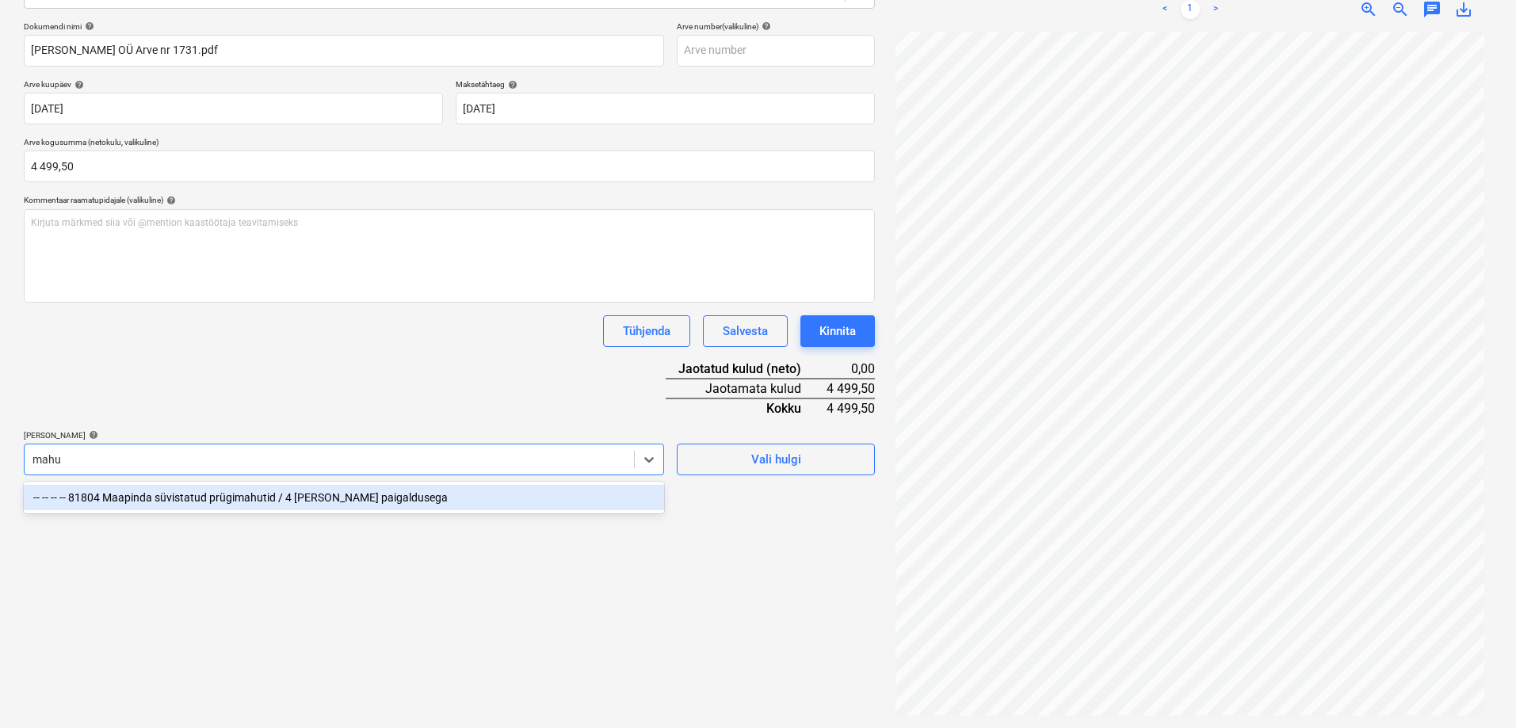
type input "mahut"
click at [172, 497] on div "-- -- -- -- 81804 Maapinda süvistatud prügimahutid / 4 [PERSON_NAME] paigalduse…" at bounding box center [344, 497] width 640 height 25
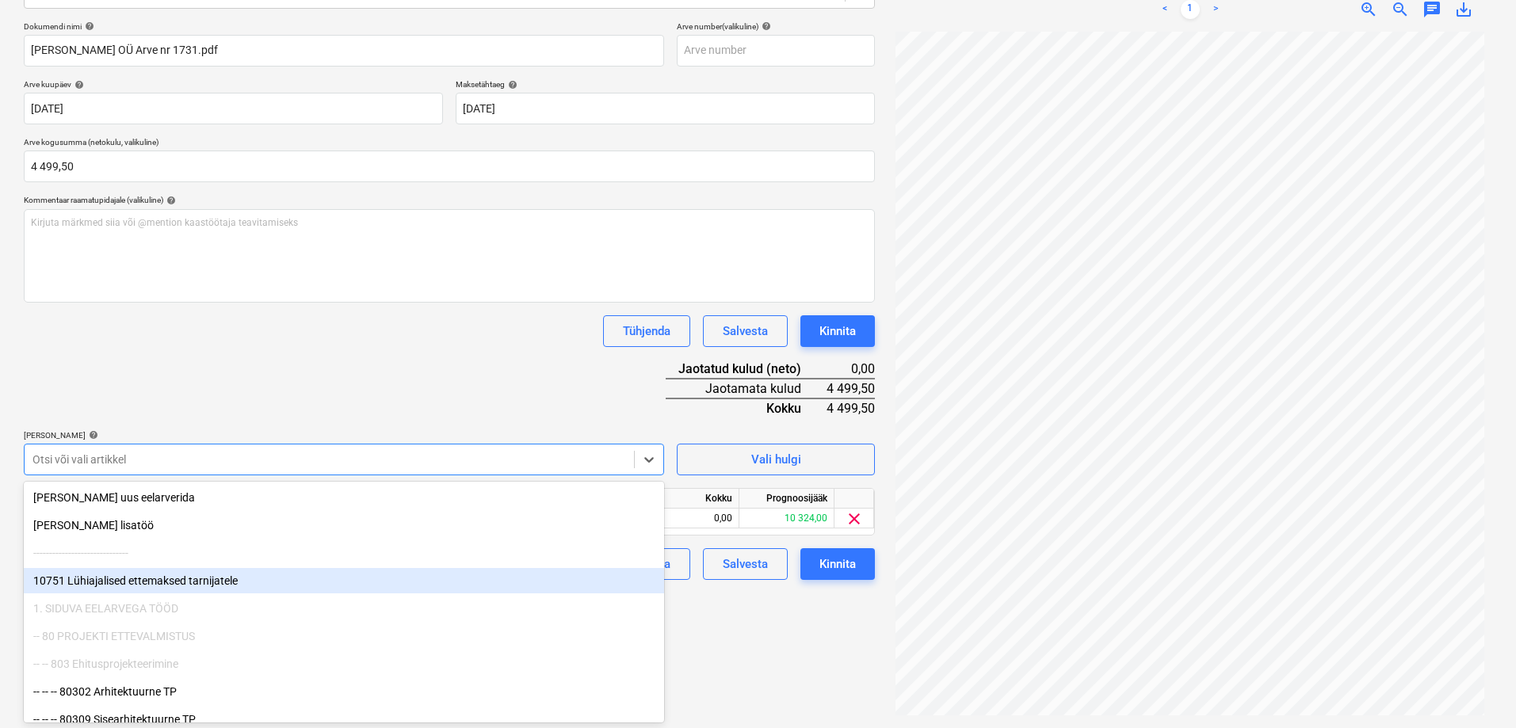
click at [796, 672] on div "Failide konteerimine Vali ettevõte Aarius Haljastus OÜ (12156121) [PERSON_NAME]…" at bounding box center [449, 288] width 864 height 868
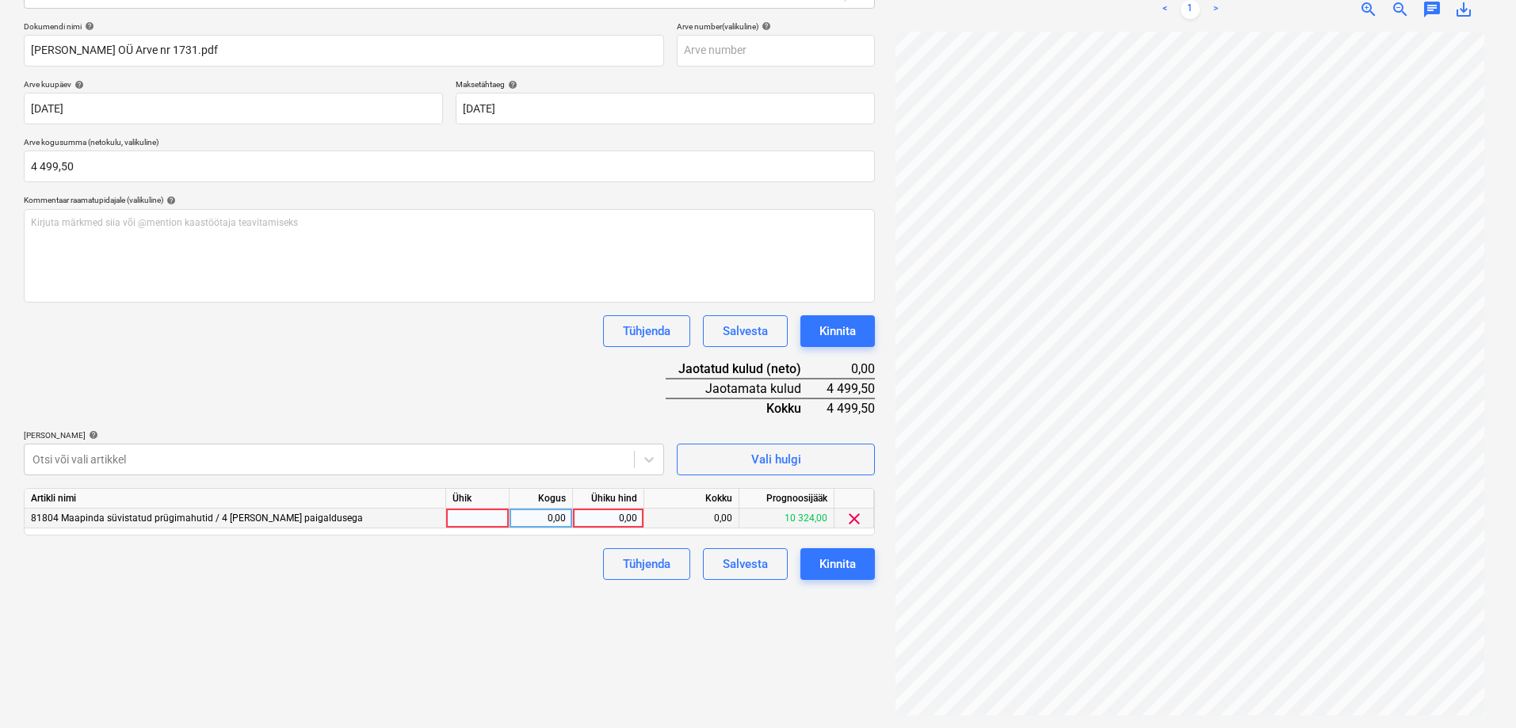
click at [611, 519] on div "0,00" at bounding box center [608, 519] width 58 height 20
type input "4499,50"
click at [616, 622] on div "Failide konteerimine Vali ettevõte Aarius Haljastus OÜ (12156121) [PERSON_NAME]…" at bounding box center [449, 288] width 864 height 868
click at [831, 566] on div "Kinnita" at bounding box center [837, 564] width 36 height 21
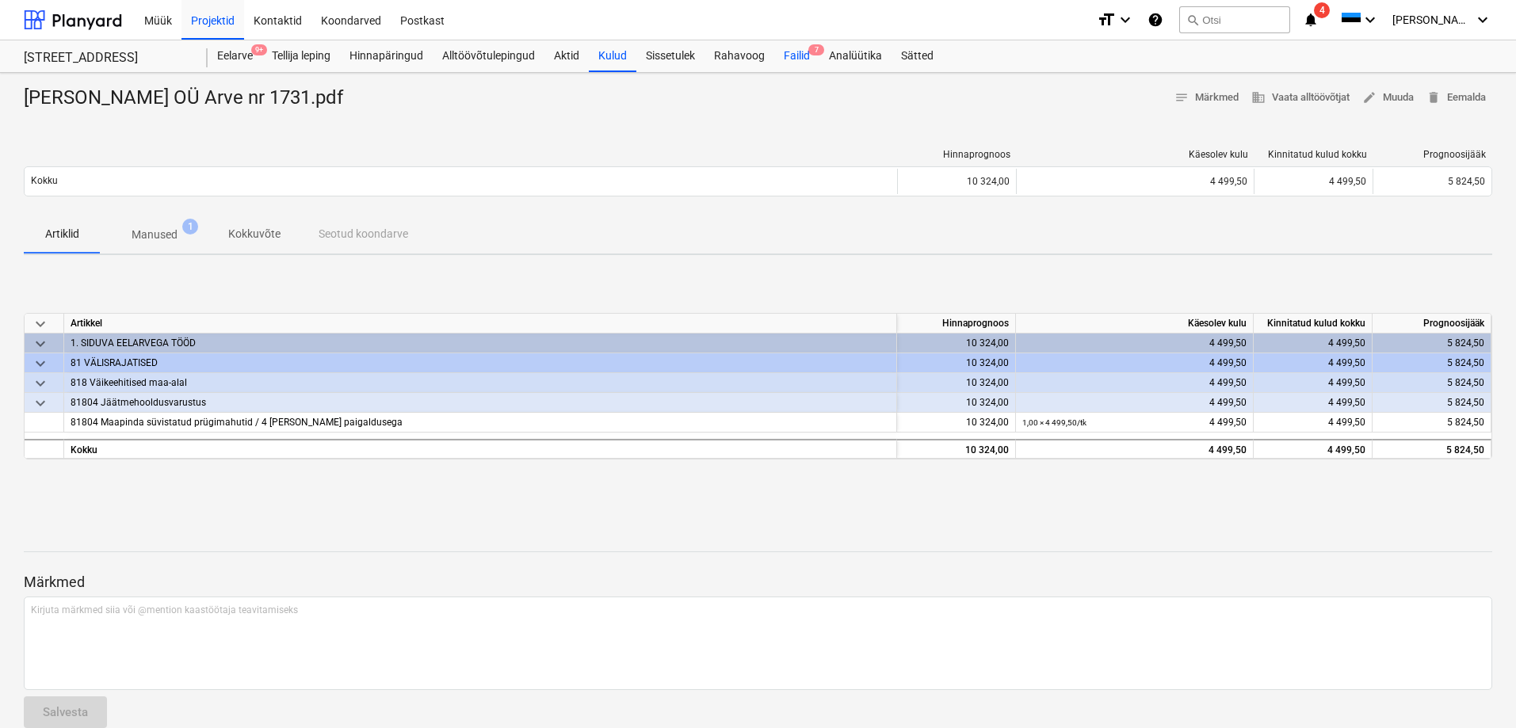
click at [791, 55] on div "Failid 7" at bounding box center [796, 56] width 45 height 32
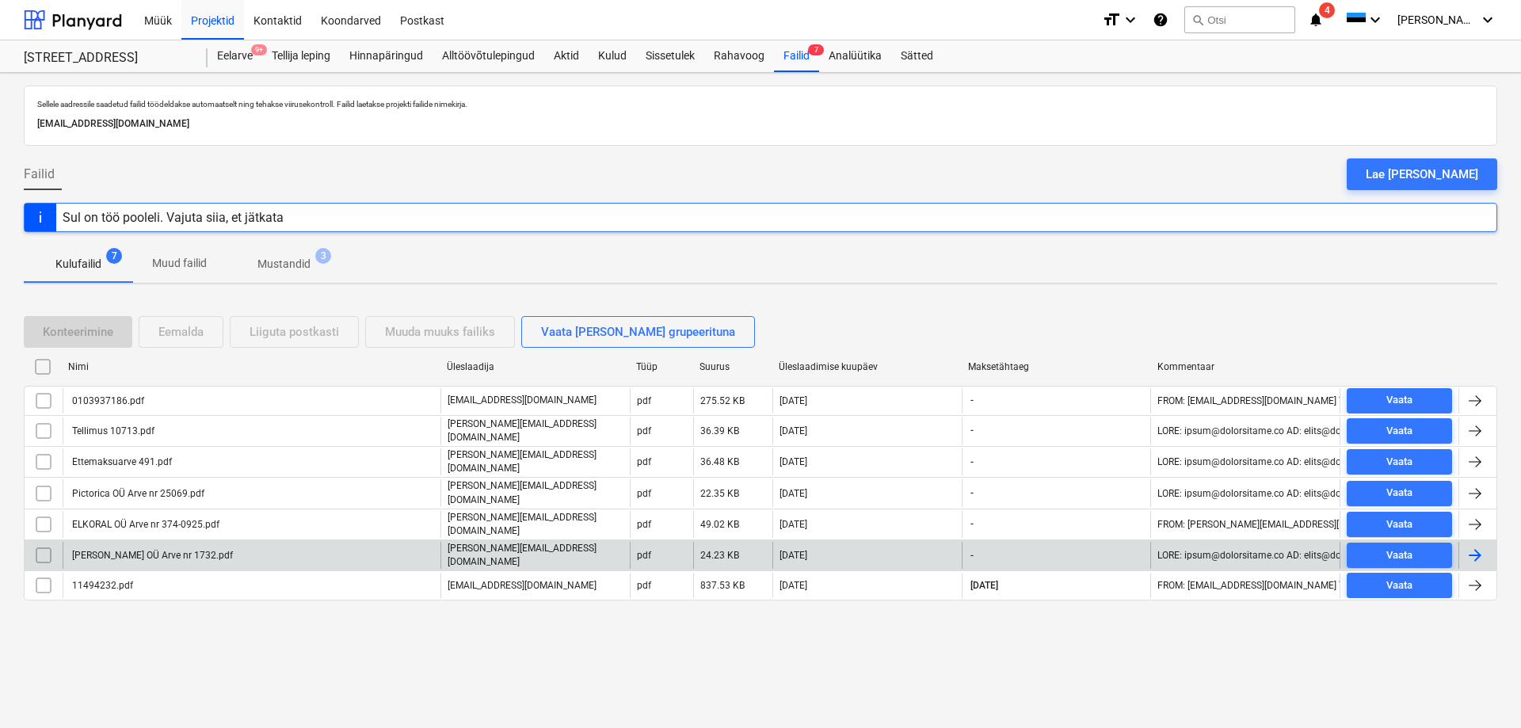
click at [93, 550] on div "[PERSON_NAME] OÜ Arve nr 1732.pdf" at bounding box center [151, 555] width 163 height 11
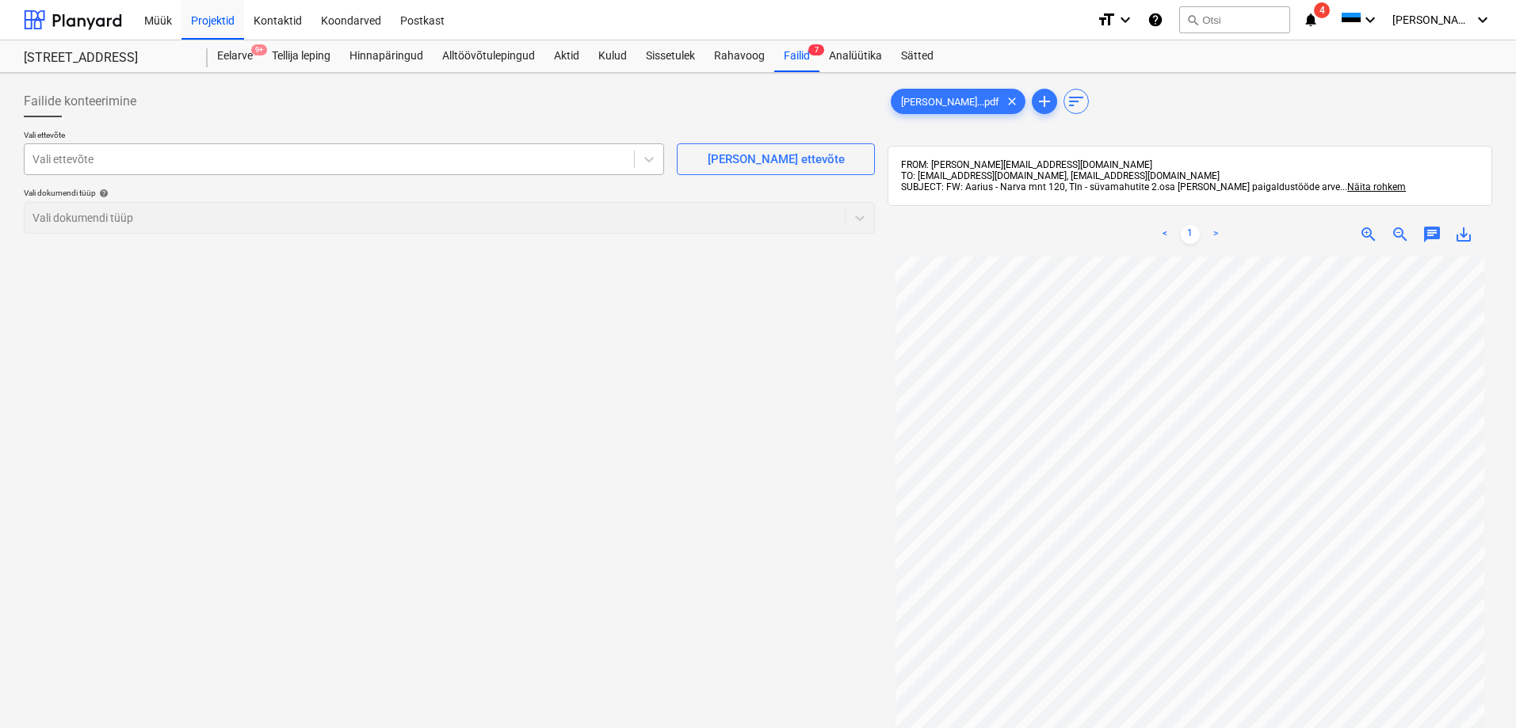
click at [204, 161] on div at bounding box center [328, 159] width 593 height 16
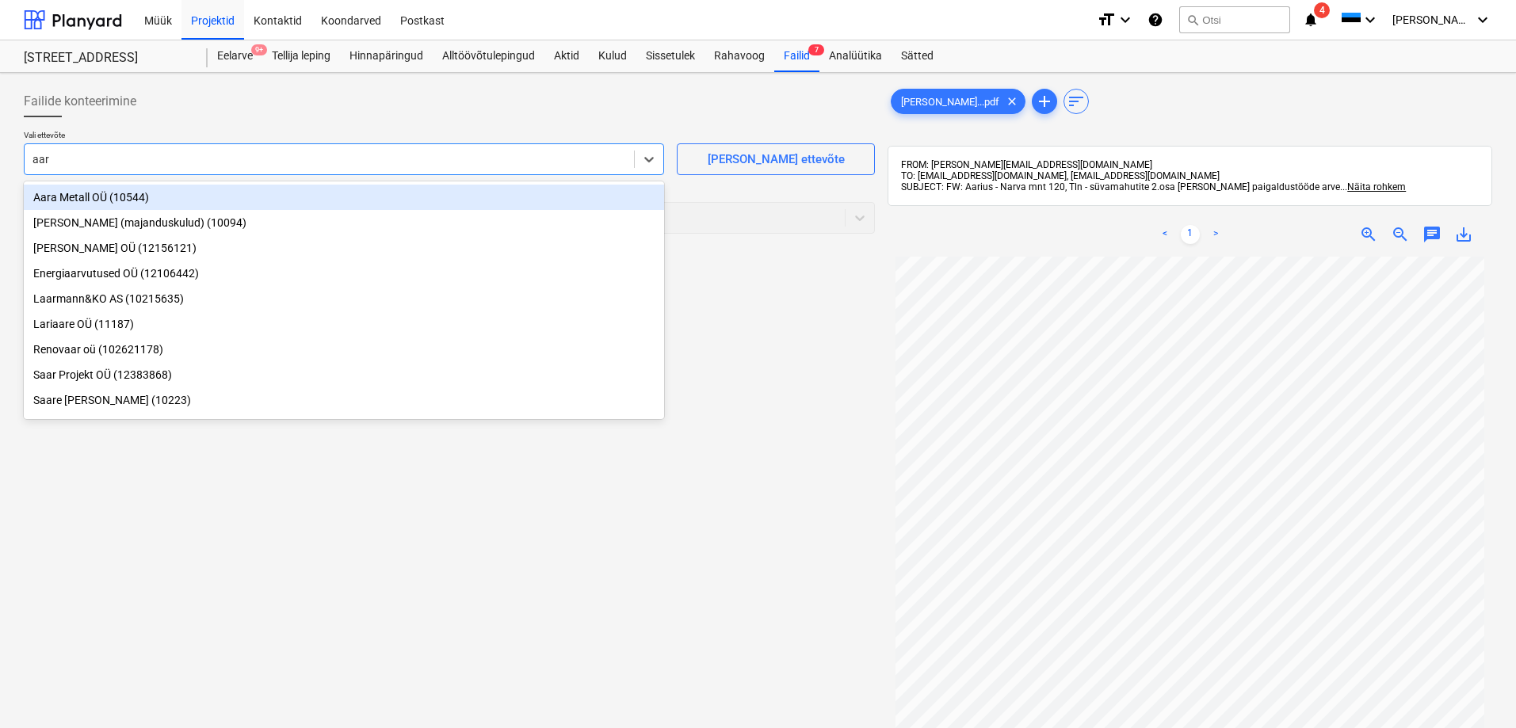
type input "aari"
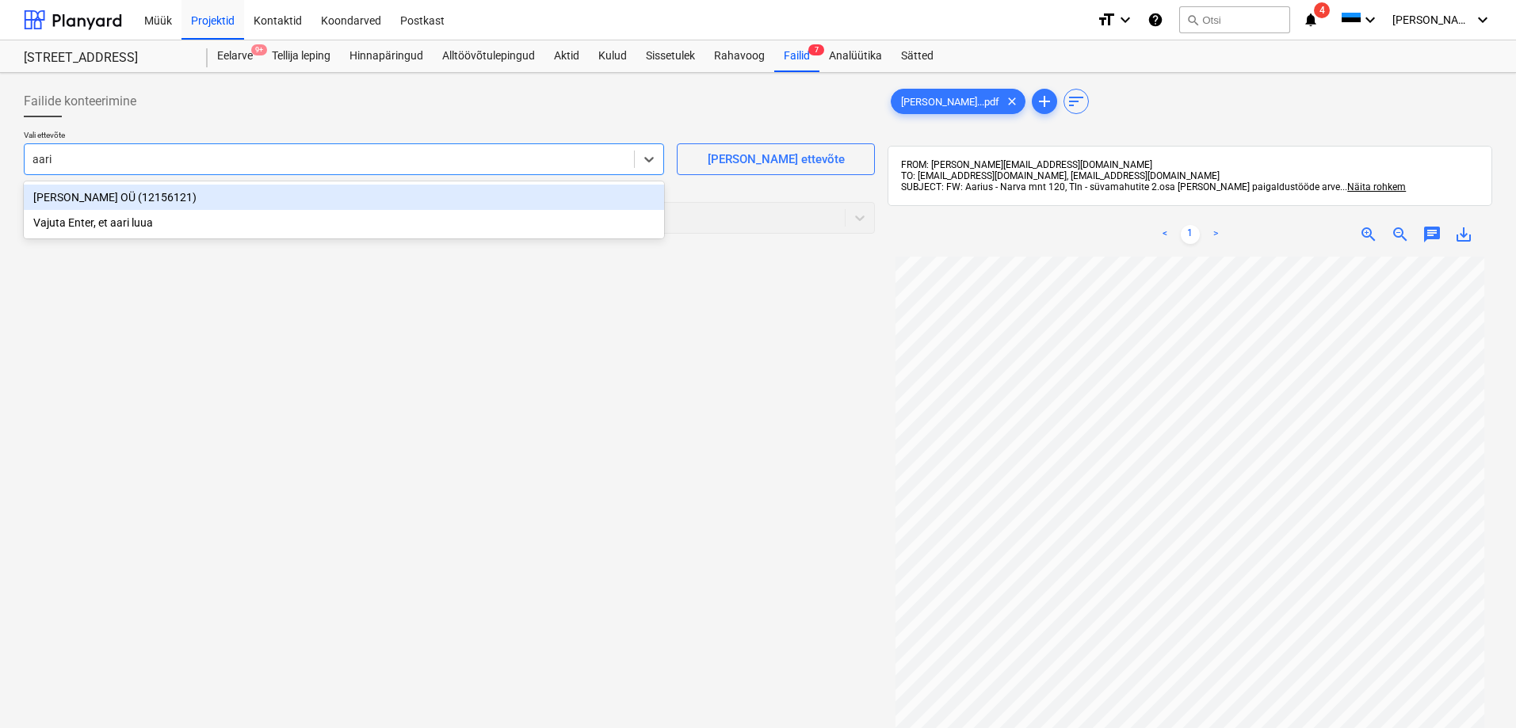
click at [70, 194] on div "[PERSON_NAME] OÜ (12156121)" at bounding box center [344, 197] width 640 height 25
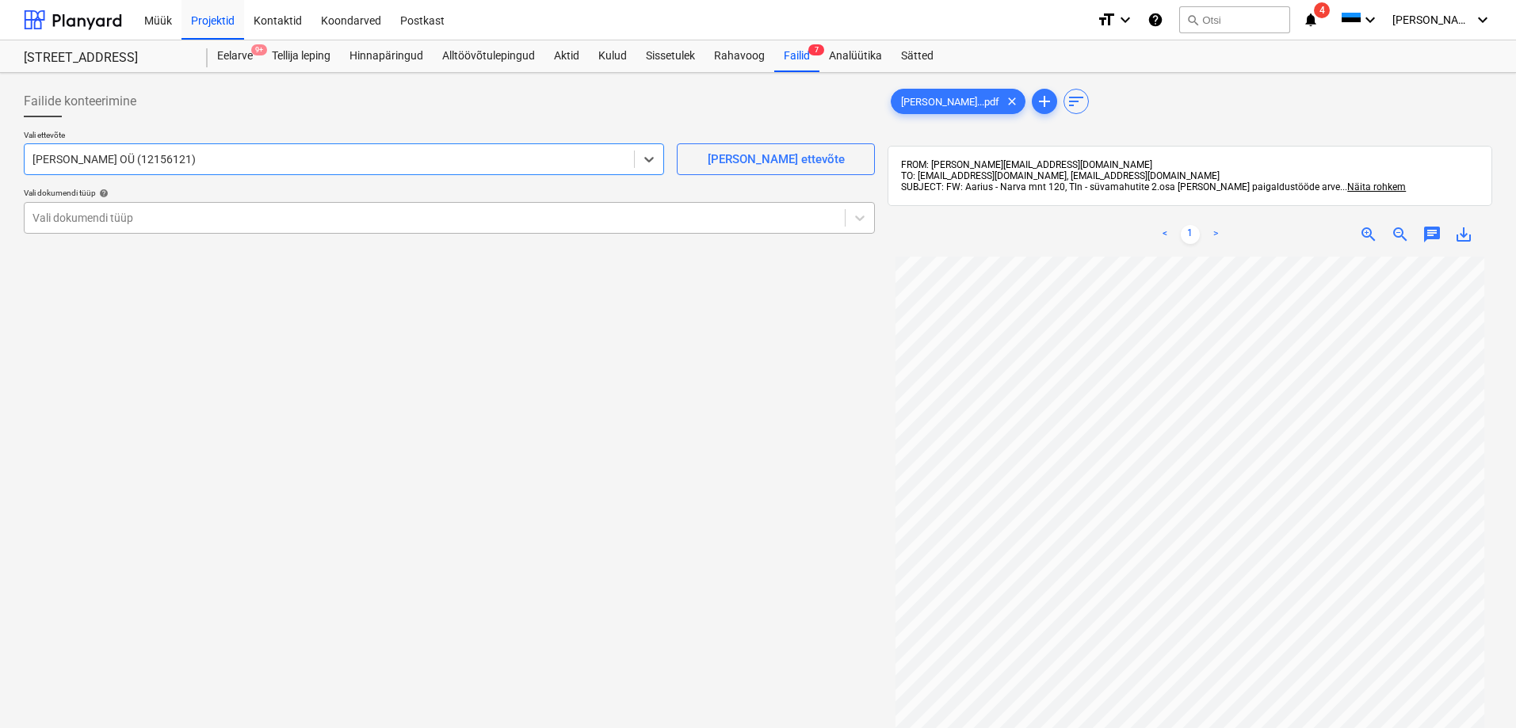
click at [63, 220] on div at bounding box center [434, 218] width 804 height 16
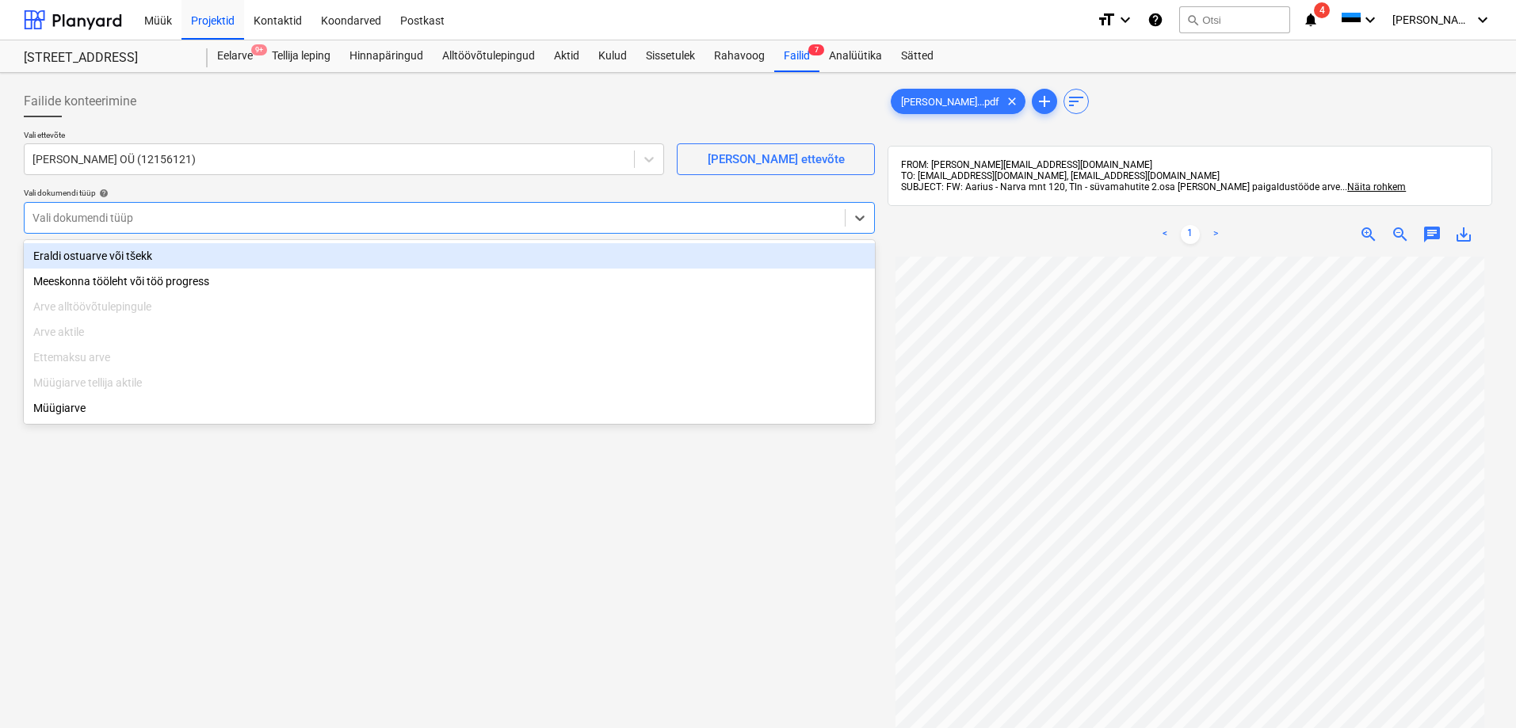
click at [78, 256] on div "Eraldi ostuarve või tšekk" at bounding box center [449, 255] width 851 height 25
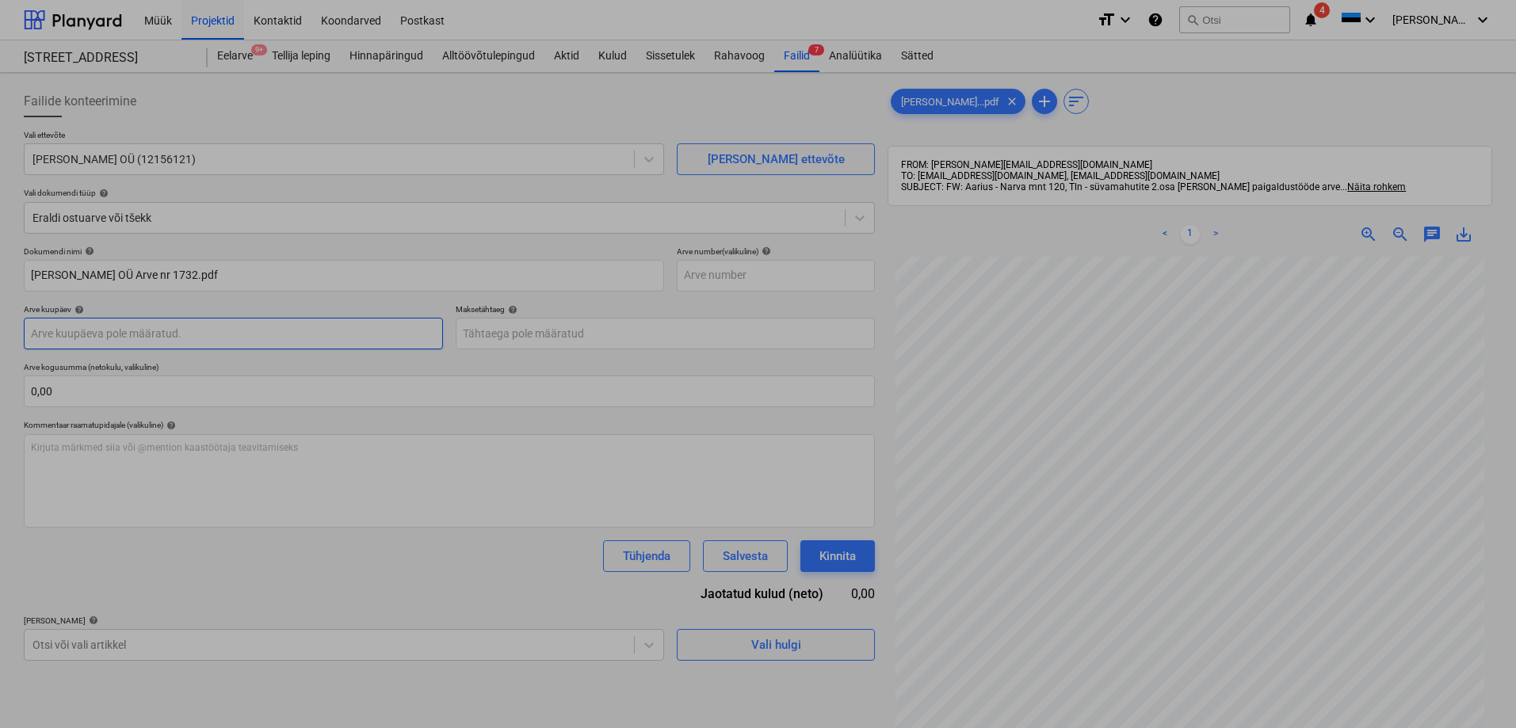
click at [94, 330] on body "Müük Projektid Kontaktid Koondarved Postkast format_size keyboard_arrow_down he…" at bounding box center [758, 364] width 1516 height 728
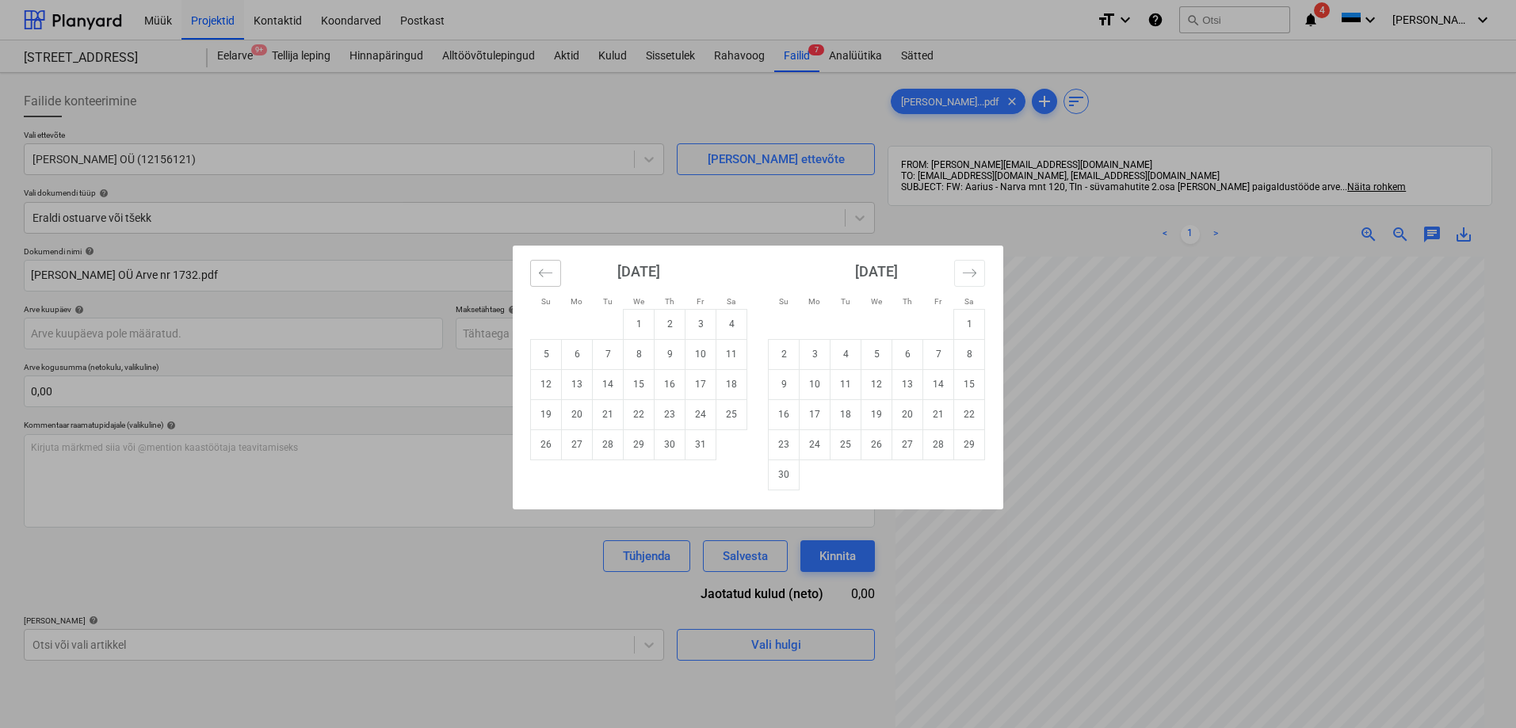
click at [542, 276] on icon "Move backward to switch to the previous month." at bounding box center [545, 273] width 13 height 8
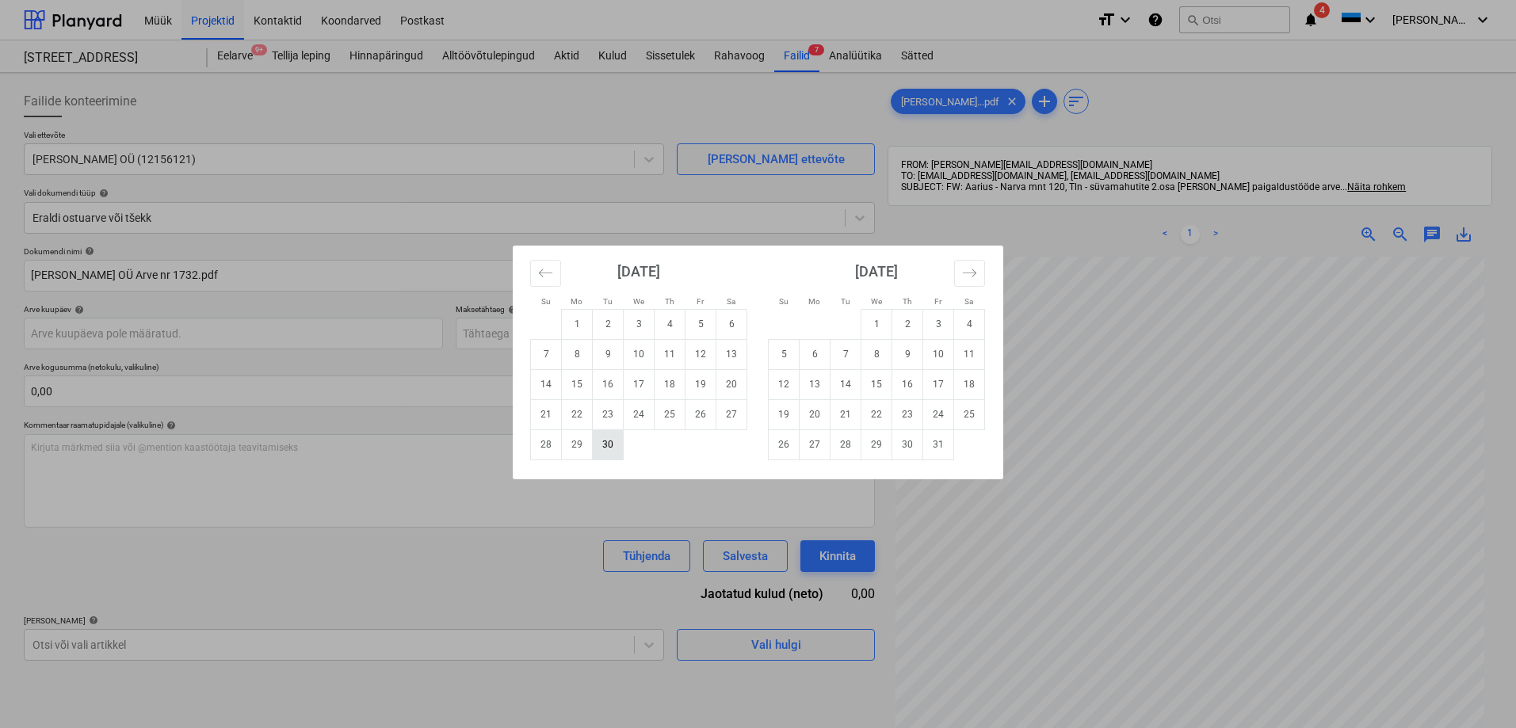
click at [603, 441] on td "30" at bounding box center [608, 444] width 31 height 30
type input "[DATE]"
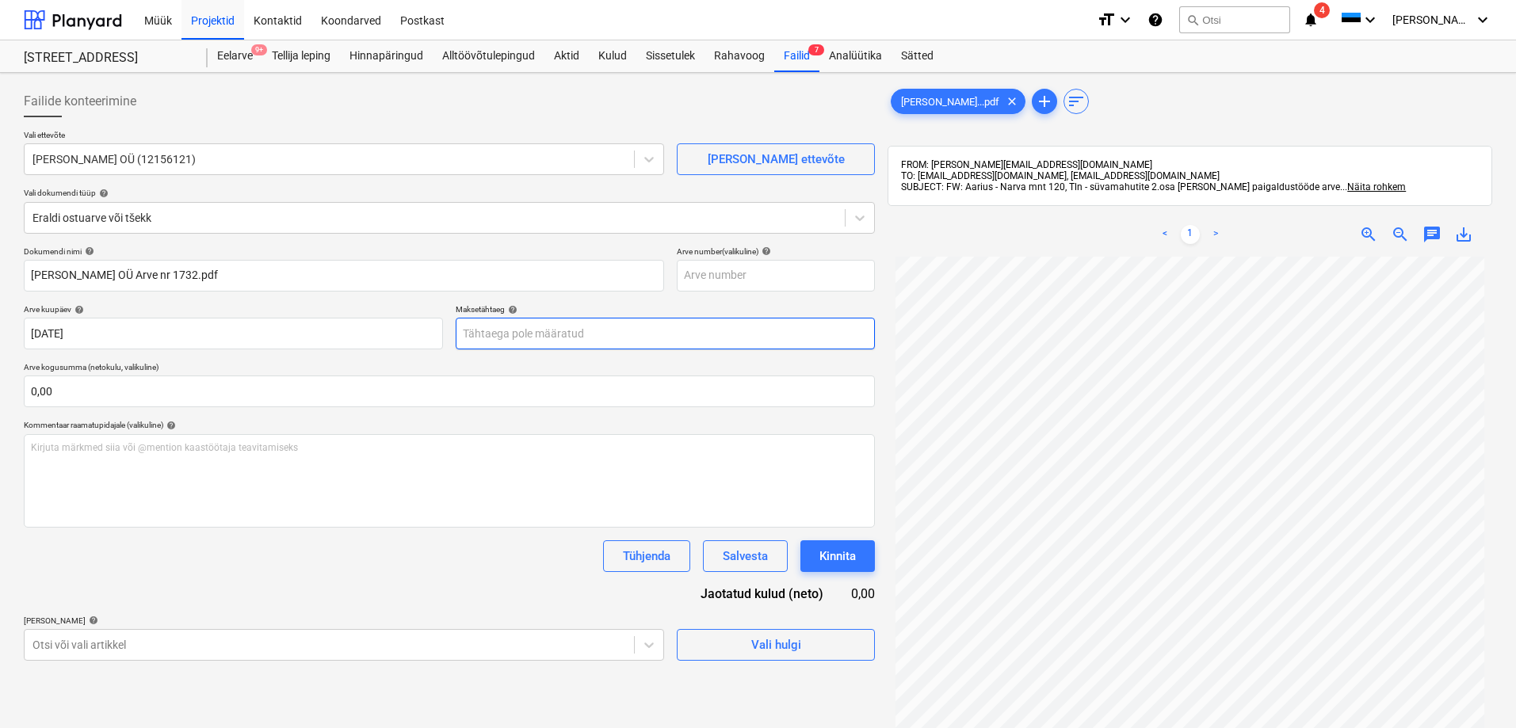
click at [498, 328] on body "Müük Projektid Kontaktid Koondarved Postkast format_size keyboard_arrow_down he…" at bounding box center [758, 364] width 1516 height 728
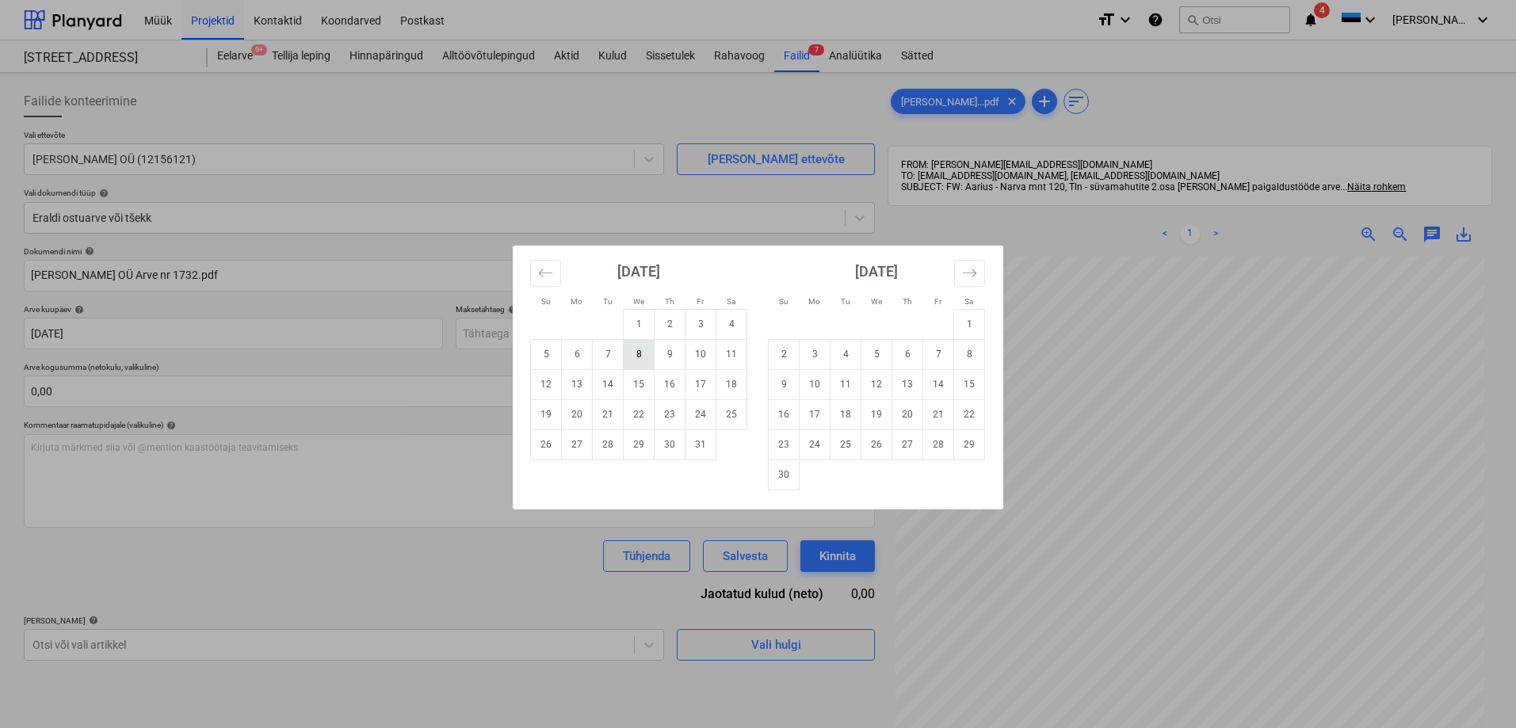
click at [643, 350] on td "8" at bounding box center [639, 354] width 31 height 30
type input "[DATE]"
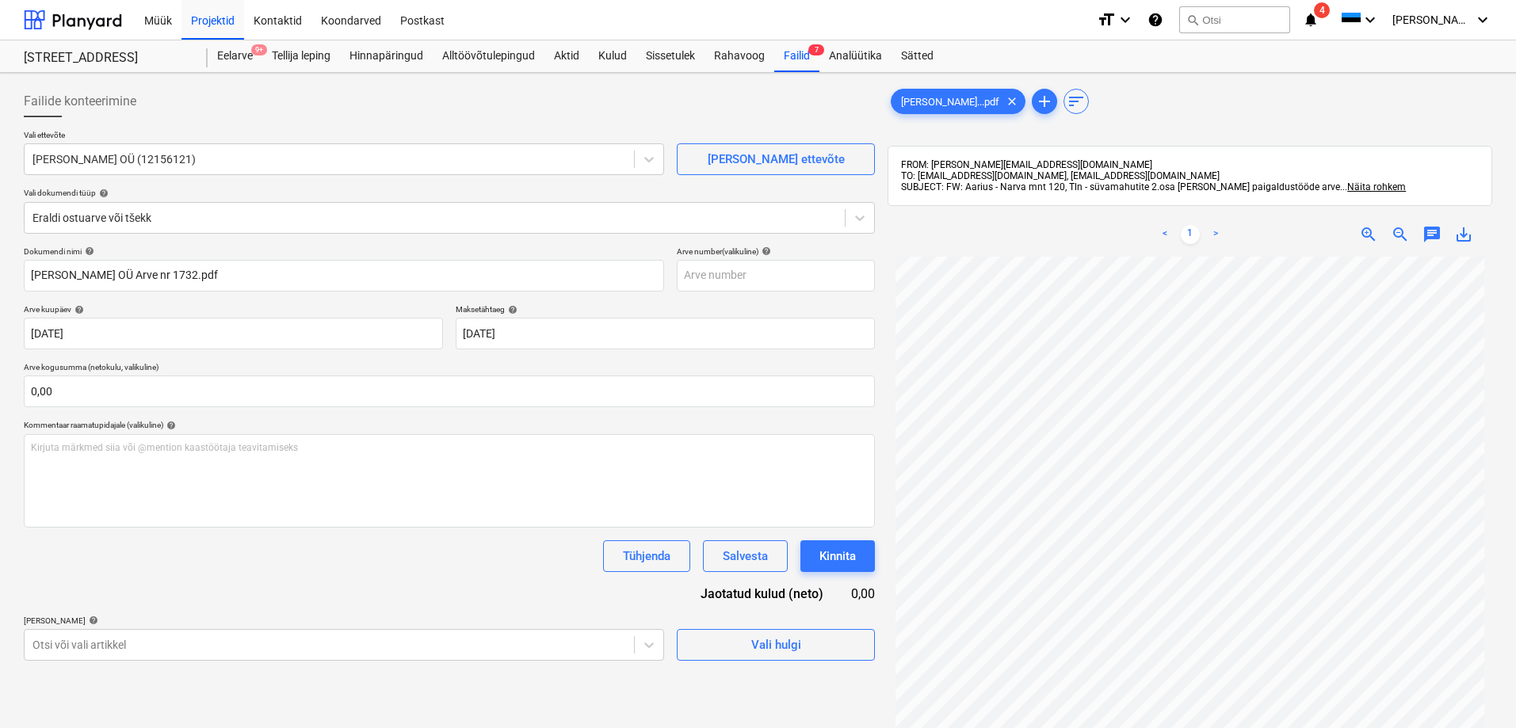
click at [248, 586] on div "Dokumendi nimi help [PERSON_NAME] OÜ Arve nr 1732.pdf Arve number (valikuline) …" at bounding box center [449, 453] width 851 height 414
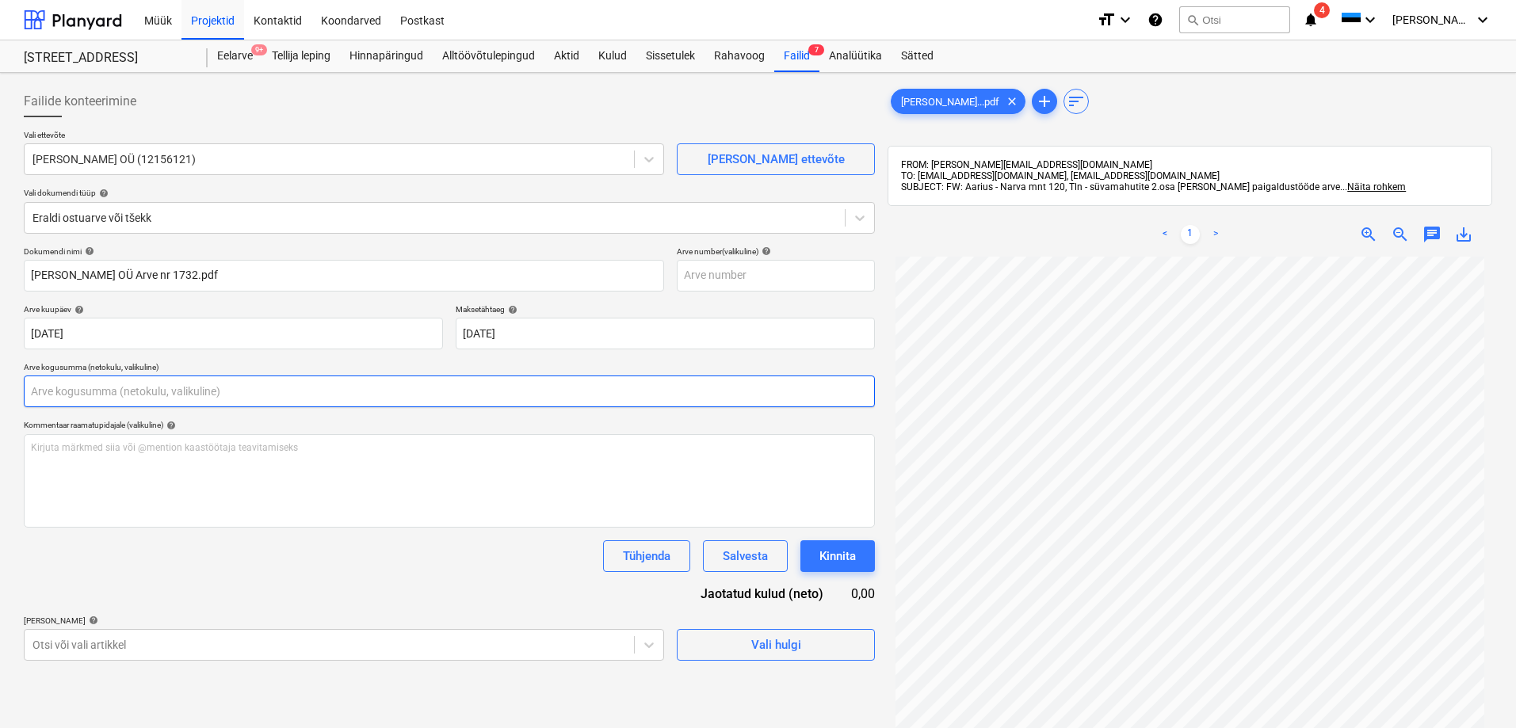
click at [109, 390] on input "text" at bounding box center [449, 392] width 851 height 32
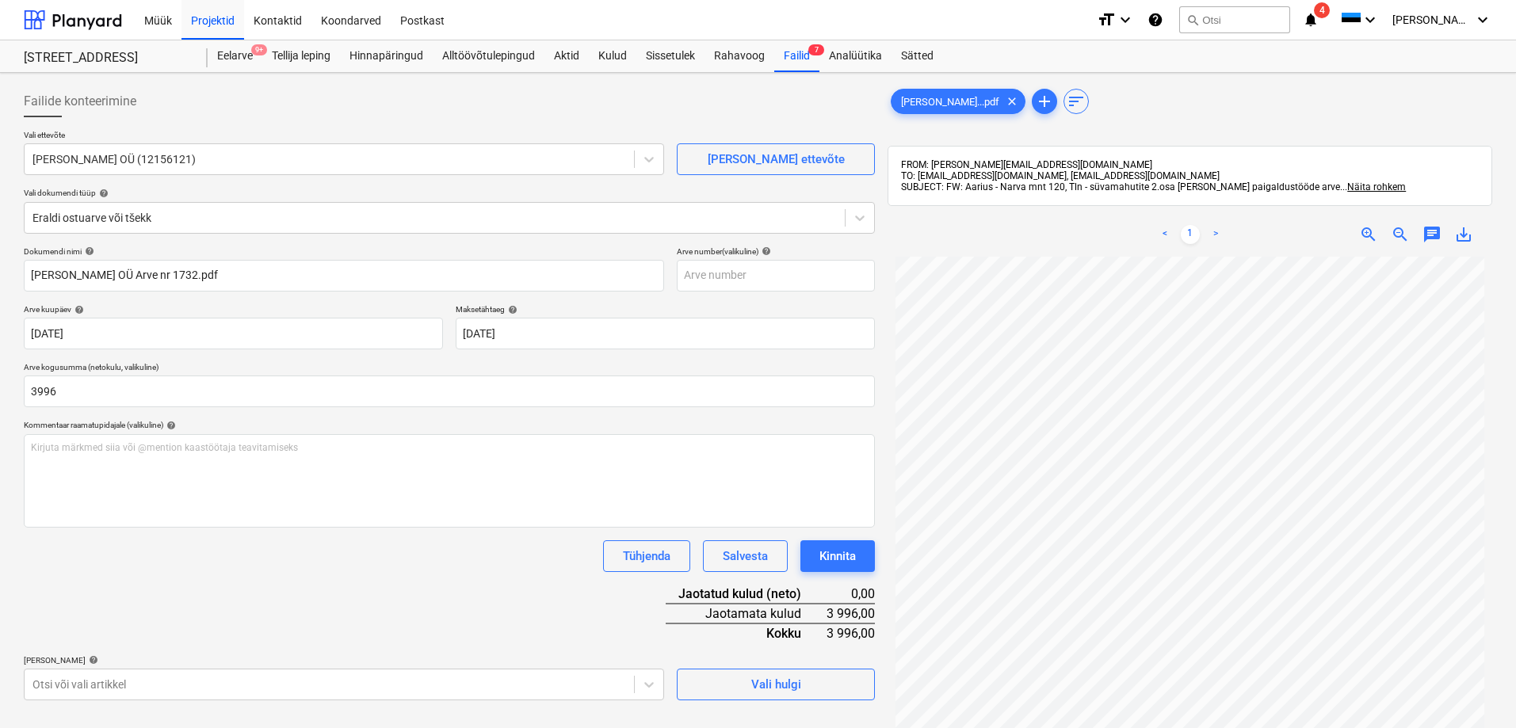
type input "3 996,00"
click at [241, 557] on div "Tühjenda Salvesta Kinnita" at bounding box center [449, 556] width 851 height 32
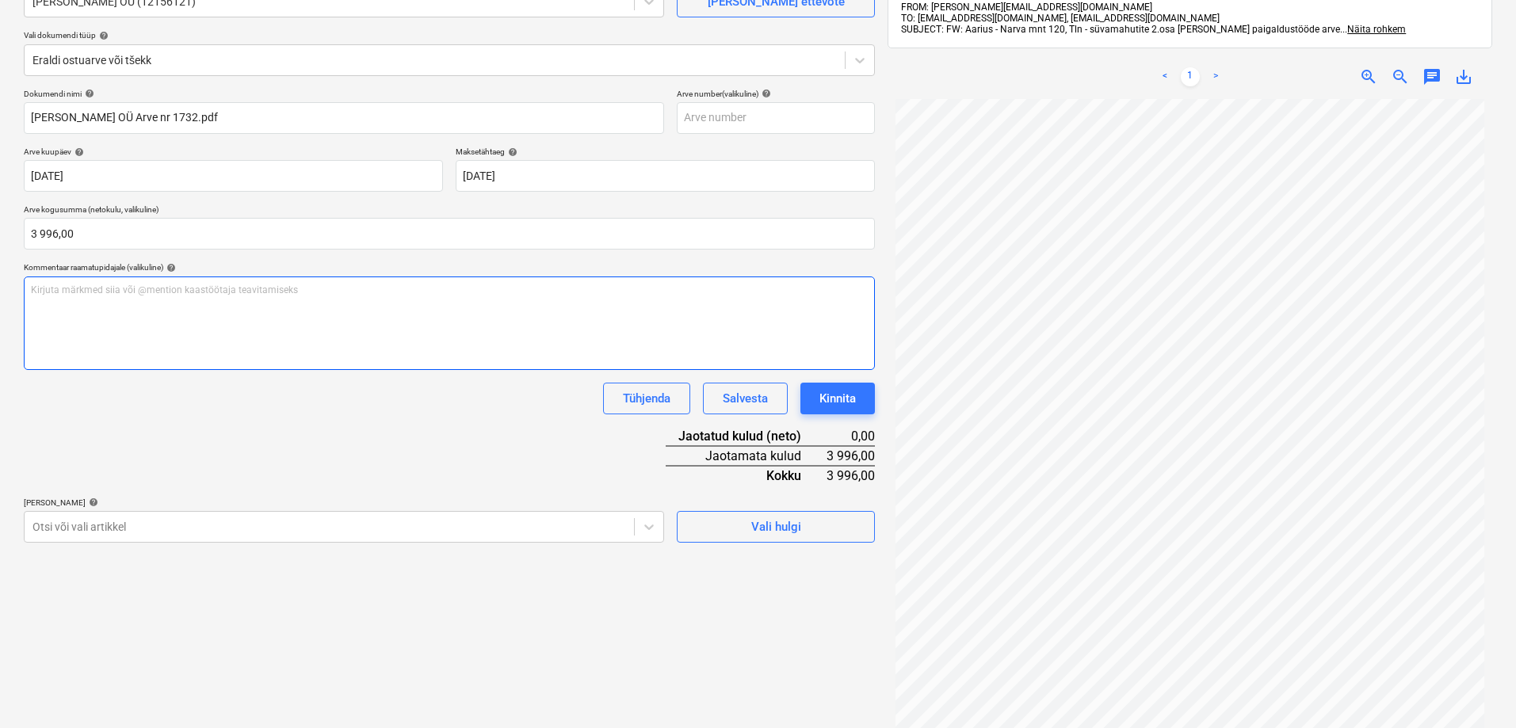
scroll to position [158, 0]
click at [204, 529] on body "Müük Projektid Kontaktid Koondarved Postkast format_size keyboard_arrow_down he…" at bounding box center [758, 206] width 1516 height 728
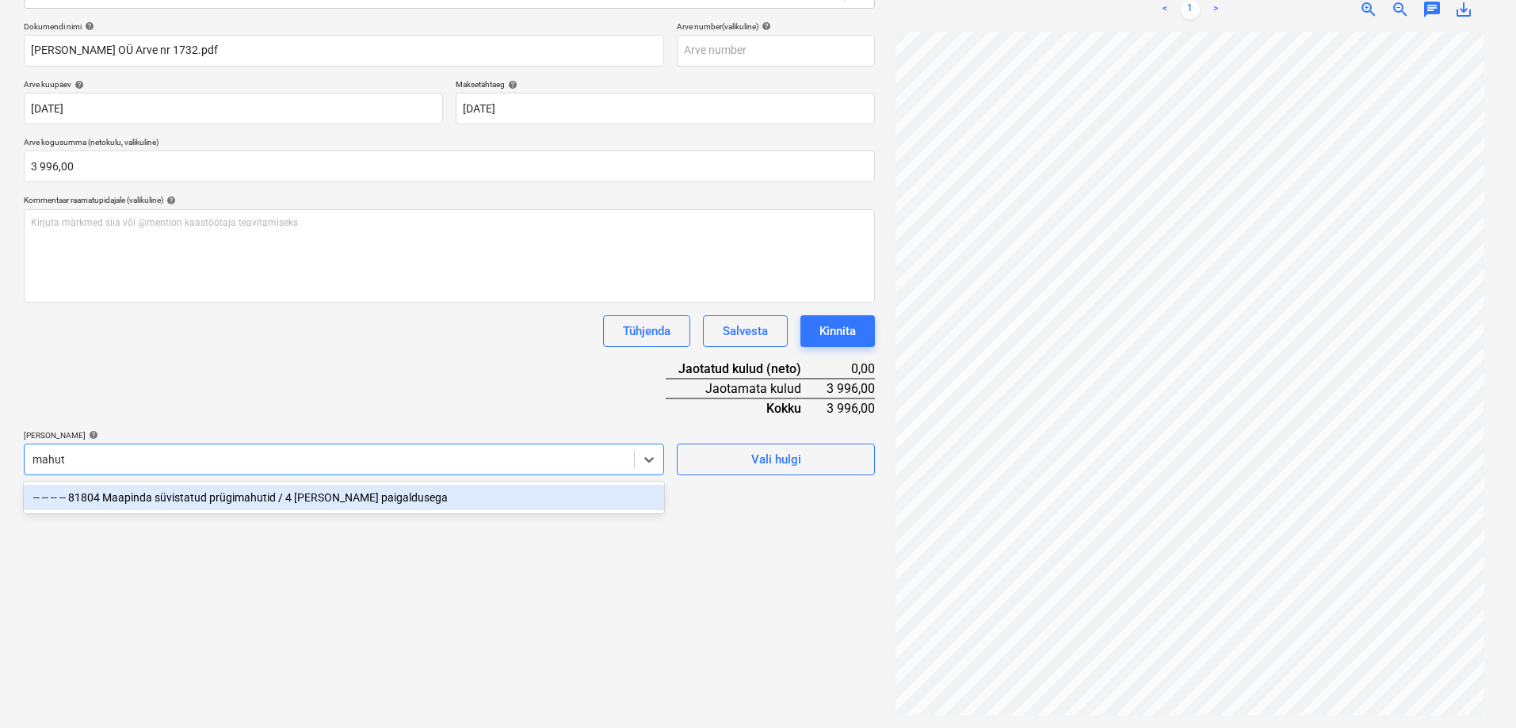
type input "mahuti"
click at [162, 496] on div "-- -- -- -- 81804 Maapinda süvistatud prügimahutid / 4 [PERSON_NAME] paigalduse…" at bounding box center [344, 497] width 640 height 25
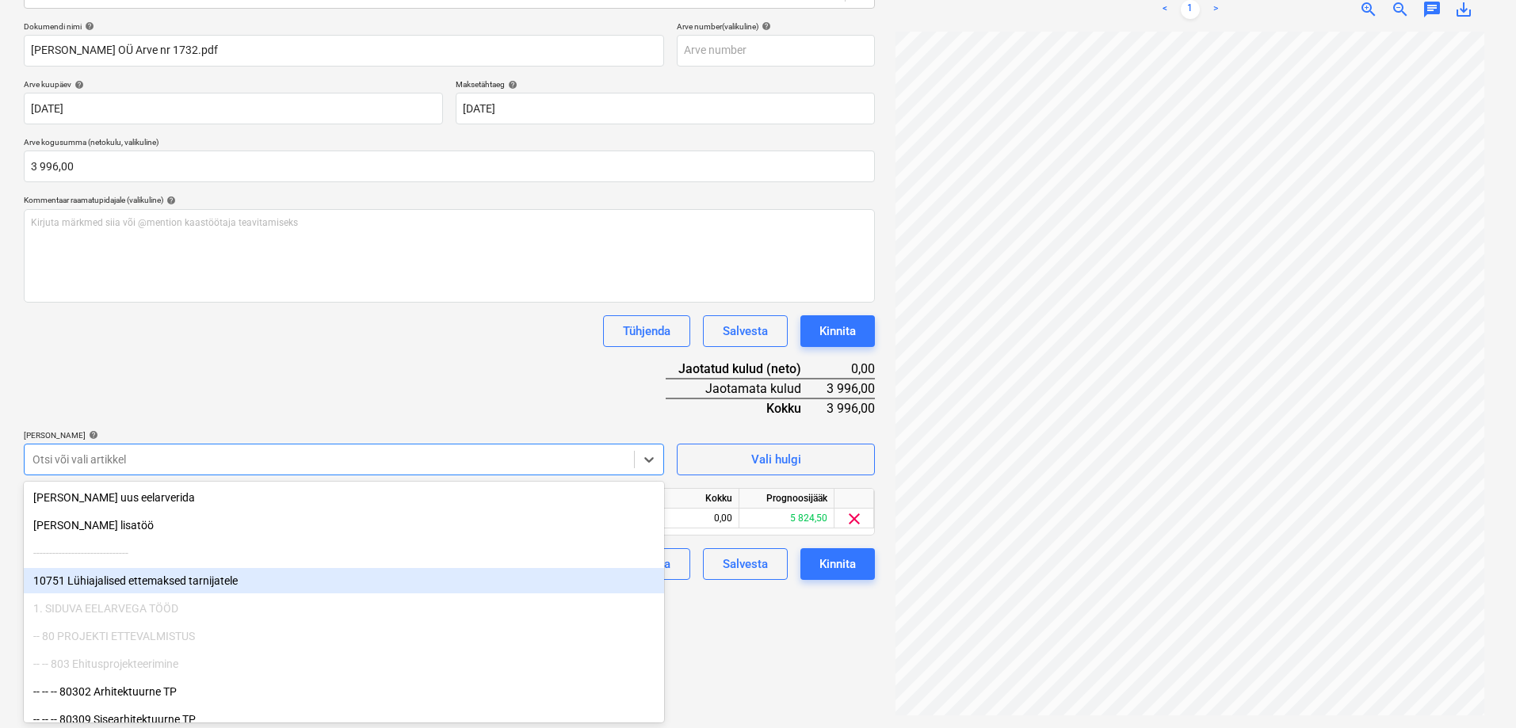
click at [715, 636] on div "Failide konteerimine Vali ettevõte Aarius Haljastus OÜ (12156121) [PERSON_NAME]…" at bounding box center [449, 288] width 864 height 868
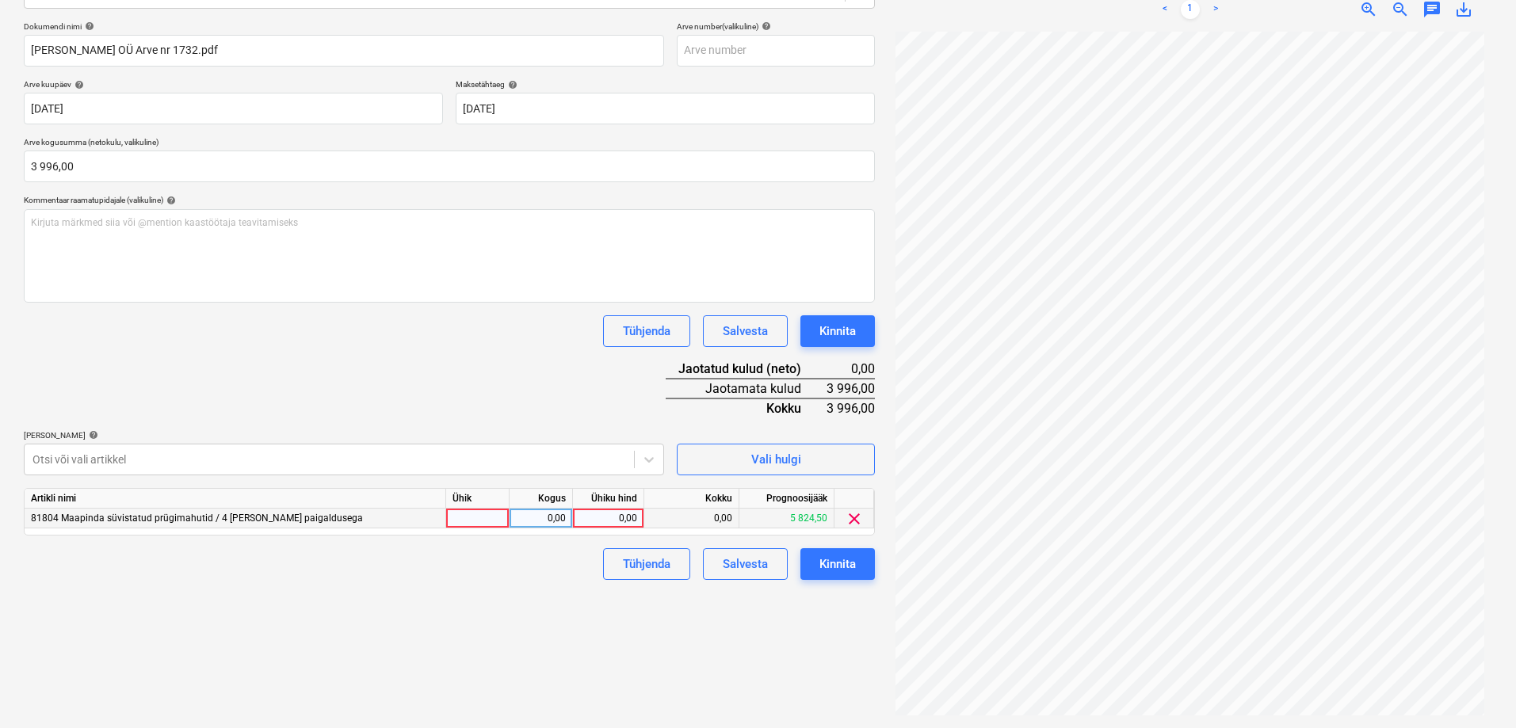
click at [615, 513] on div "0,00" at bounding box center [608, 519] width 58 height 20
type input "3996"
click at [572, 618] on div "Failide konteerimine Vali ettevõte Aarius Haljastus OÜ (12156121) [PERSON_NAME]…" at bounding box center [449, 288] width 864 height 868
click at [837, 563] on div "Kinnita" at bounding box center [837, 564] width 36 height 21
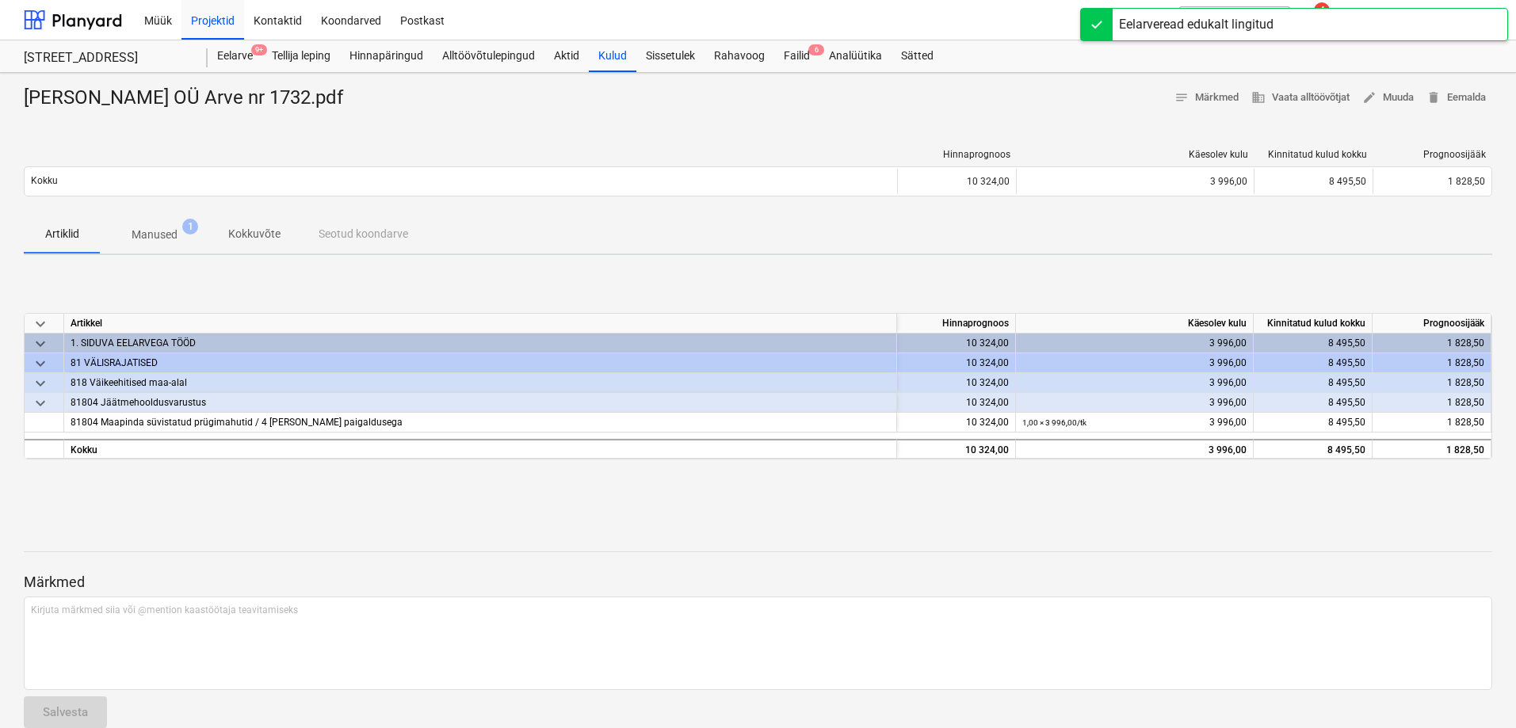
click at [750, 280] on div "keyboard_arrow_down [PERSON_NAME] Käesolev kulu Kinnitatud kulud kokku Prognoos…" at bounding box center [758, 387] width 1468 height 238
click at [788, 137] on div "Hinnaprognoos Käesolev kulu Kinnitatud kulud kokku Prognoosijääk Kokku 10 324,0…" at bounding box center [758, 175] width 1468 height 79
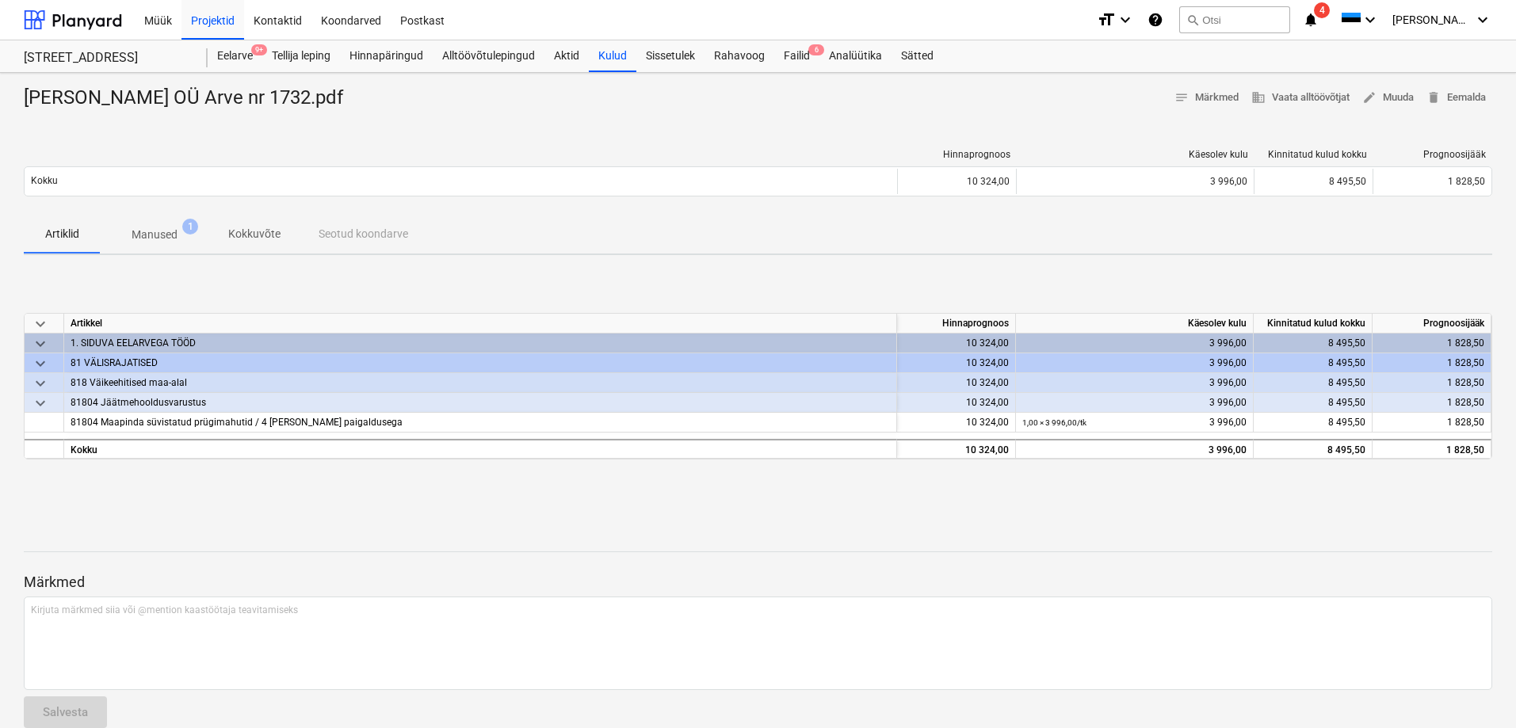
click at [174, 233] on p "Manused" at bounding box center [155, 235] width 46 height 17
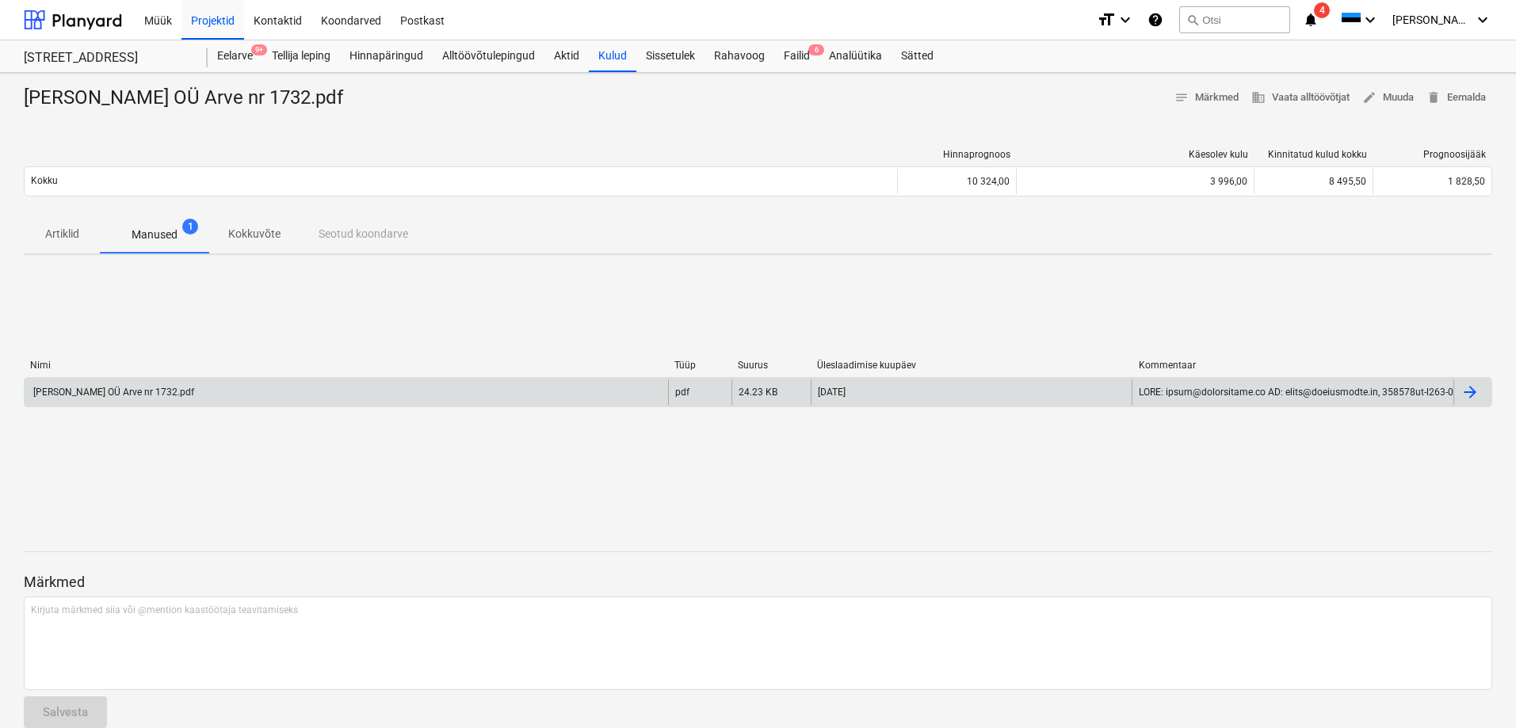
click at [122, 397] on div "[PERSON_NAME] OÜ Arve nr 1732.pdf" at bounding box center [112, 392] width 163 height 11
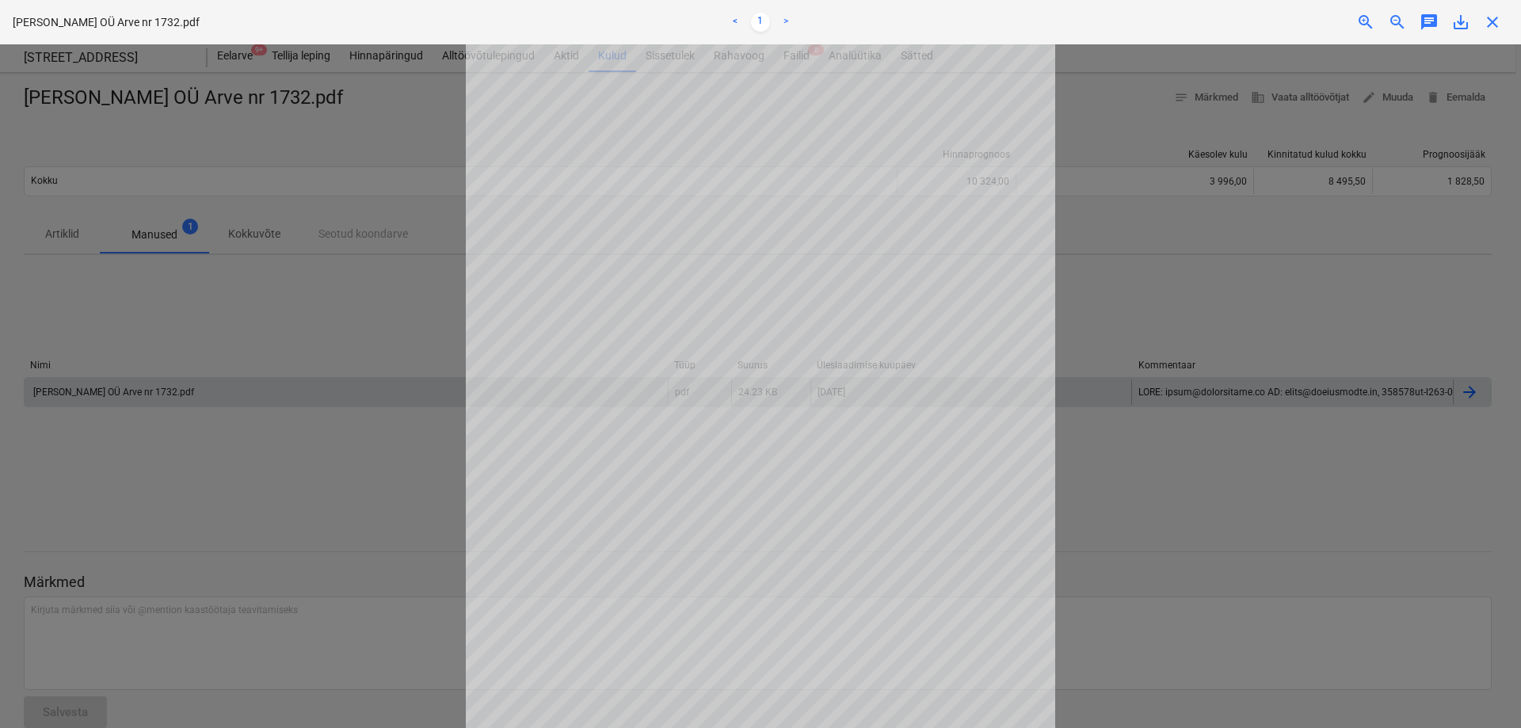
click at [383, 143] on div at bounding box center [760, 386] width 1521 height 684
click at [1186, 305] on div at bounding box center [760, 386] width 1521 height 684
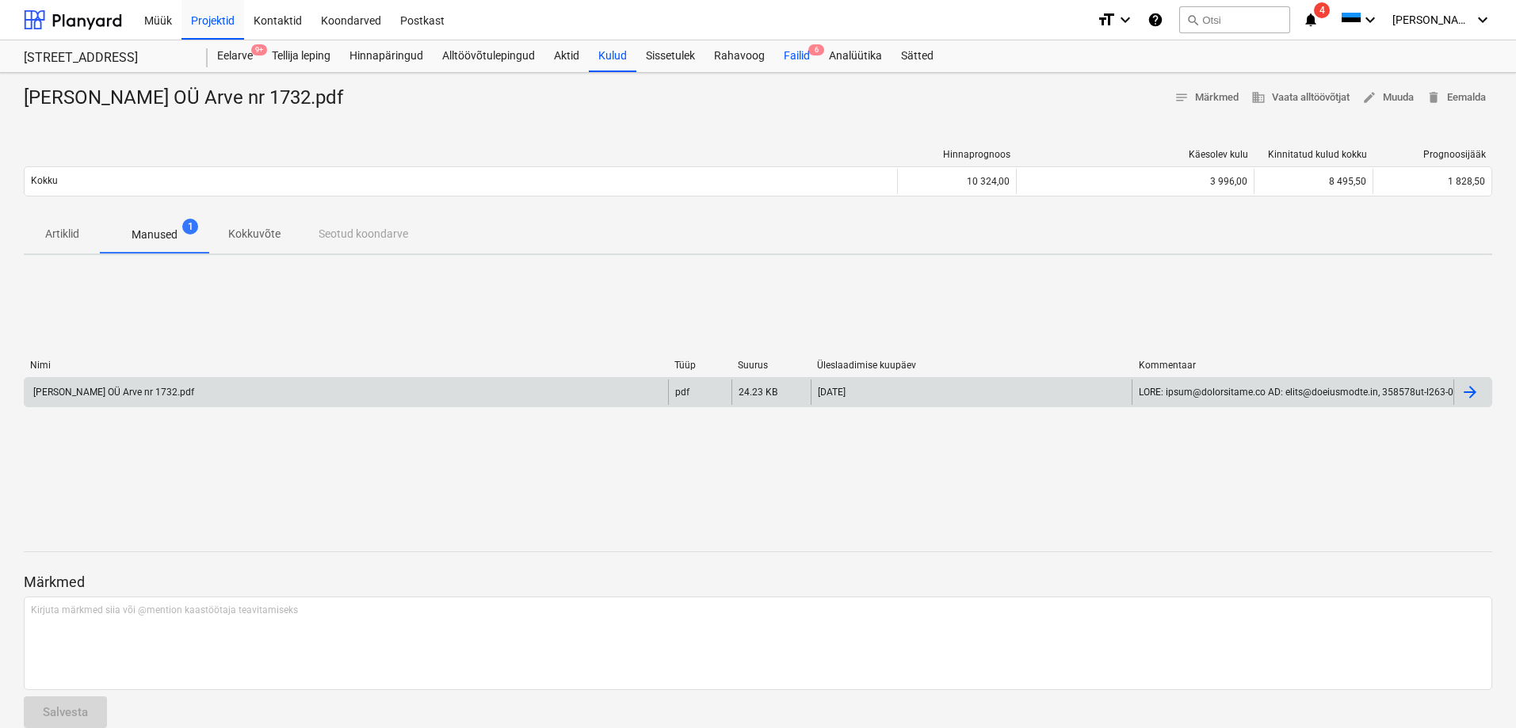
click at [795, 55] on div "Failid 6" at bounding box center [796, 56] width 45 height 32
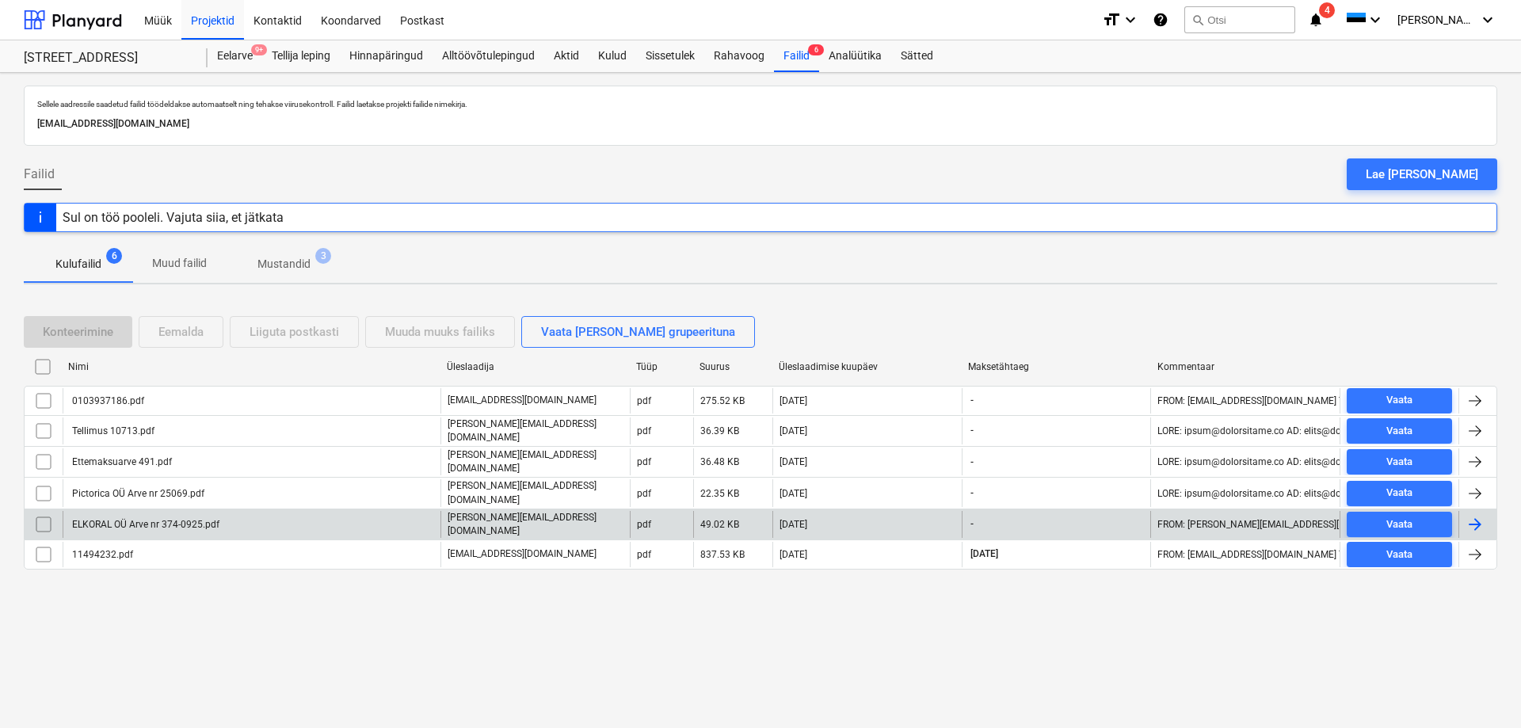
click at [128, 519] on div "ELKORAL OÜ Arve nr 374-0925.pdf" at bounding box center [145, 524] width 150 height 11
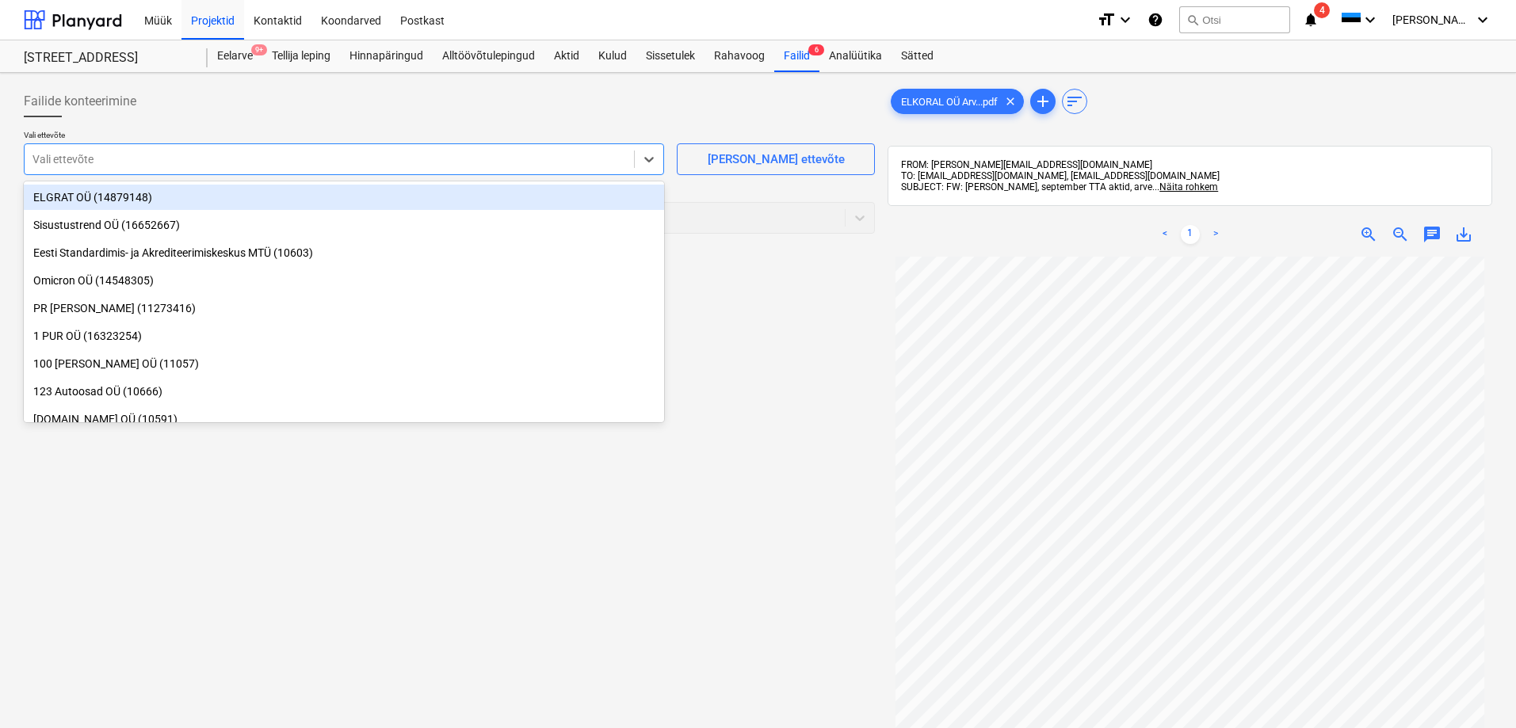
click at [245, 153] on div at bounding box center [328, 159] width 593 height 16
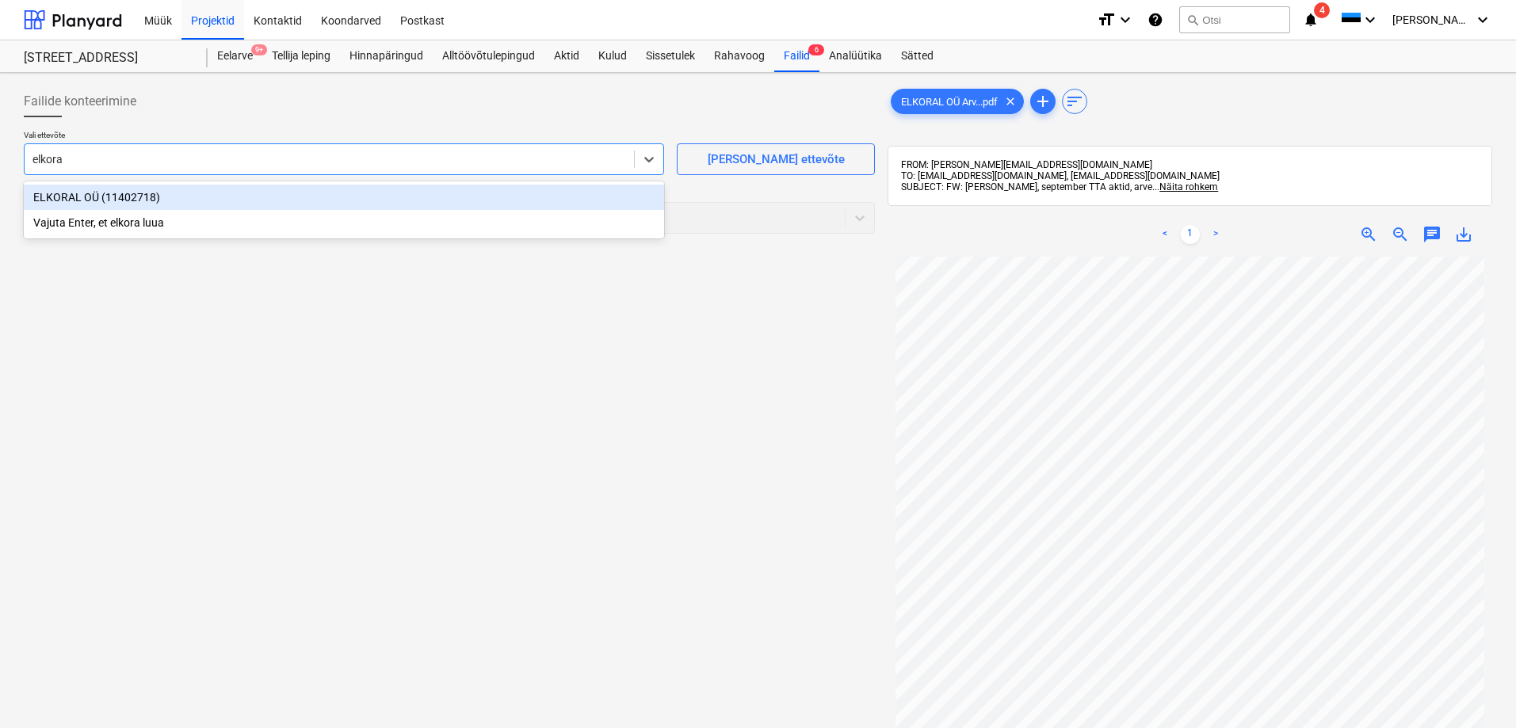
type input "elkoral"
click at [78, 197] on div "ELKORAL OÜ (11402718)" at bounding box center [344, 197] width 640 height 25
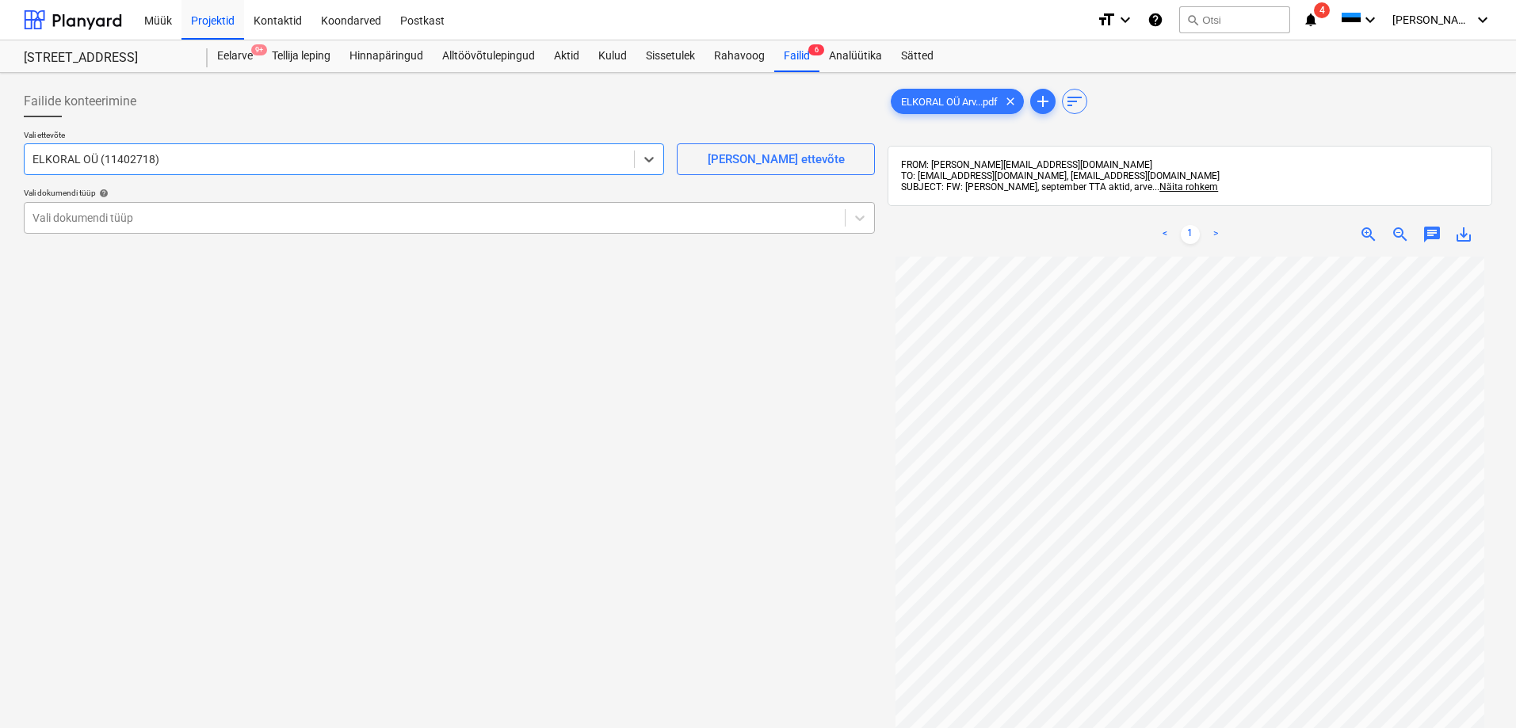
click at [74, 219] on div at bounding box center [434, 218] width 804 height 16
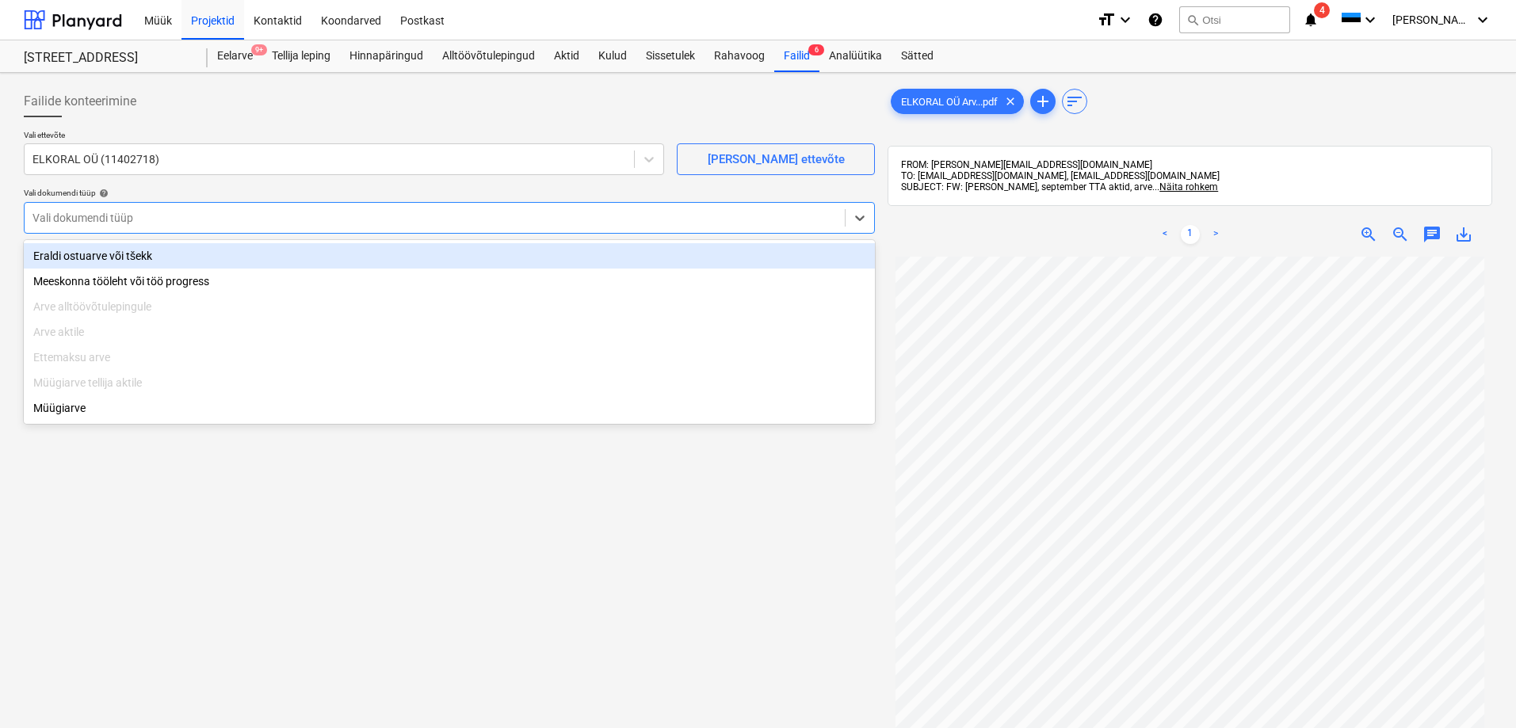
click at [75, 250] on div "Eraldi ostuarve või tšekk" at bounding box center [449, 255] width 851 height 25
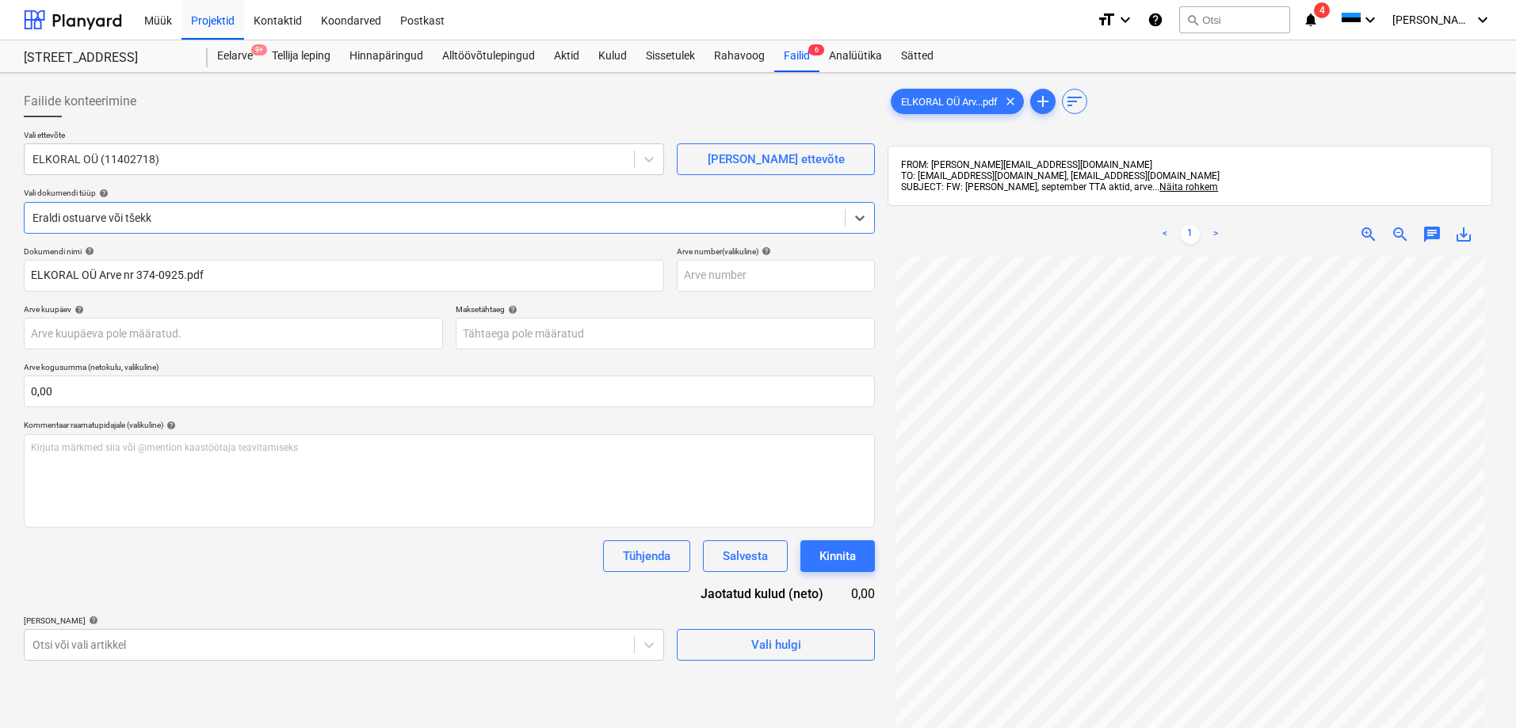
click at [155, 564] on div "Tühjenda Salvesta Kinnita" at bounding box center [449, 556] width 851 height 32
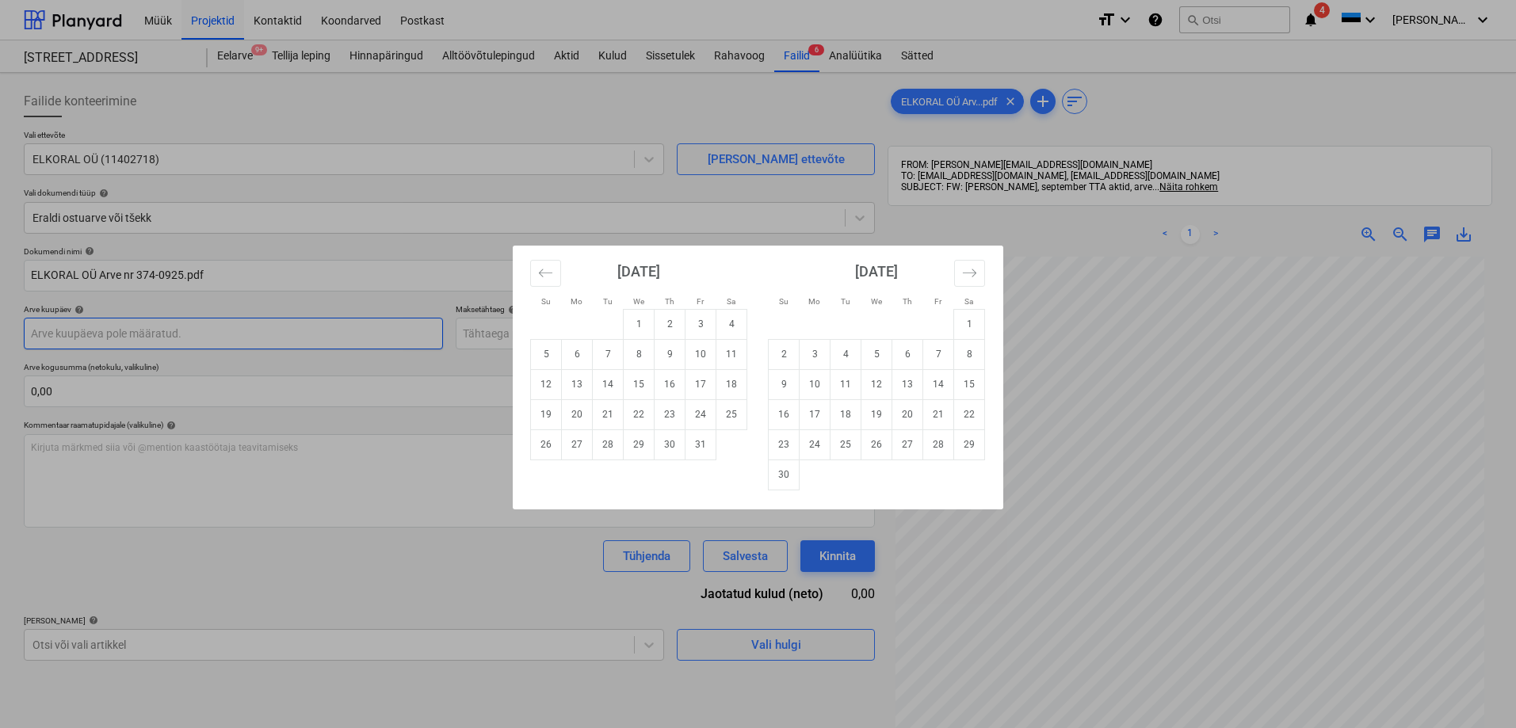
click at [147, 328] on body "Müük Projektid Kontaktid Koondarved Postkast format_size keyboard_arrow_down he…" at bounding box center [758, 364] width 1516 height 728
click at [534, 269] on button "Move backward to switch to the previous month." at bounding box center [545, 273] width 31 height 27
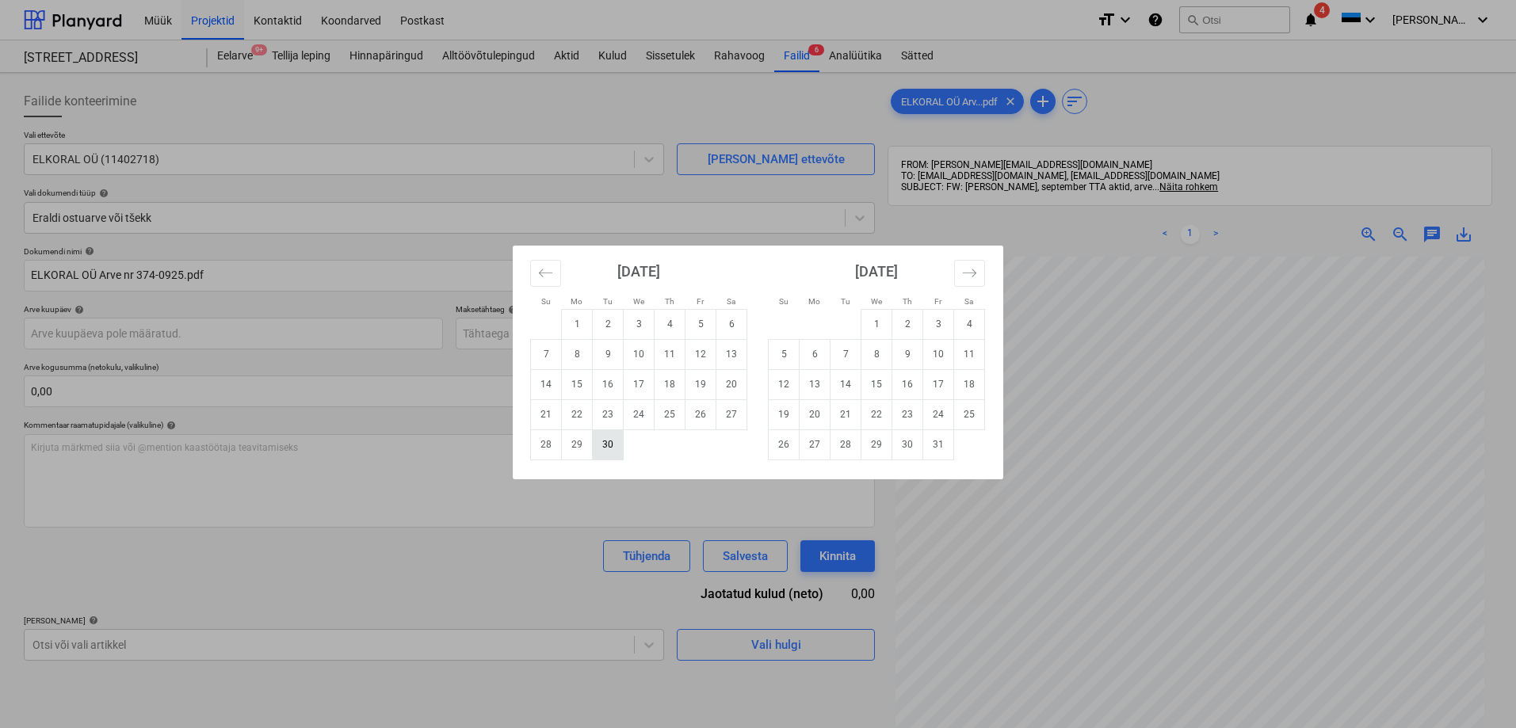
click at [605, 445] on td "30" at bounding box center [608, 444] width 31 height 30
type input "[DATE]"
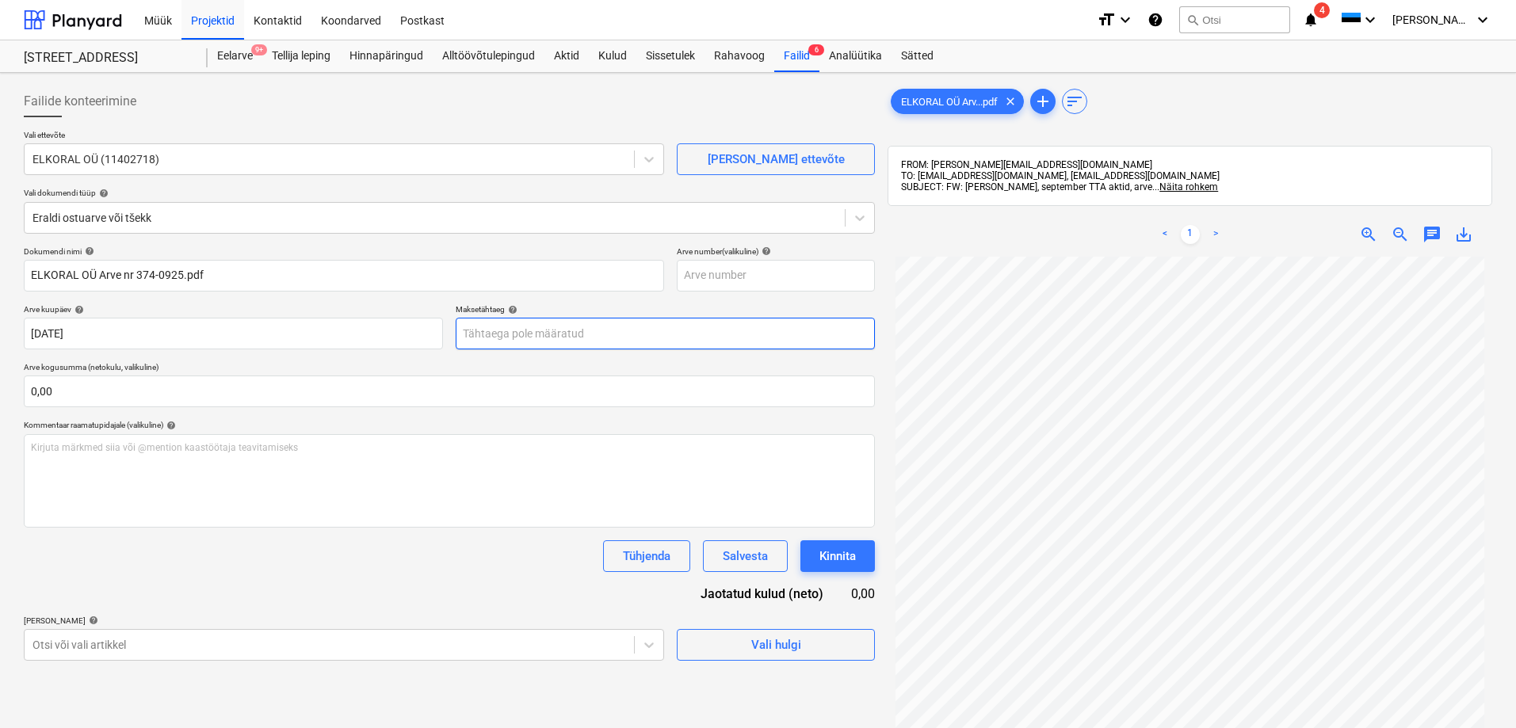
click at [557, 333] on body "Müük Projektid Kontaktid Koondarved Postkast format_size keyboard_arrow_down he…" at bounding box center [758, 364] width 1516 height 728
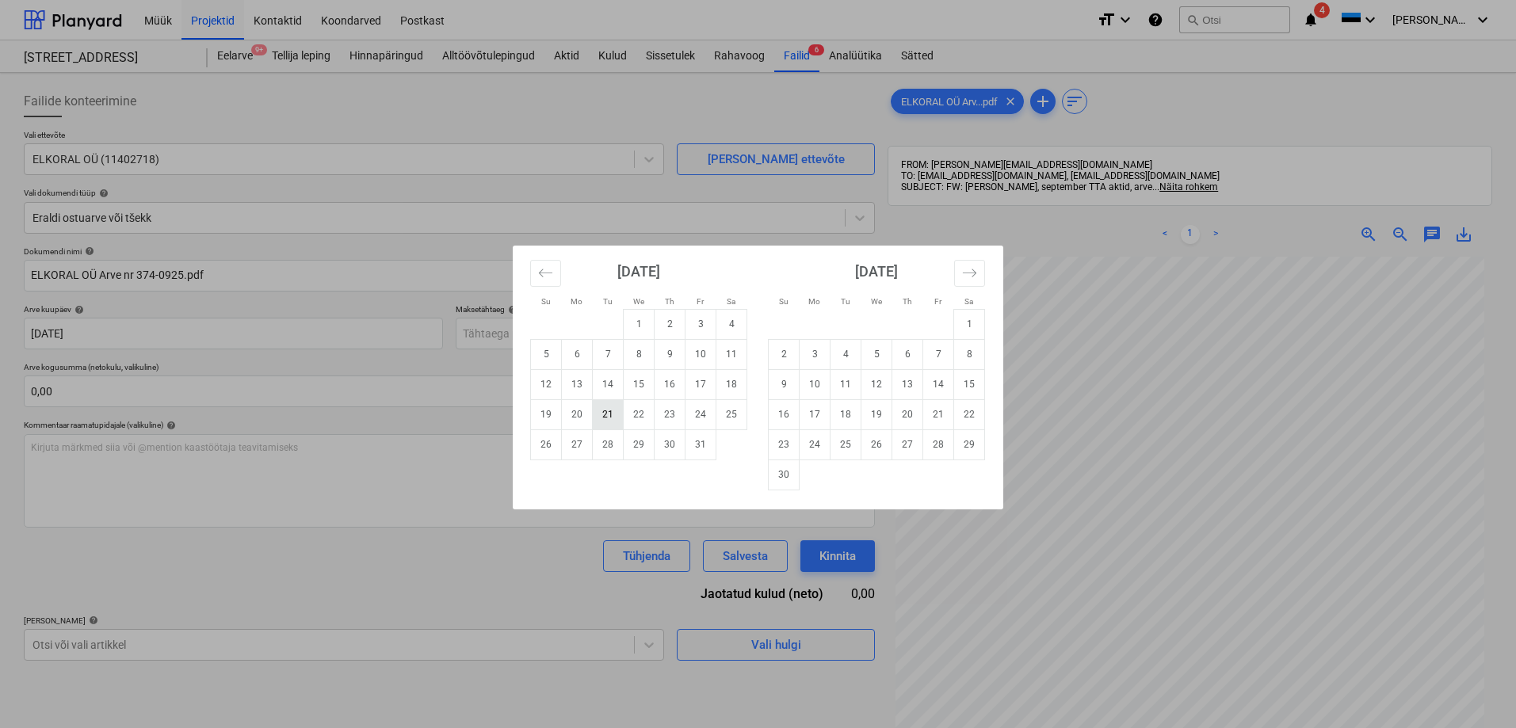
click at [606, 418] on td "21" at bounding box center [608, 414] width 31 height 30
type input "[DATE]"
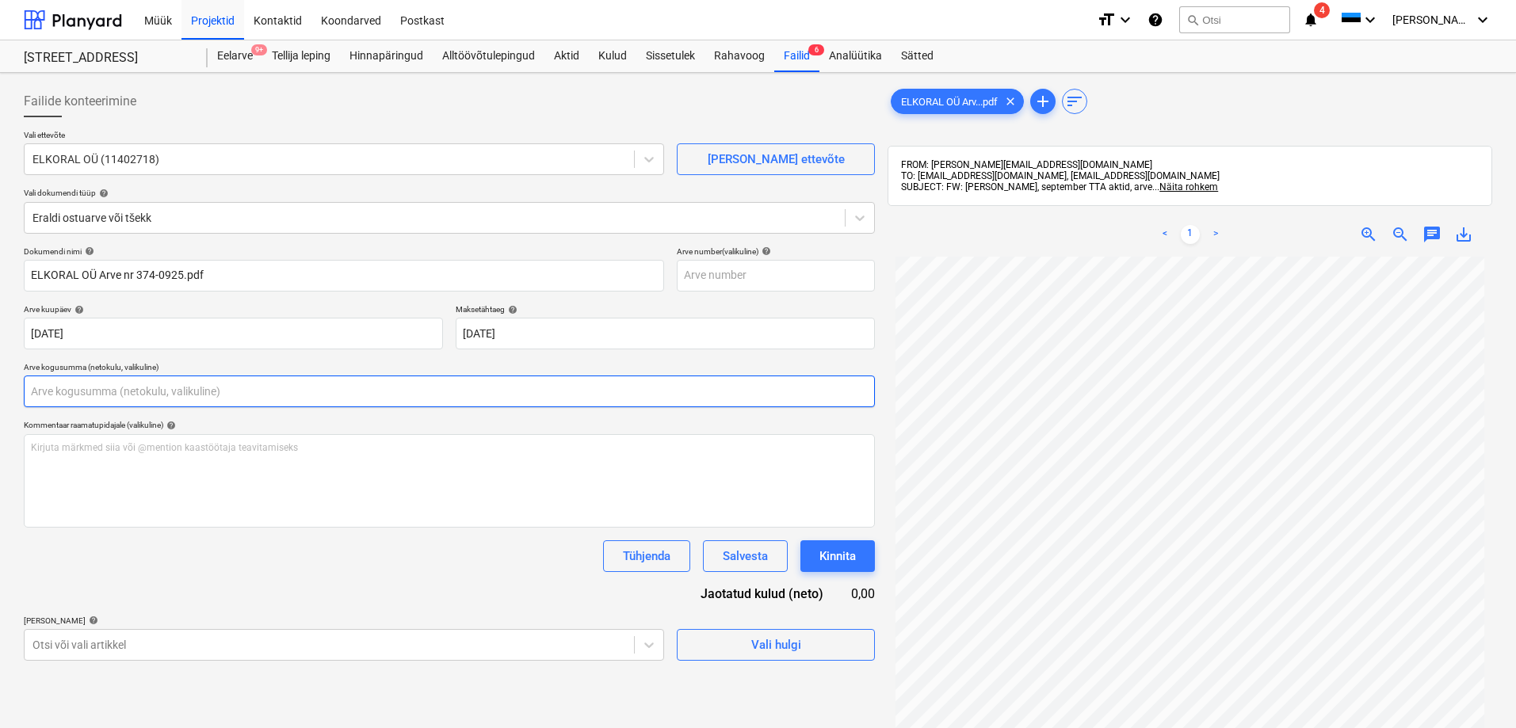
click at [464, 391] on input "text" at bounding box center [449, 392] width 851 height 32
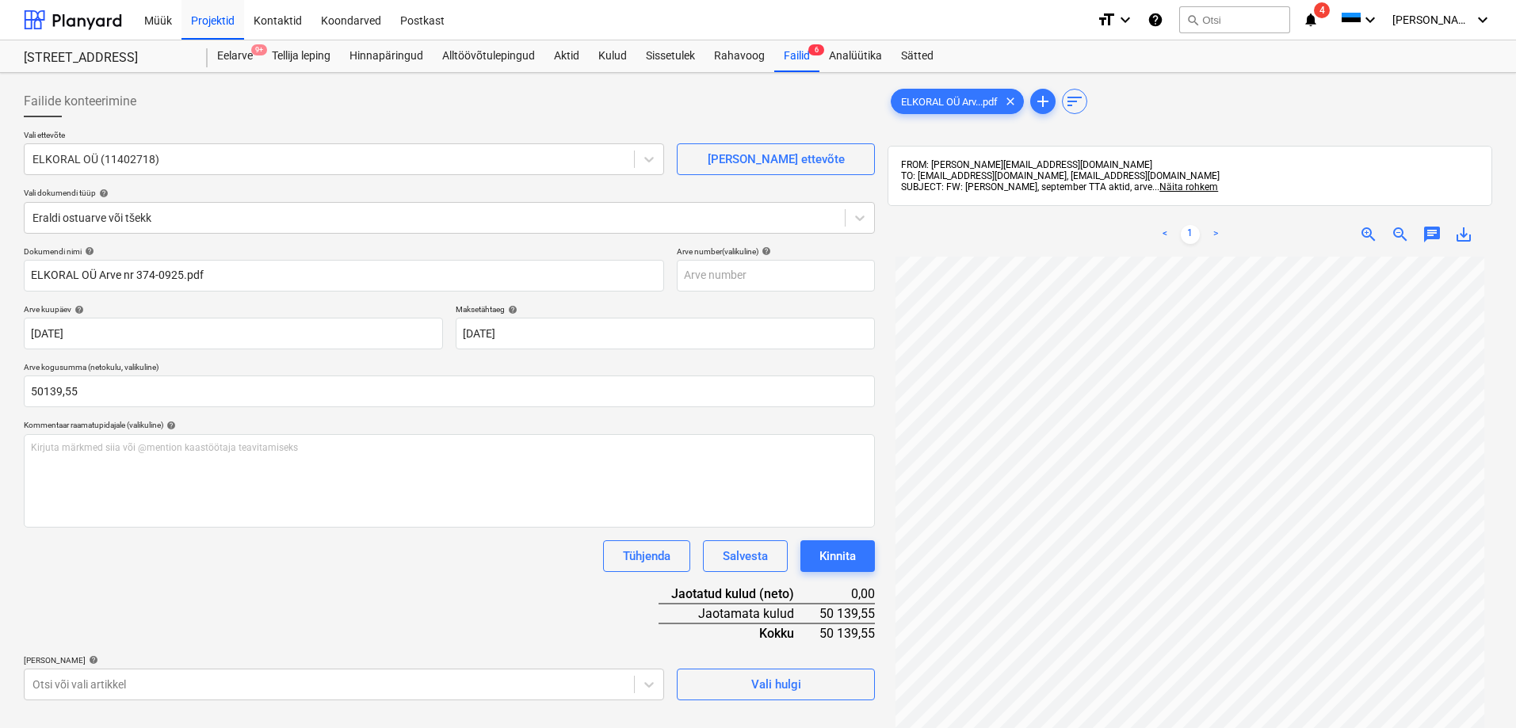
type input "50 139,55"
click at [269, 557] on div "Tühjenda Salvesta Kinnita" at bounding box center [449, 556] width 851 height 32
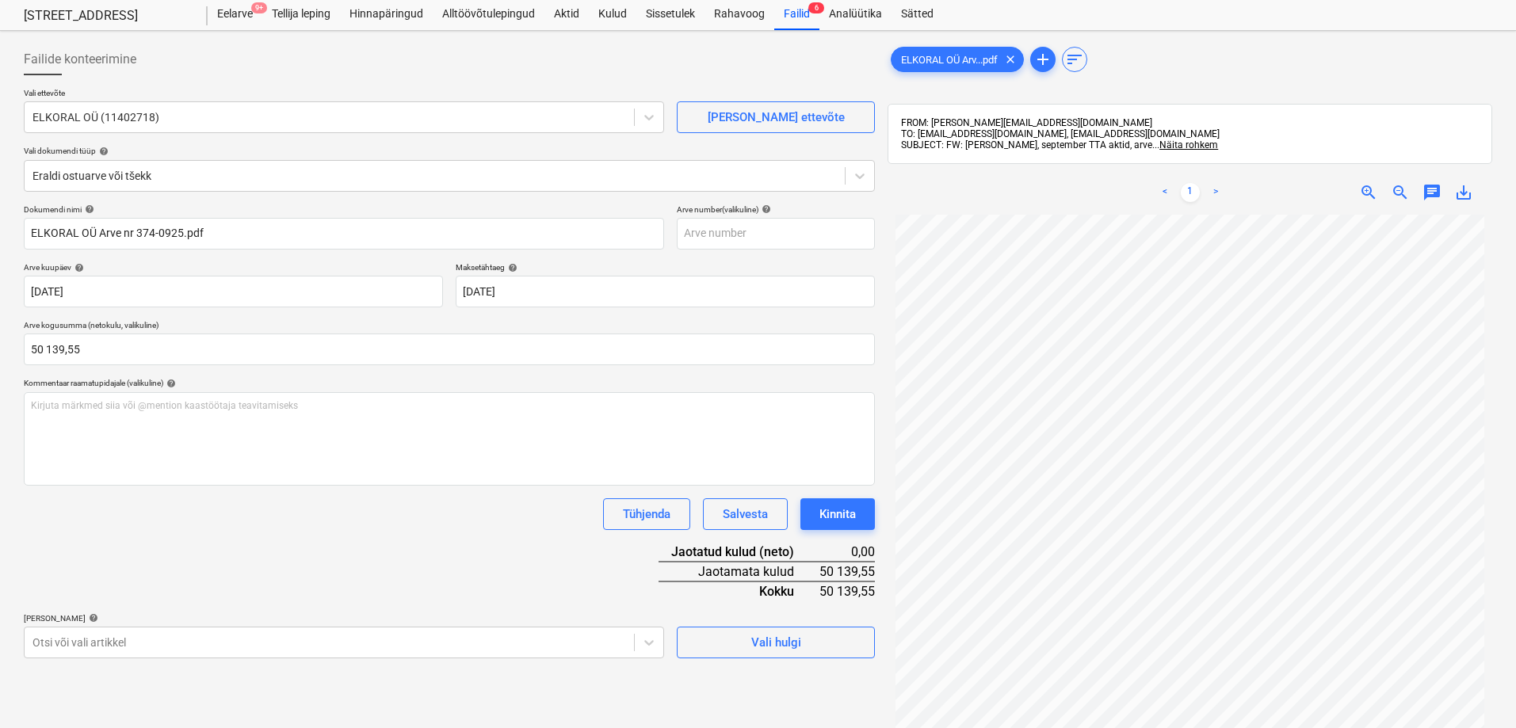
scroll to position [79, 0]
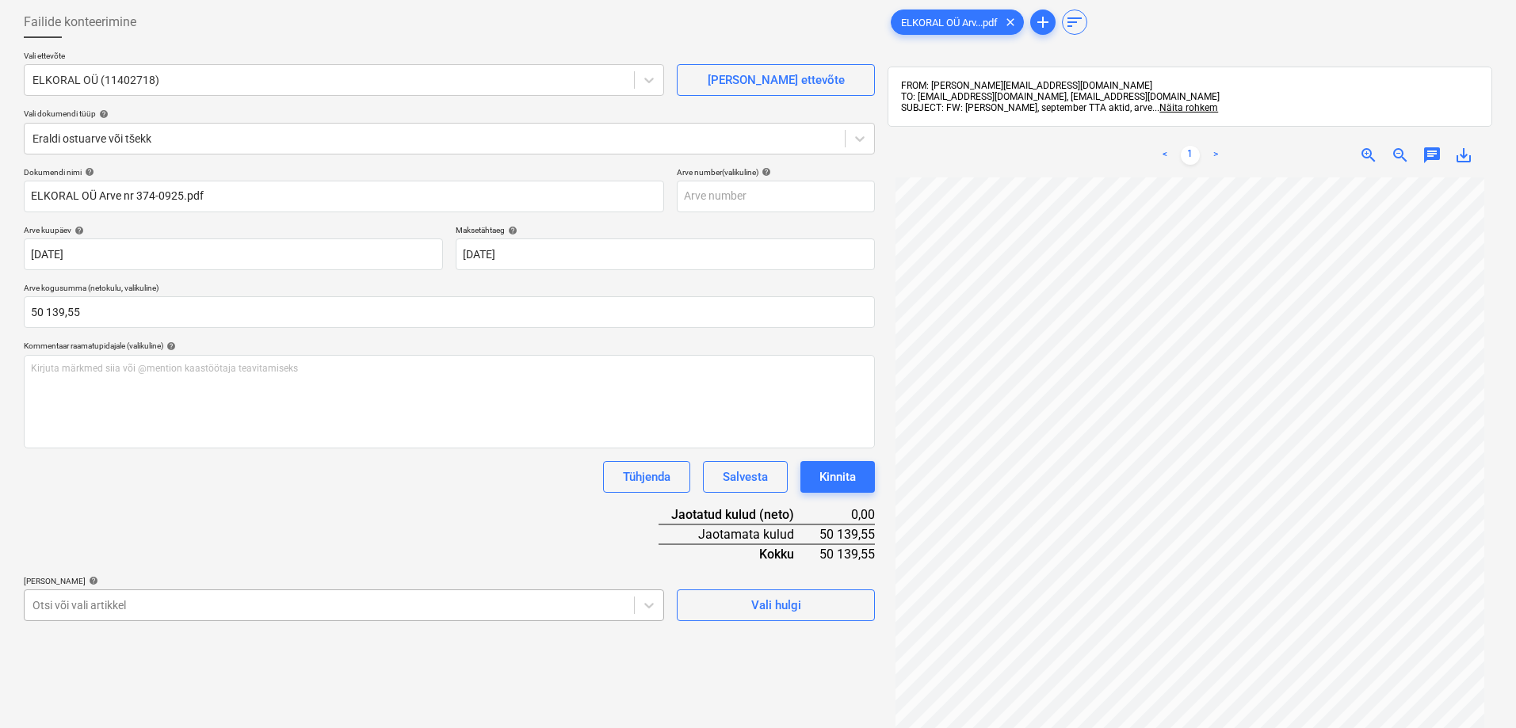
click at [95, 605] on body "Müük Projektid Kontaktid Koondarved Postkast format_size keyboard_arrow_down he…" at bounding box center [758, 285] width 1516 height 728
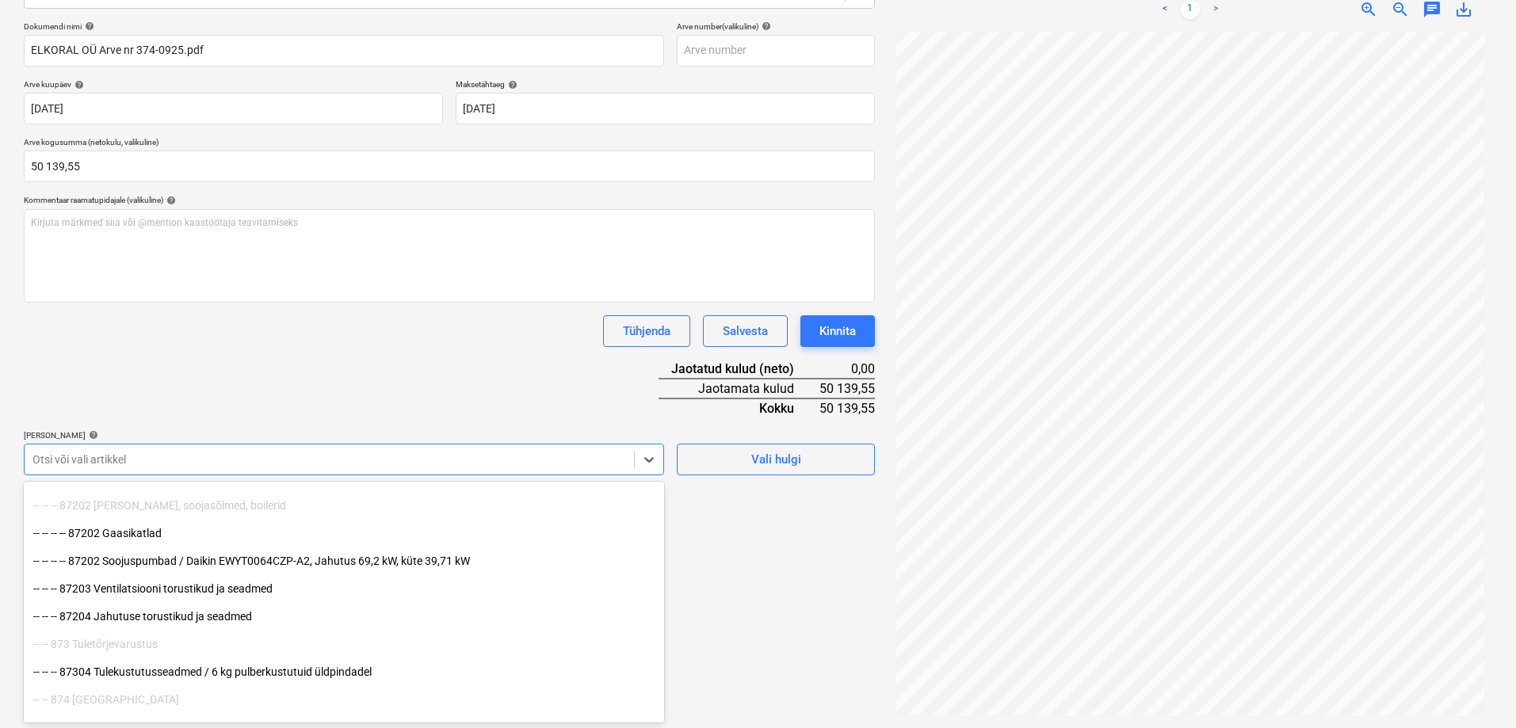
scroll to position [12000, 0]
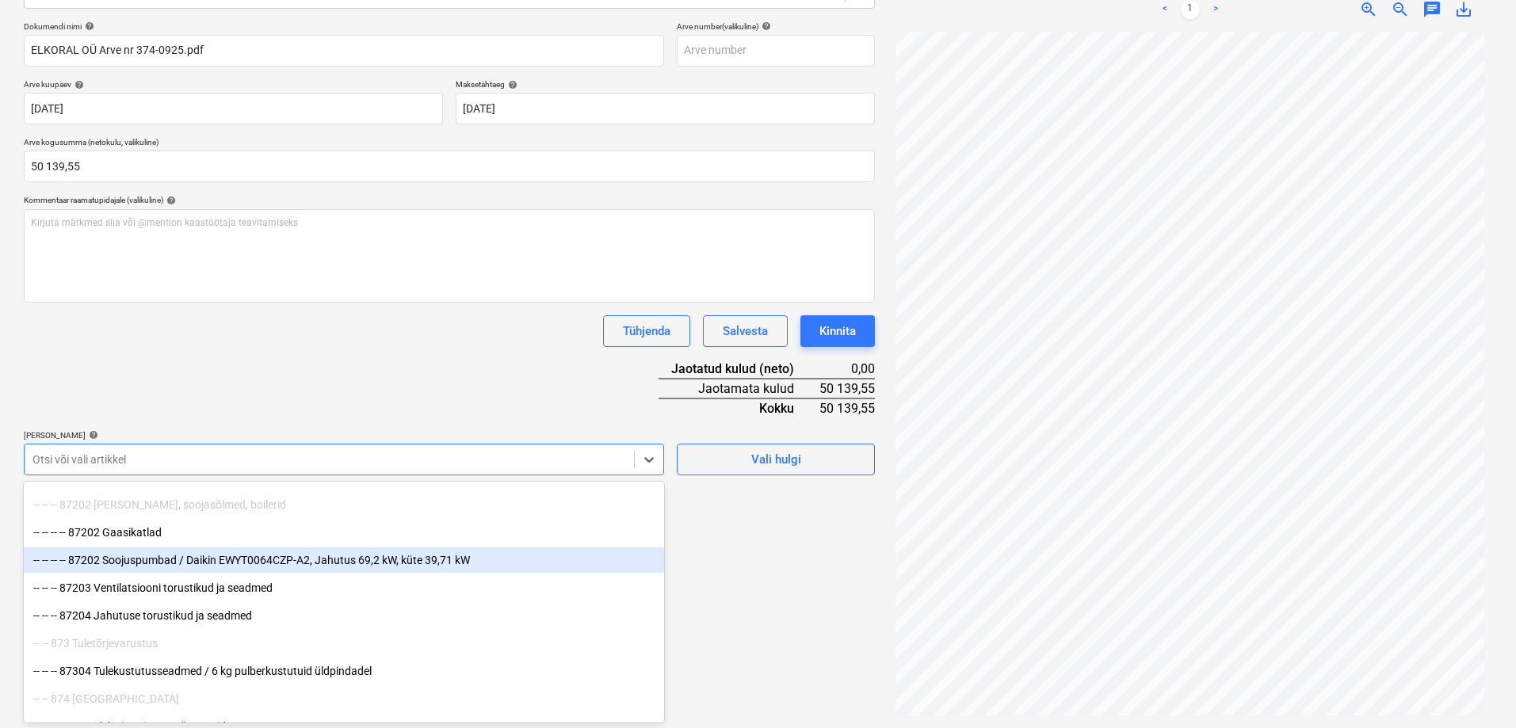
click at [288, 559] on div "-- -- -- -- 87202 Soojuspumbad / Daikin EWYT0064CZP-A2, Jahutus 69,2 kW, küte 3…" at bounding box center [344, 559] width 640 height 25
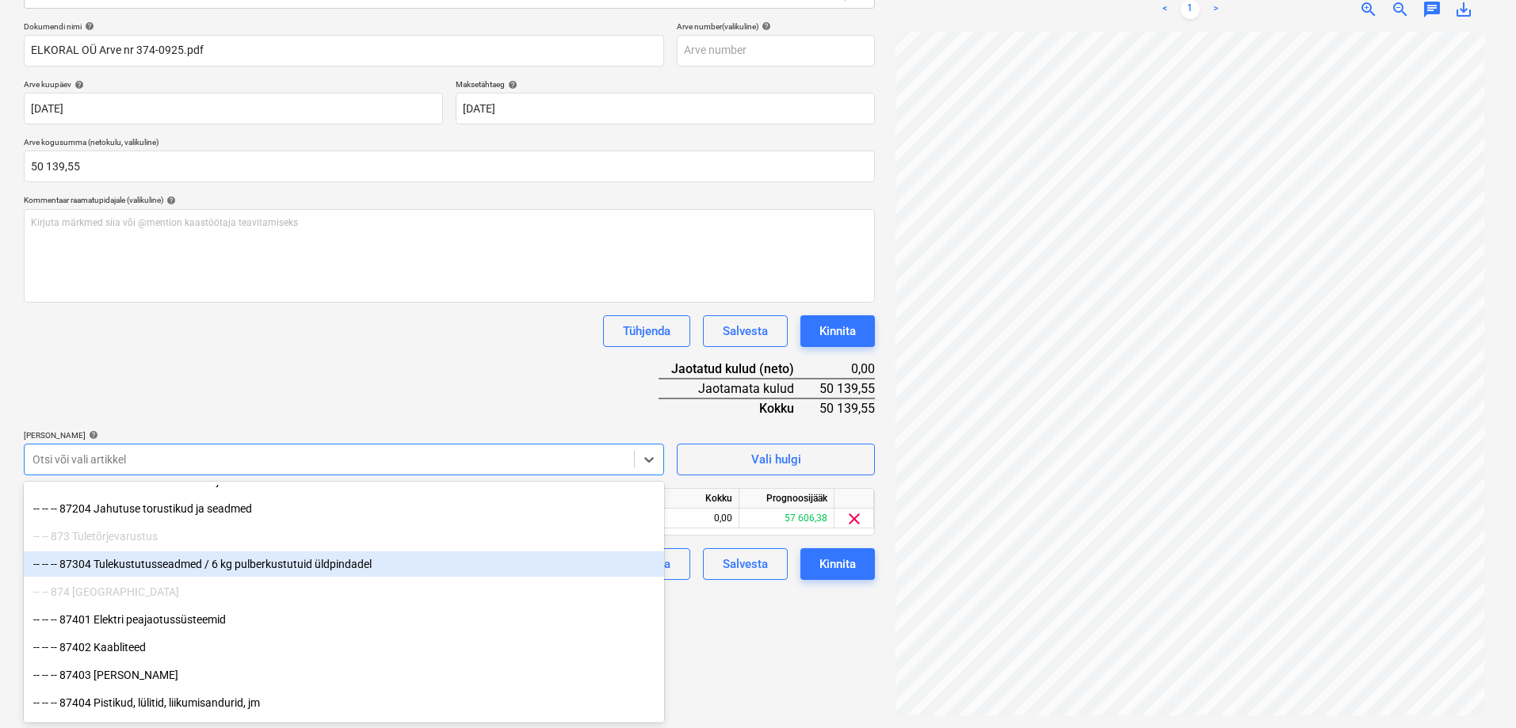
scroll to position [12159, 0]
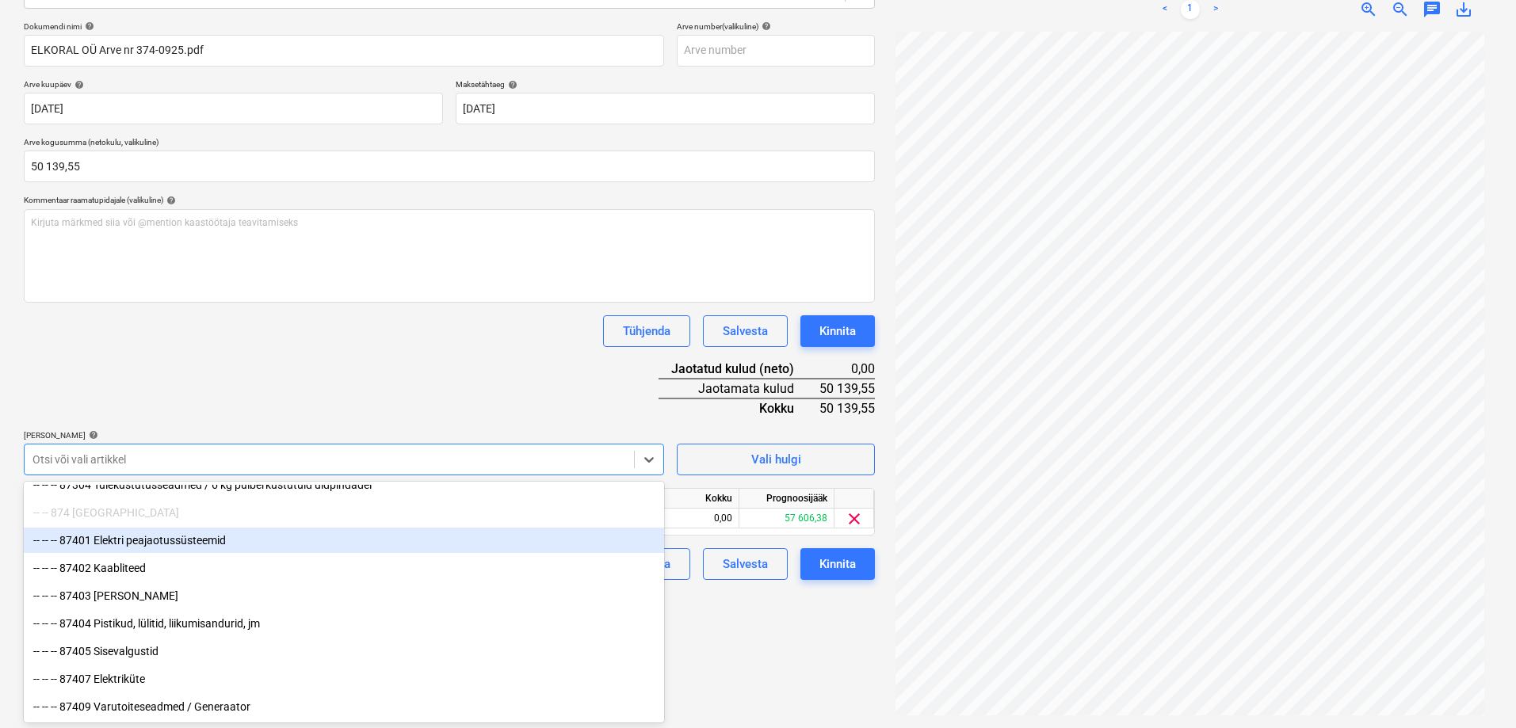
click at [177, 535] on div "-- -- -- 87401 Elektri peajaotussüsteemid" at bounding box center [344, 540] width 640 height 25
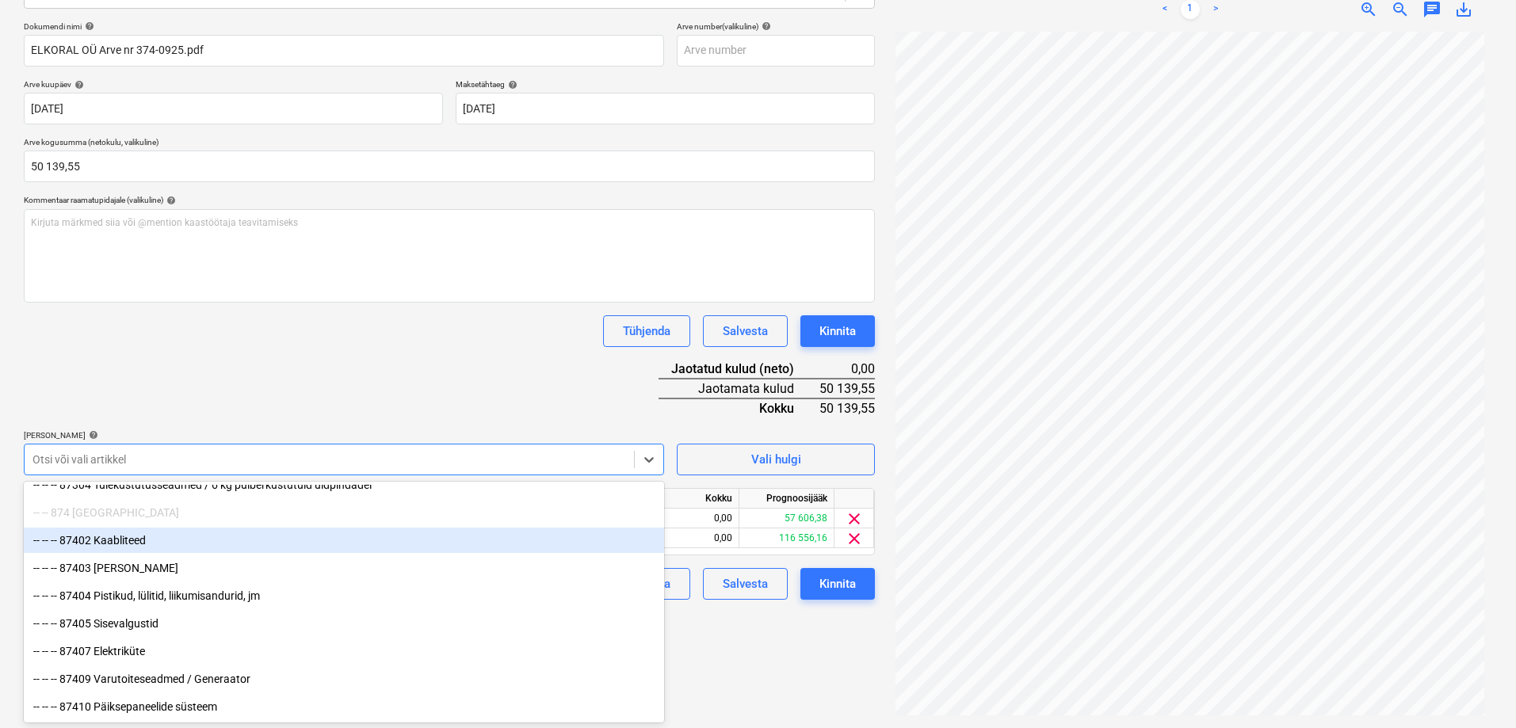
click at [167, 543] on div "-- -- -- 87402 Kaabliteed" at bounding box center [344, 540] width 640 height 25
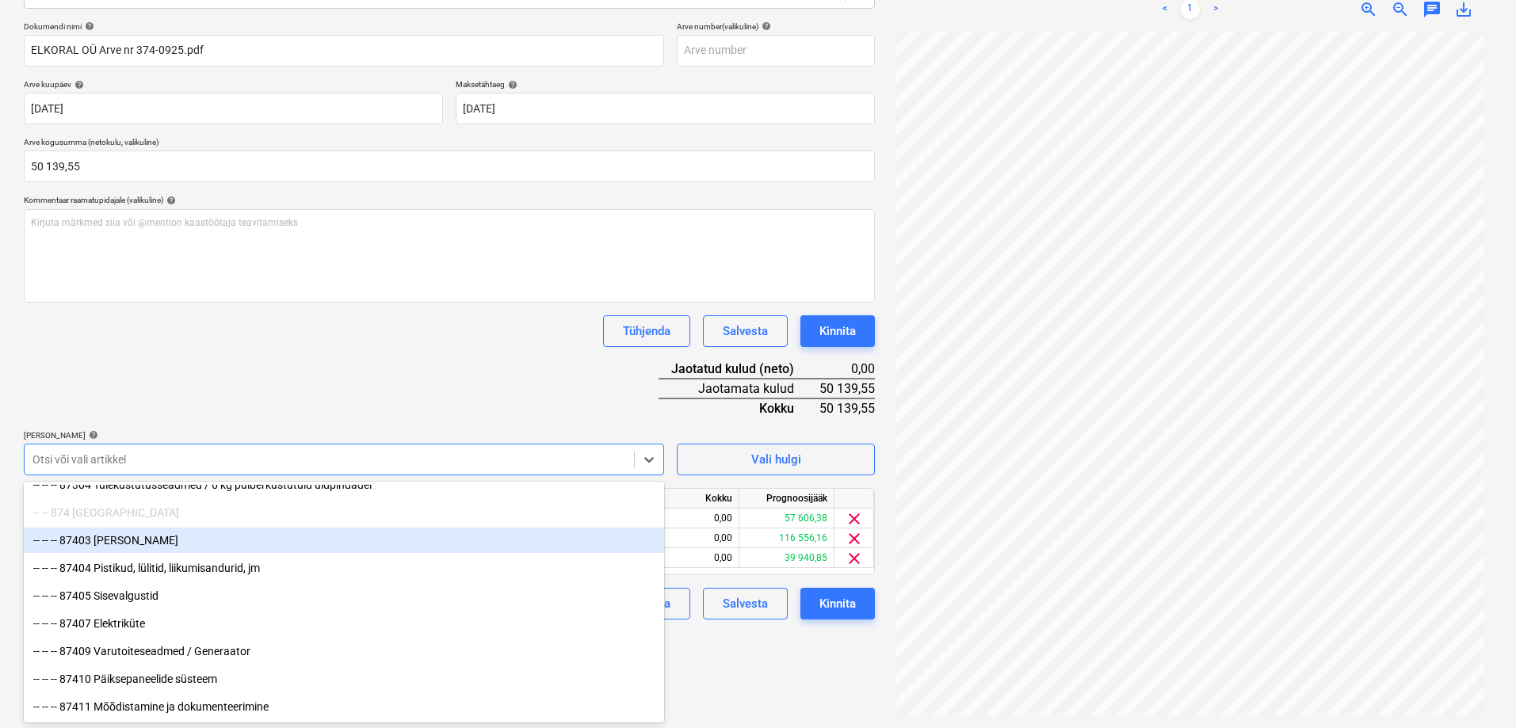
click at [170, 542] on div "-- -- -- 87403 [PERSON_NAME]" at bounding box center [344, 540] width 640 height 25
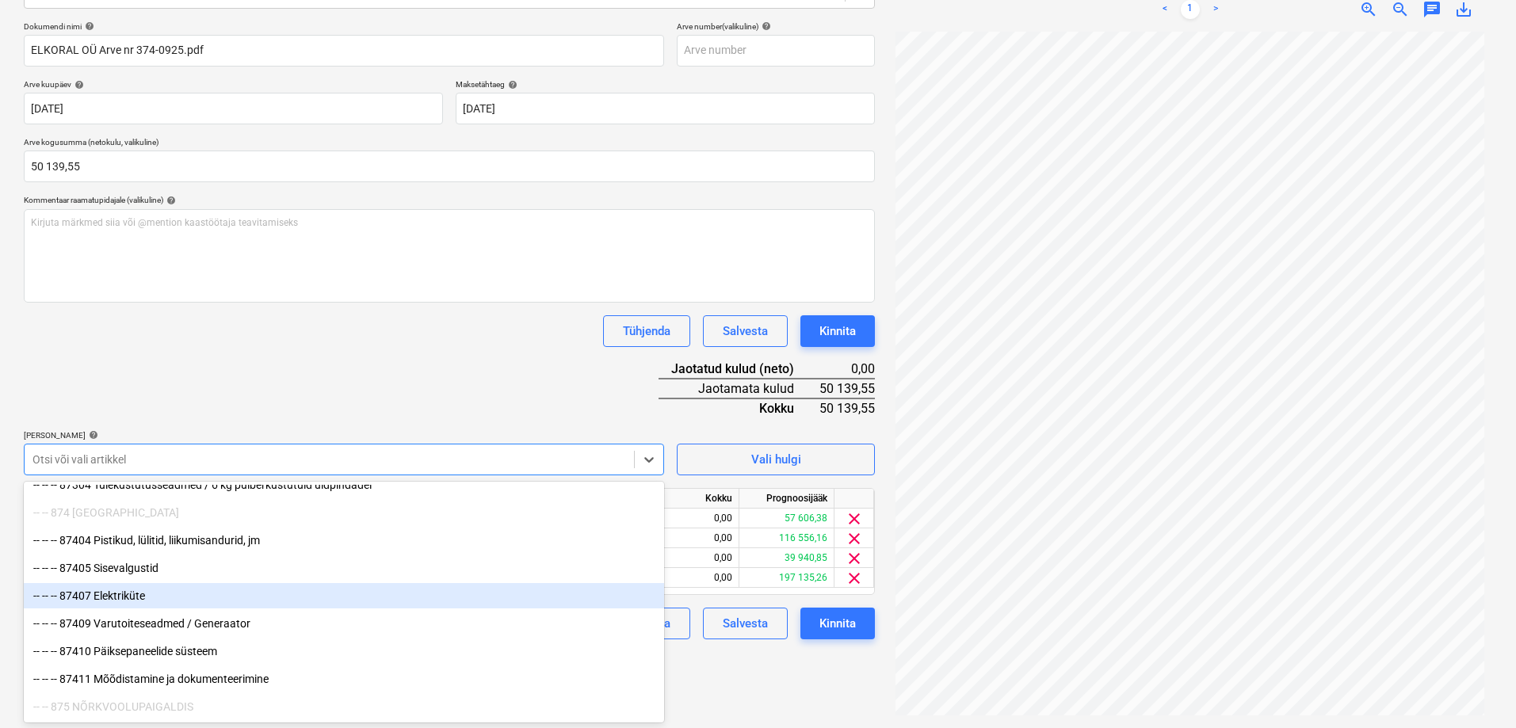
click at [178, 599] on div "-- -- -- 87407 Elektriküte" at bounding box center [344, 595] width 640 height 25
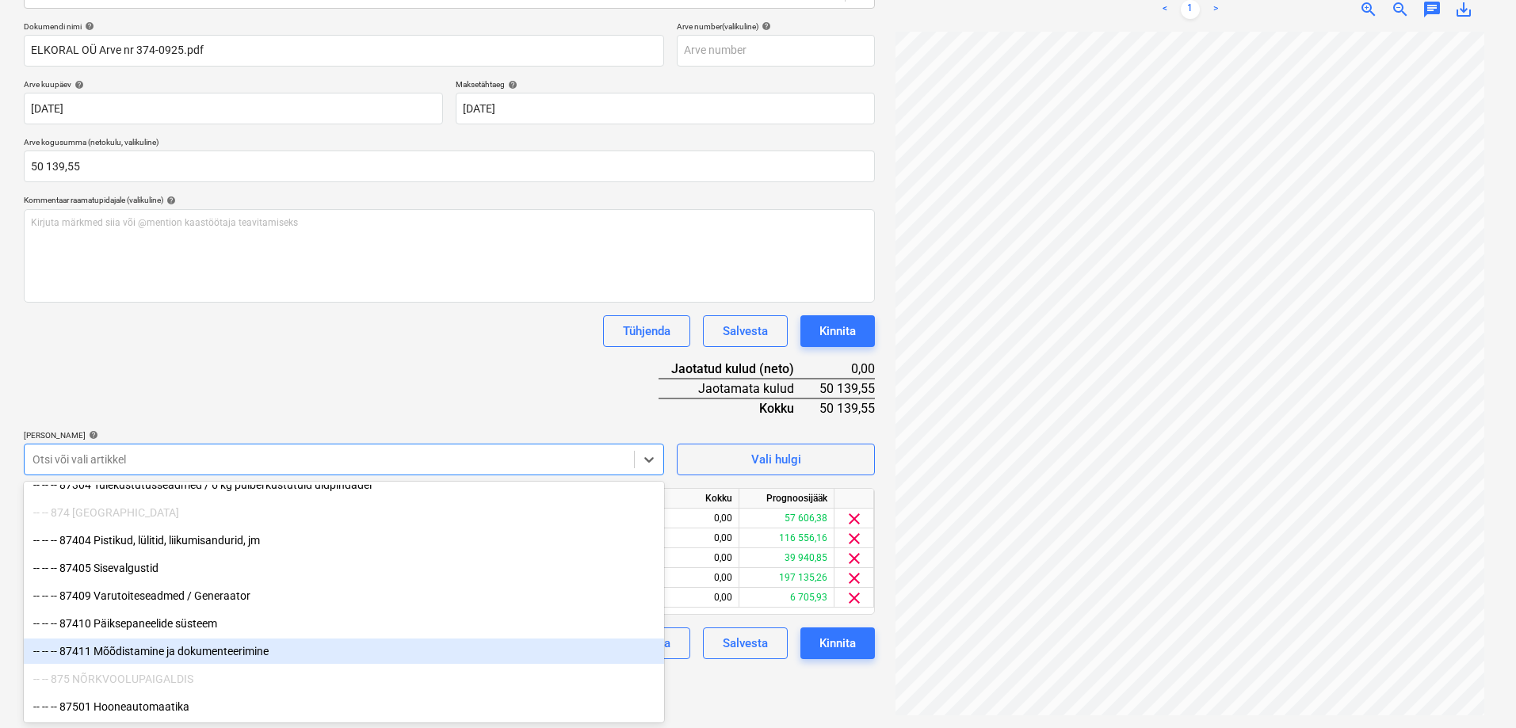
scroll to position [12238, 0]
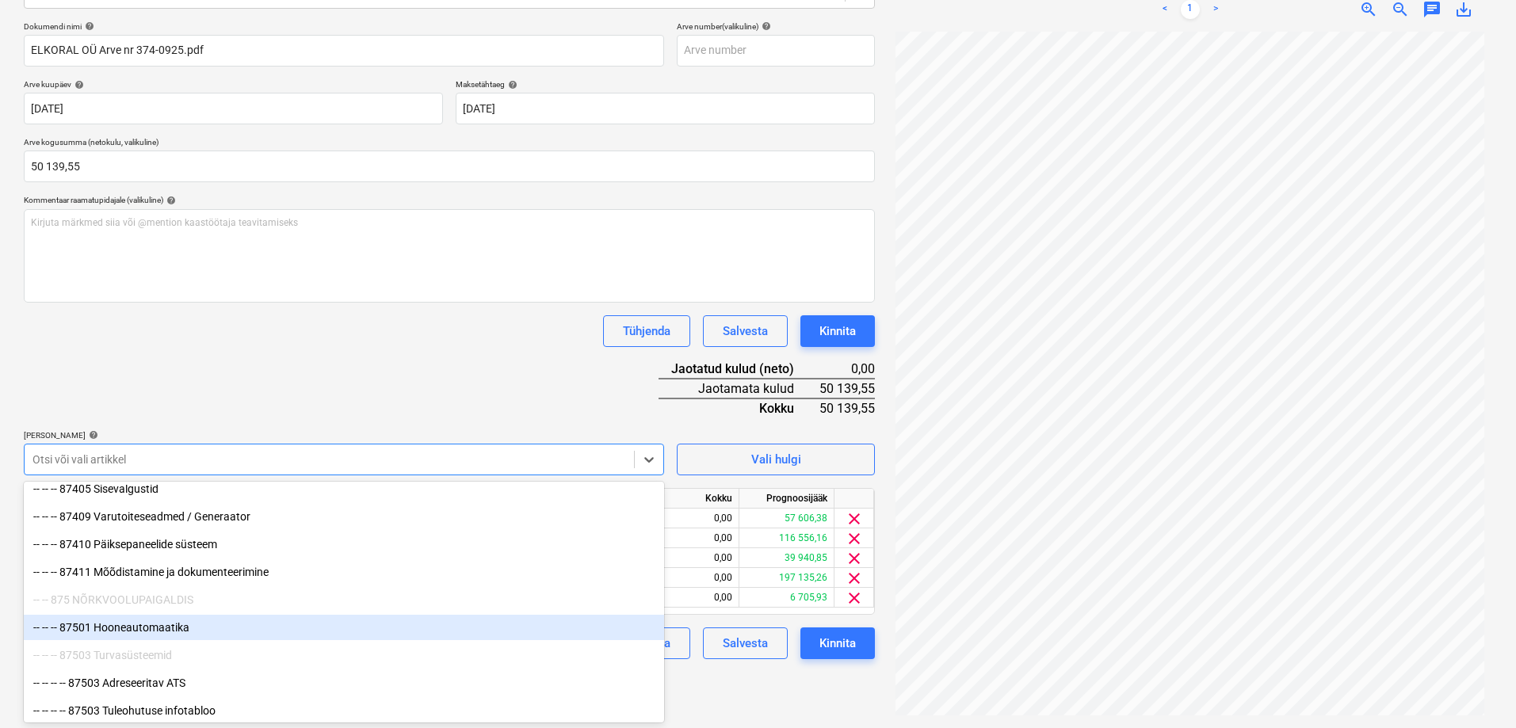
click at [180, 630] on div "-- -- -- 87501 Hooneautomaatika" at bounding box center [344, 627] width 640 height 25
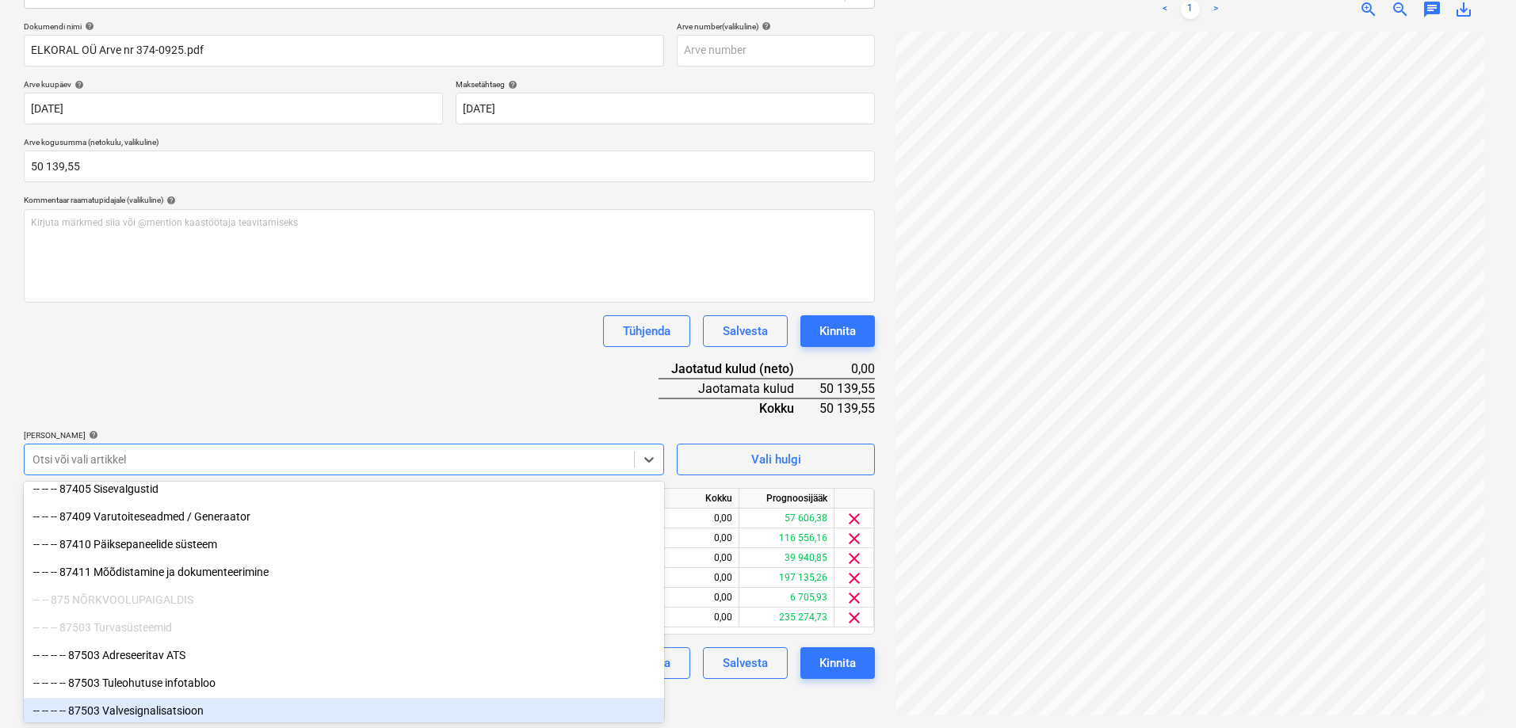
click at [837, 701] on div "Failide konteerimine Vali ettevõte ELKORAL OÜ (11402718) [PERSON_NAME] uus ette…" at bounding box center [449, 288] width 864 height 868
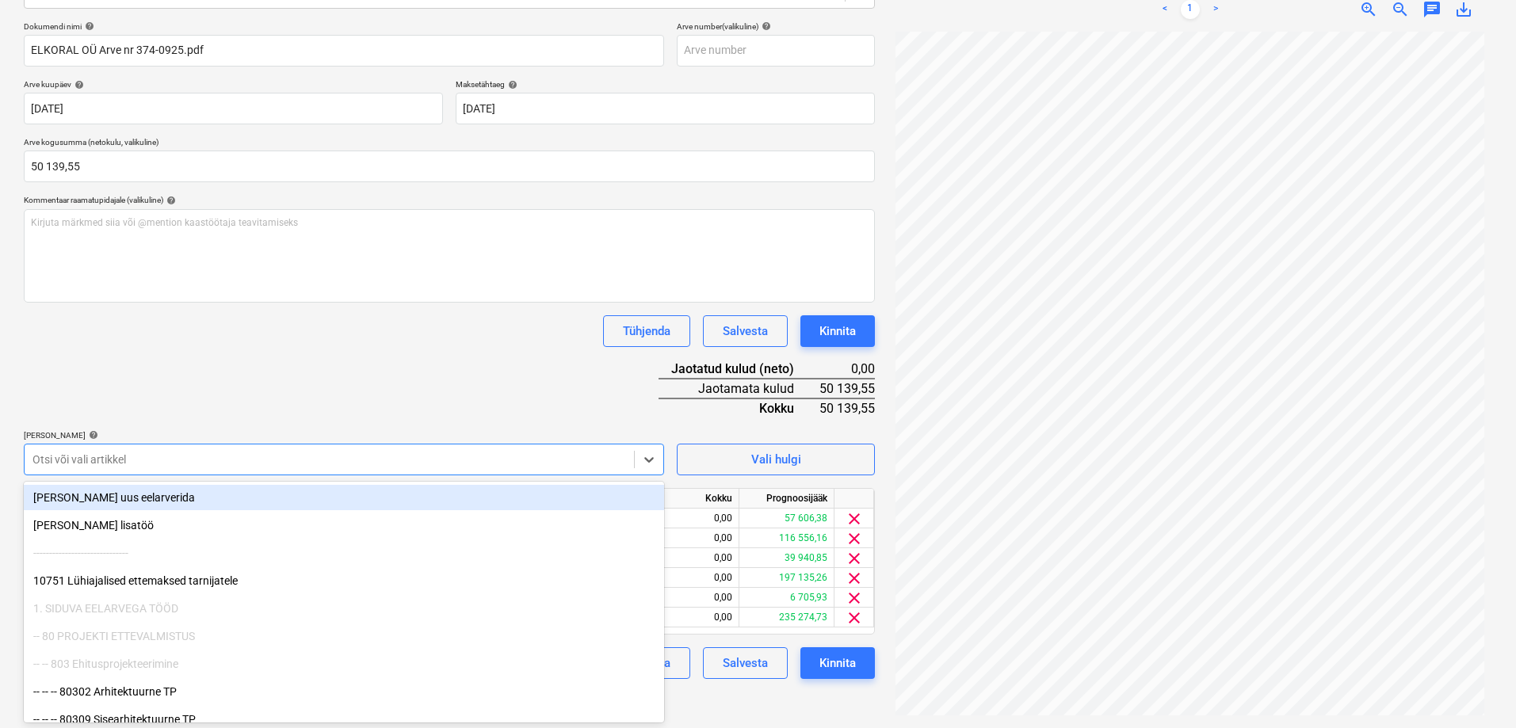
click at [131, 457] on div at bounding box center [328, 460] width 593 height 16
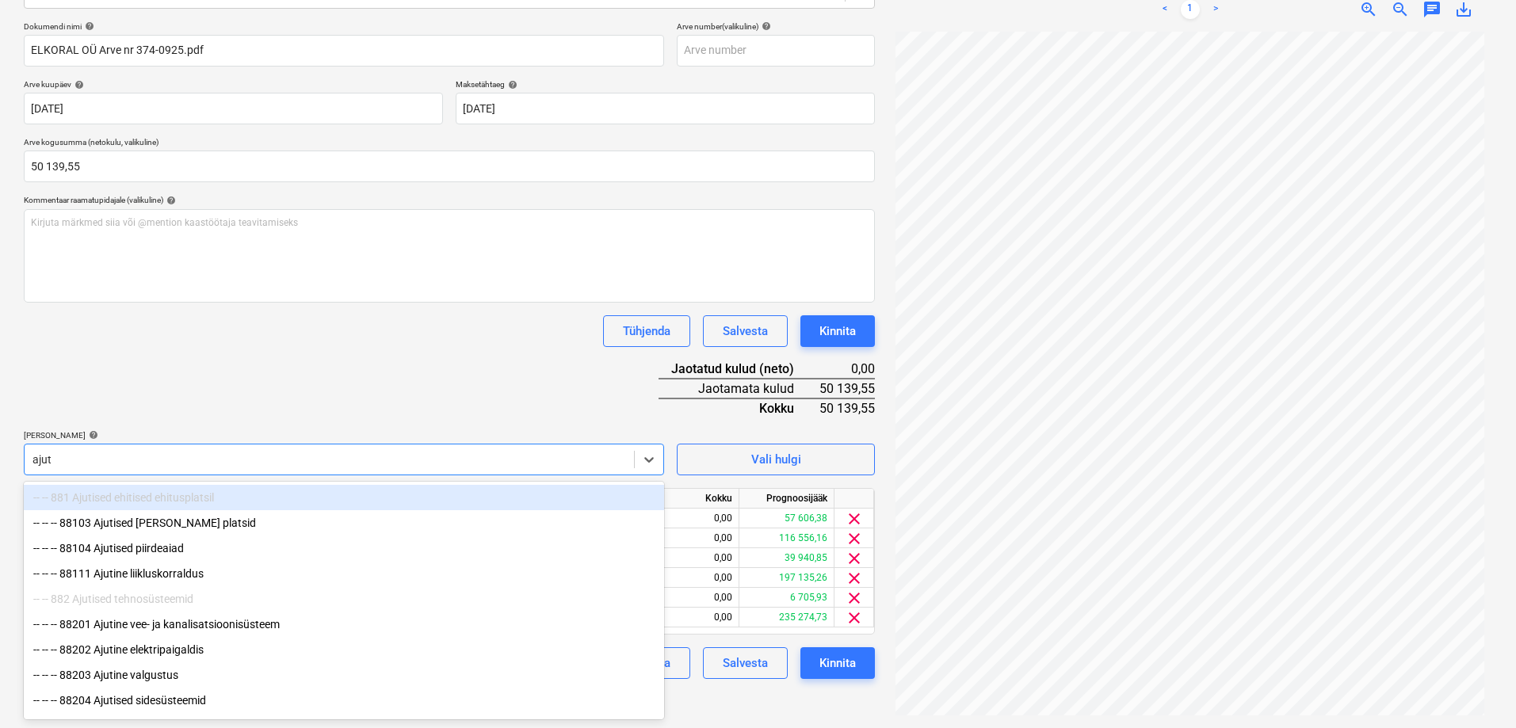
type input "ajuti"
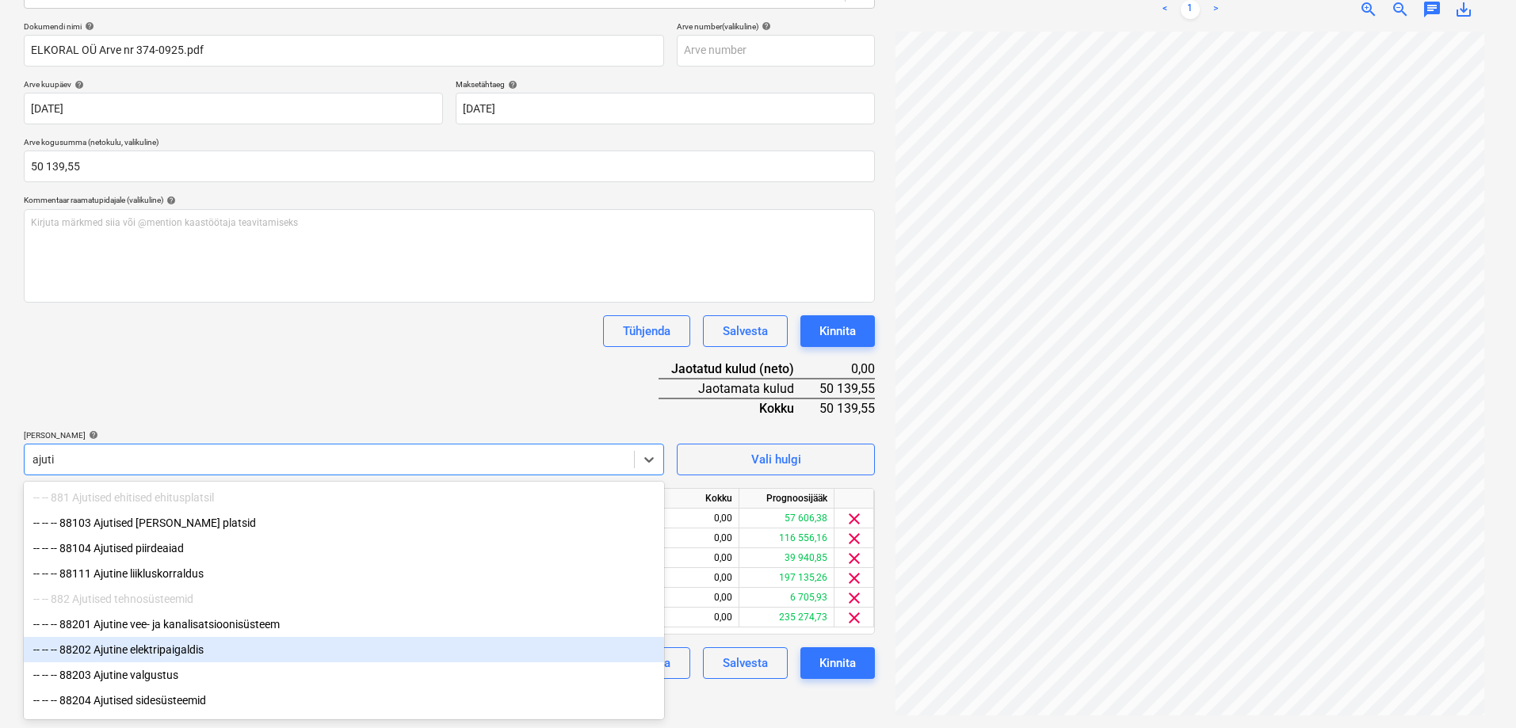
click at [151, 651] on div "-- -- -- 88202 Ajutine elektripaigaldis" at bounding box center [344, 649] width 640 height 25
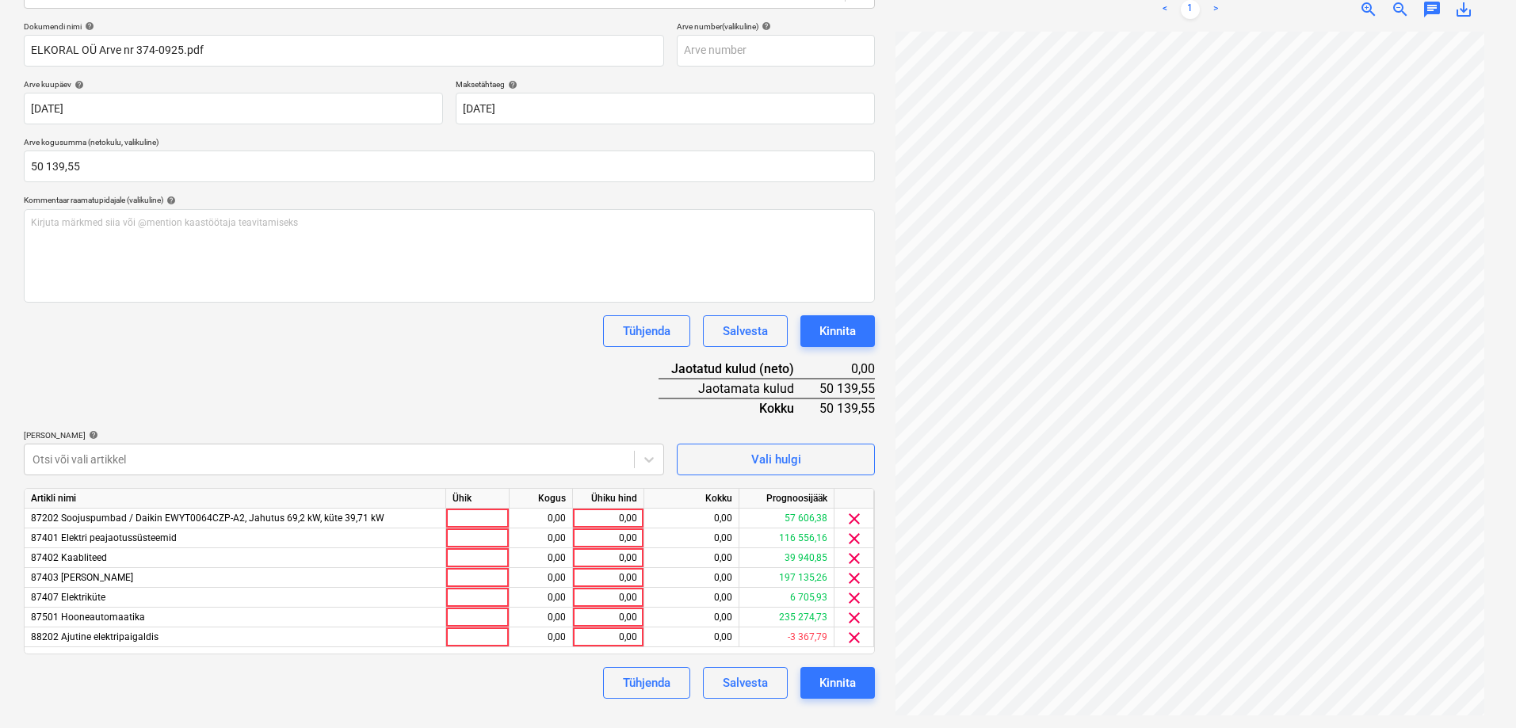
click at [696, 708] on div "Failide konteerimine Vali ettevõte ELKORAL OÜ (11402718) [PERSON_NAME] uus ette…" at bounding box center [449, 288] width 864 height 868
click at [610, 635] on div "0,00" at bounding box center [608, 638] width 58 height 20
type input "400"
click at [472, 701] on div "Failide konteerimine Vali ettevõte ELKORAL OÜ (11402718) [PERSON_NAME] uus ette…" at bounding box center [449, 288] width 864 height 868
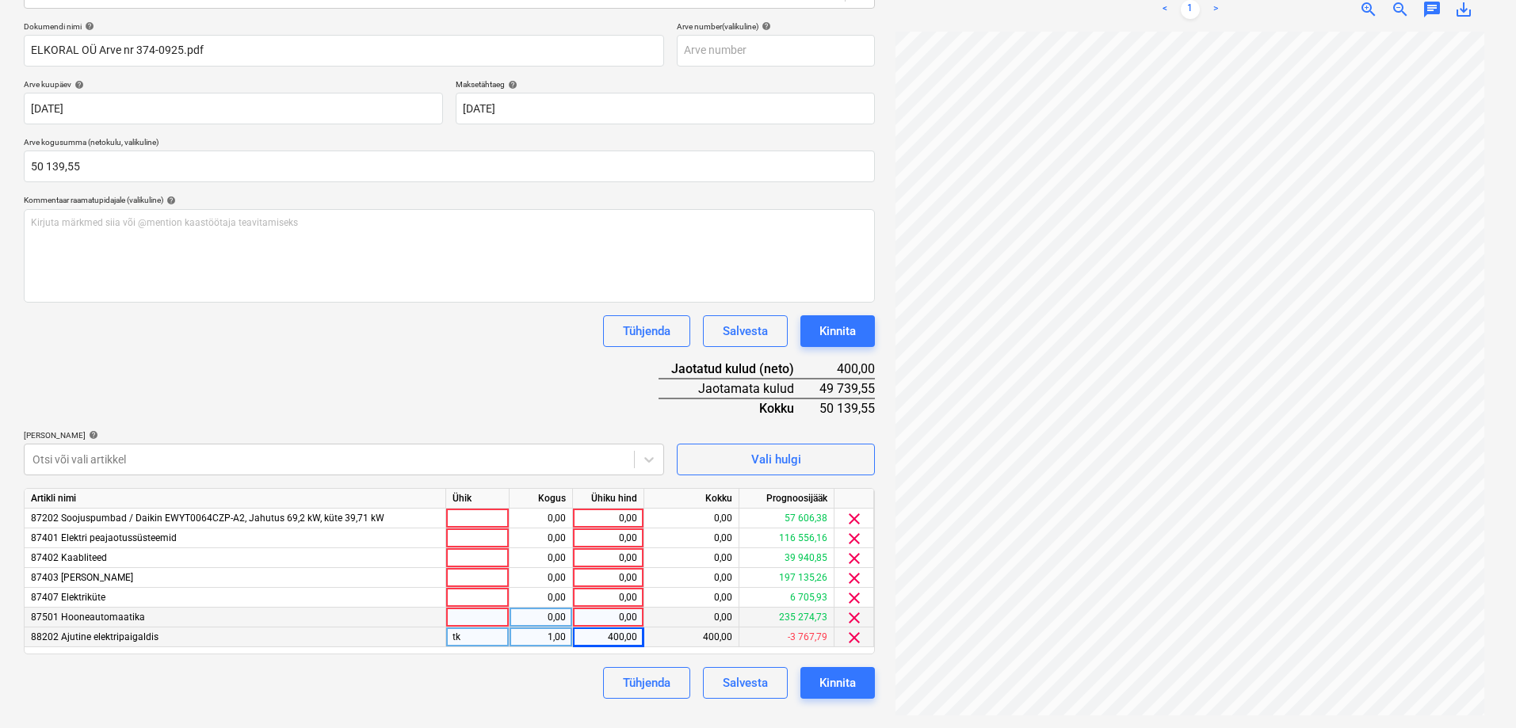
click at [601, 619] on div "0,00" at bounding box center [608, 618] width 58 height 20
type input "7000"
click at [613, 595] on div "0,00" at bounding box center [608, 598] width 58 height 20
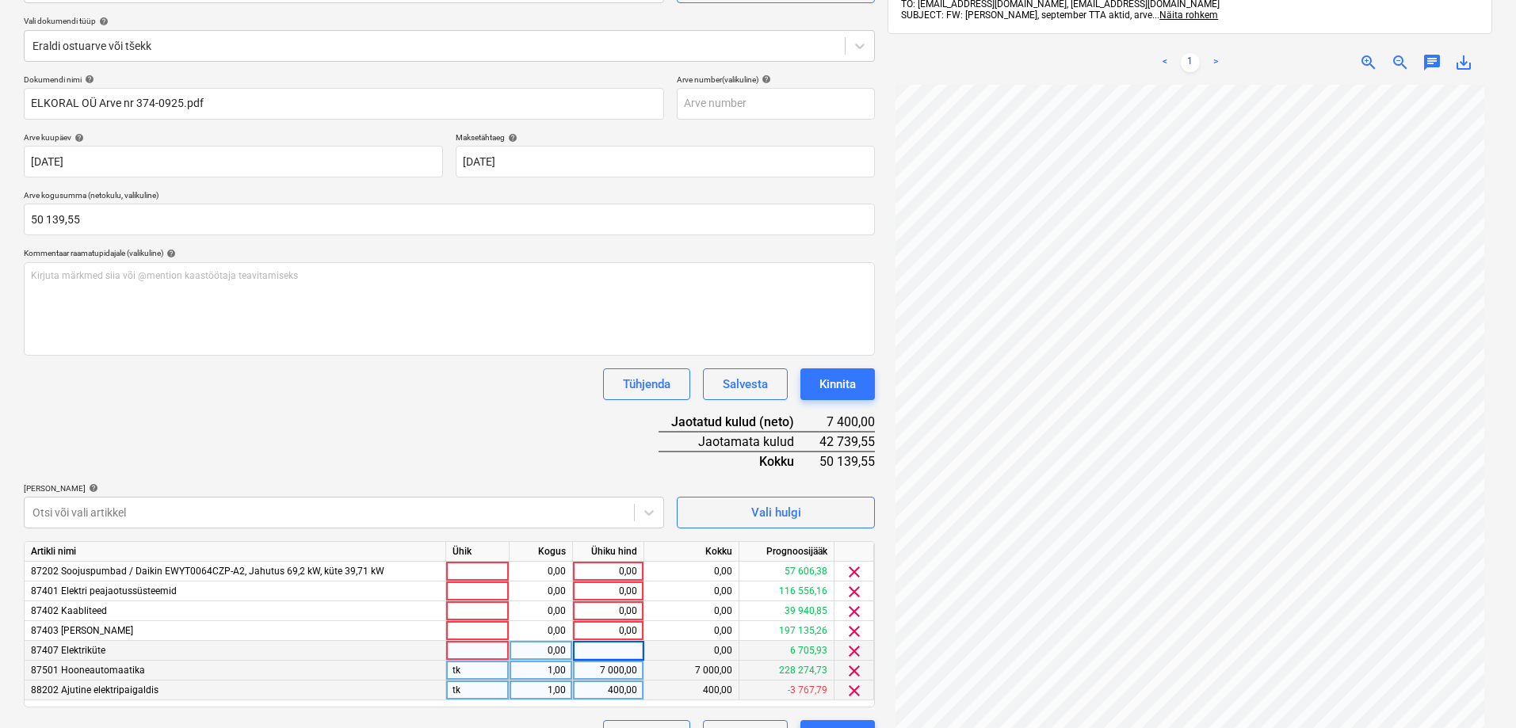
scroll to position [146, 0]
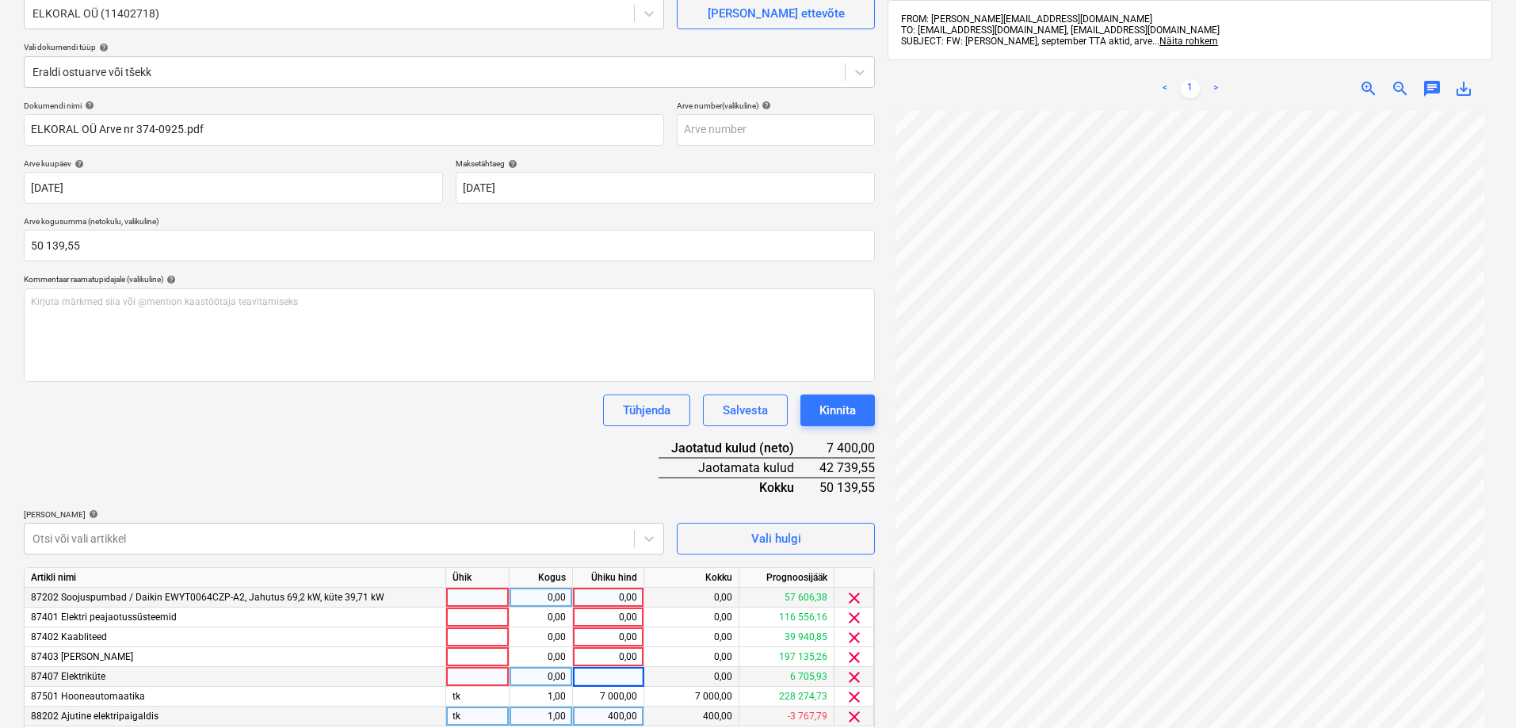
click at [854, 596] on span "clear" at bounding box center [854, 598] width 19 height 19
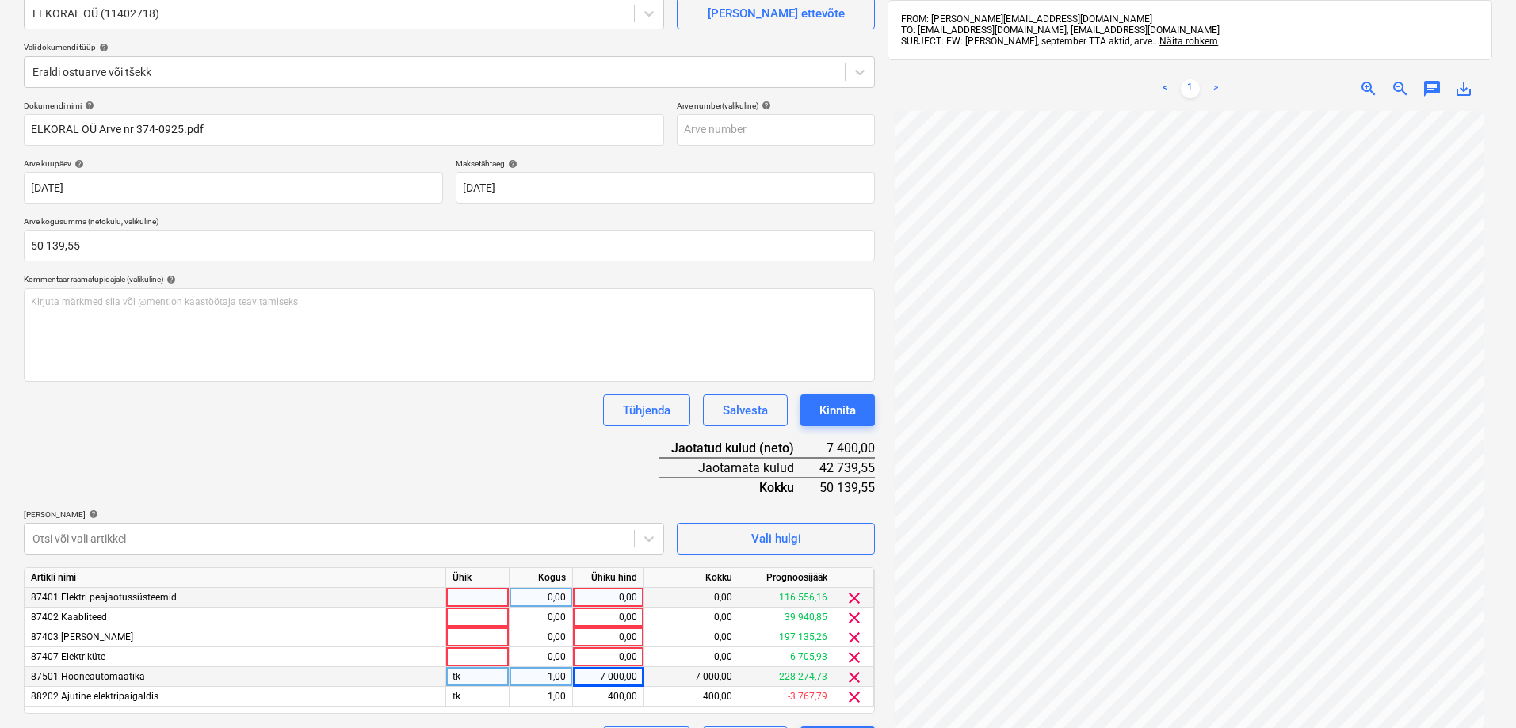
click at [854, 596] on span "clear" at bounding box center [854, 598] width 19 height 19
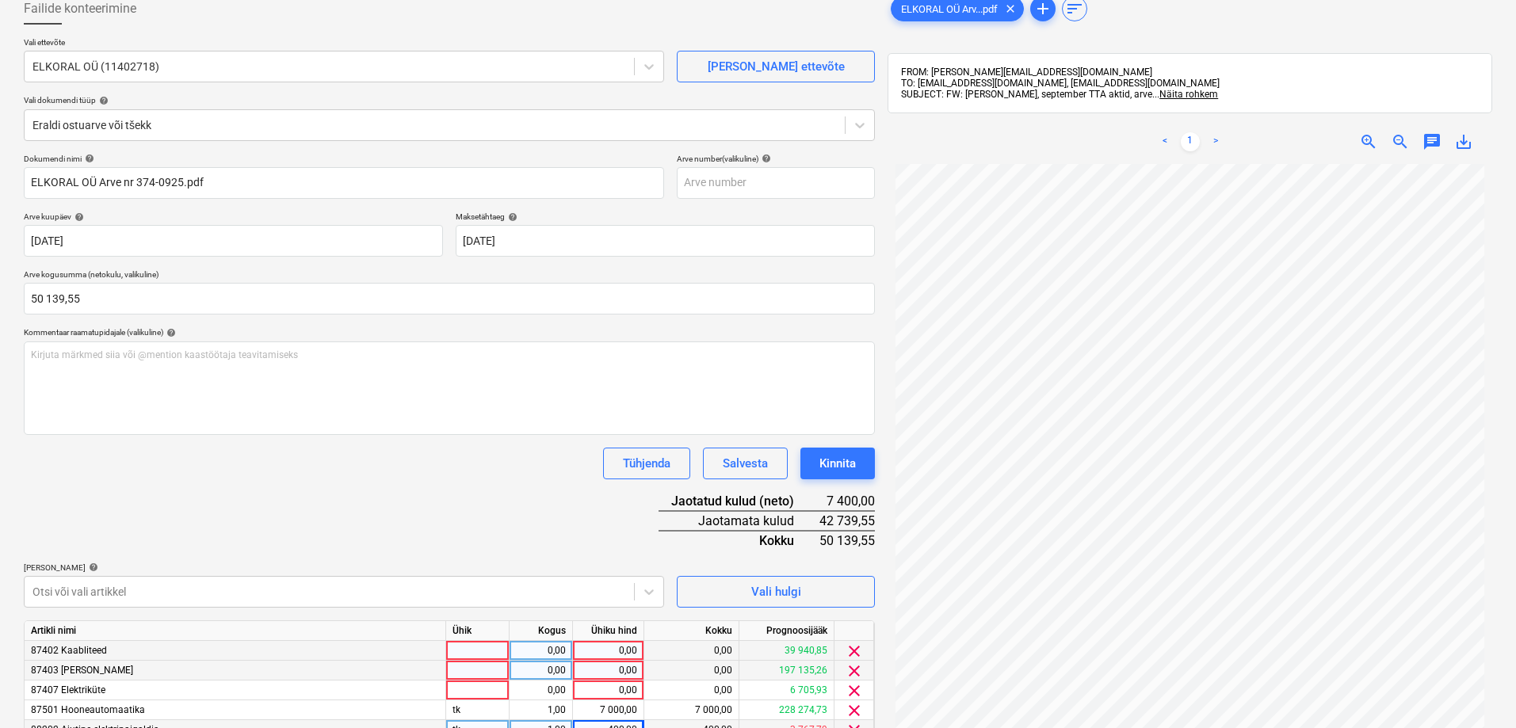
scroll to position [67, 0]
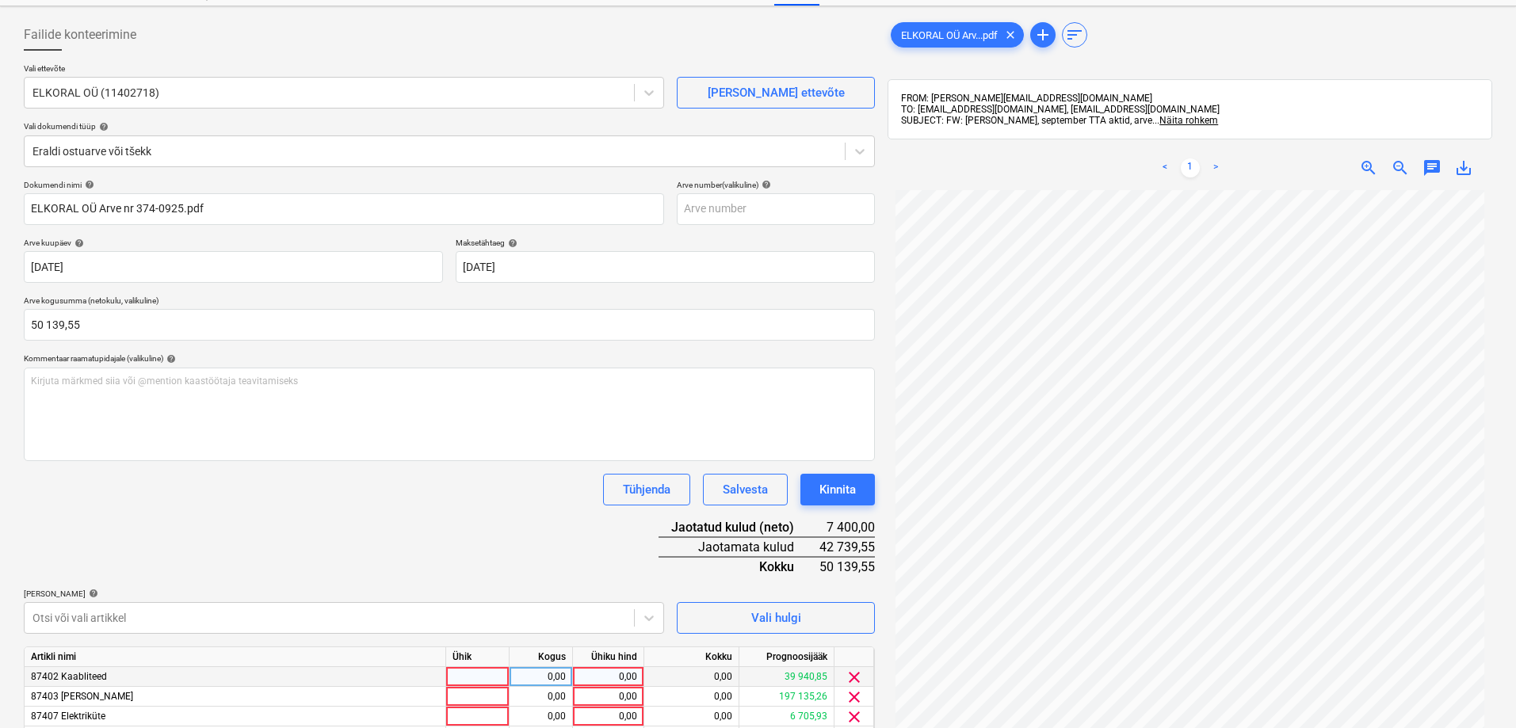
click at [612, 676] on div "0,00" at bounding box center [608, 677] width 58 height 20
type input "8000"
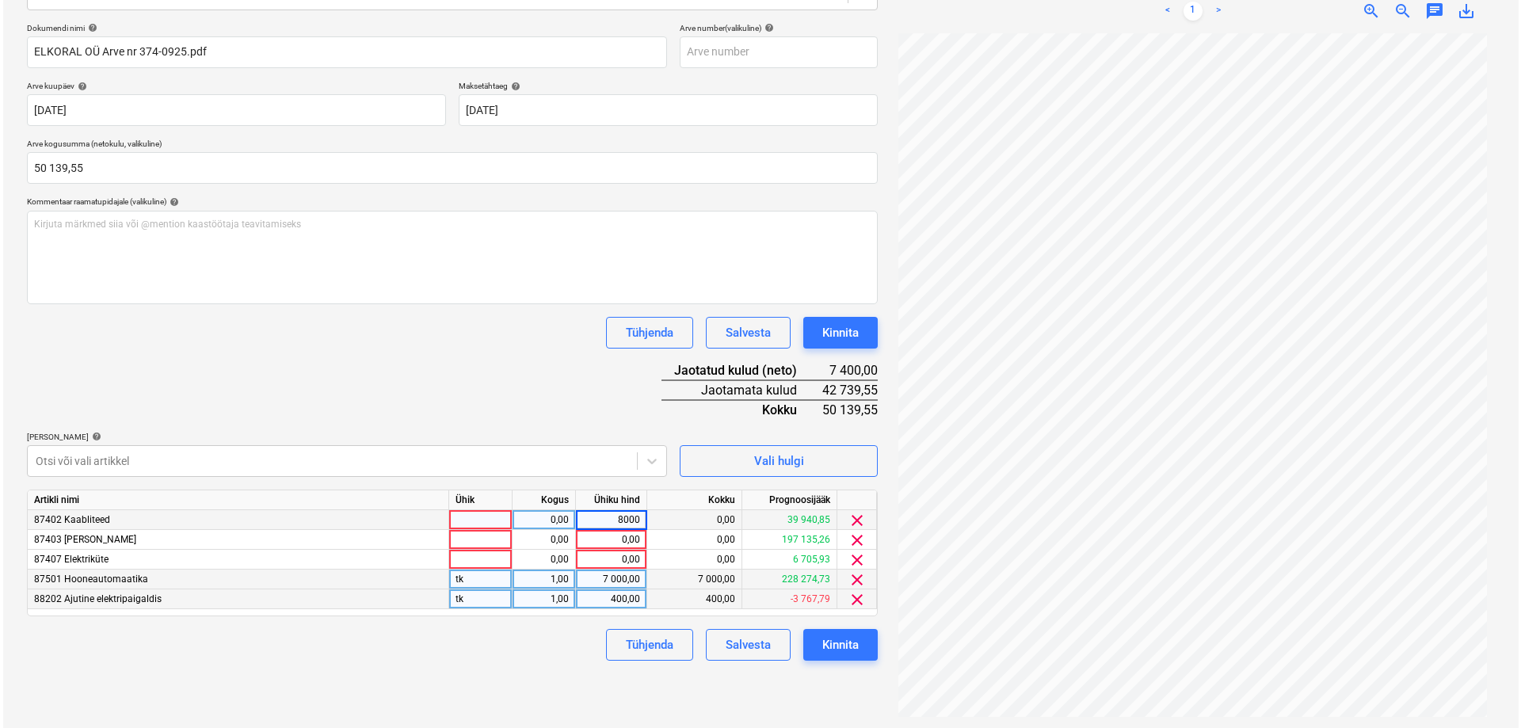
scroll to position [225, 0]
click at [654, 547] on div "0,00" at bounding box center [691, 538] width 95 height 20
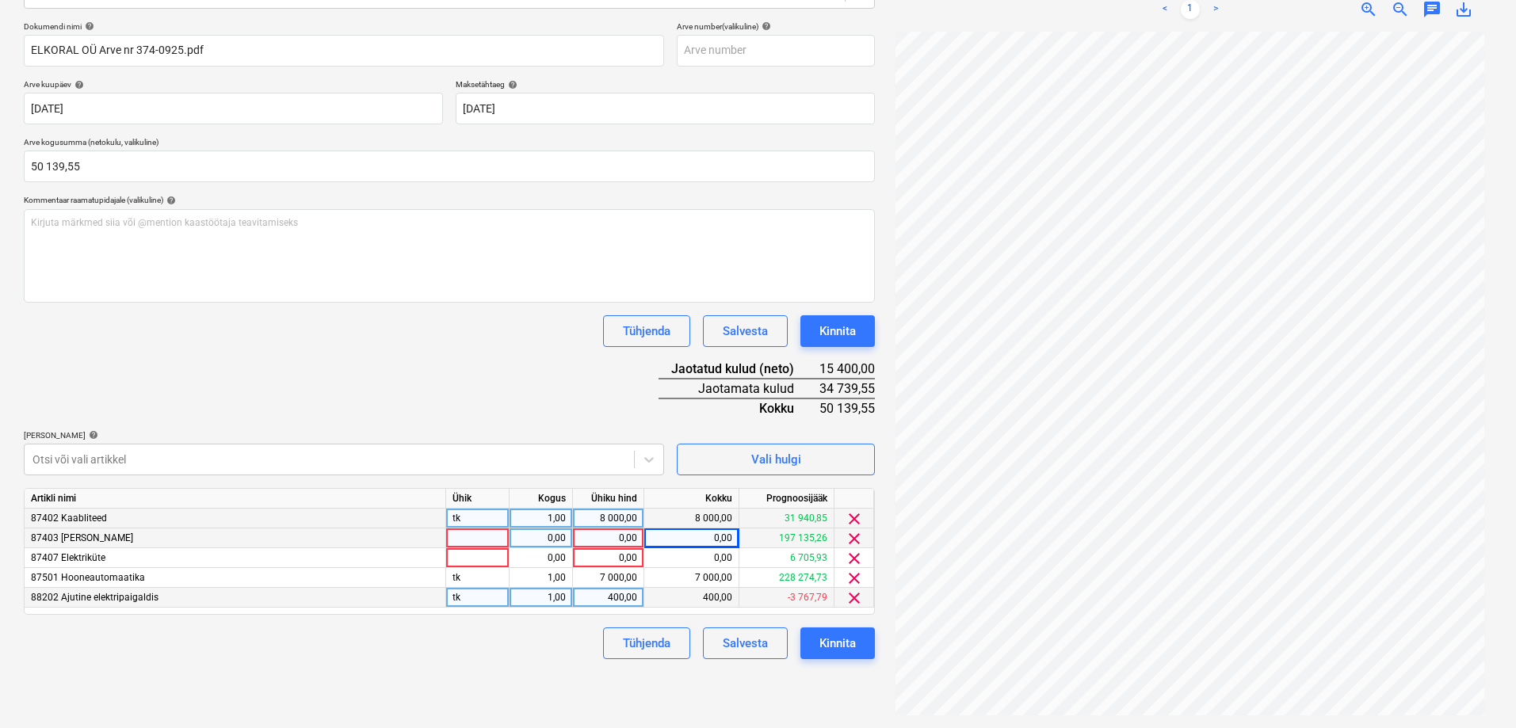
click at [607, 542] on div "0,00" at bounding box center [608, 538] width 58 height 20
click at [622, 557] on div "0,00" at bounding box center [608, 558] width 58 height 20
type input "1500"
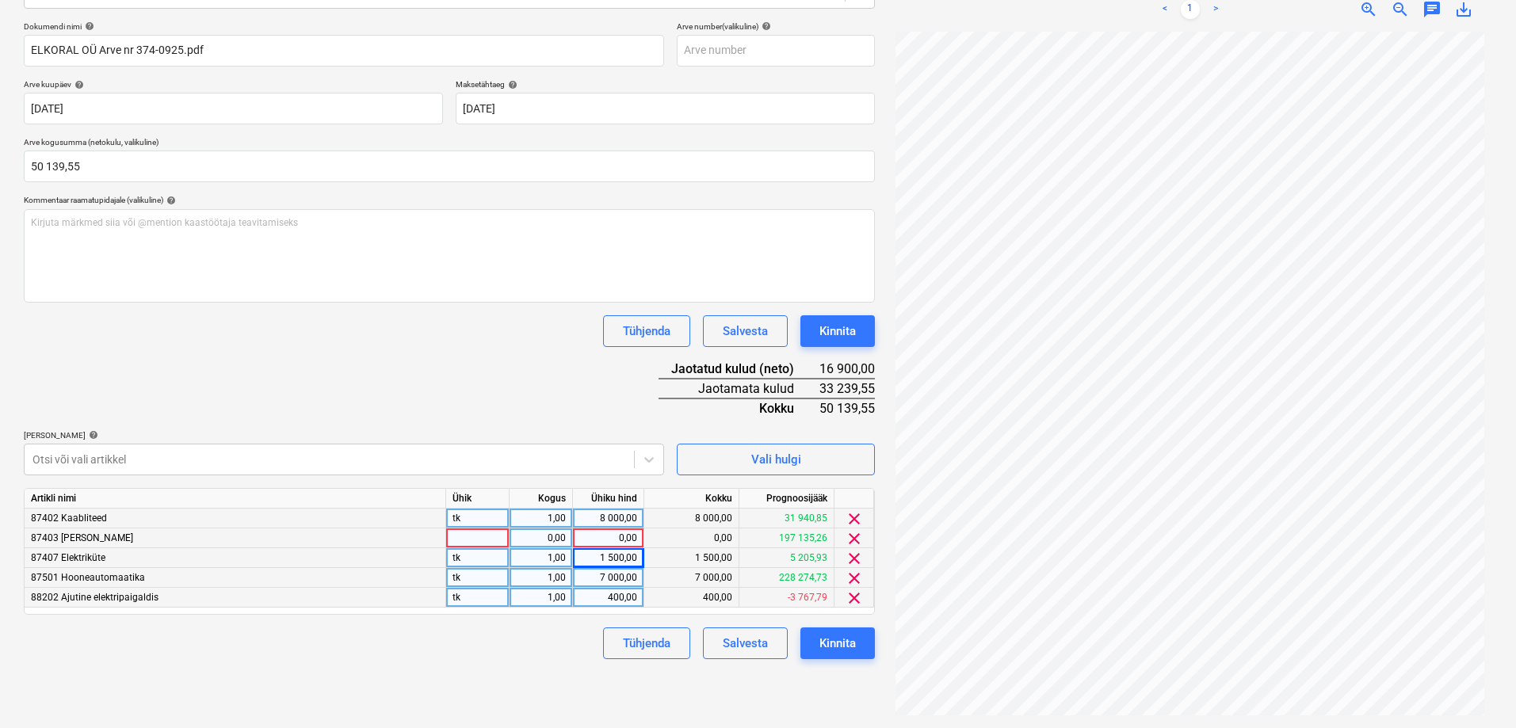
click at [572, 583] on div "1,00" at bounding box center [540, 578] width 63 height 20
click at [620, 536] on div "0,00" at bounding box center [608, 538] width 58 height 20
type input "33239,55"
click at [468, 666] on div "Failide konteerimine Vali ettevõte ELKORAL OÜ (11402718) [PERSON_NAME] uus ette…" at bounding box center [449, 288] width 864 height 868
click at [834, 639] on div "Kinnita" at bounding box center [837, 643] width 36 height 21
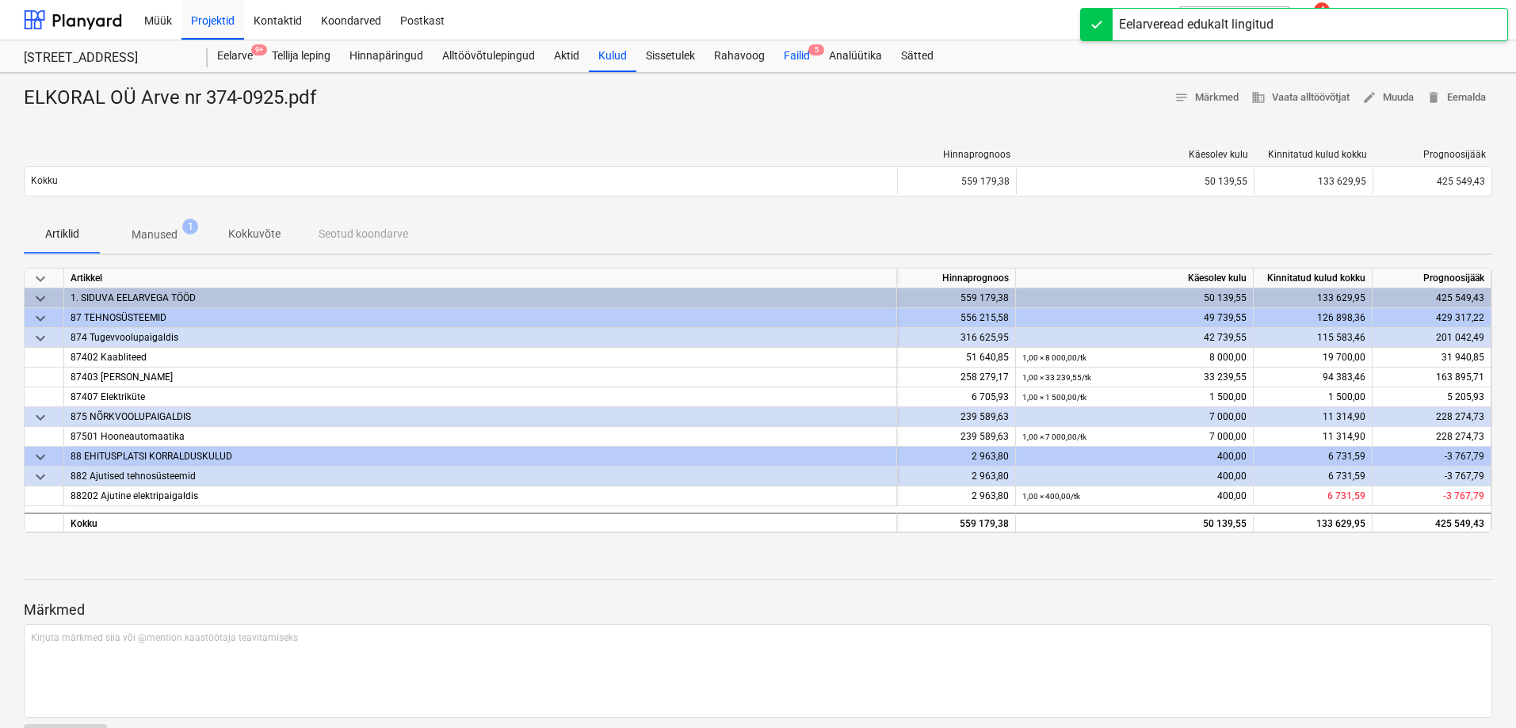
click at [804, 55] on div "Failid 5" at bounding box center [796, 56] width 45 height 32
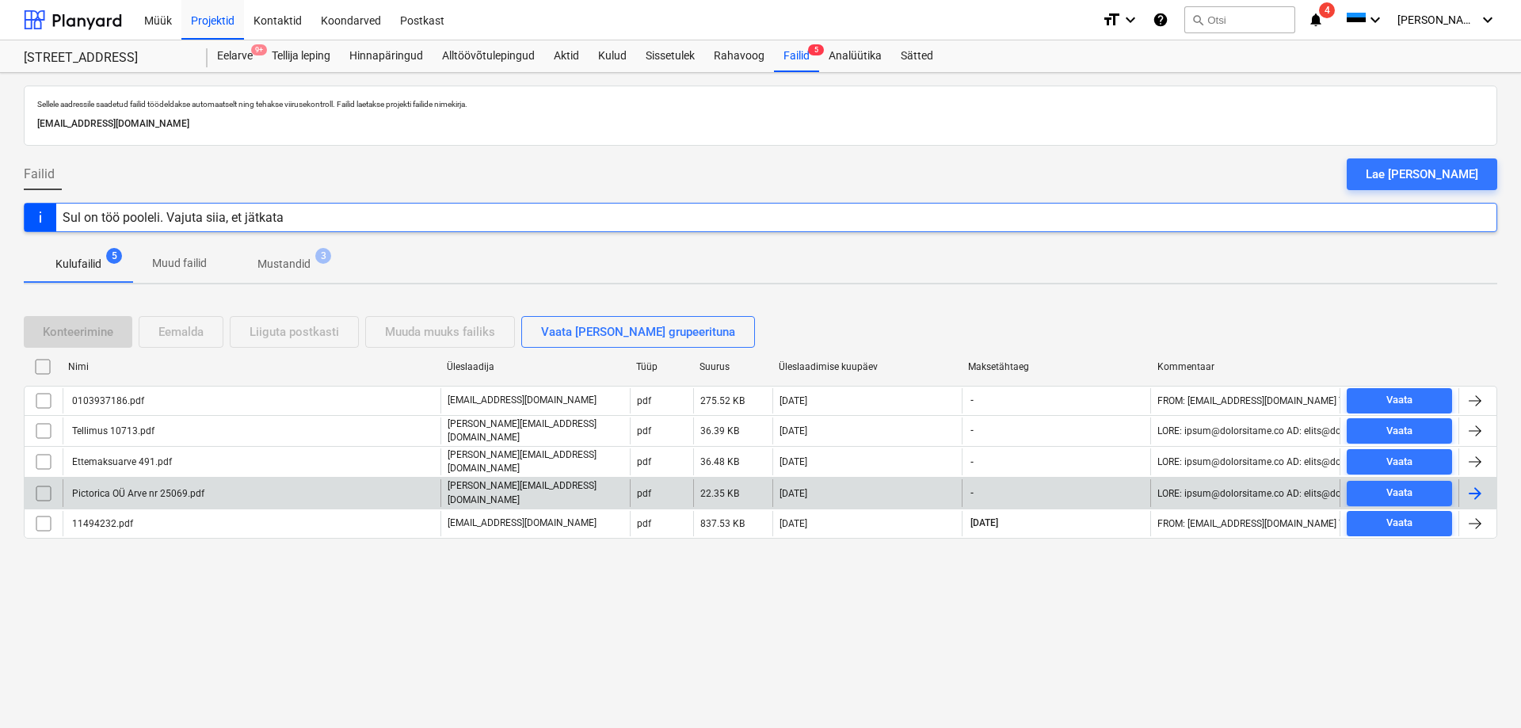
click at [120, 488] on div "Pictorica OÜ Arve nr 25069.pdf" at bounding box center [137, 493] width 135 height 11
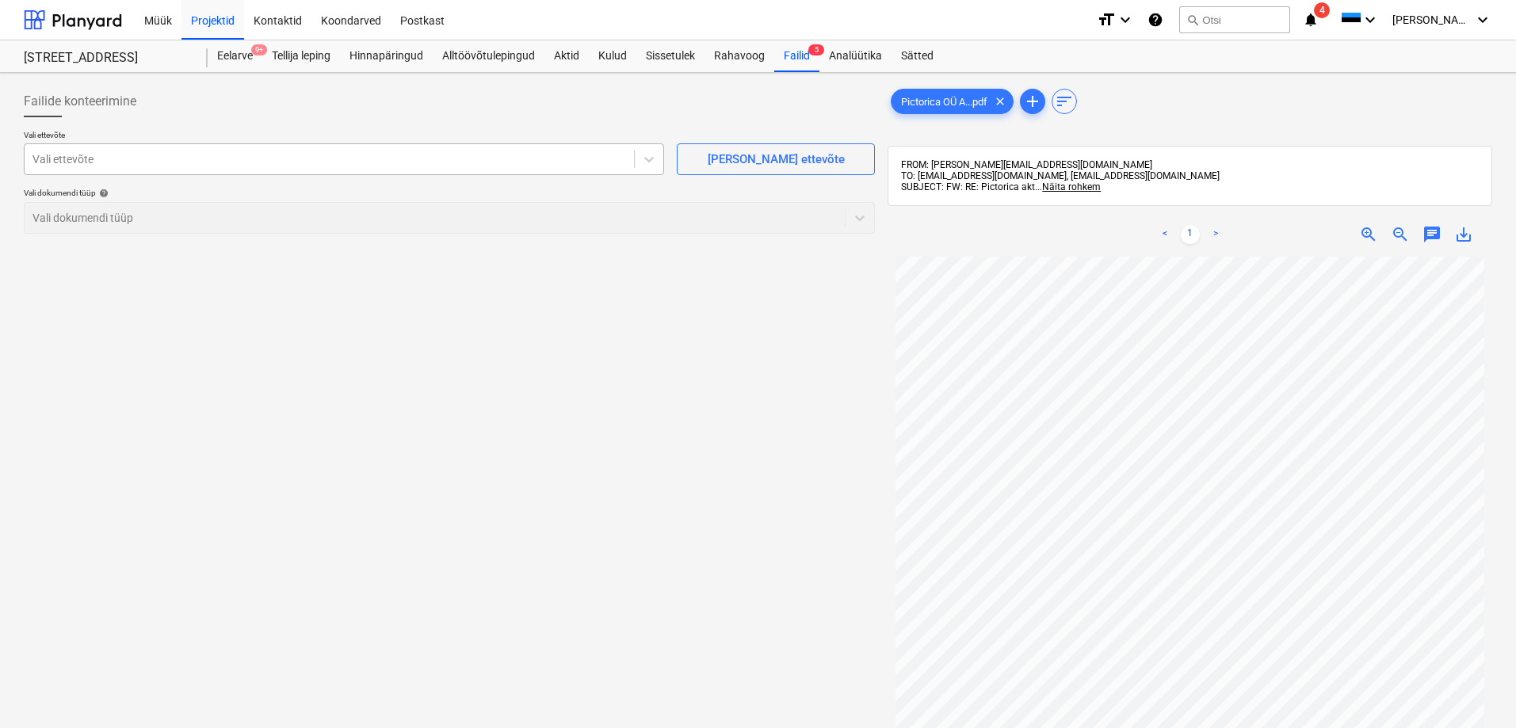
click at [86, 157] on div at bounding box center [328, 159] width 593 height 16
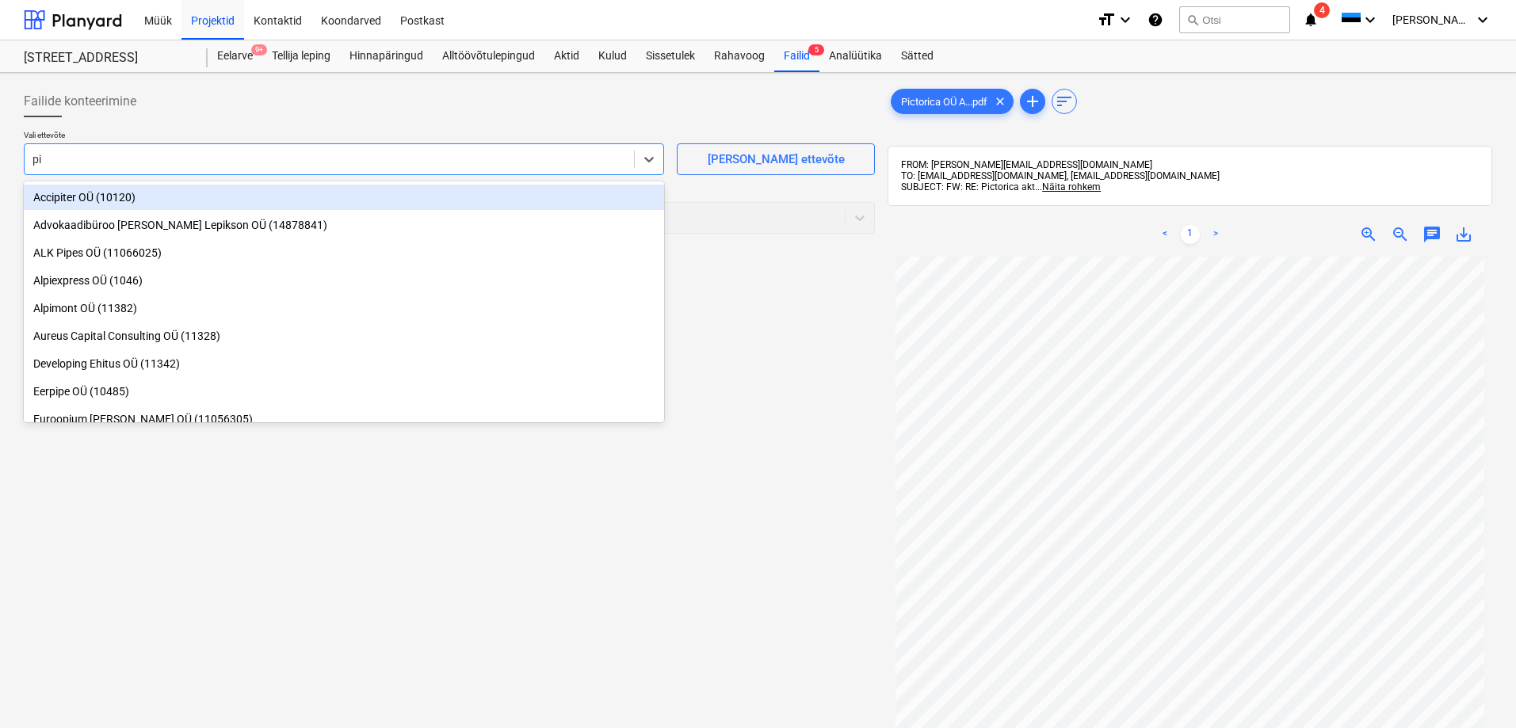
type input "pic"
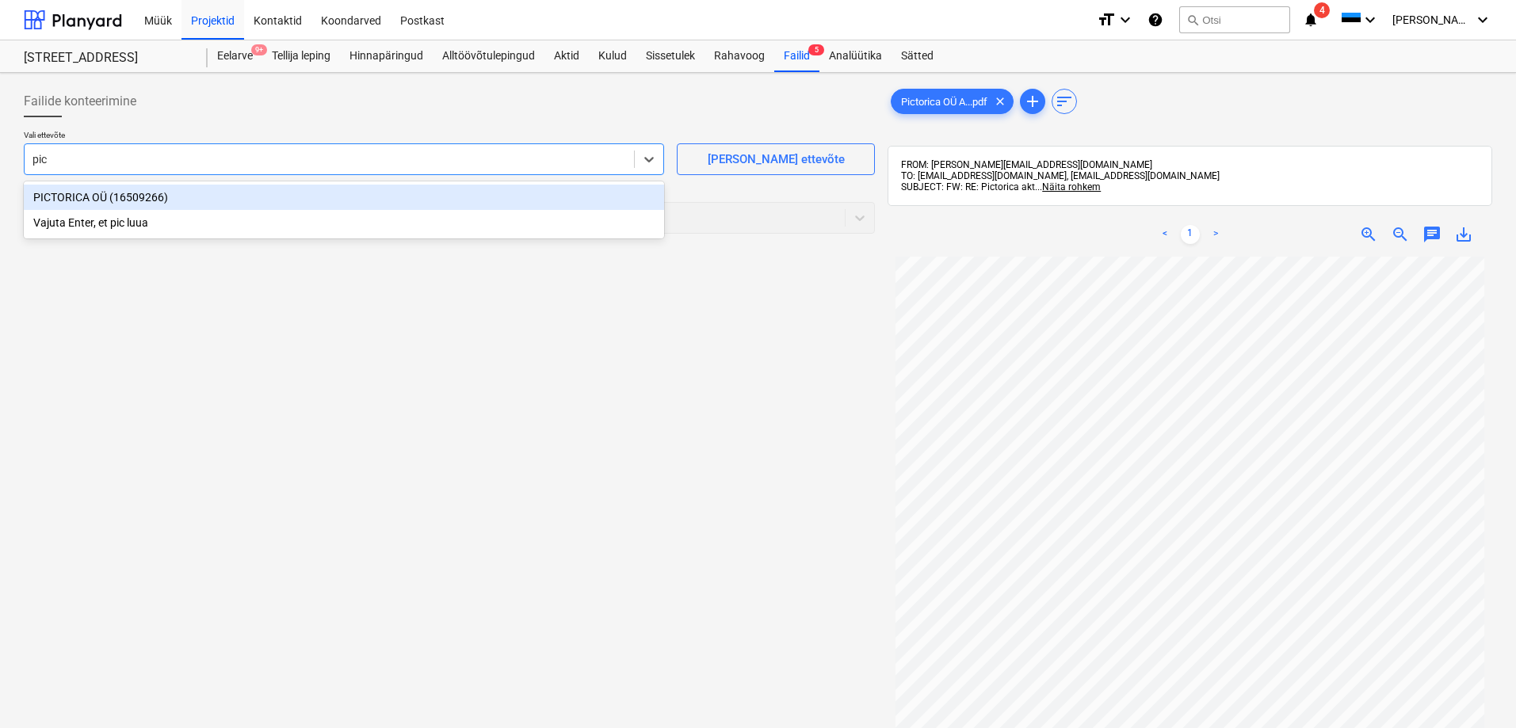
click at [69, 197] on div "PICTORICA OÜ (16509266)" at bounding box center [344, 197] width 640 height 25
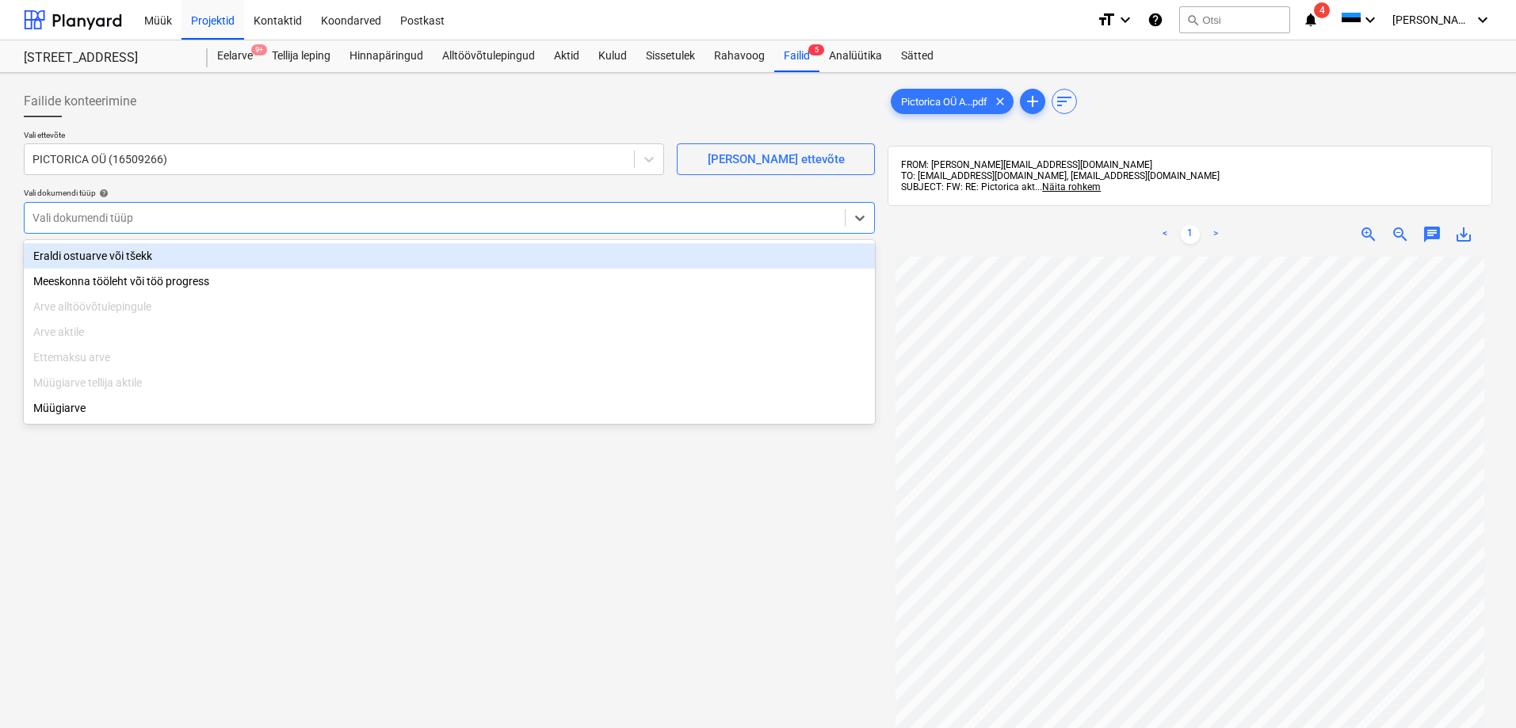
click at [111, 217] on div at bounding box center [434, 218] width 804 height 16
click at [117, 250] on div "Eraldi ostuarve või tšekk" at bounding box center [449, 255] width 851 height 25
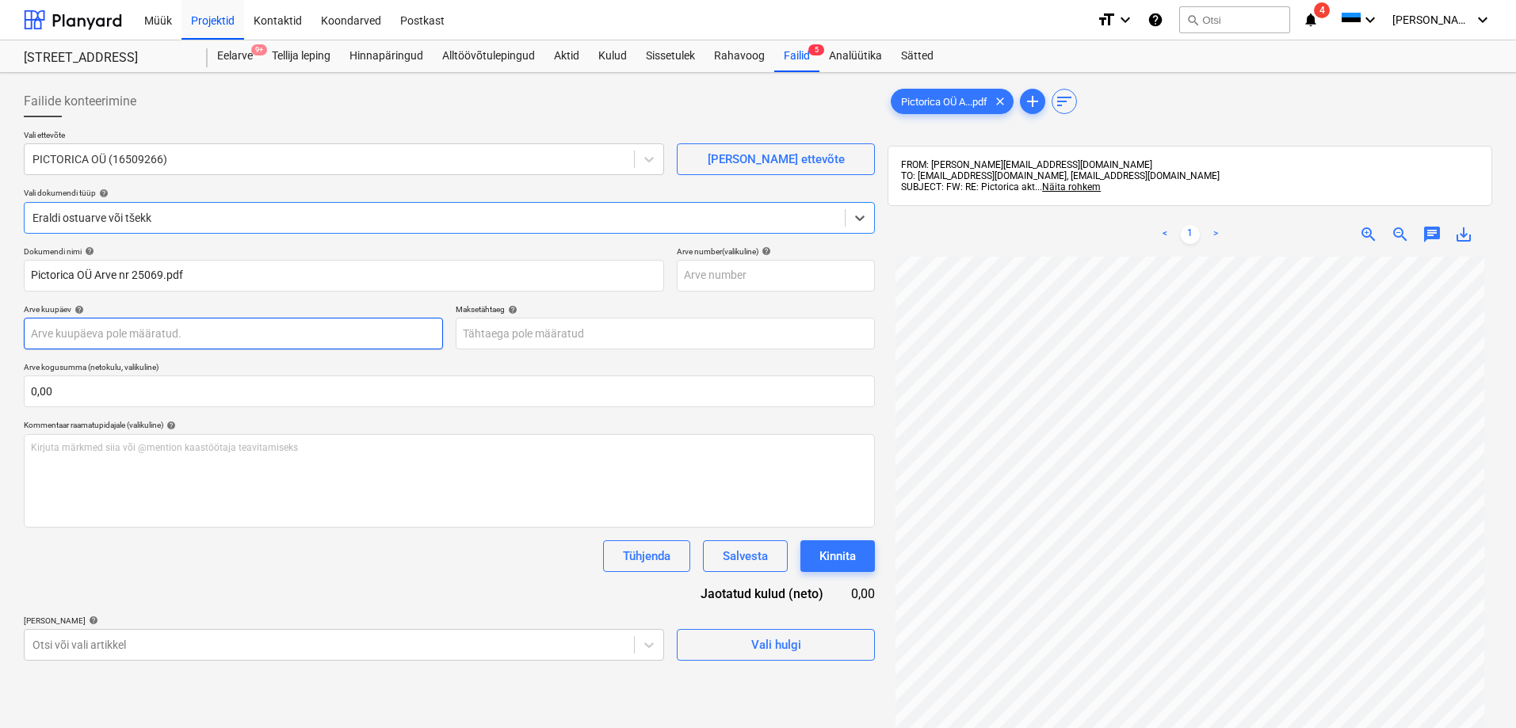
click at [105, 334] on body "Müük Projektid Kontaktid Koondarved Postkast format_size keyboard_arrow_down he…" at bounding box center [758, 364] width 1516 height 728
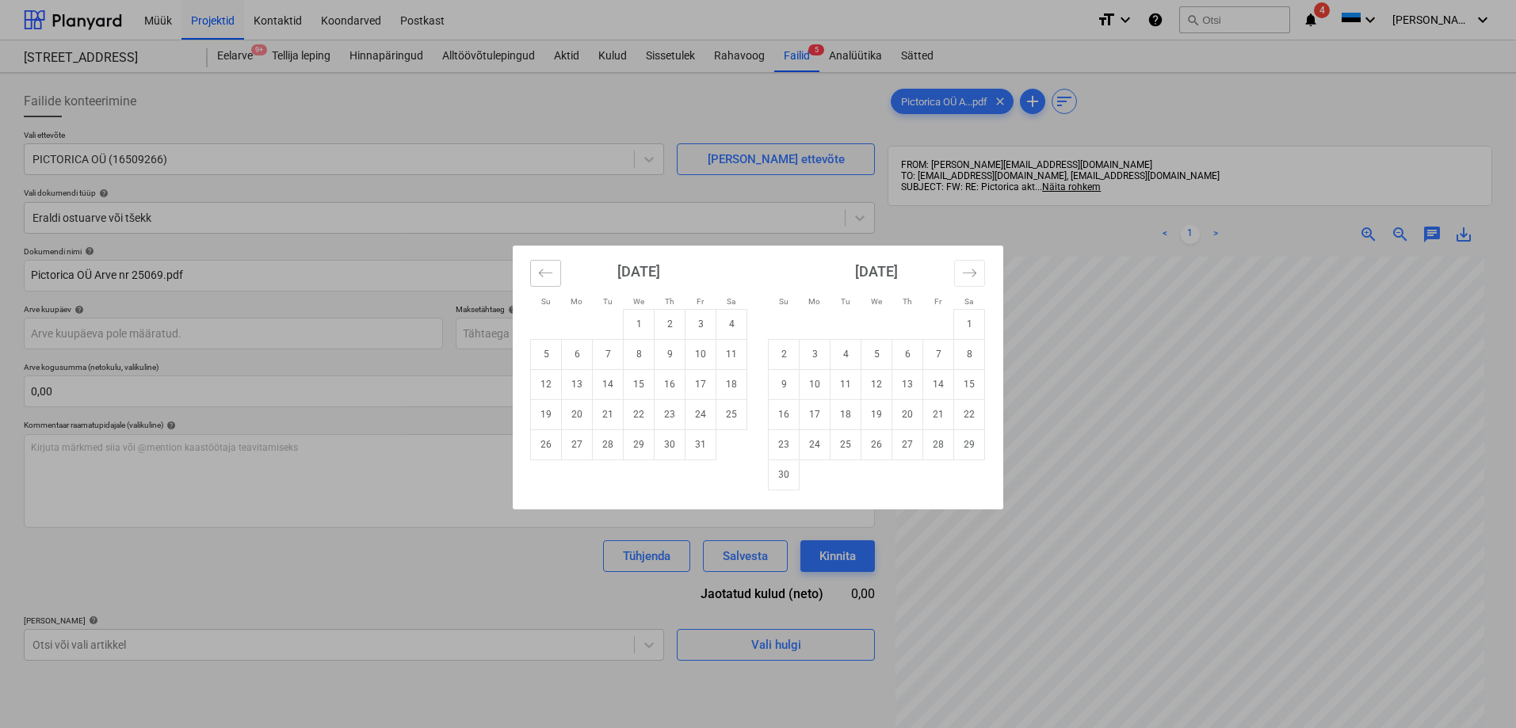
click at [542, 273] on icon "Move backward to switch to the previous month." at bounding box center [545, 273] width 13 height 8
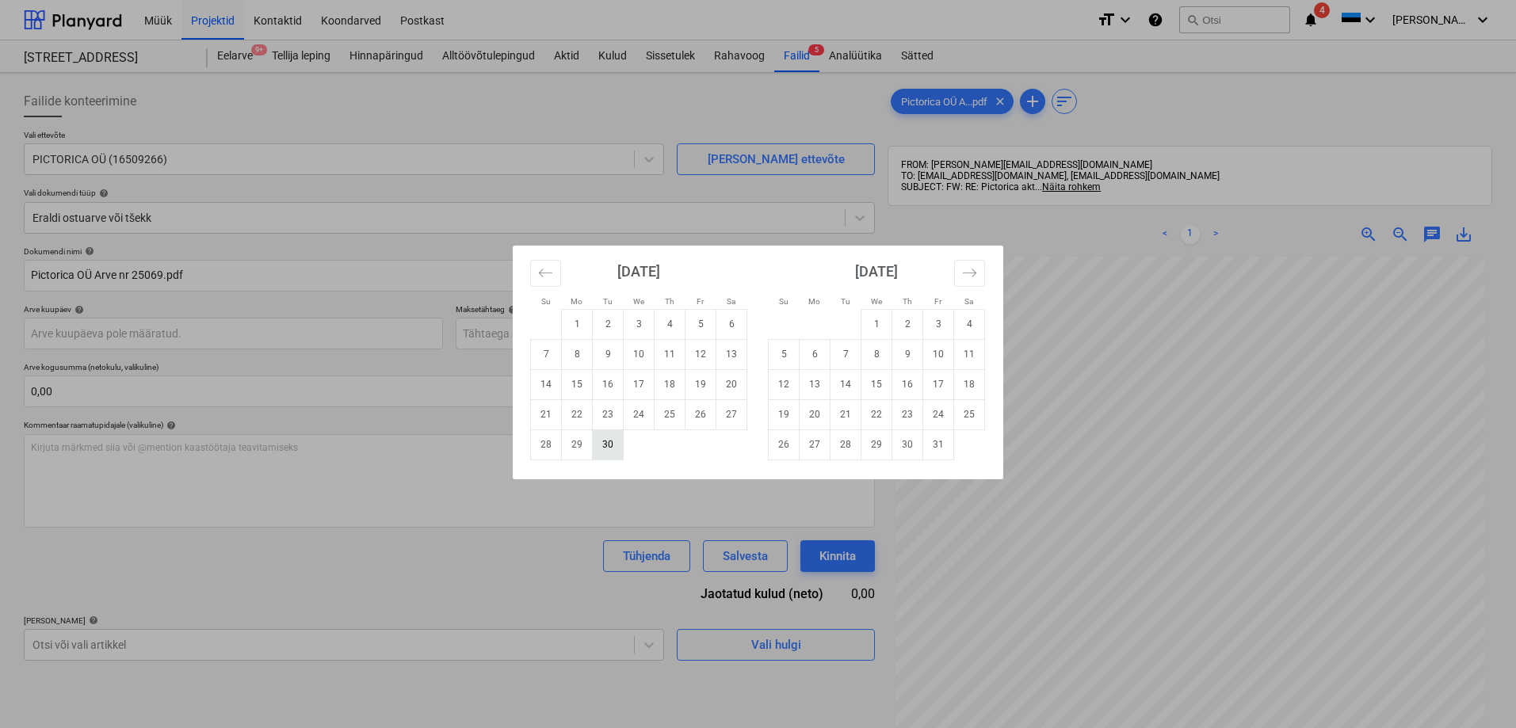
click at [607, 444] on td "30" at bounding box center [608, 444] width 31 height 30
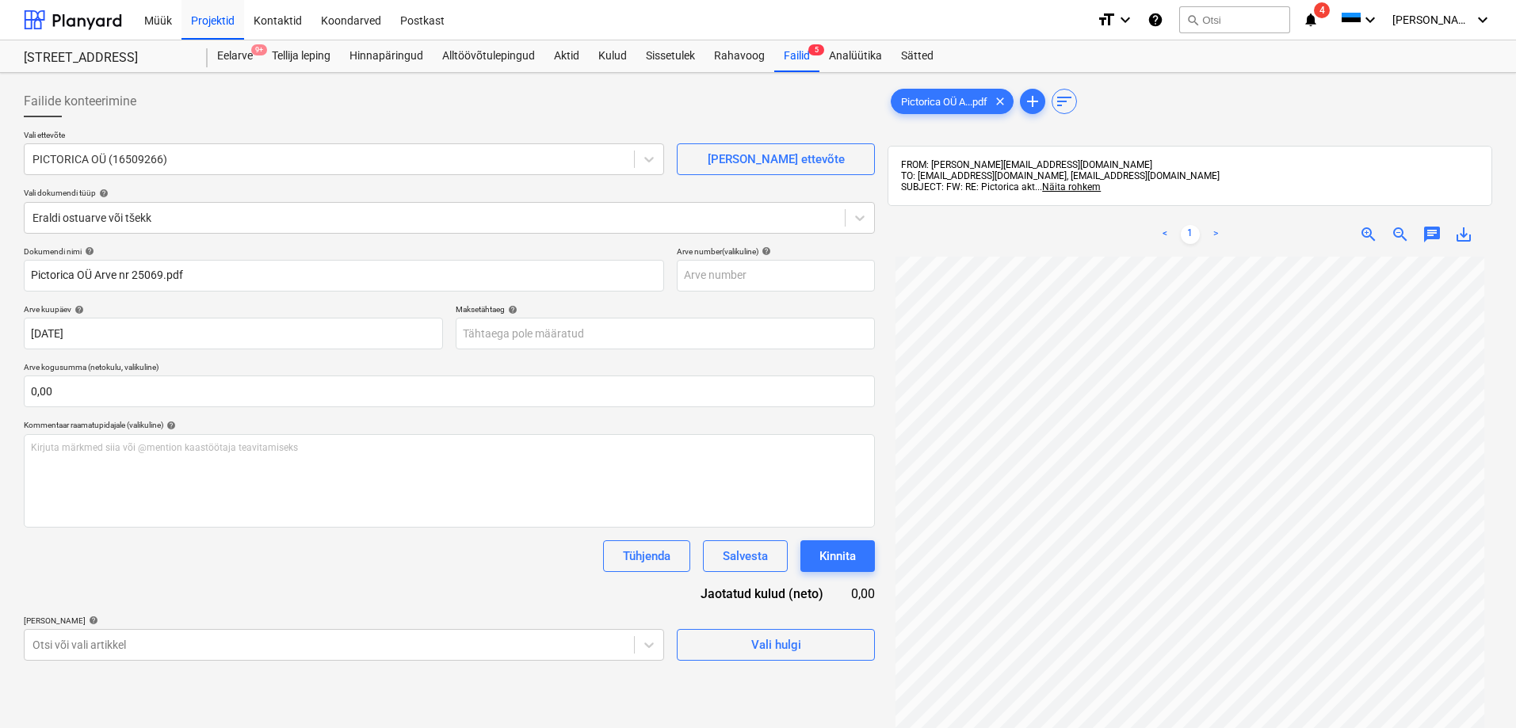
type input "[DATE]"
click at [532, 333] on body "Müük Projektid Kontaktid Koondarved Postkast format_size keyboard_arrow_down he…" at bounding box center [758, 364] width 1516 height 728
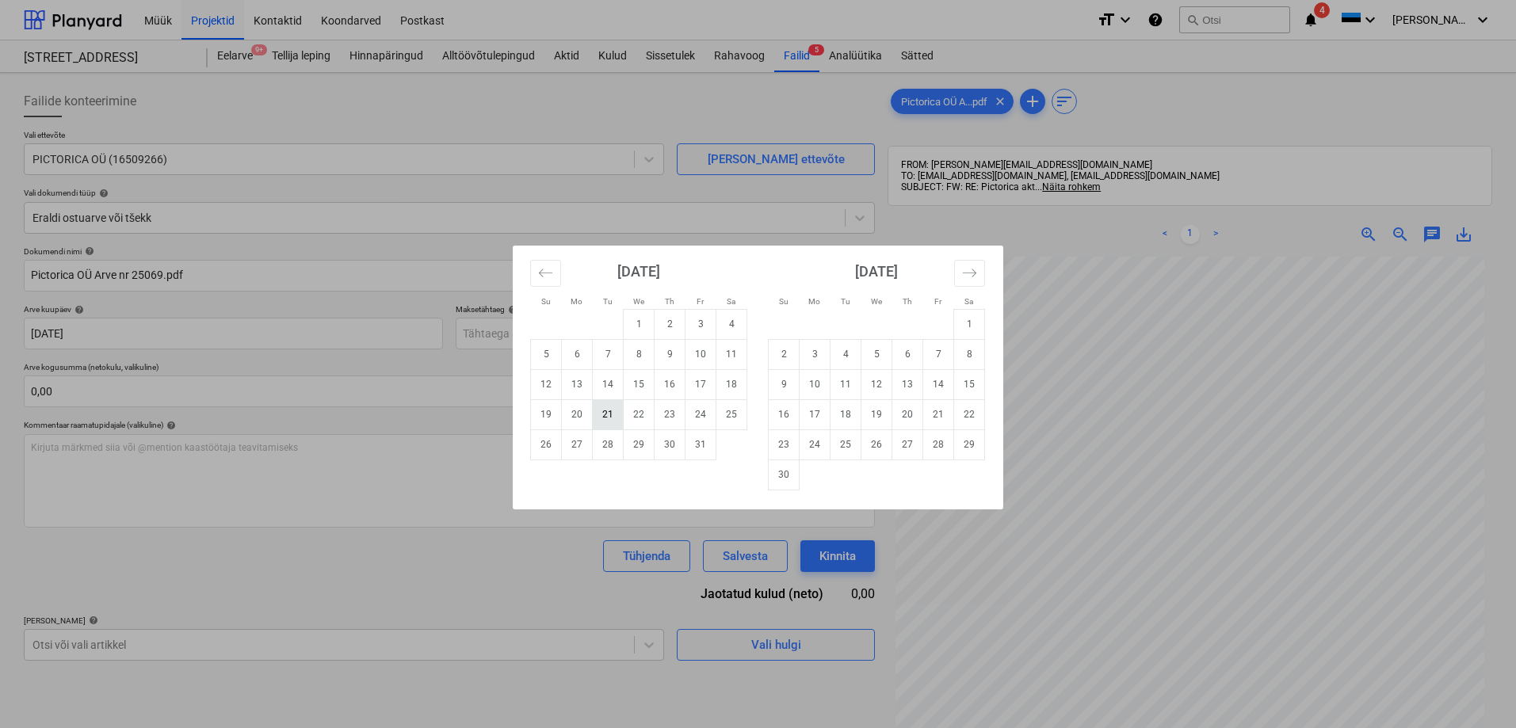
click at [605, 414] on td "21" at bounding box center [608, 414] width 31 height 30
type input "[DATE]"
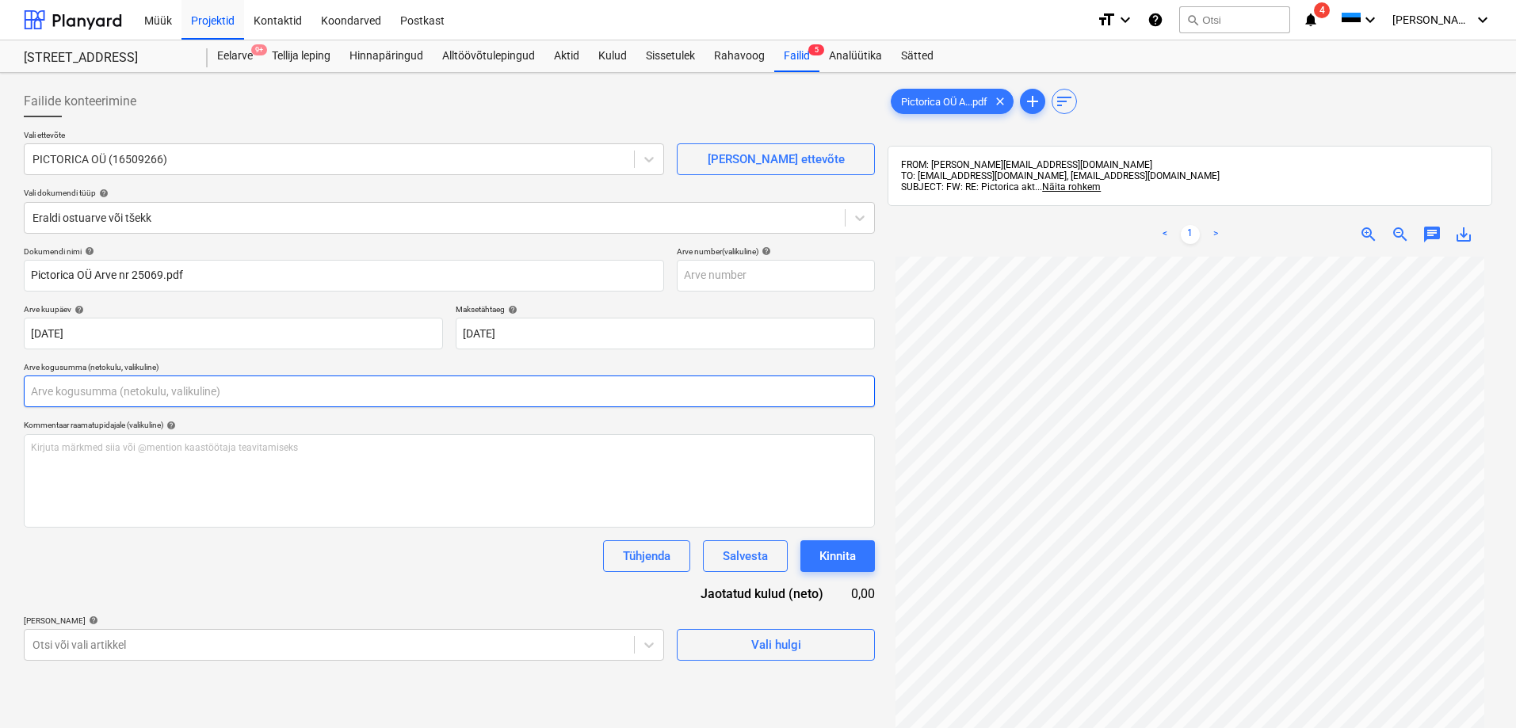
click at [420, 395] on input "text" at bounding box center [449, 392] width 851 height 32
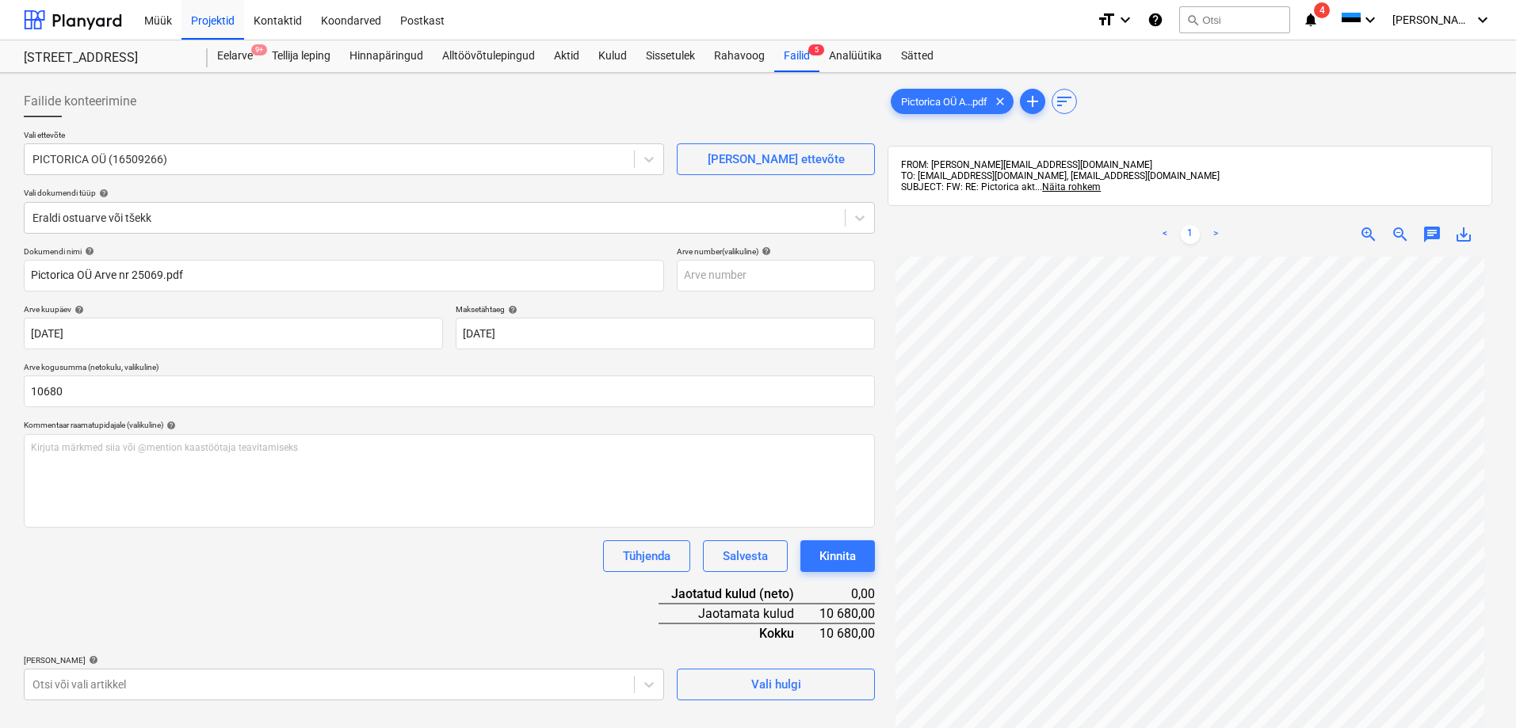
type input "10 680,00"
click at [246, 551] on div "Tühjenda Salvesta Kinnita" at bounding box center [449, 556] width 851 height 32
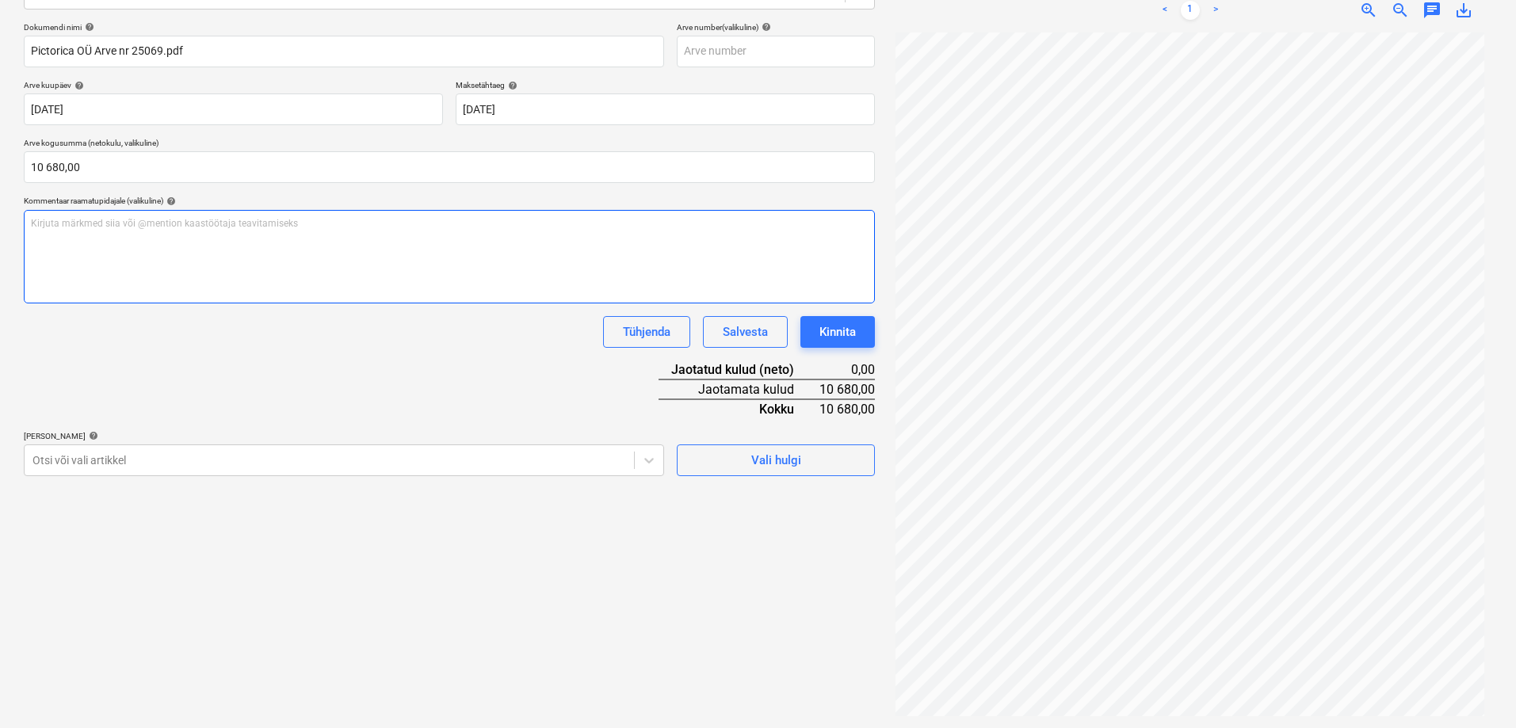
scroll to position [225, 0]
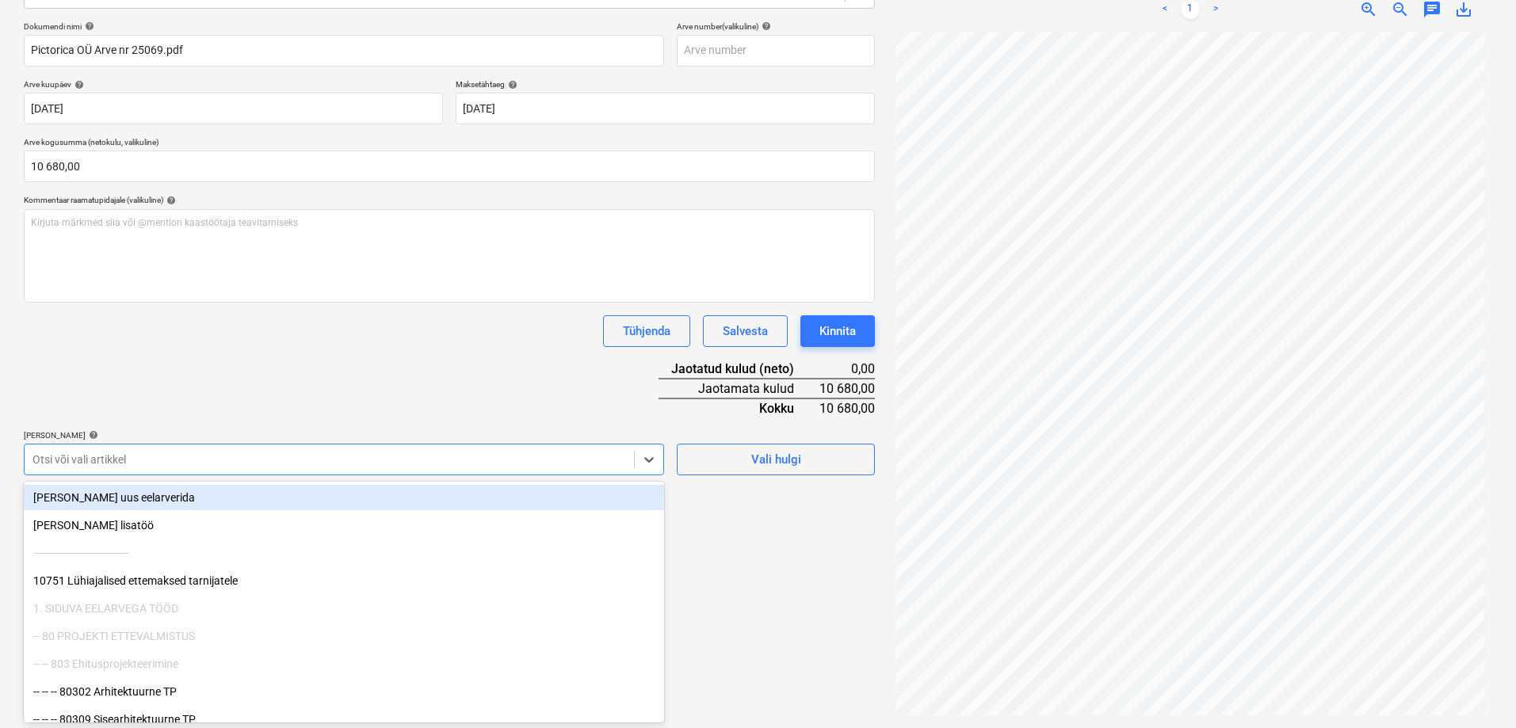
click at [89, 452] on div at bounding box center [328, 460] width 593 height 16
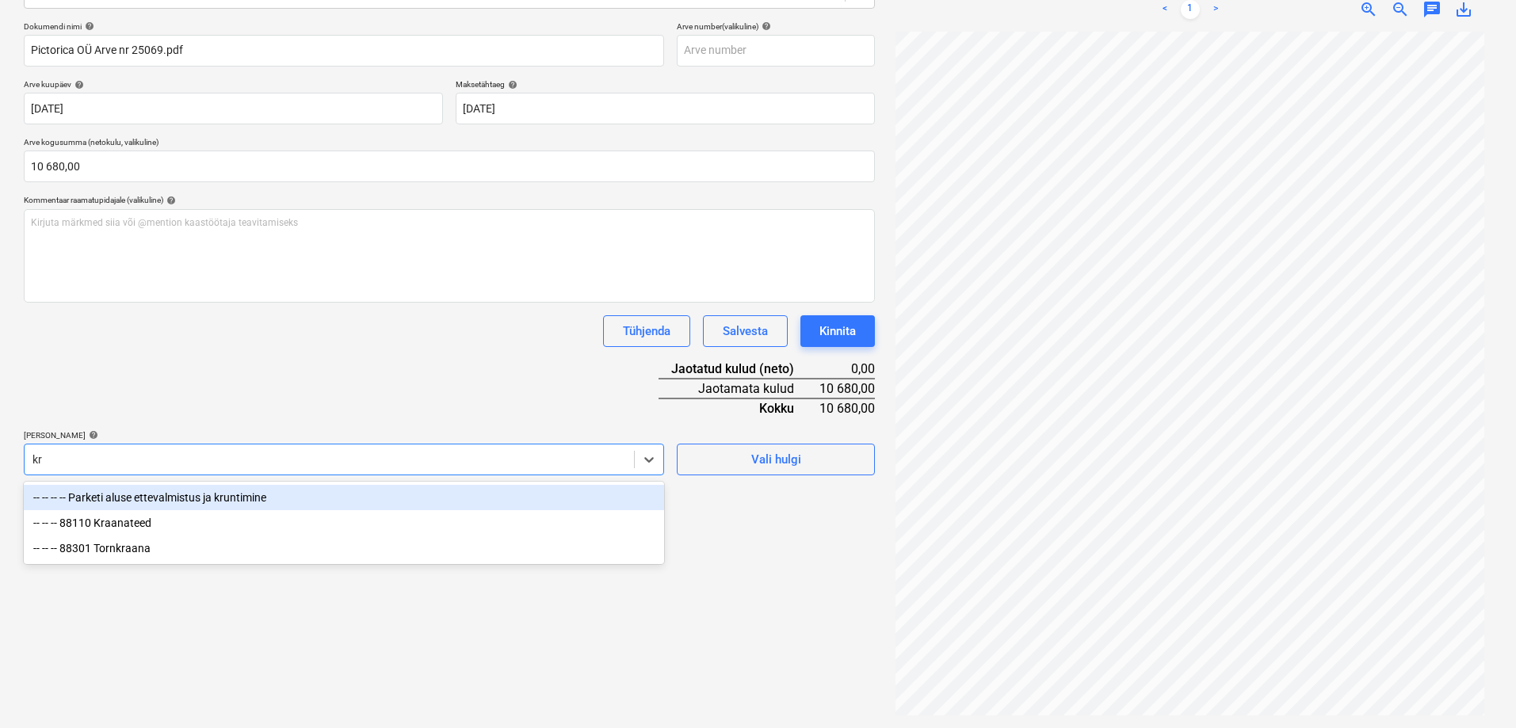
type input "k"
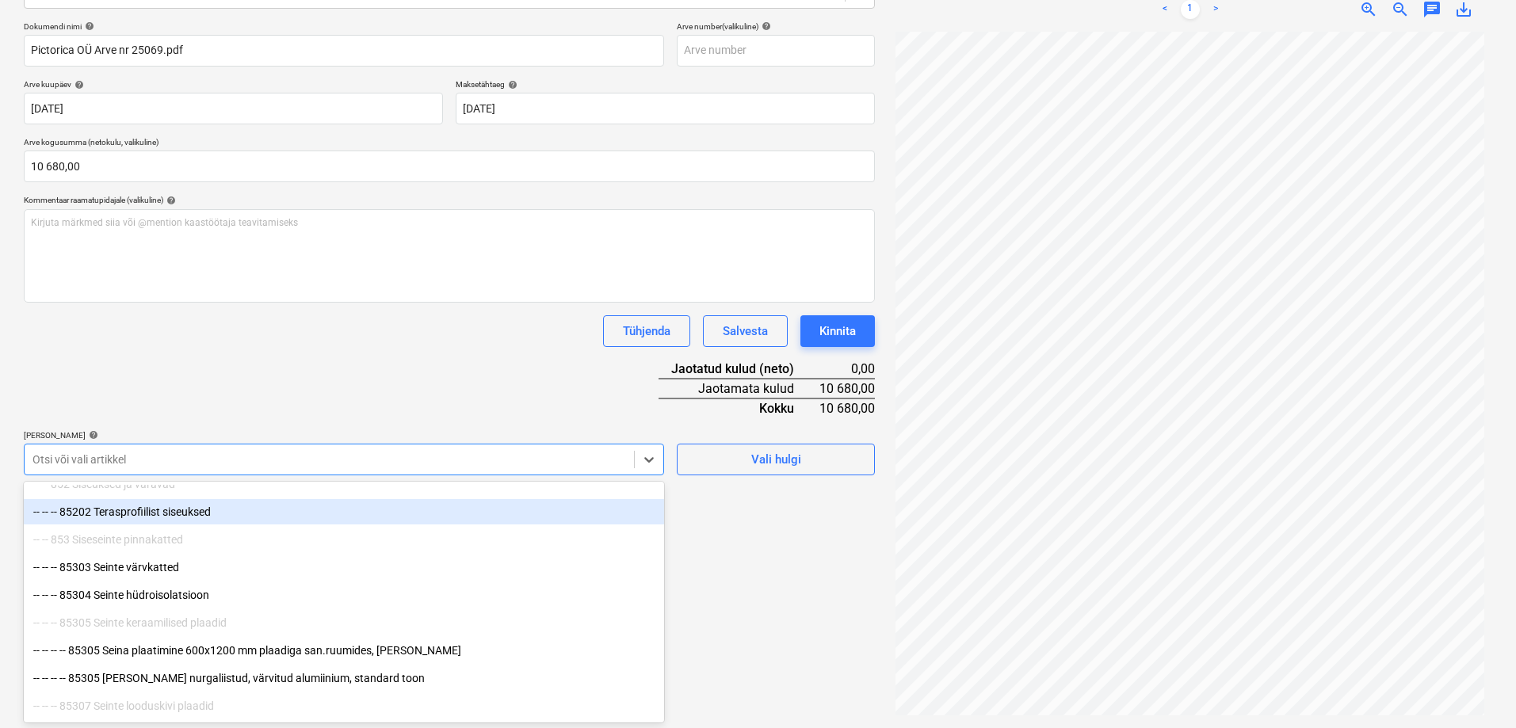
scroll to position [9840, 0]
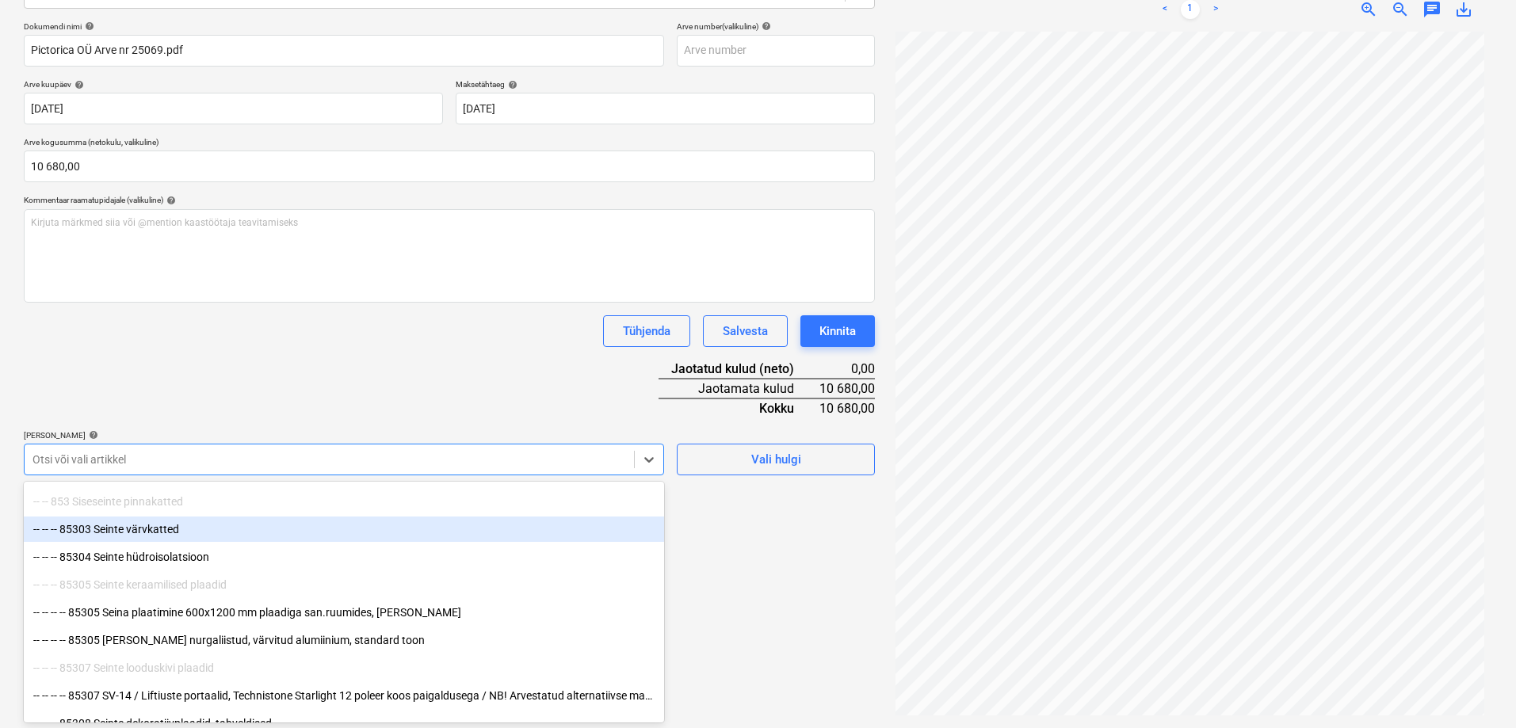
click at [165, 525] on div "-- -- -- 85303 Seinte värvkatted" at bounding box center [344, 529] width 640 height 25
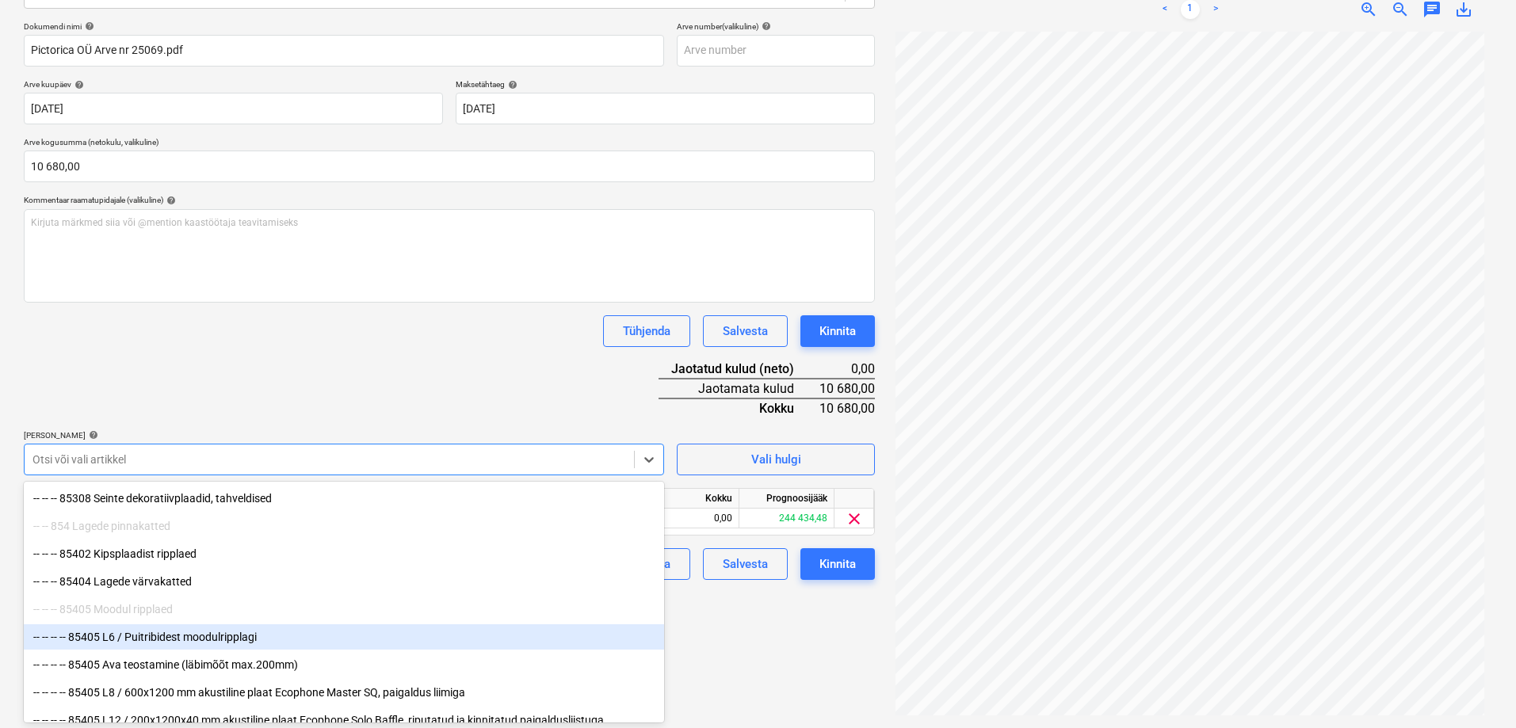
scroll to position [9999, 0]
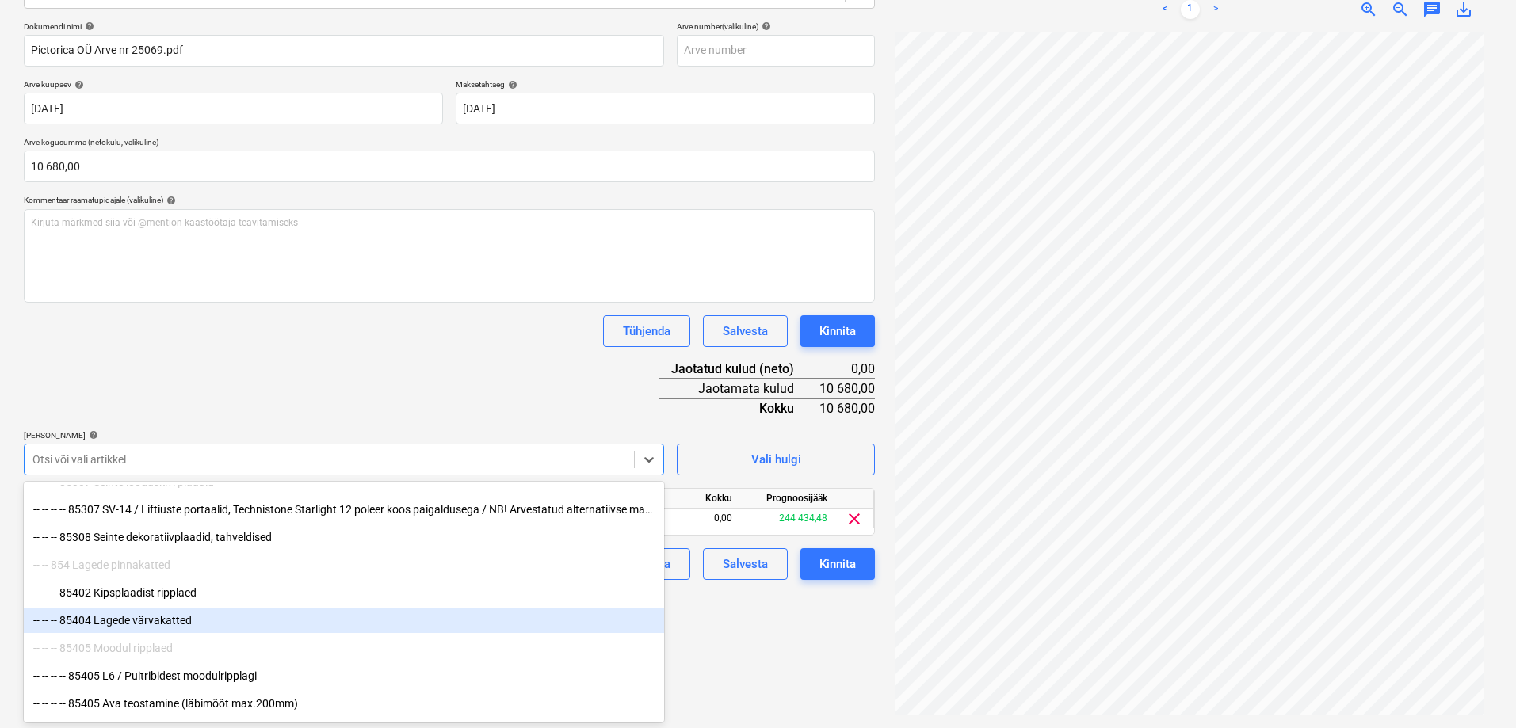
click at [147, 615] on div "-- -- -- 85404 Lagede värvakatted" at bounding box center [344, 620] width 640 height 25
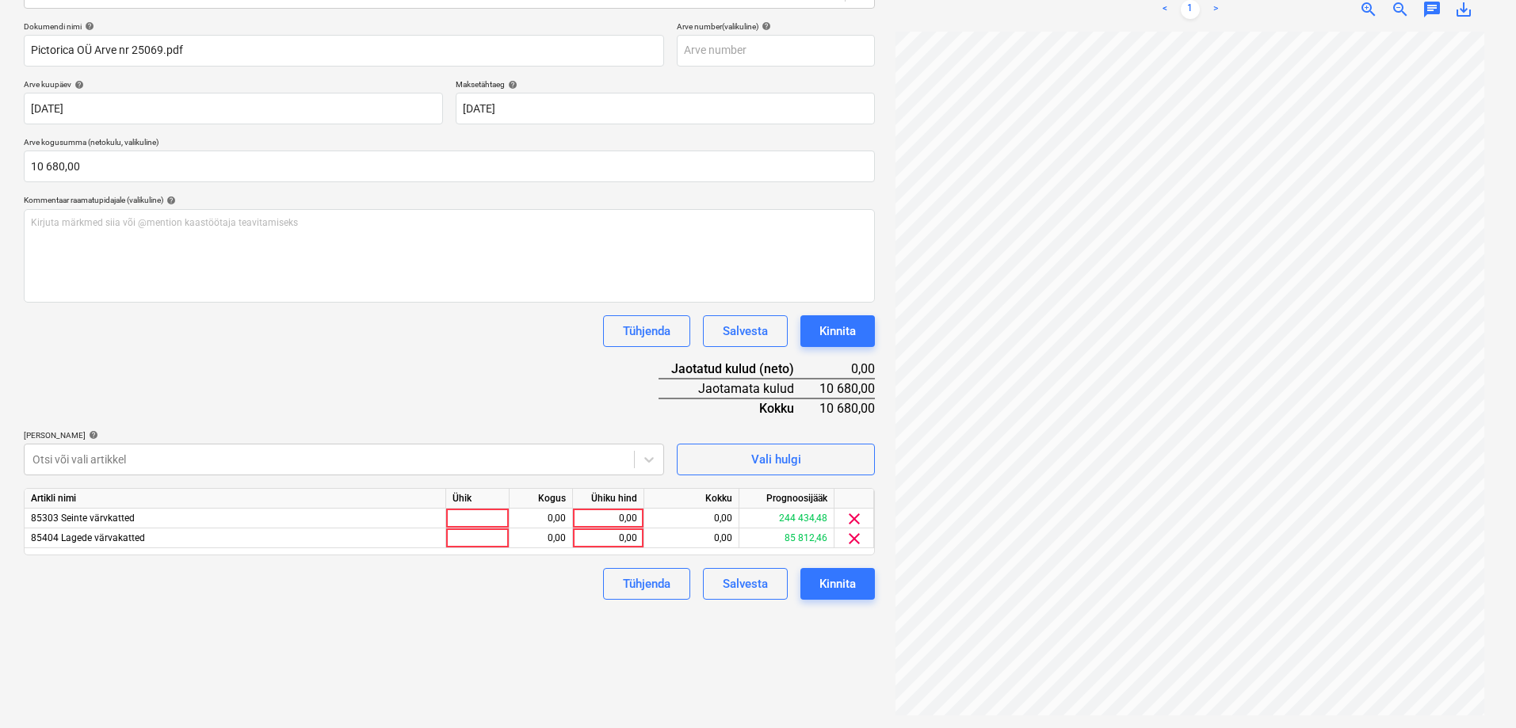
click at [769, 669] on div "Failide konteerimine Vali ettevõte PICTORICA OÜ (16509266) [PERSON_NAME] uus et…" at bounding box center [449, 288] width 864 height 868
click at [817, 649] on div "Failide konteerimine Vali ettevõte PICTORICA OÜ (16509266) [PERSON_NAME] uus et…" at bounding box center [449, 288] width 864 height 868
click at [120, 460] on div at bounding box center [328, 460] width 593 height 16
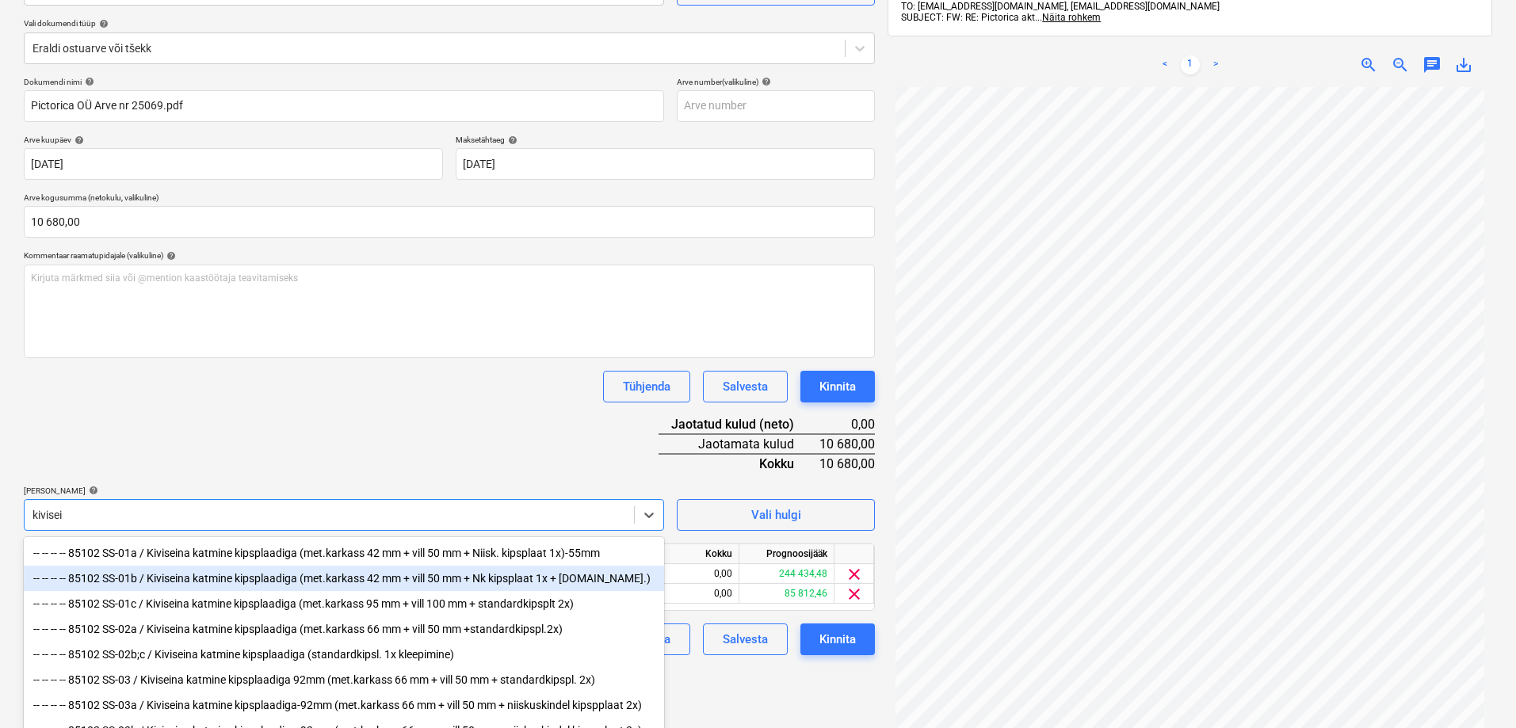
scroll to position [146, 0]
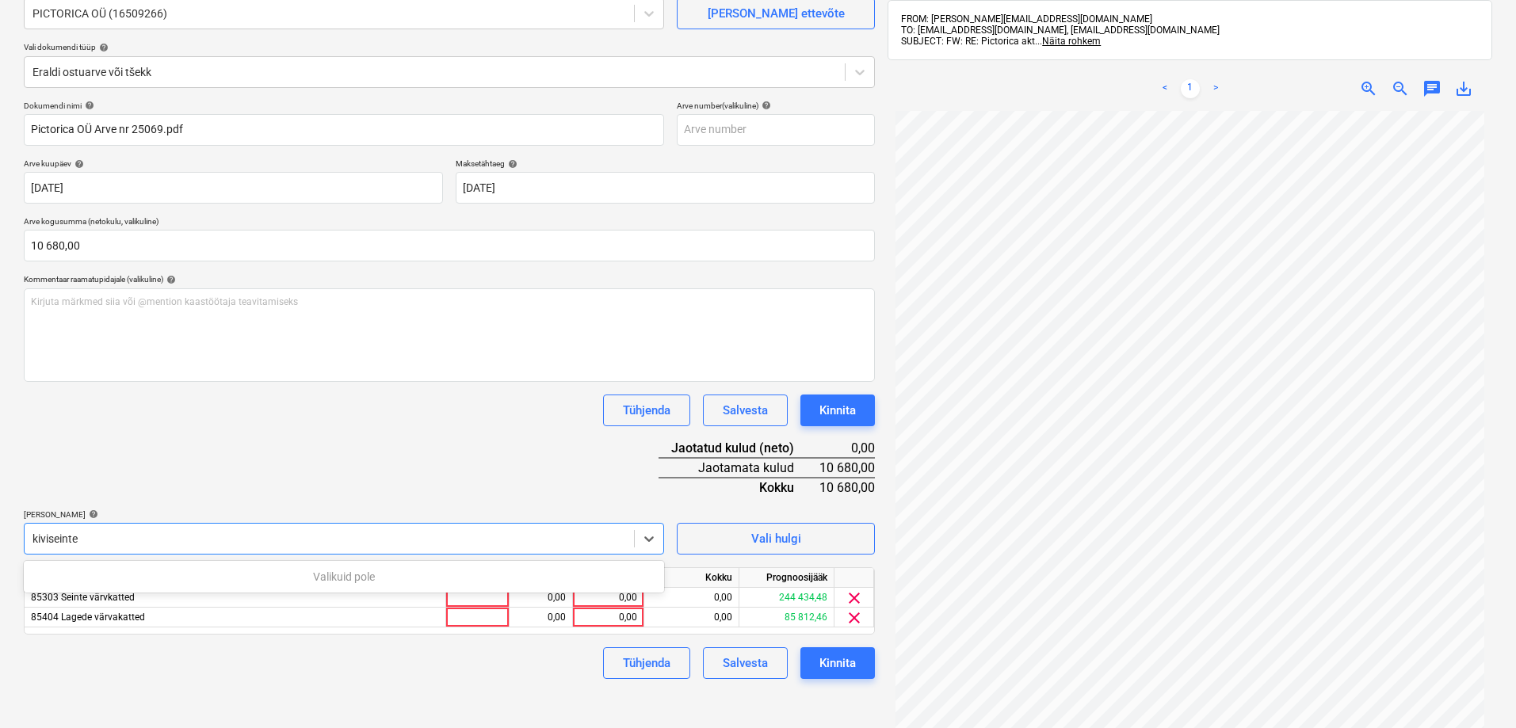
type input "kiviseinte"
click at [141, 645] on div "Dokumendi nimi help Pictorica OÜ Arve nr 25069.pdf Arve number (valikuline) hel…" at bounding box center [449, 390] width 851 height 578
click at [608, 597] on div "0,00" at bounding box center [608, 598] width 58 height 20
type input "10680"
click at [465, 675] on div "Tühjenda Salvesta Kinnita" at bounding box center [449, 663] width 851 height 32
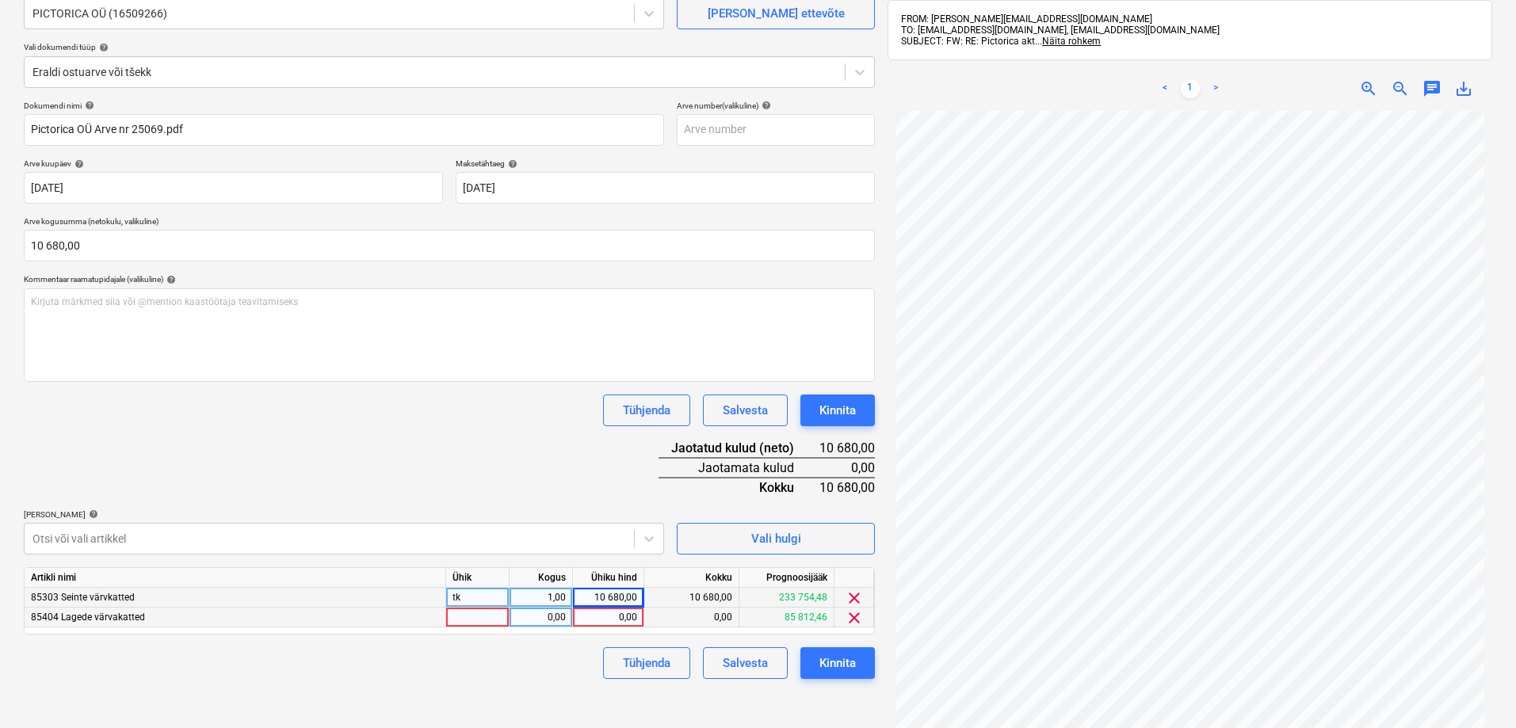
click at [853, 619] on span "clear" at bounding box center [854, 617] width 19 height 19
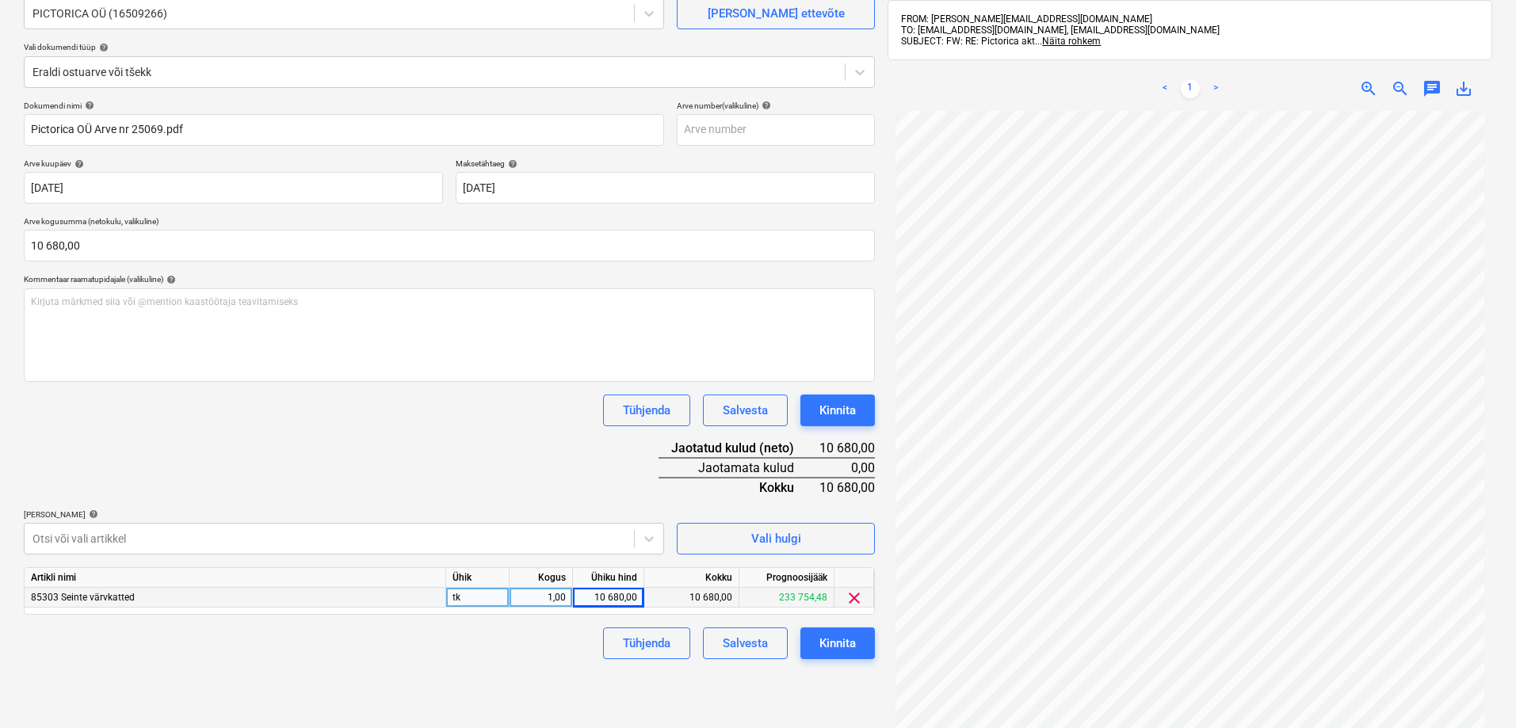
click at [799, 699] on div "Failide konteerimine Vali ettevõte PICTORICA OÜ (16509266) [PERSON_NAME] uus et…" at bounding box center [449, 367] width 864 height 868
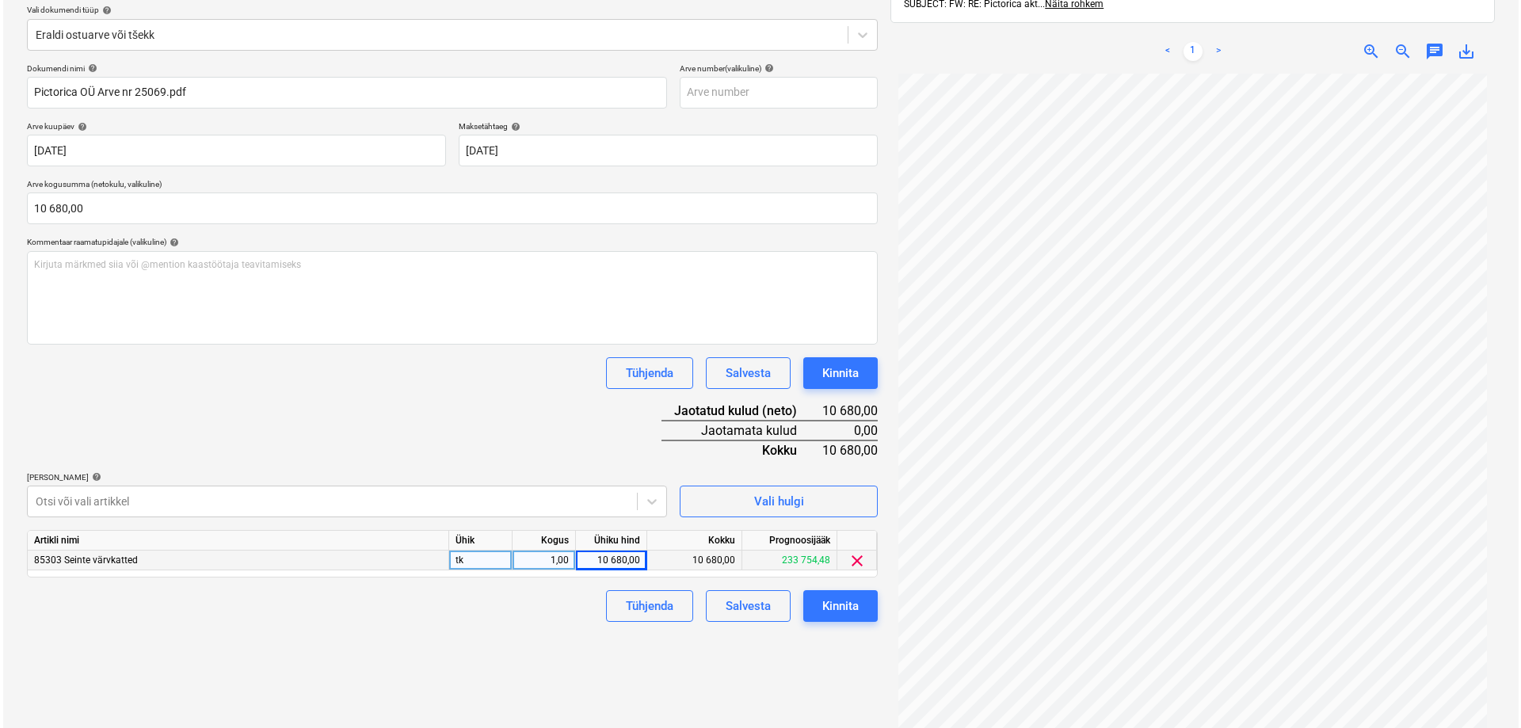
scroll to position [225, 0]
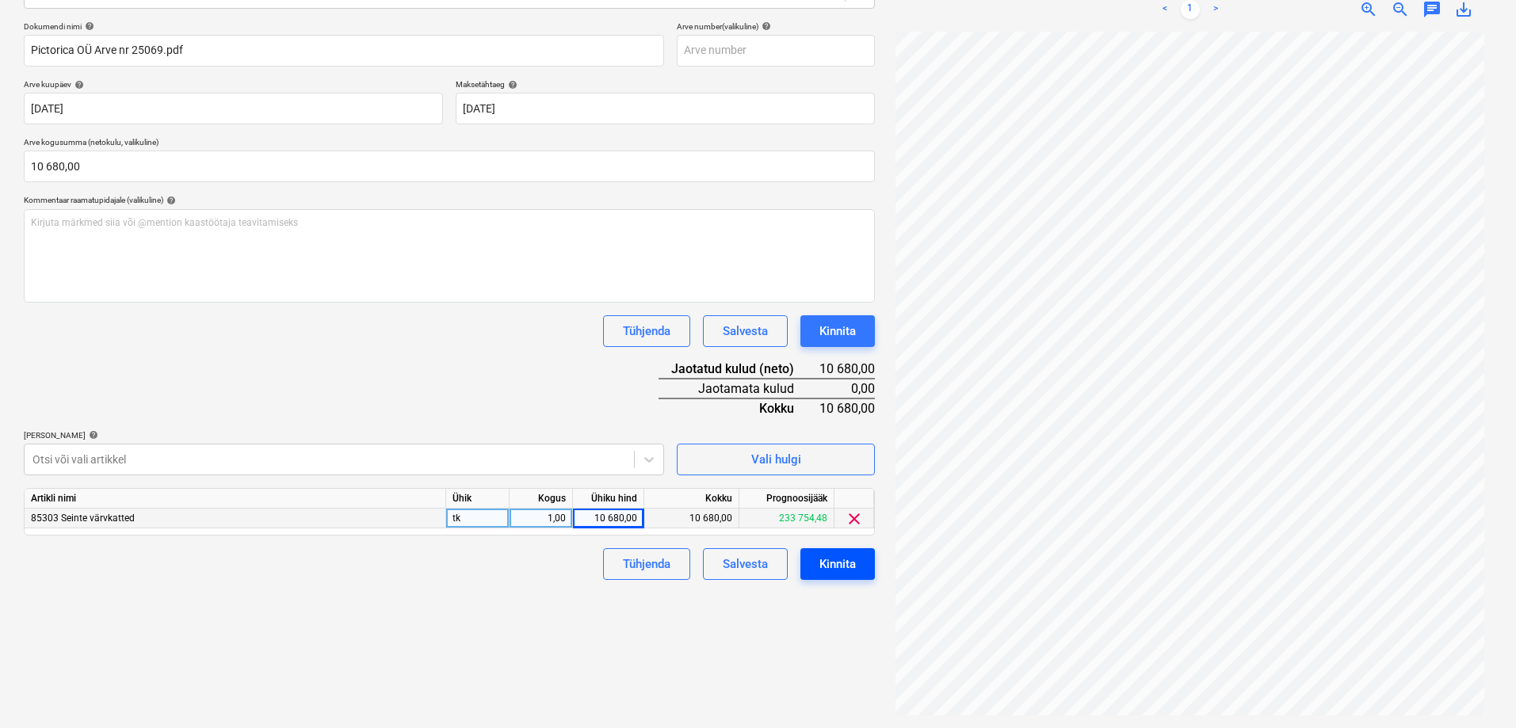
click at [837, 563] on div "Kinnita" at bounding box center [837, 564] width 36 height 21
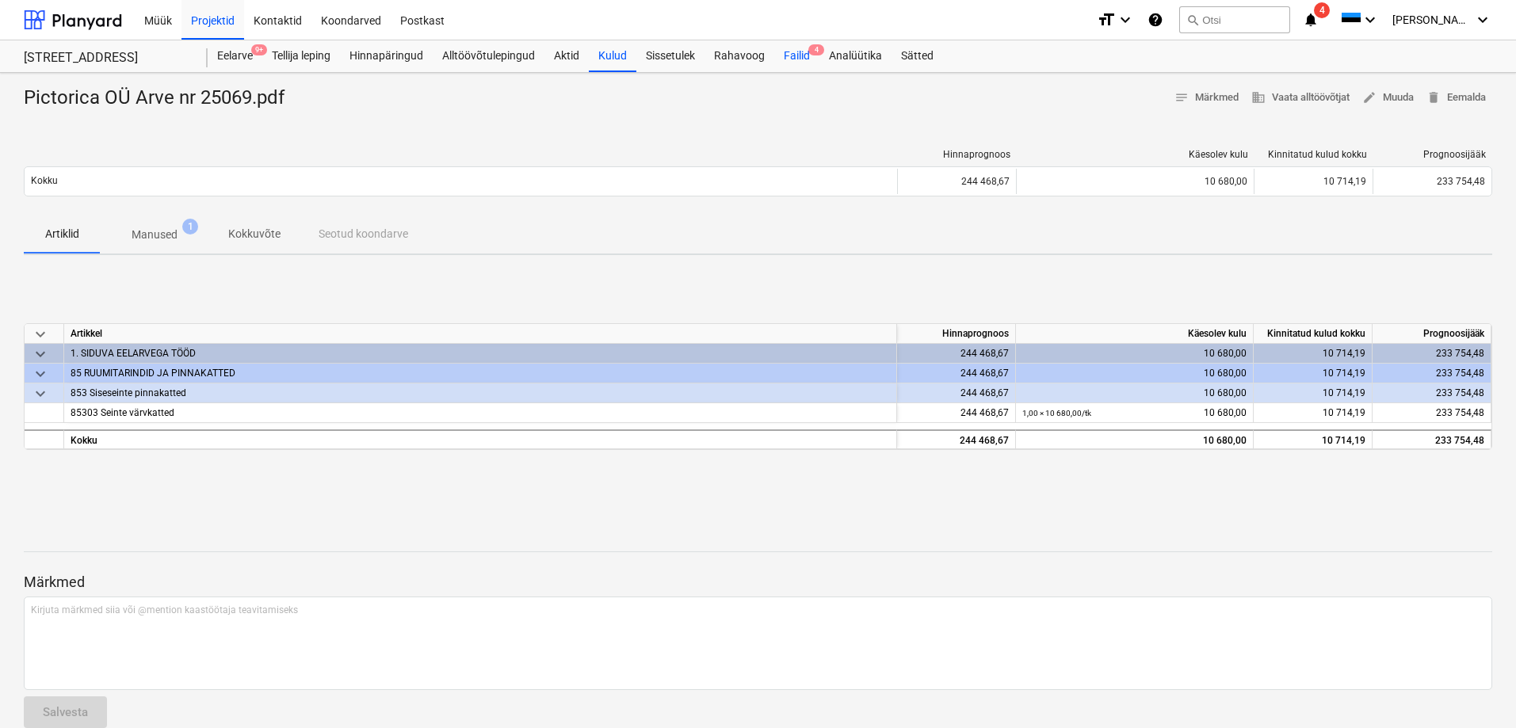
click at [798, 53] on div "Failid 4" at bounding box center [796, 56] width 45 height 32
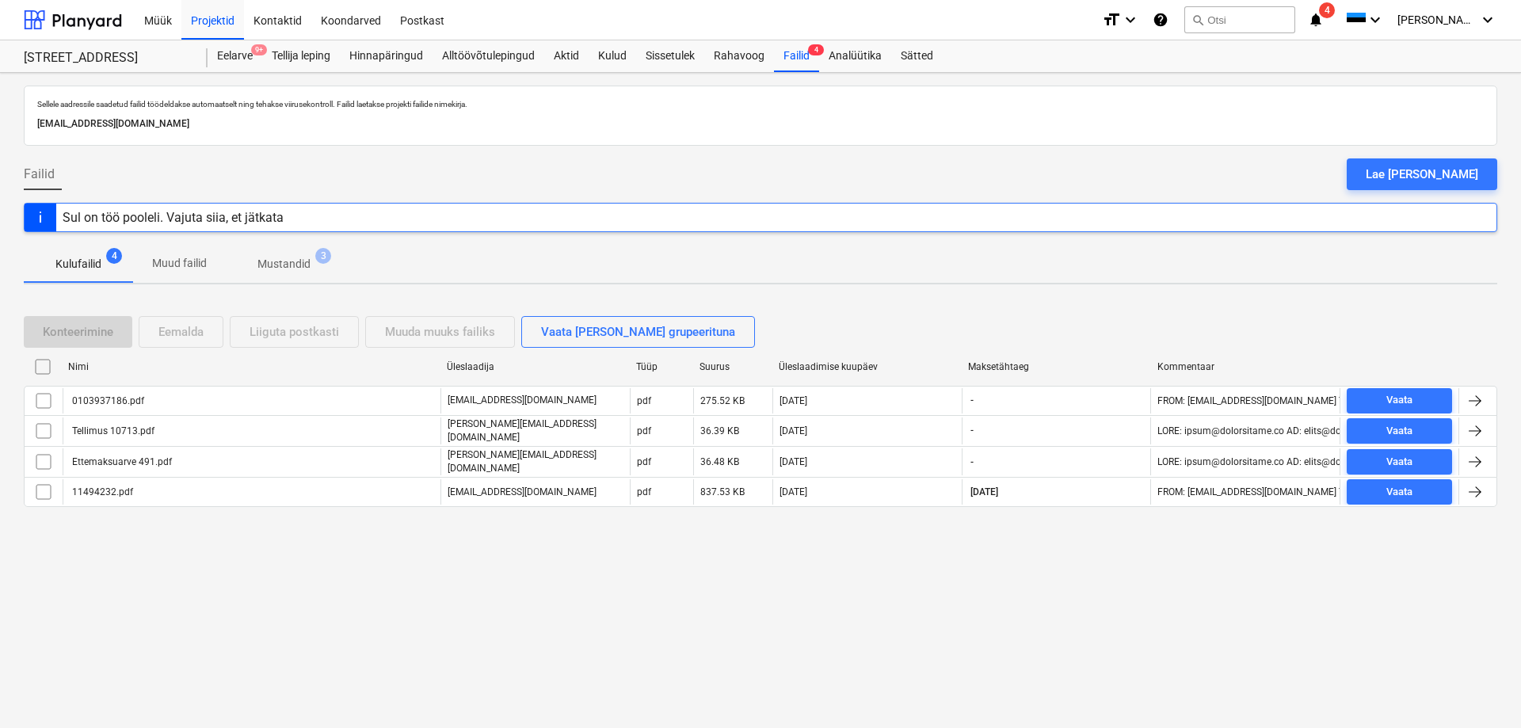
click at [715, 220] on div "Sul on töö pooleli. Vajuta siia, et jätkata" at bounding box center [761, 217] width 1474 height 29
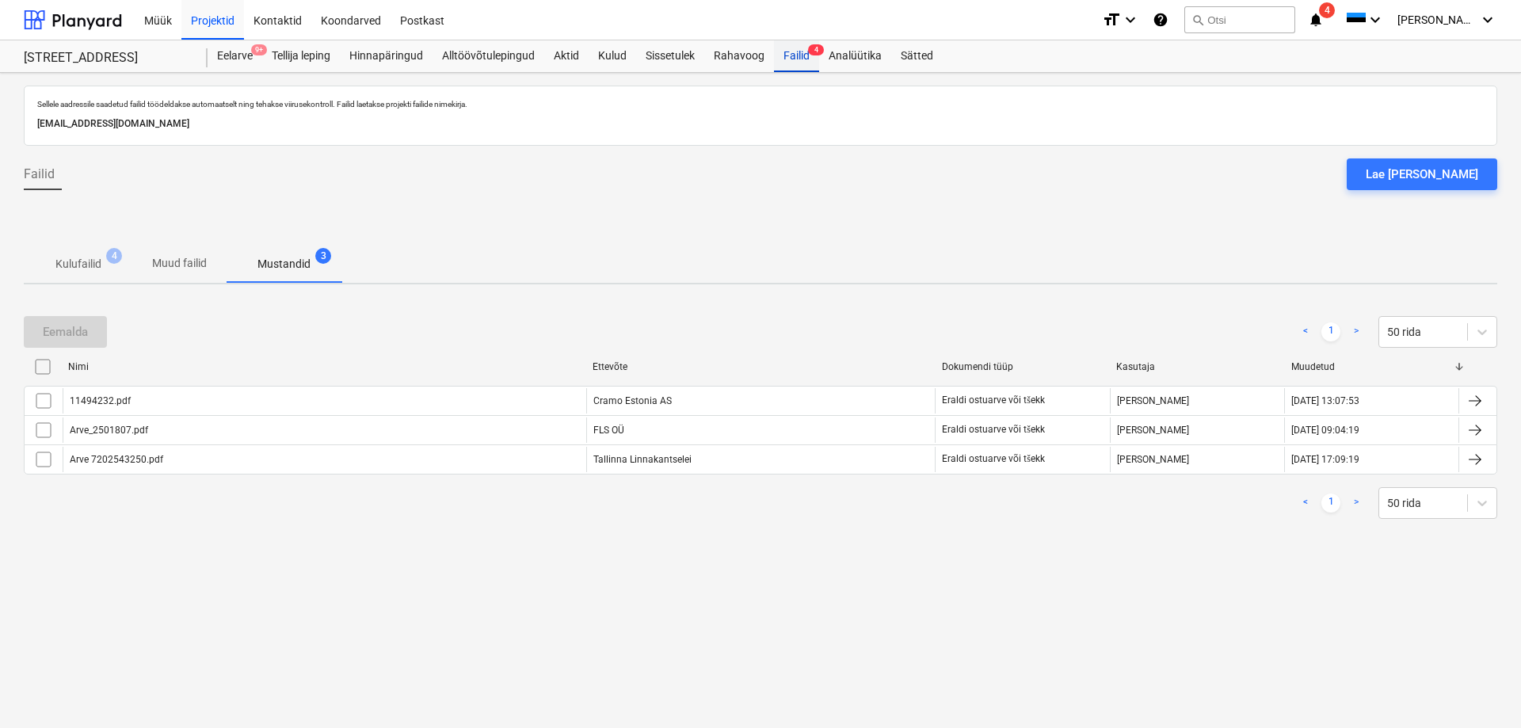
click at [799, 52] on div "Failid 4" at bounding box center [796, 56] width 45 height 32
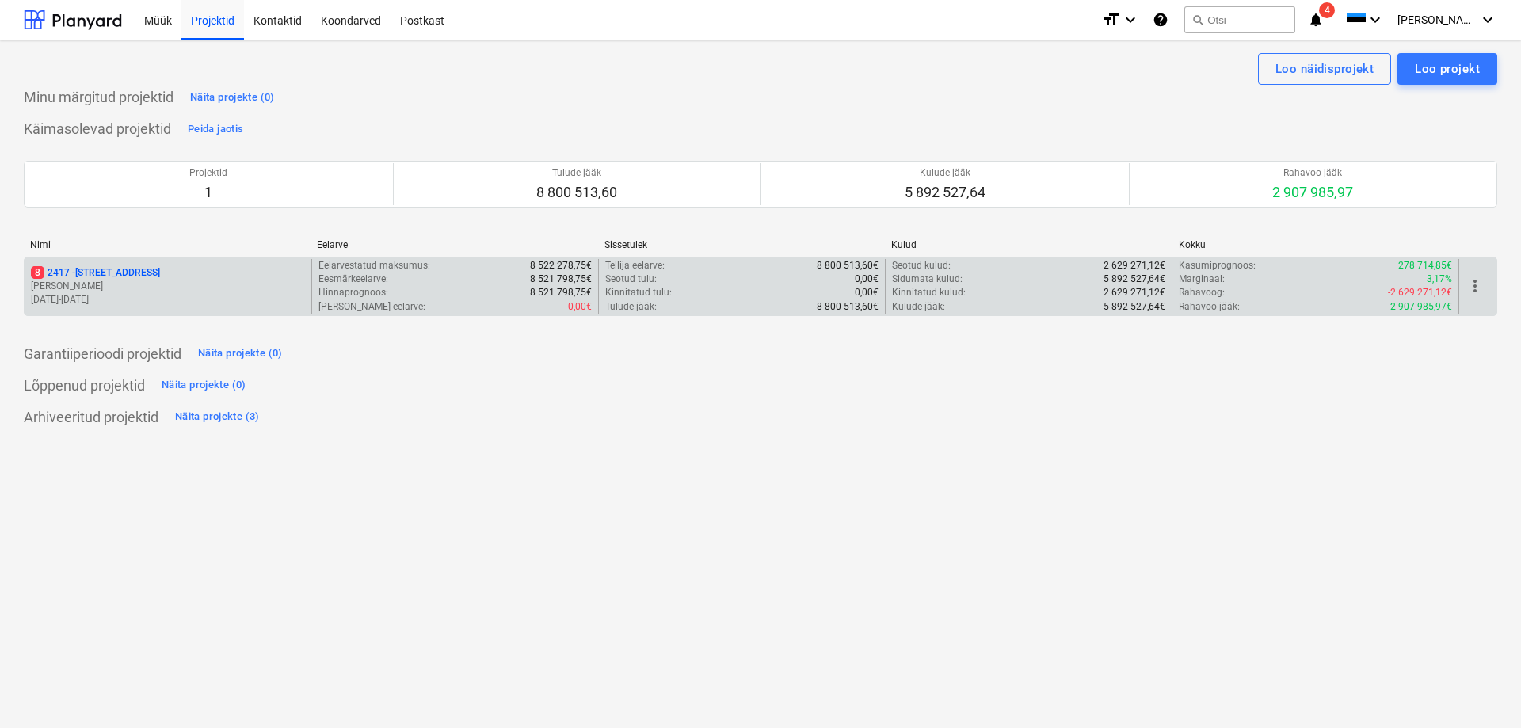
click at [73, 274] on p "8 2417 - Narva mnt 120" at bounding box center [95, 272] width 129 height 13
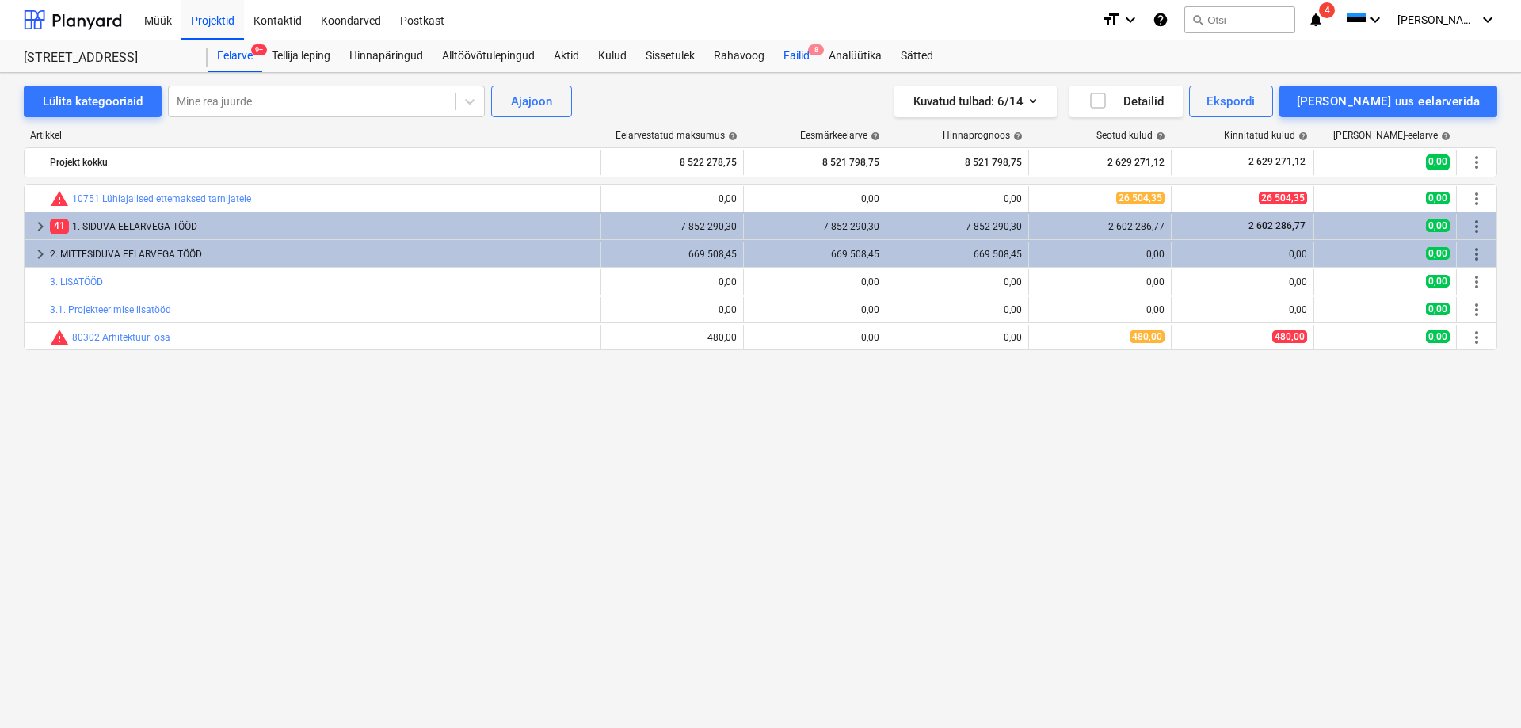
click at [793, 54] on div "Failid 8" at bounding box center [796, 56] width 45 height 32
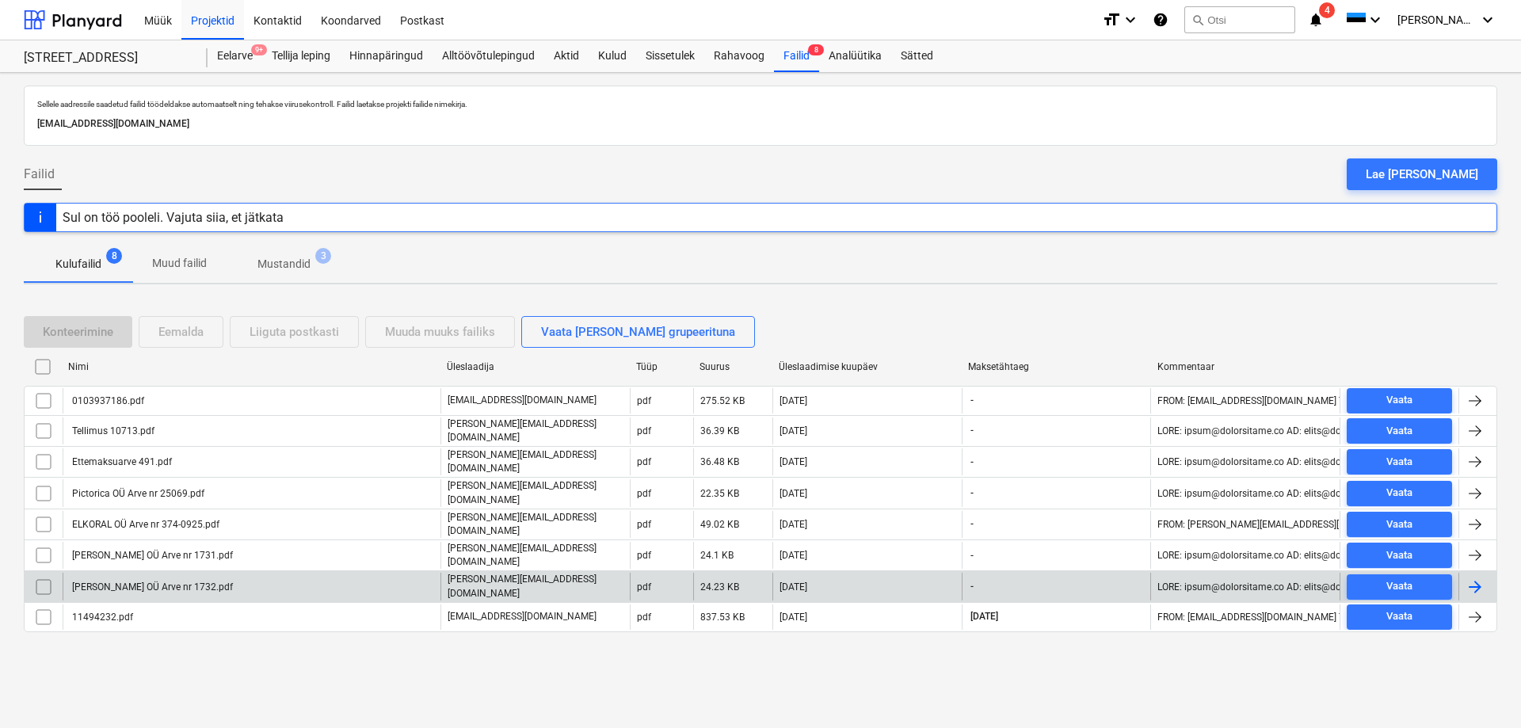
click at [174, 582] on div "[PERSON_NAME] OÜ Arve nr 1732.pdf" at bounding box center [151, 587] width 163 height 11
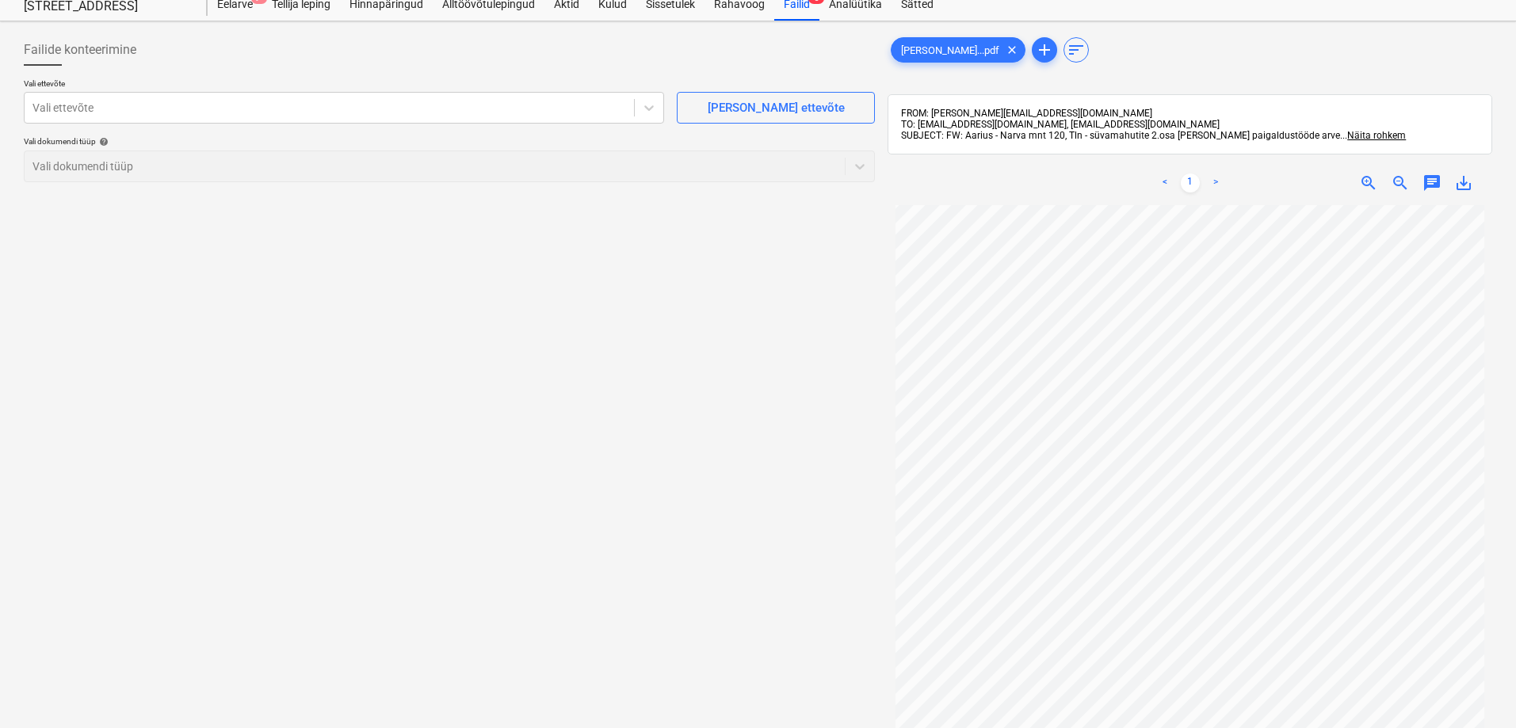
scroll to position [79, 0]
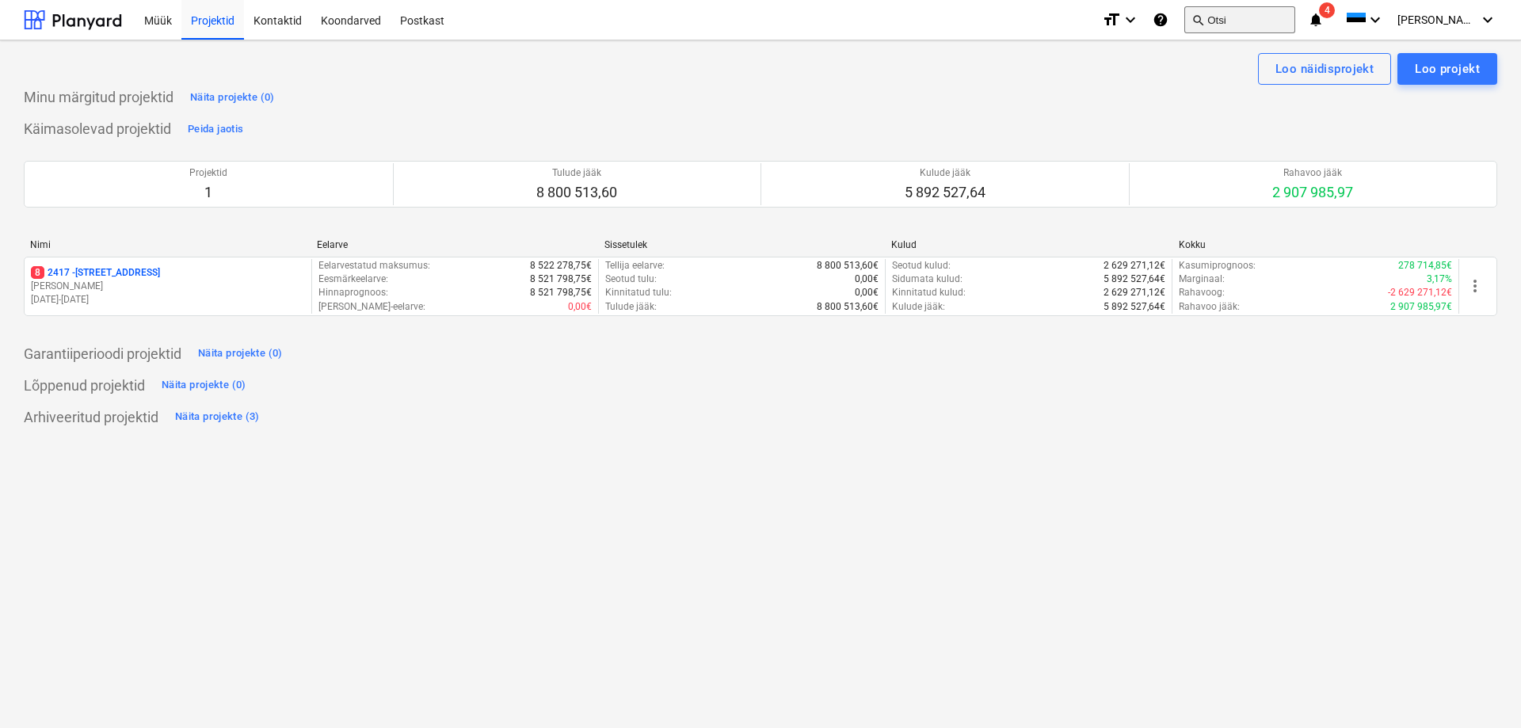
click at [1258, 19] on button "search Otsi" at bounding box center [1239, 19] width 111 height 27
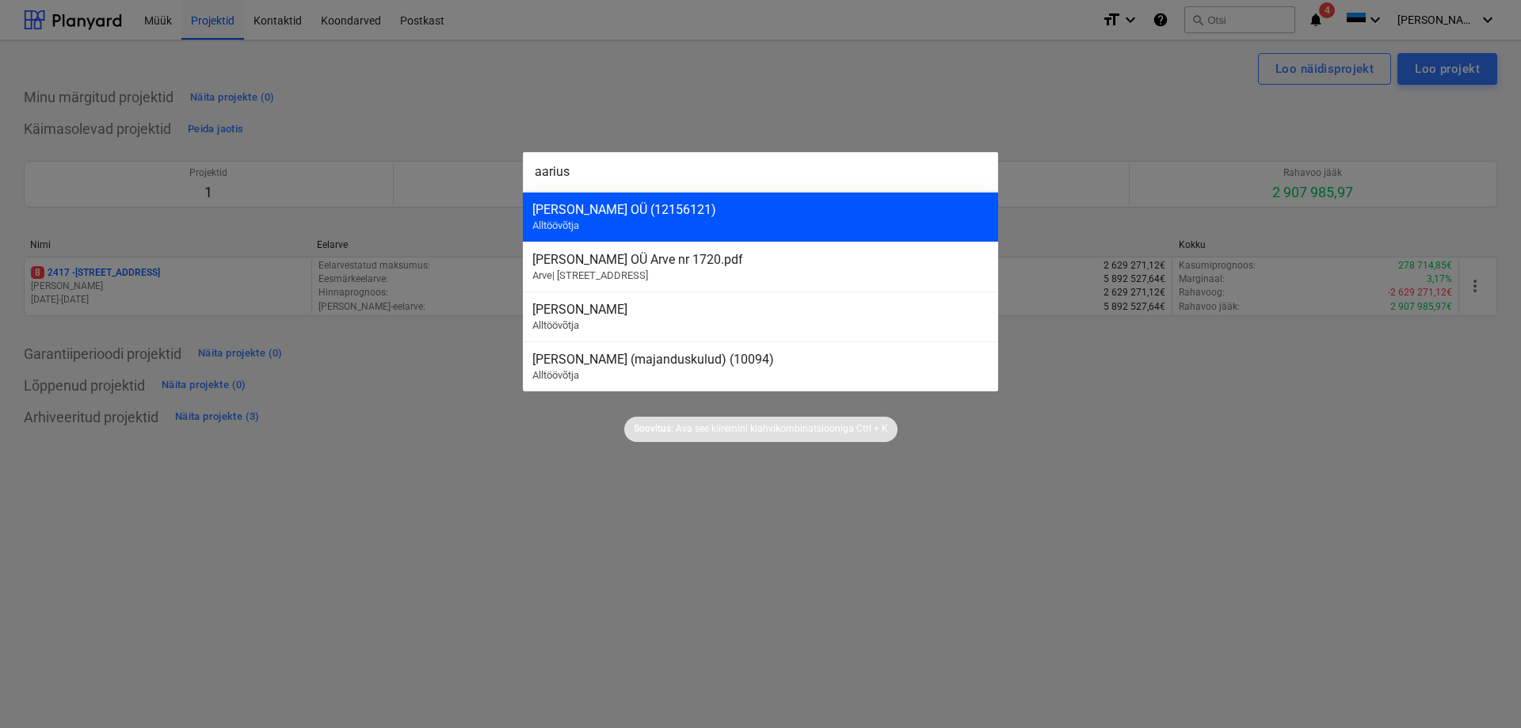
type input "aarius"
click at [572, 209] on div "[PERSON_NAME] OÜ (12156121)" at bounding box center [760, 209] width 456 height 15
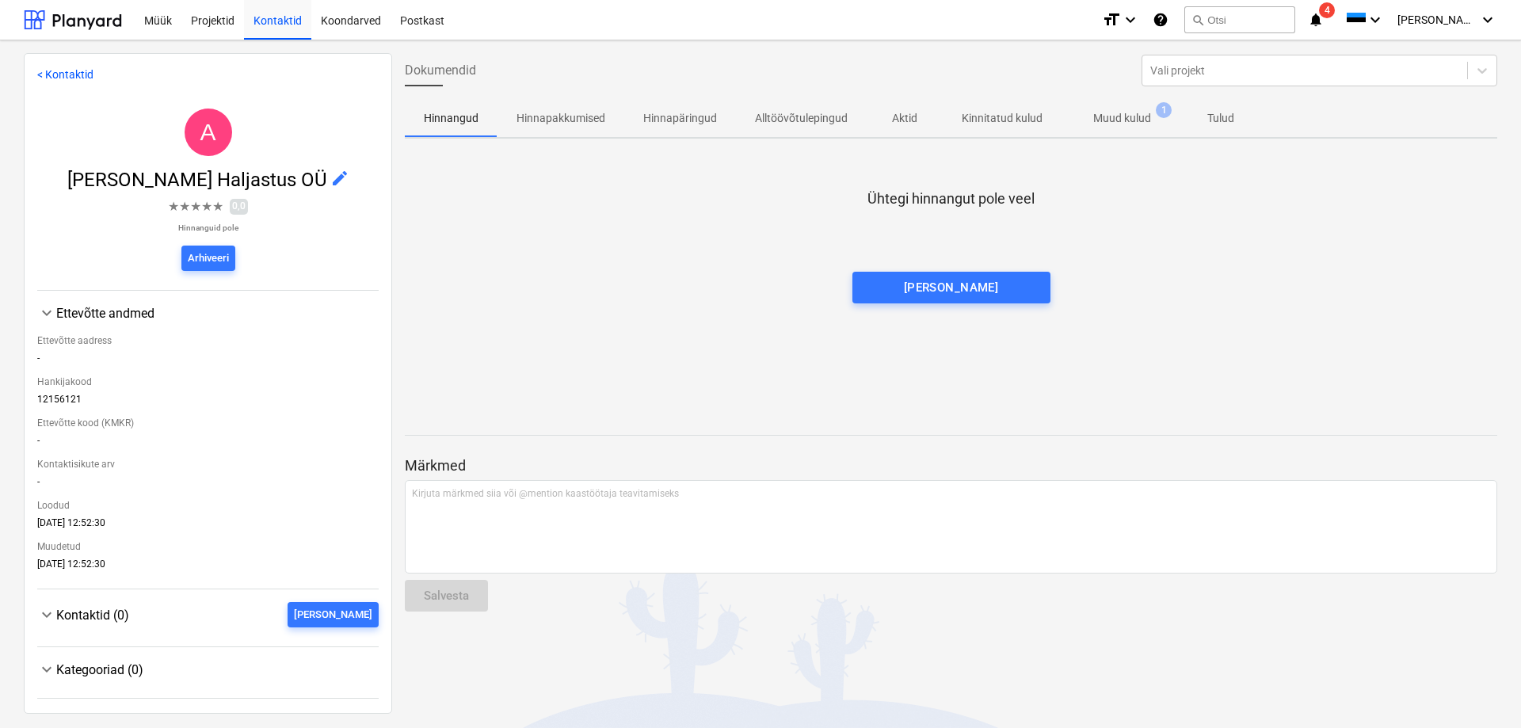
click at [1122, 119] on p "Muud kulud" at bounding box center [1122, 118] width 58 height 17
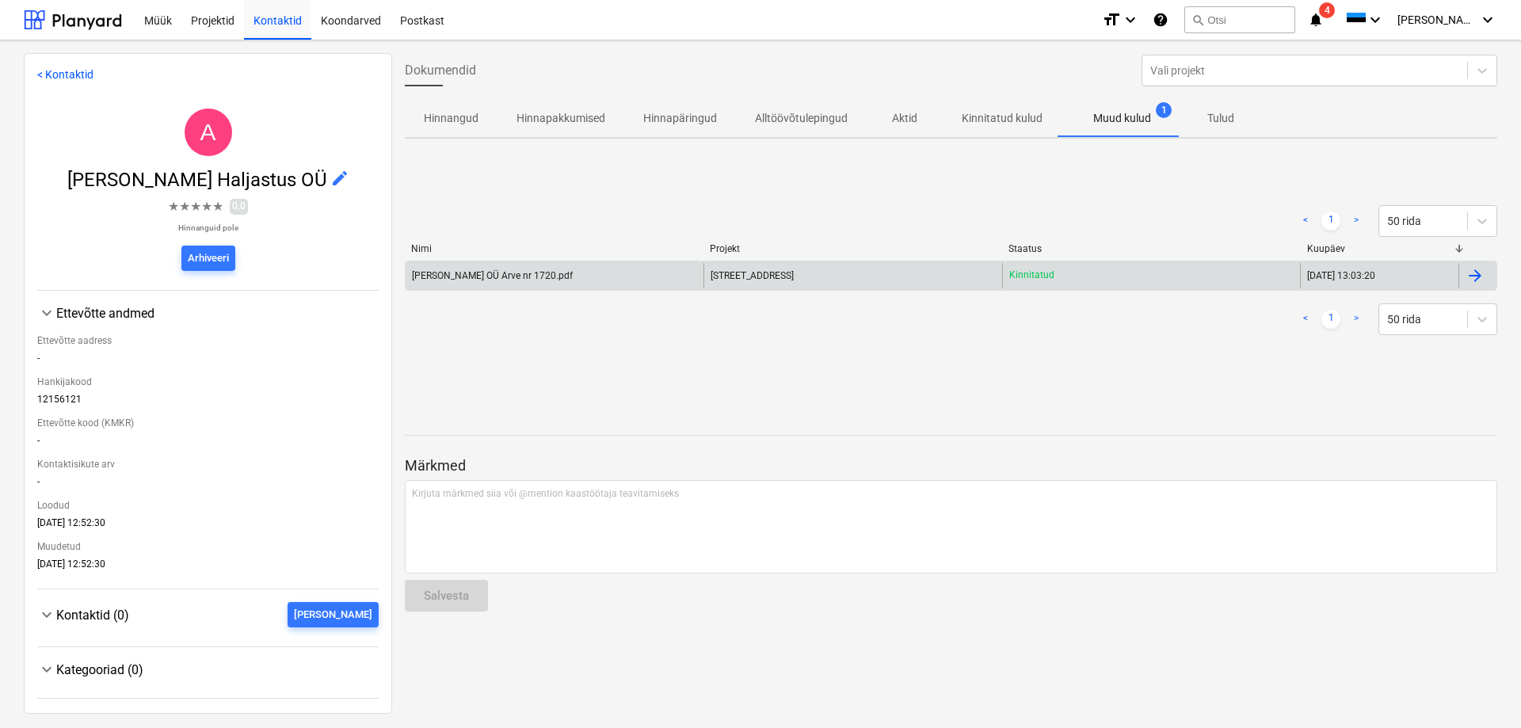
click at [483, 275] on div "Aarius Haljastus OÜ Arve nr 1720.pdf" at bounding box center [492, 275] width 161 height 11
